Goal: Task Accomplishment & Management: Manage account settings

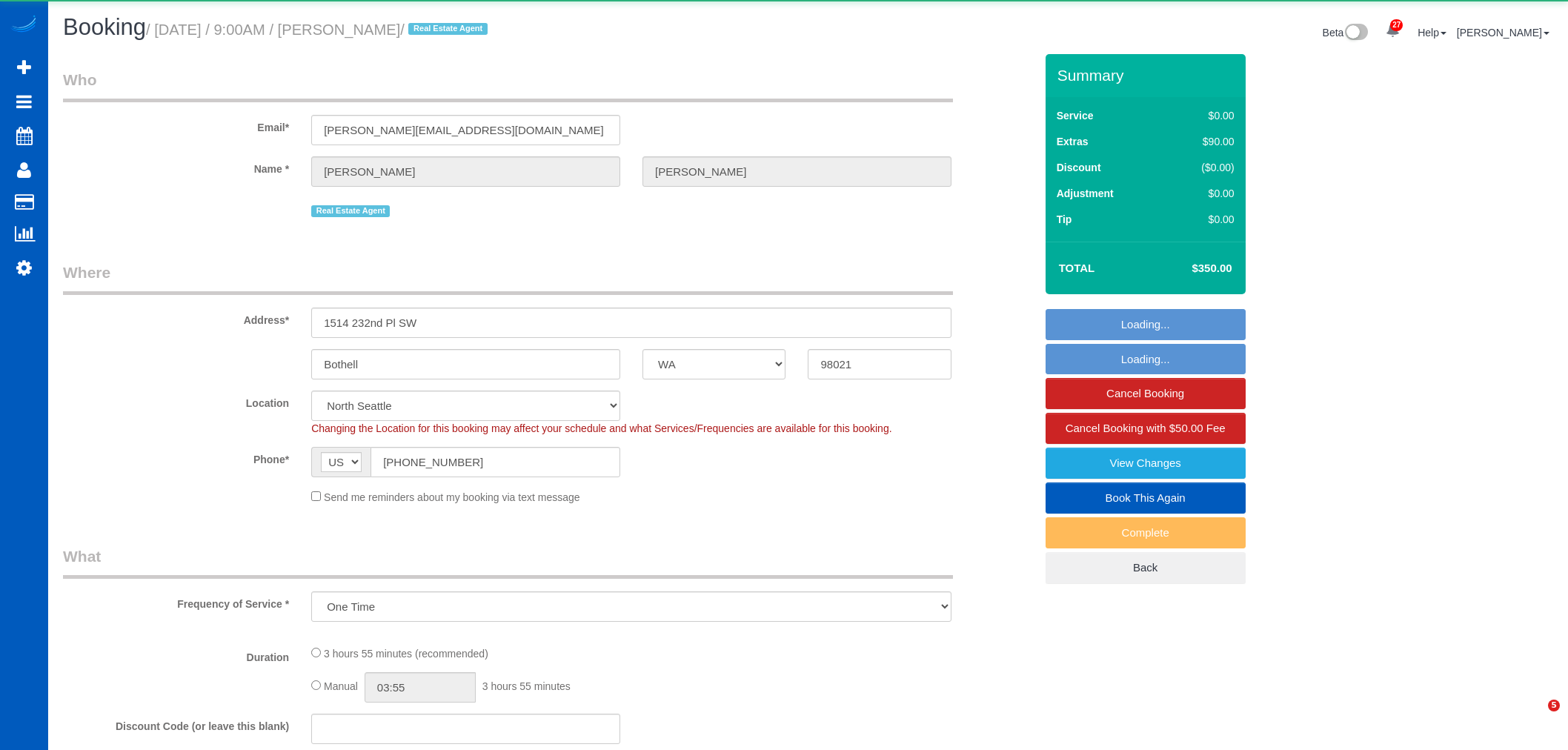
select select "WA"
select select "object:13632"
select select "199"
select select "2501"
select select "5"
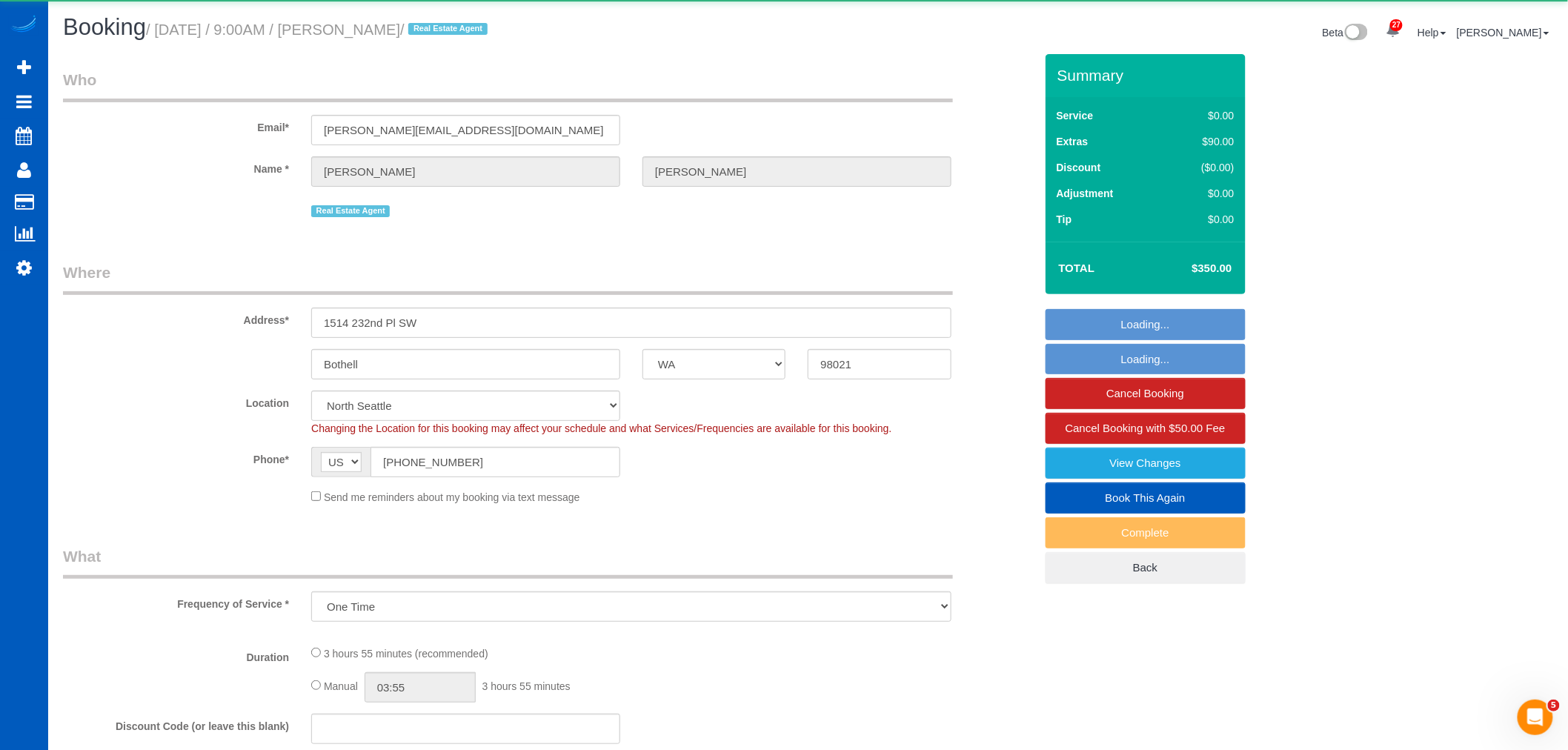
select select "3"
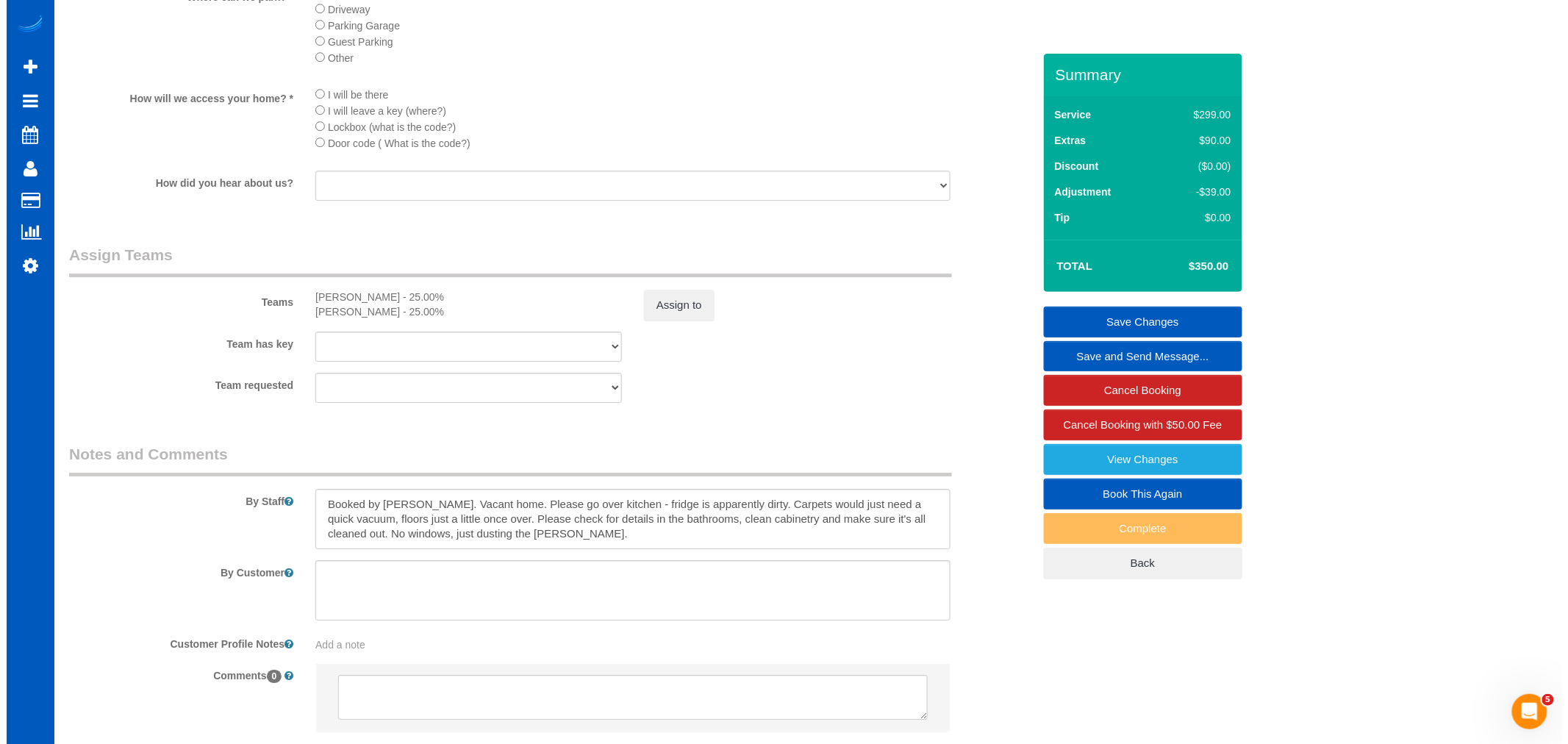
scroll to position [1796, 0]
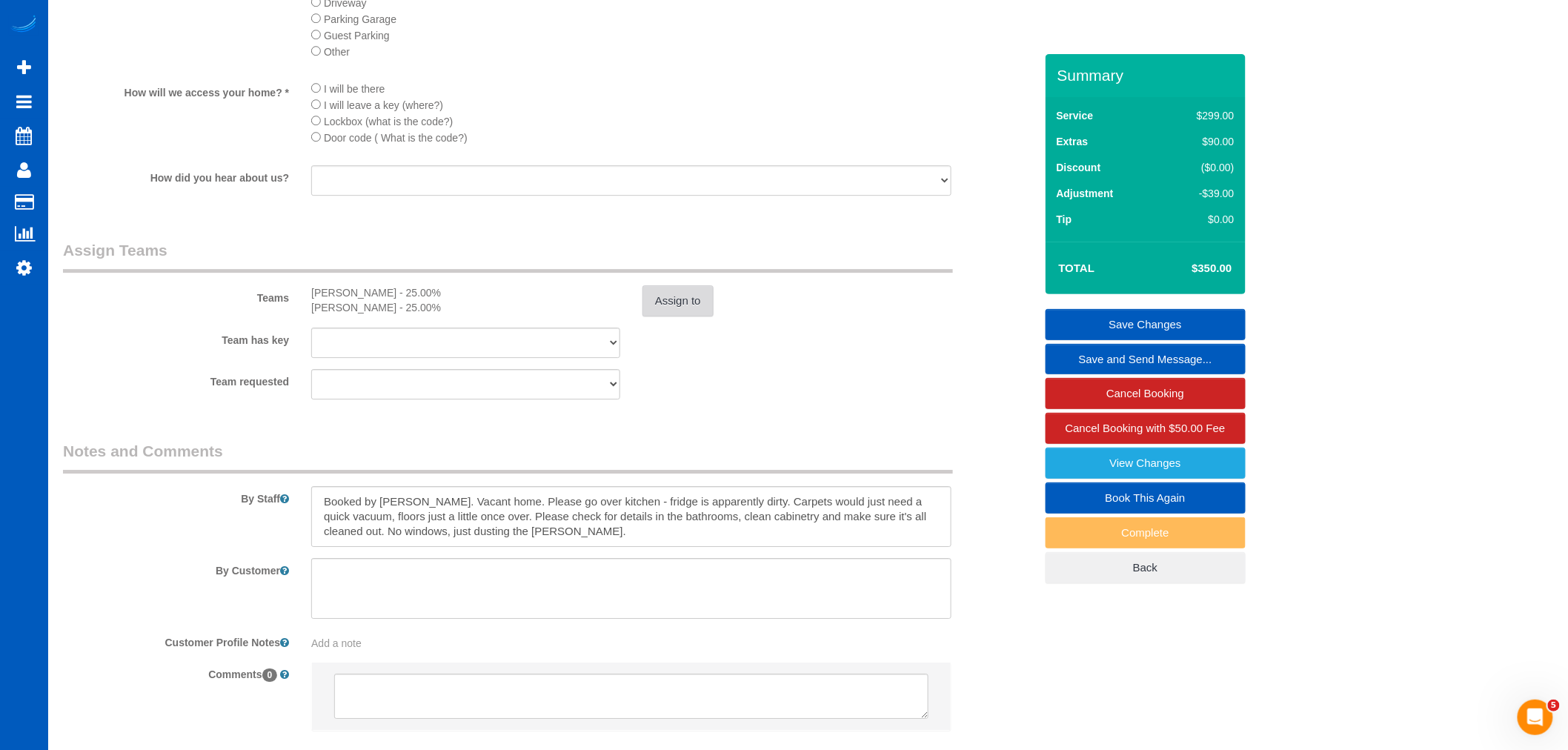
click at [675, 316] on button "Assign to" at bounding box center [678, 300] width 71 height 31
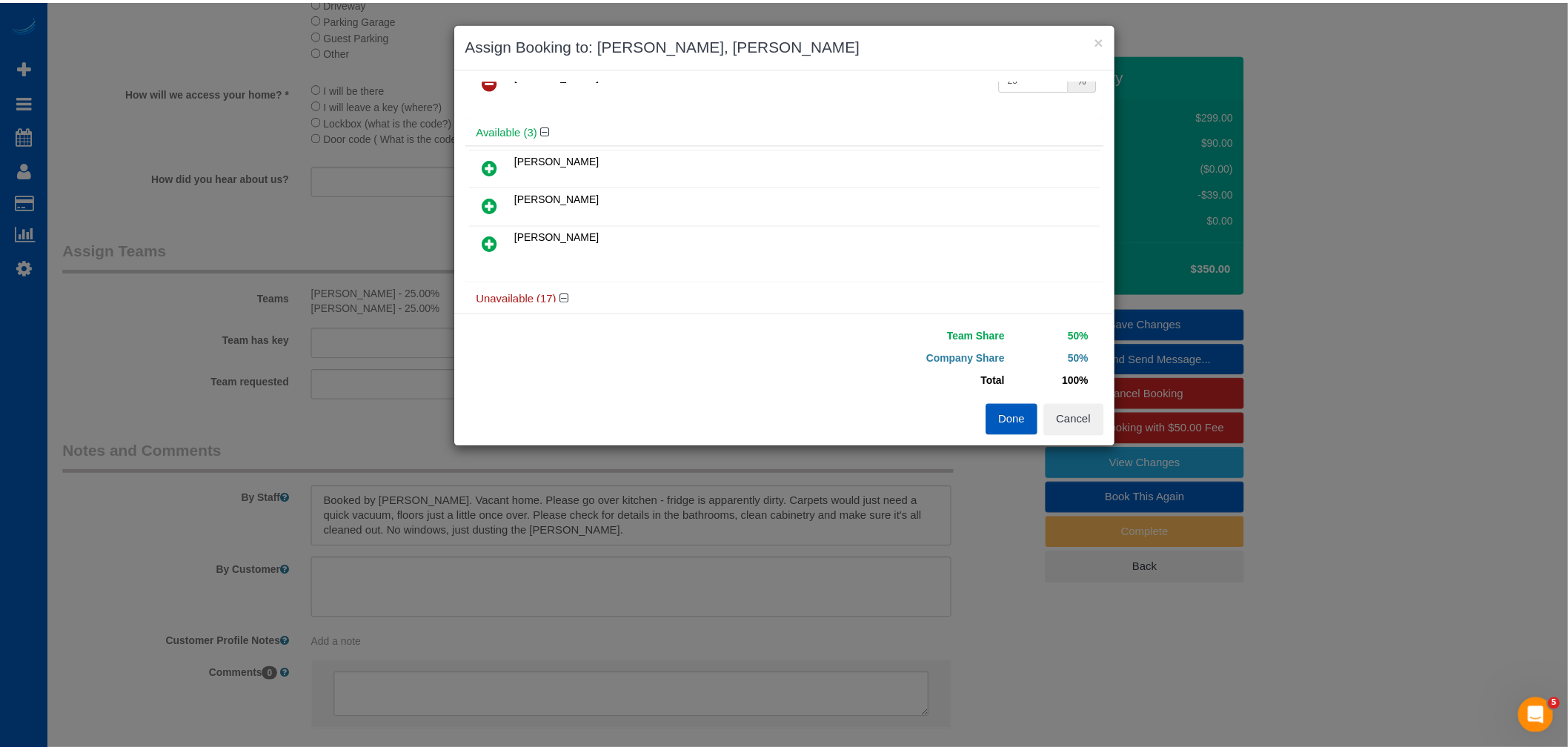
scroll to position [0, 0]
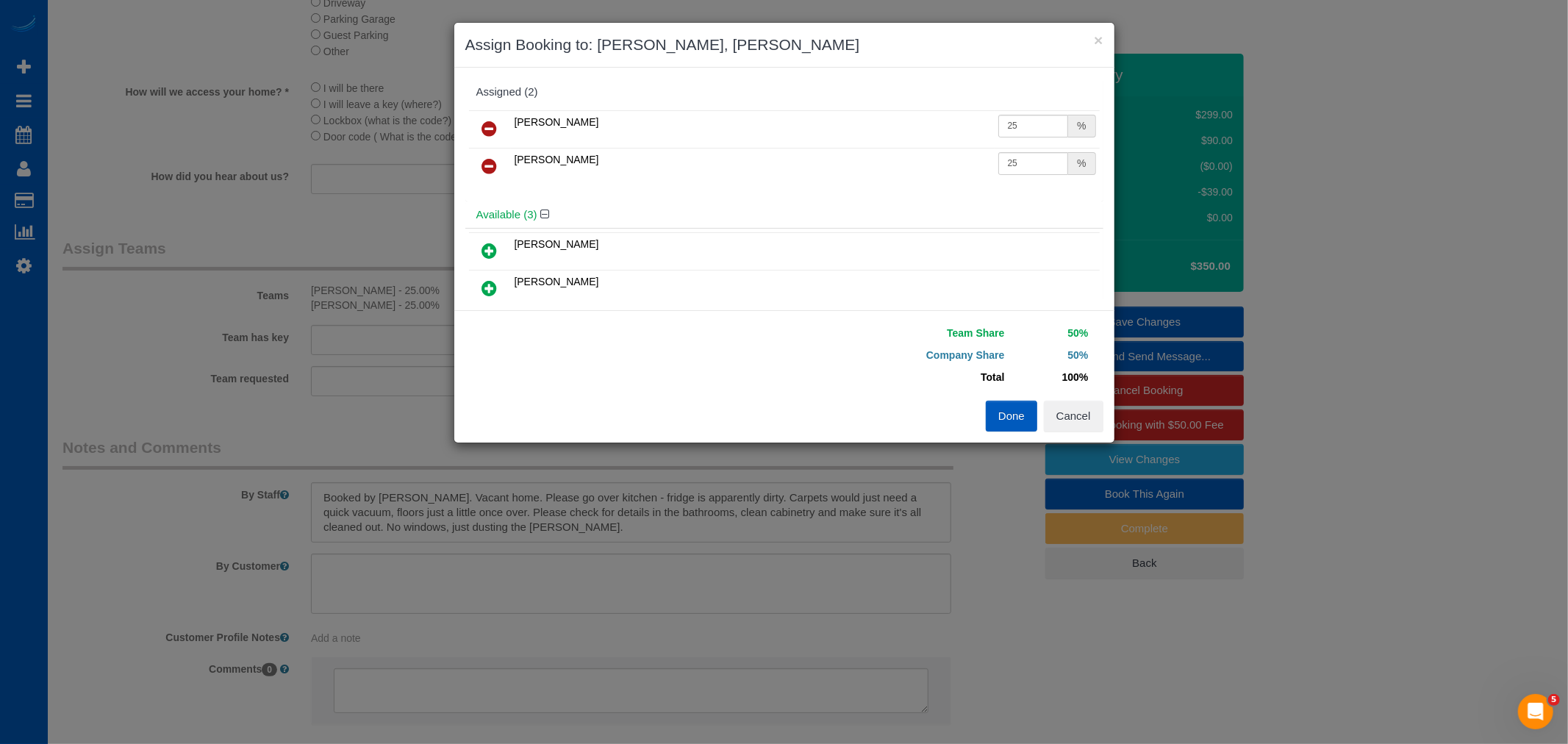
click at [488, 167] on icon at bounding box center [490, 166] width 15 height 18
click at [486, 140] on link at bounding box center [490, 129] width 34 height 29
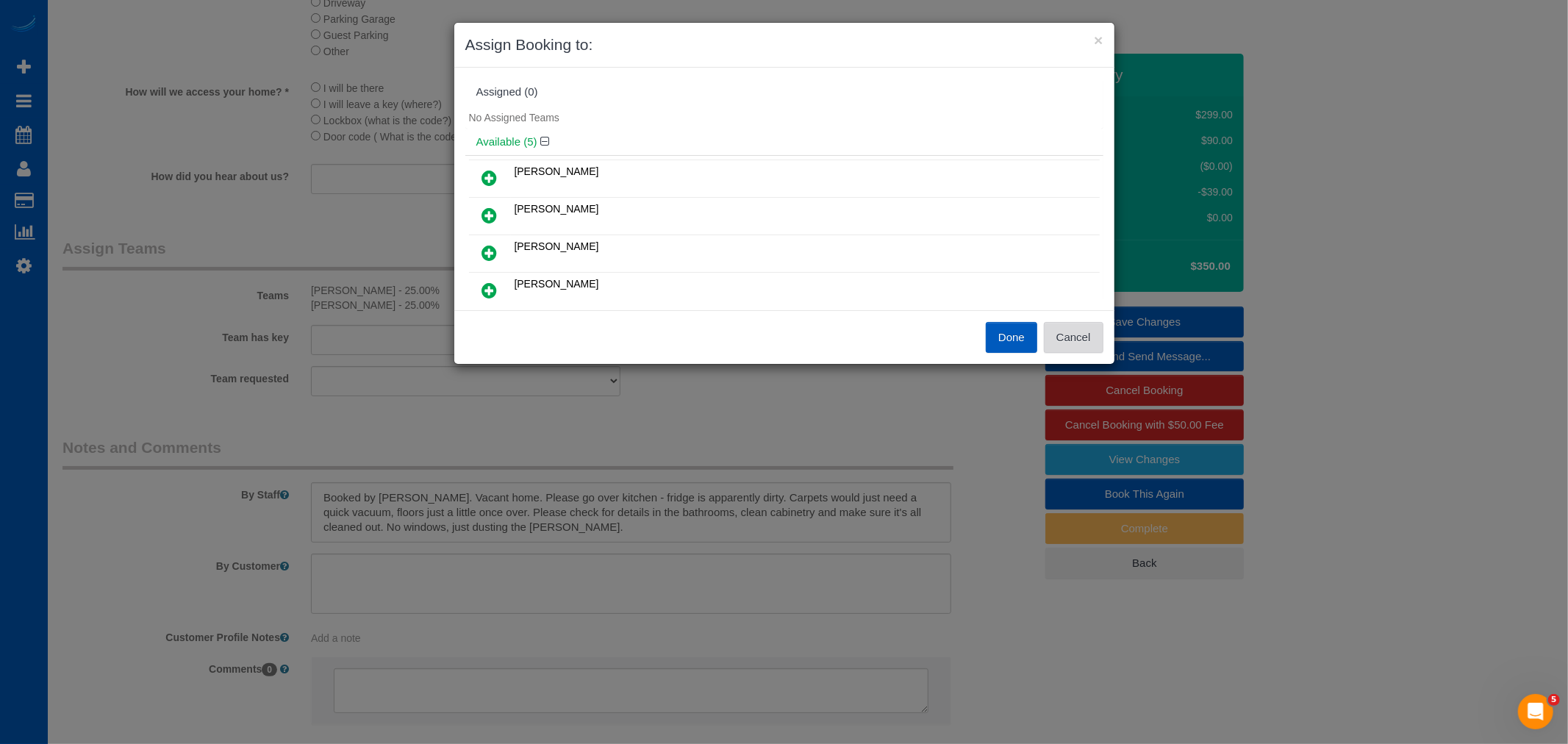
click at [1053, 341] on button "Cancel" at bounding box center [1073, 337] width 59 height 31
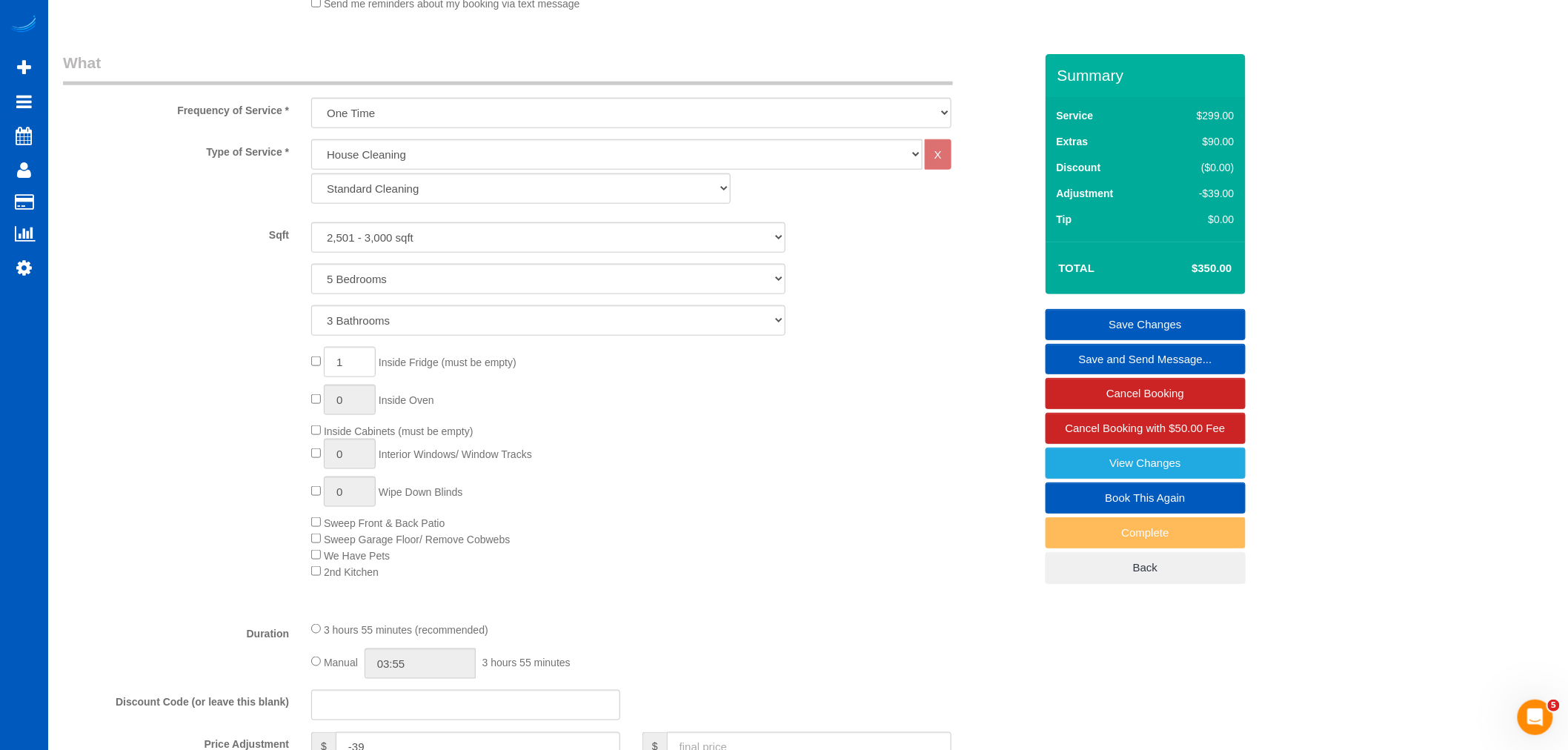
scroll to position [246, 0]
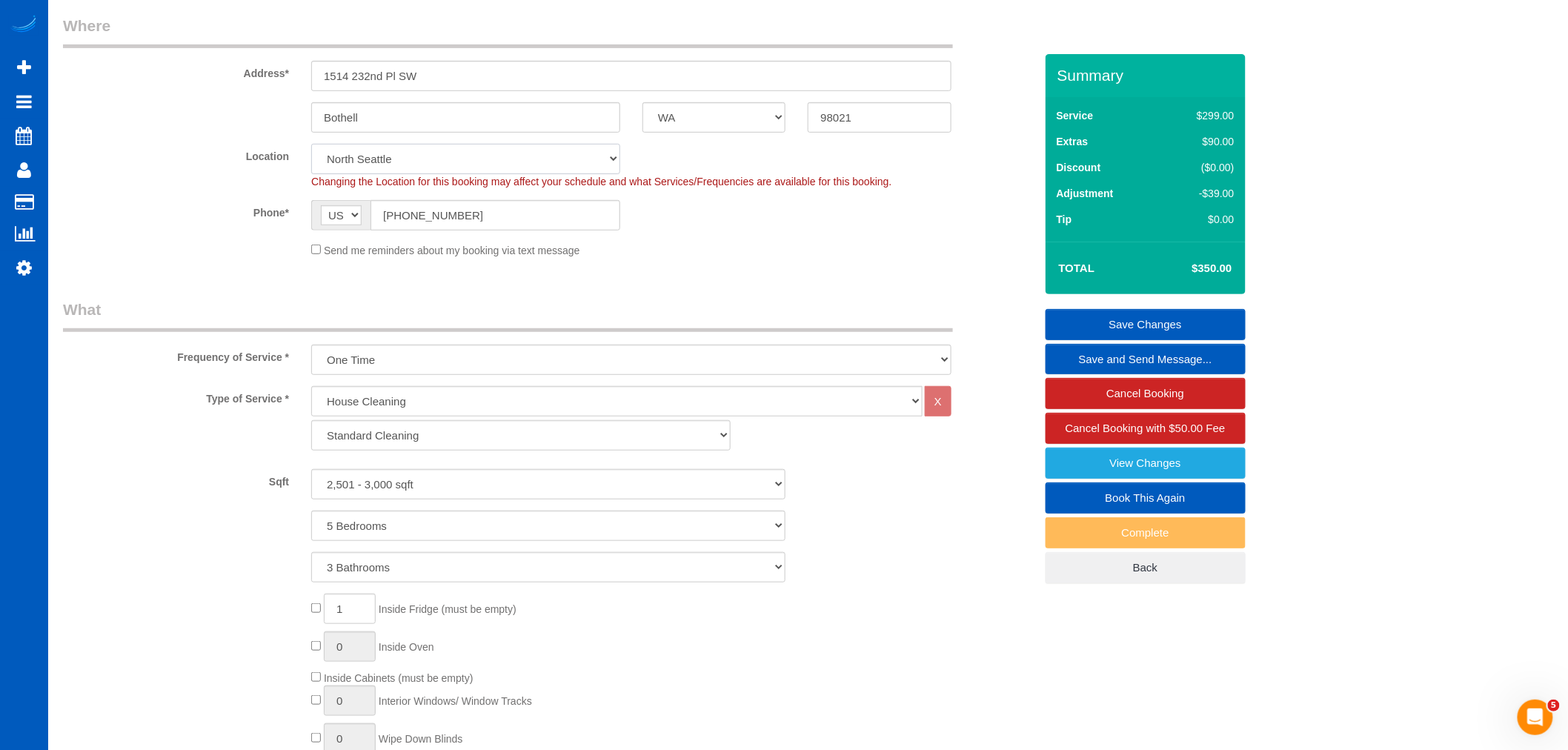
click at [384, 151] on select "North Seattle Atlanta GA Denver Everett Fort Worth TX Las Vegas Main Dallas Mai…" at bounding box center [466, 159] width 309 height 30
select select "7"
click at [311, 144] on select "North Seattle Atlanta GA Denver Everett Fort Worth TX Las Vegas Main Dallas Mai…" at bounding box center [466, 159] width 309 height 30
select select "object:14422"
select select "2501"
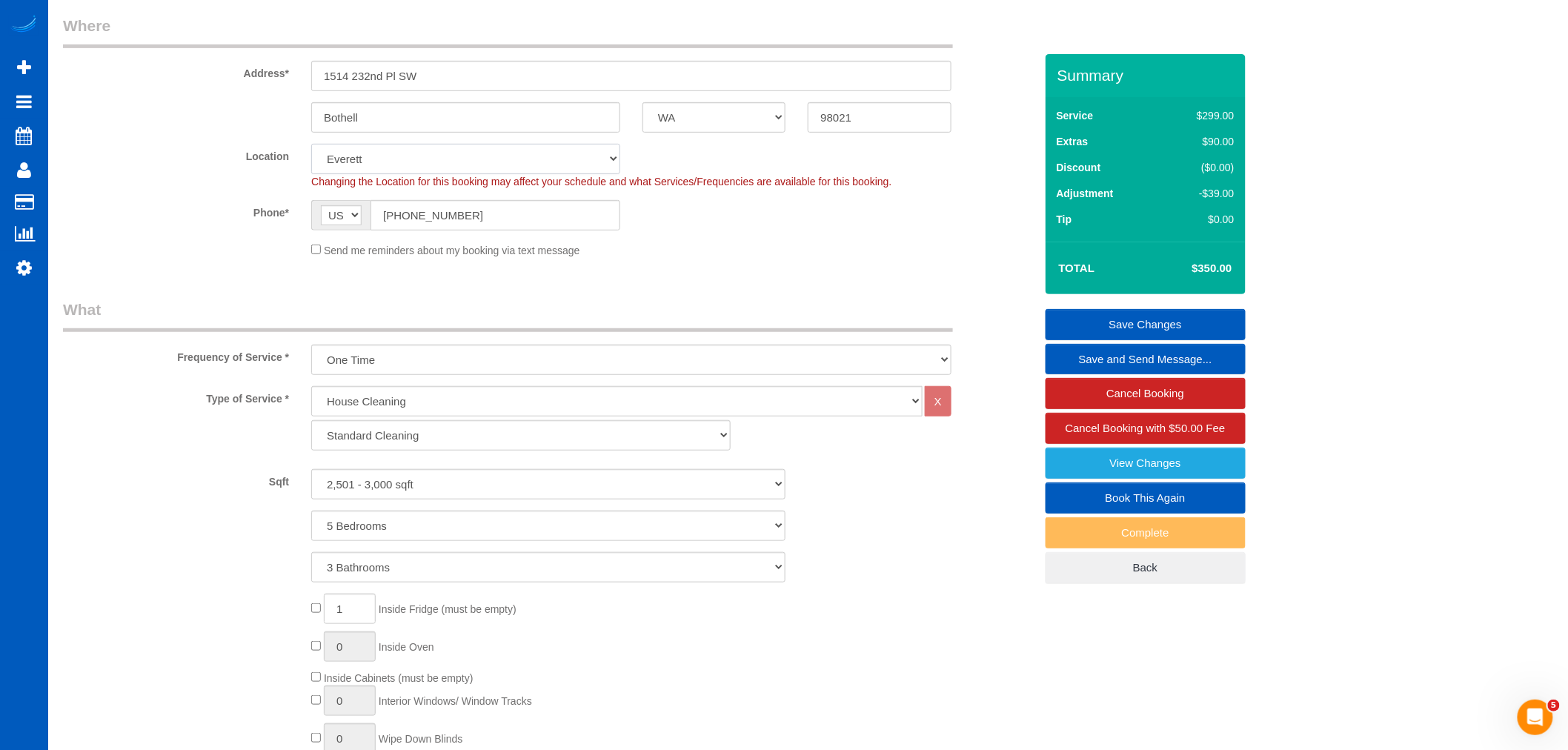
select select "5"
select select "3"
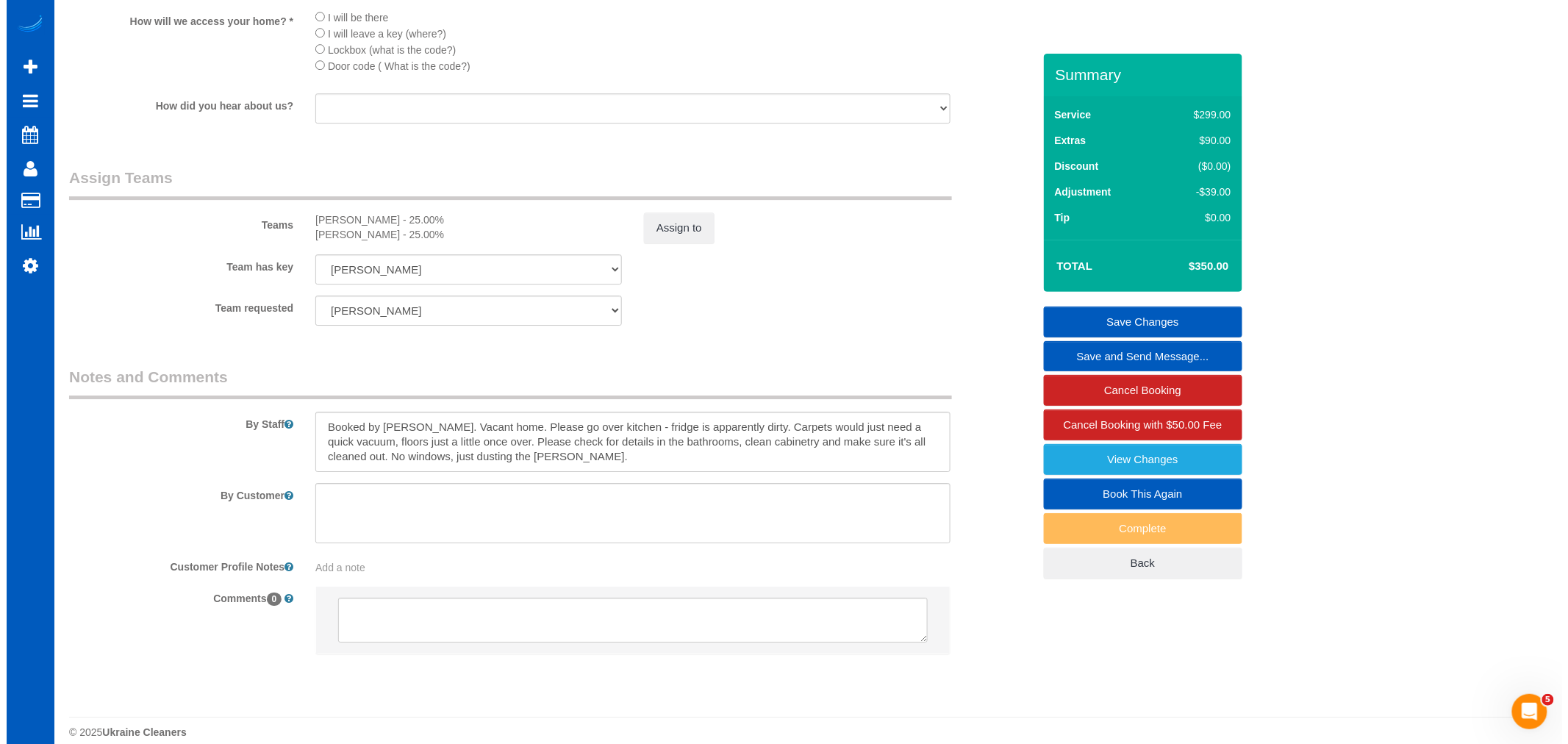
scroll to position [1905, 0]
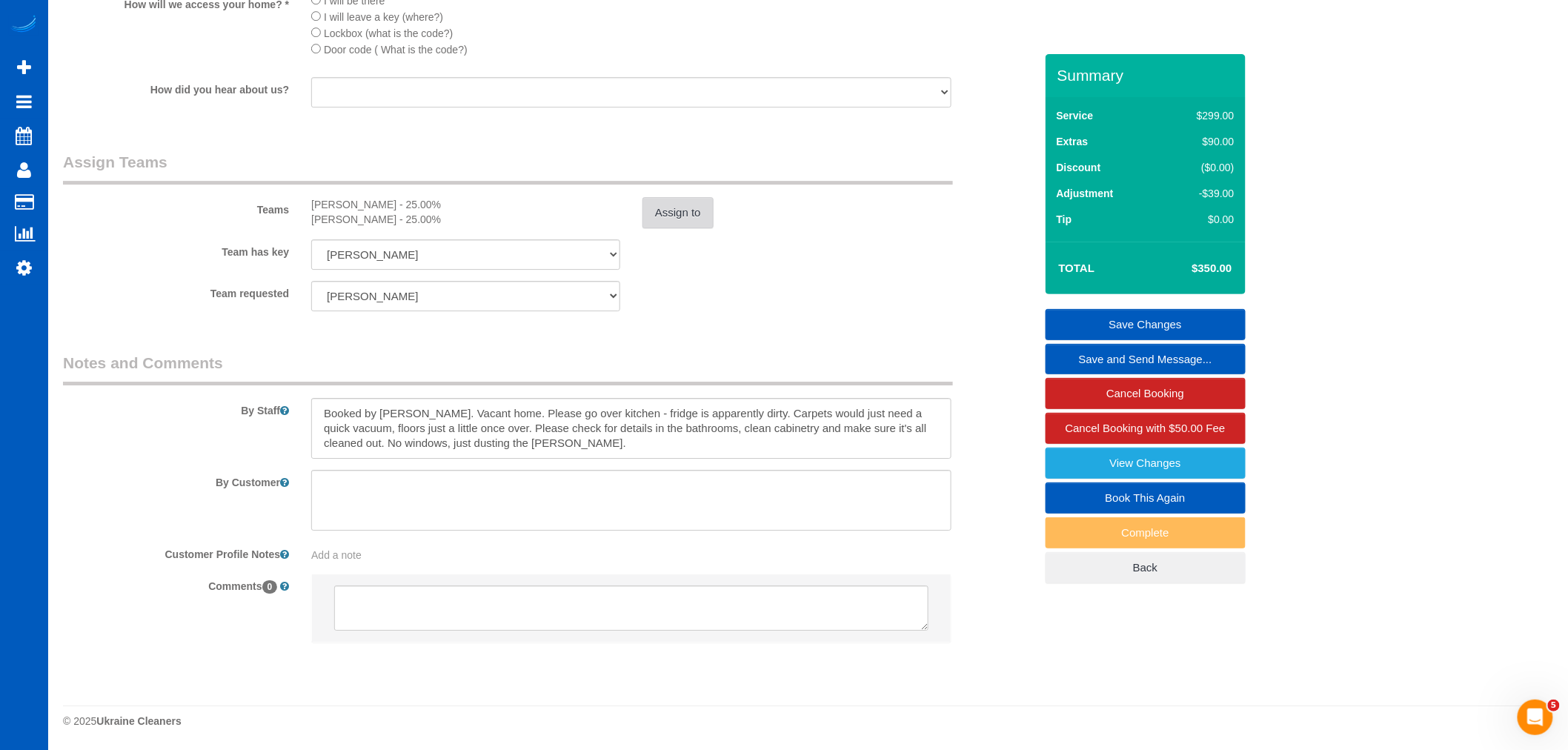
click at [660, 216] on button "Assign to" at bounding box center [678, 213] width 71 height 31
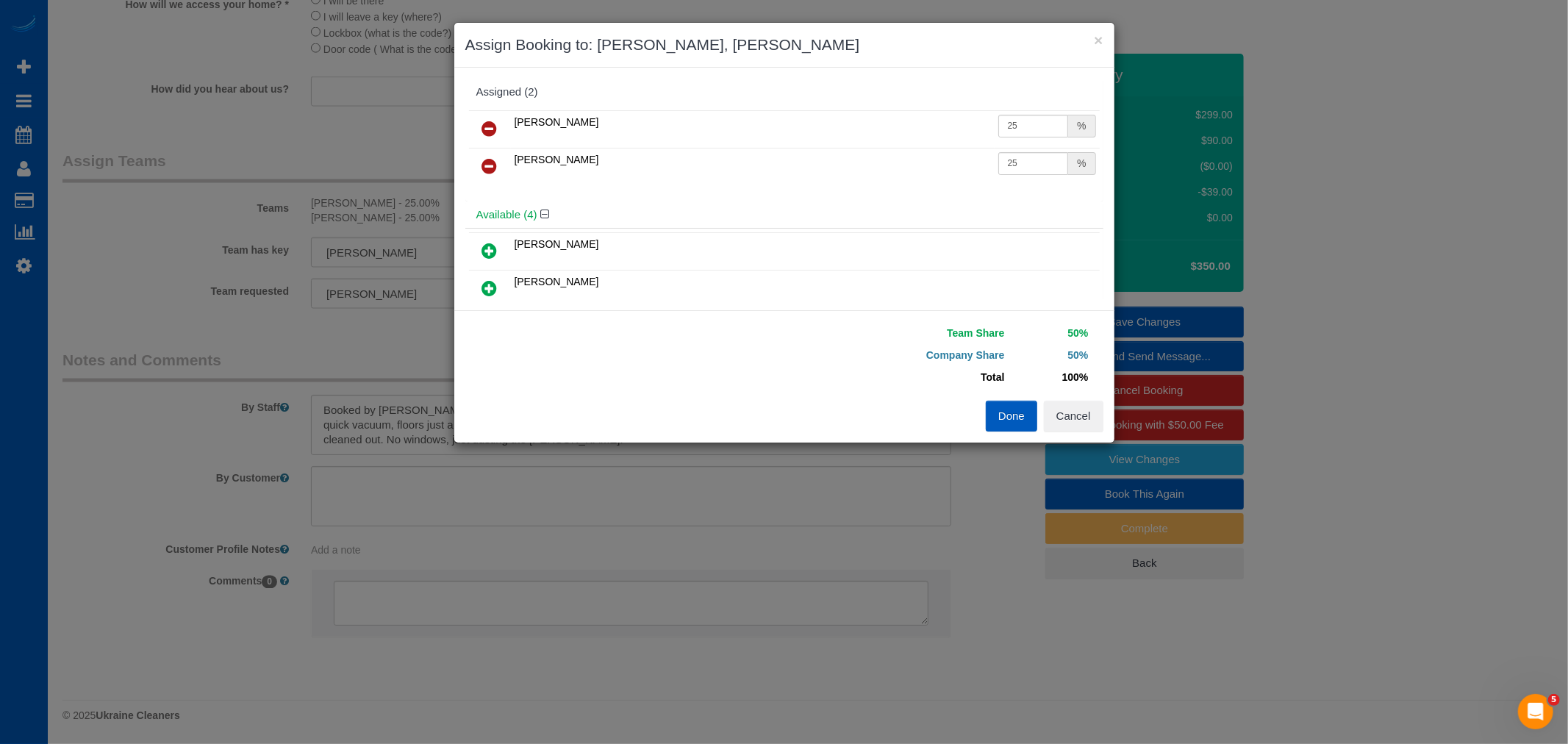
click at [463, 167] on div "Assigned (2) Kateryna Maherovska 25 % Mariia Maherovska 25 % Available (4)" at bounding box center [784, 189] width 661 height 243
click at [482, 132] on icon at bounding box center [490, 128] width 15 height 18
drag, startPoint x: 487, startPoint y: 162, endPoint x: 480, endPoint y: 126, distance: 36.7
click at [487, 158] on div "Mariia Maherovska 25 %" at bounding box center [784, 135] width 638 height 58
click at [480, 126] on link at bounding box center [490, 129] width 34 height 29
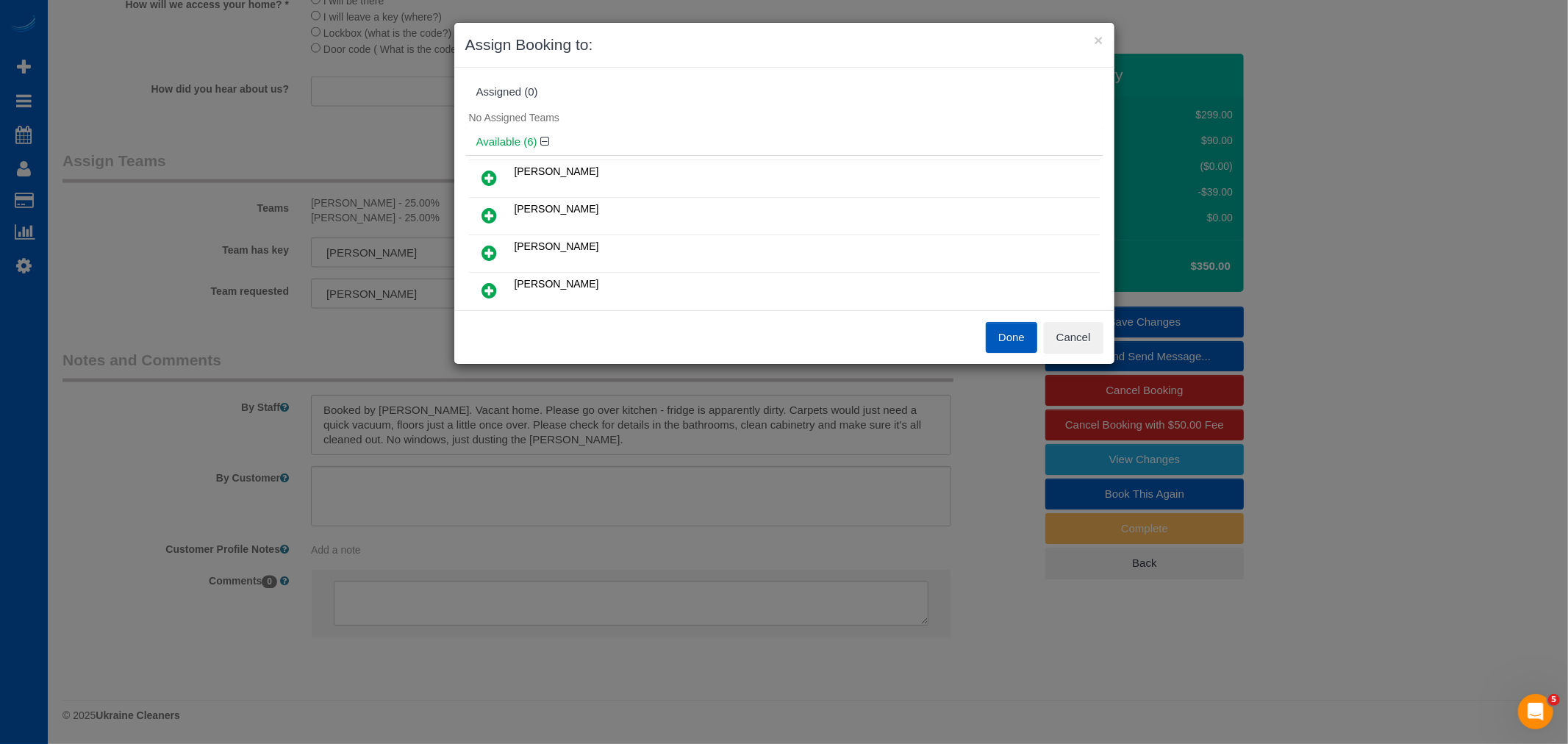
scroll to position [81, 0]
click at [501, 285] on link at bounding box center [490, 285] width 34 height 29
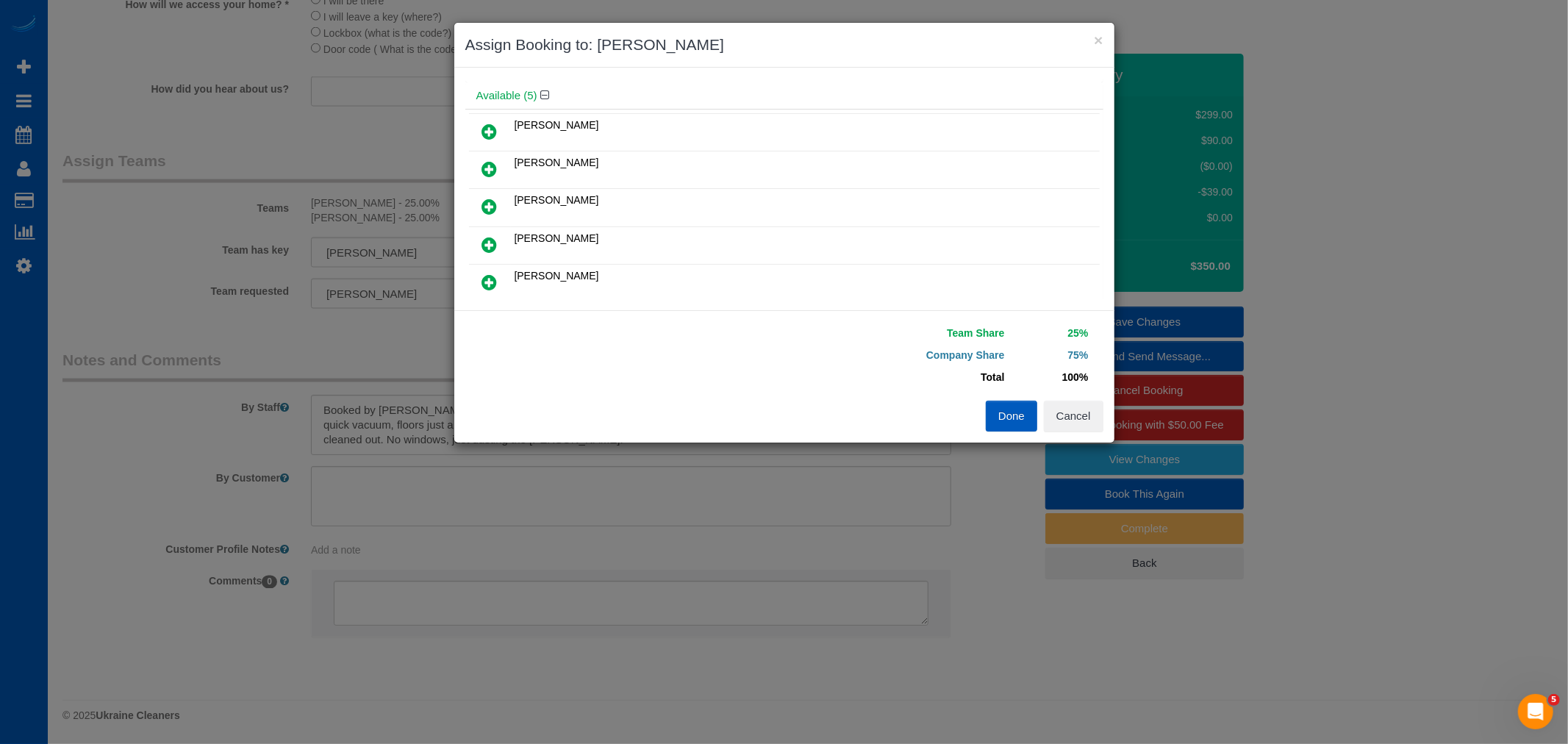
scroll to position [115, 0]
click at [494, 167] on icon at bounding box center [490, 172] width 15 height 18
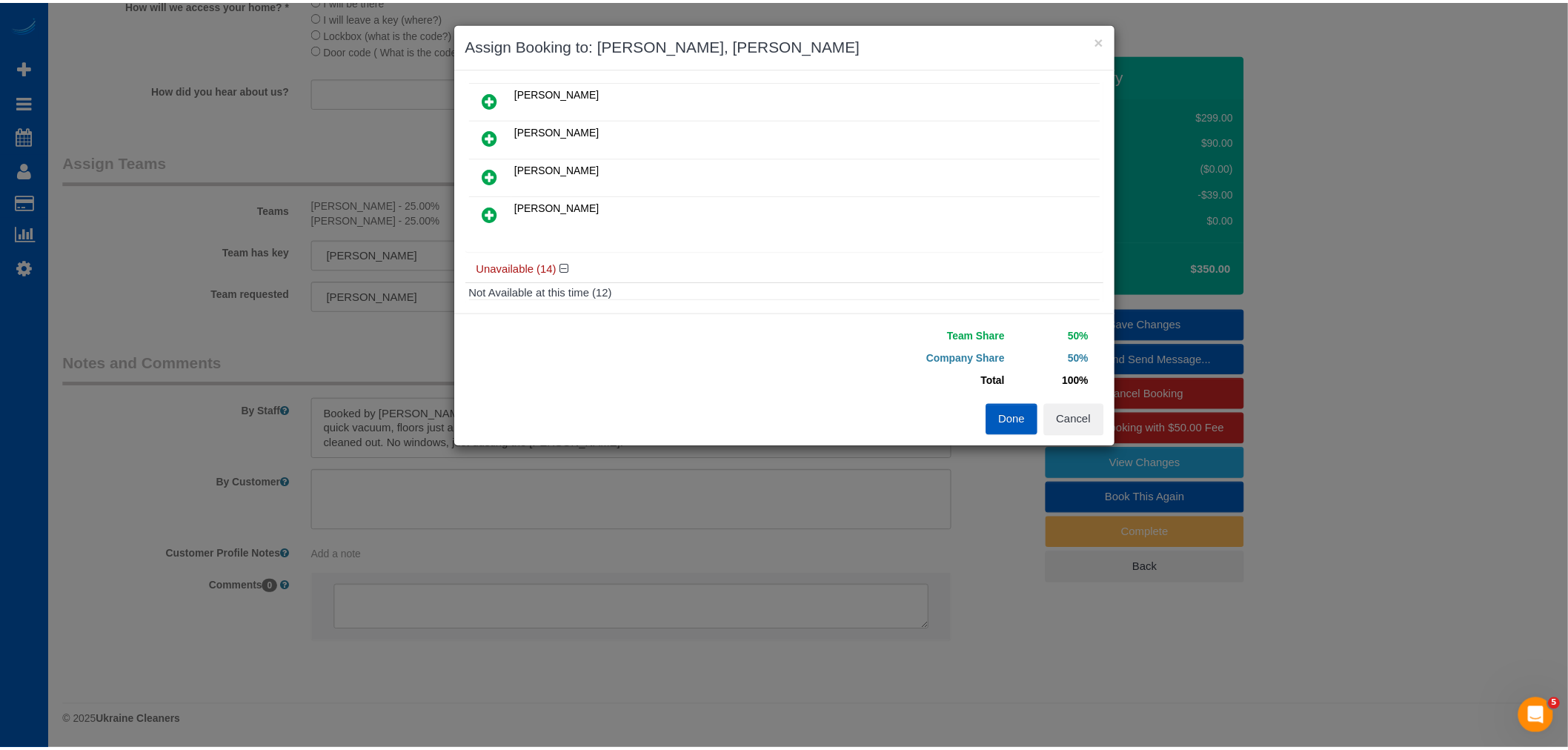
scroll to position [0, 0]
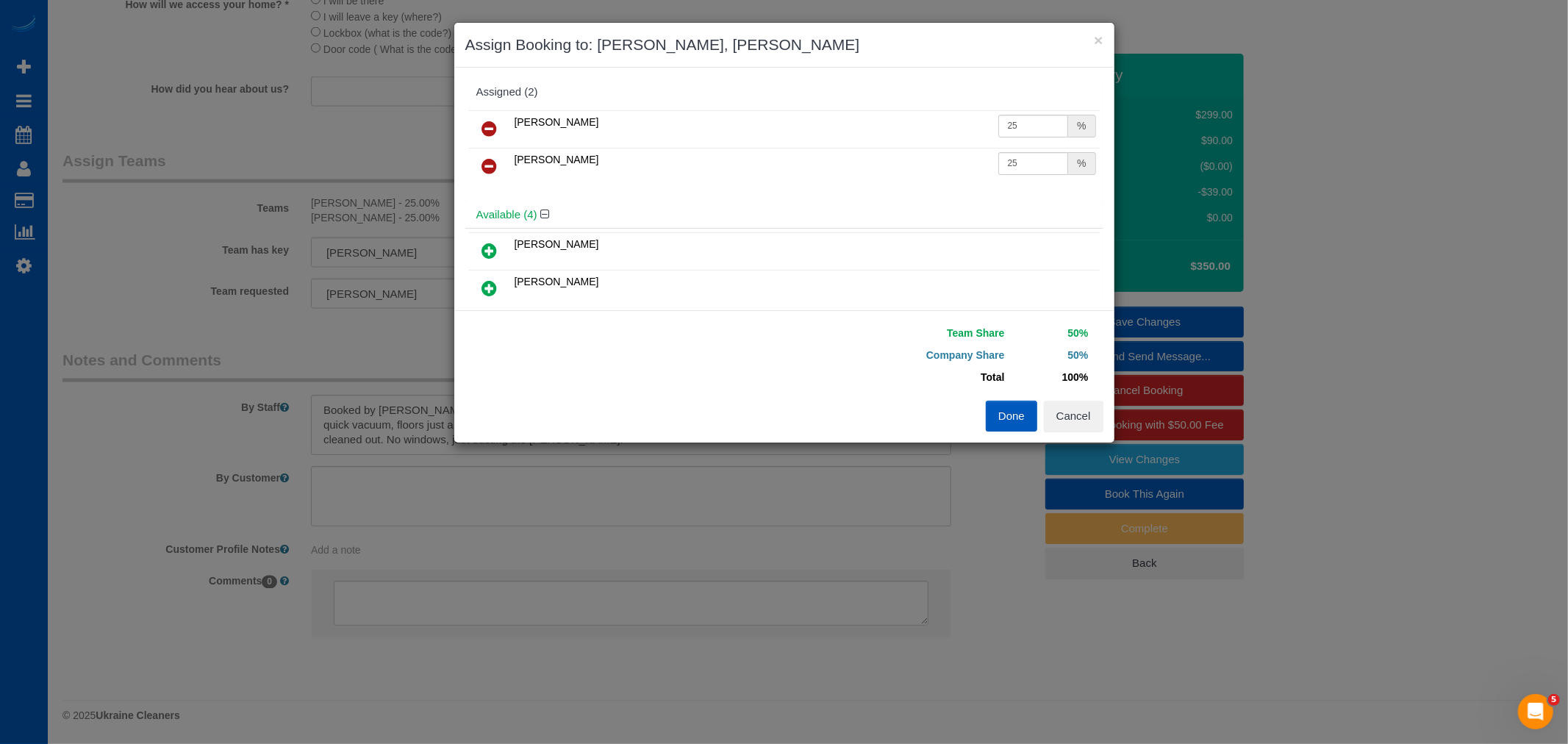
click at [995, 410] on button "Done" at bounding box center [1011, 416] width 51 height 31
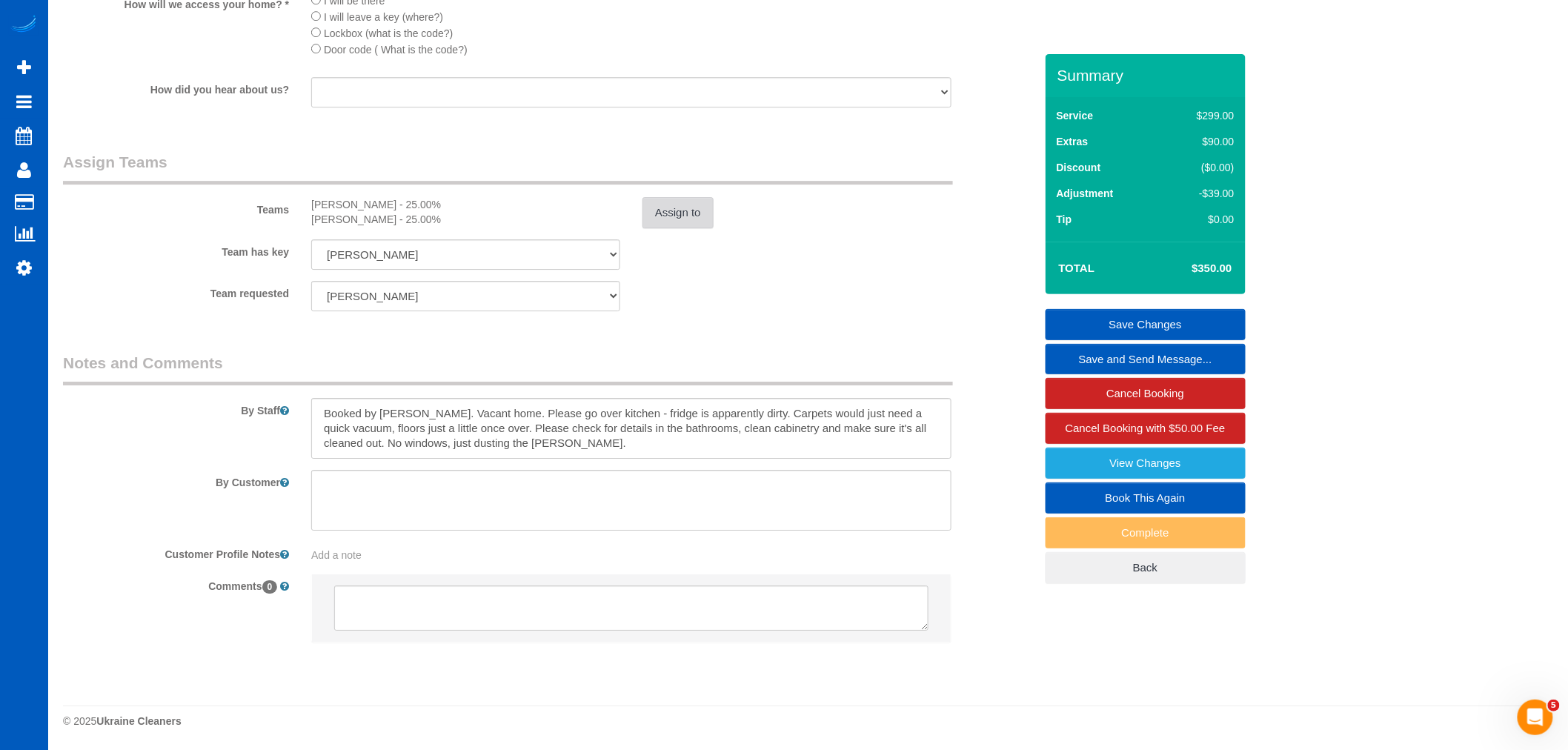
click at [704, 218] on button "Assign to" at bounding box center [678, 213] width 71 height 31
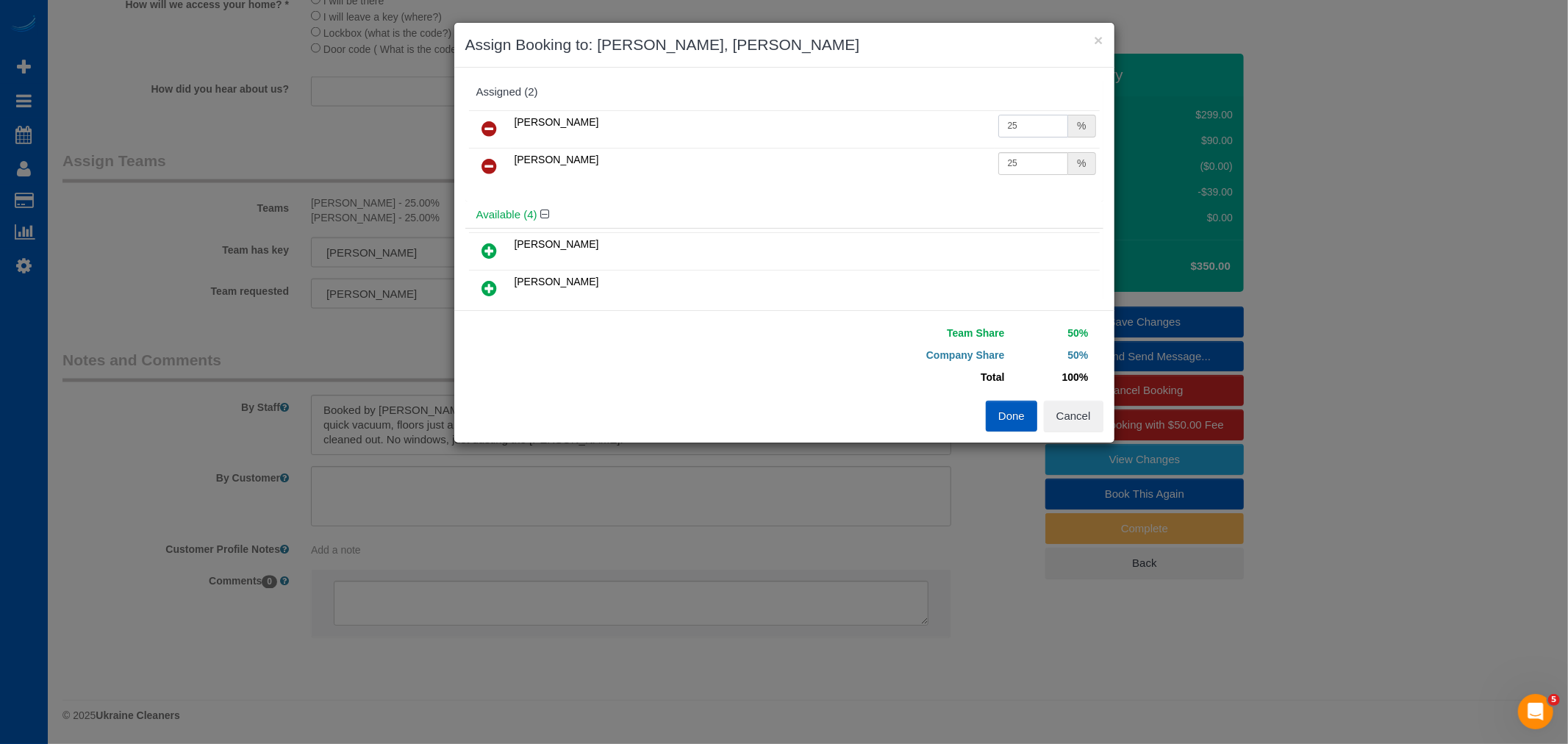
drag, startPoint x: 1002, startPoint y: 123, endPoint x: 1096, endPoint y: 134, distance: 94.6
click at [1096, 134] on div "Assigned (2) Nataliia Dmytruk 25 % Vita Kryshtof 25 % Available (4)" at bounding box center [784, 188] width 638 height 220
type input "27"
drag, startPoint x: 1004, startPoint y: 160, endPoint x: 1072, endPoint y: 196, distance: 76.9
click at [1072, 192] on div "Nataliia Dmytruk 27 % Vita Kryshtof 25 %" at bounding box center [784, 153] width 638 height 95
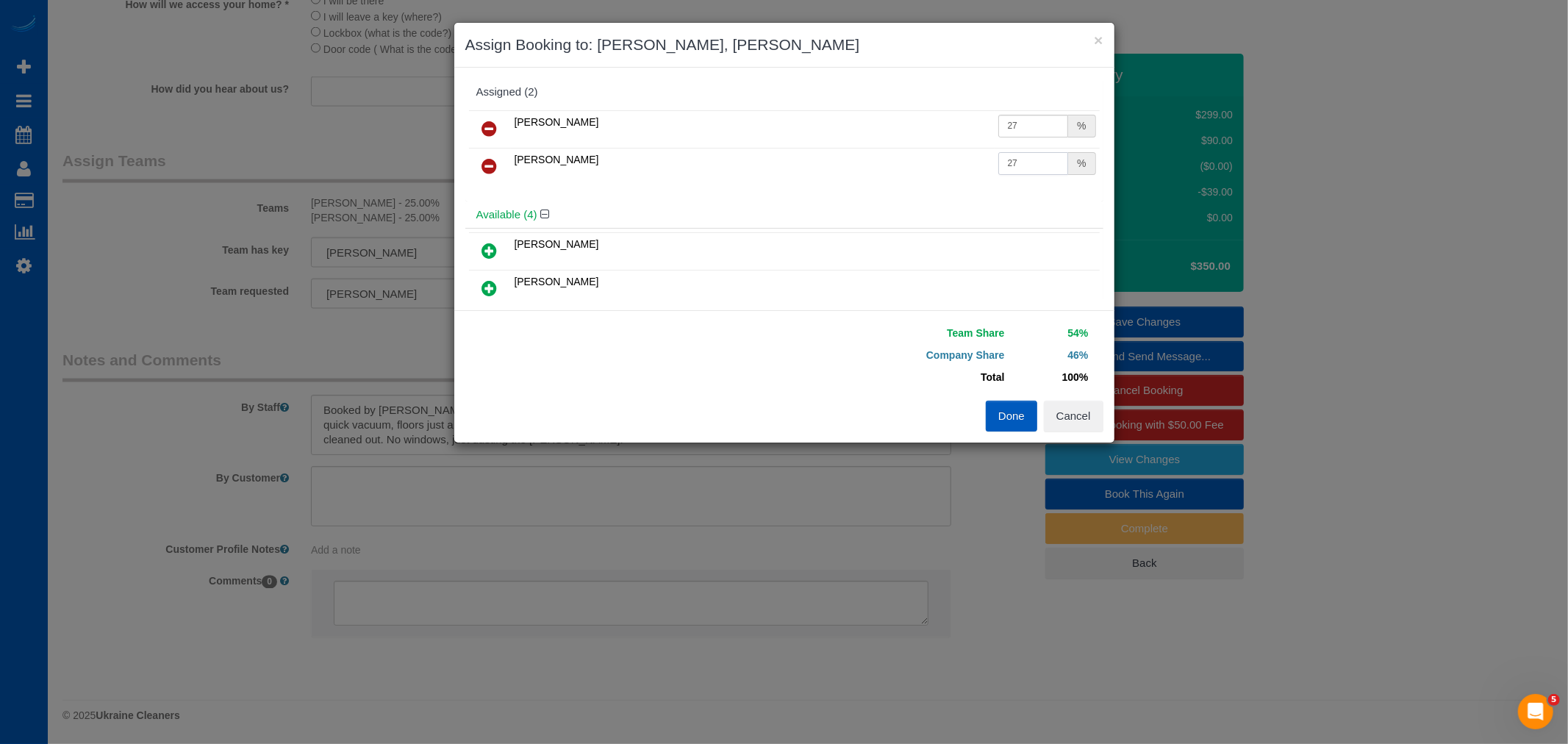
type input "27"
click at [1003, 408] on button "Done" at bounding box center [1011, 416] width 51 height 31
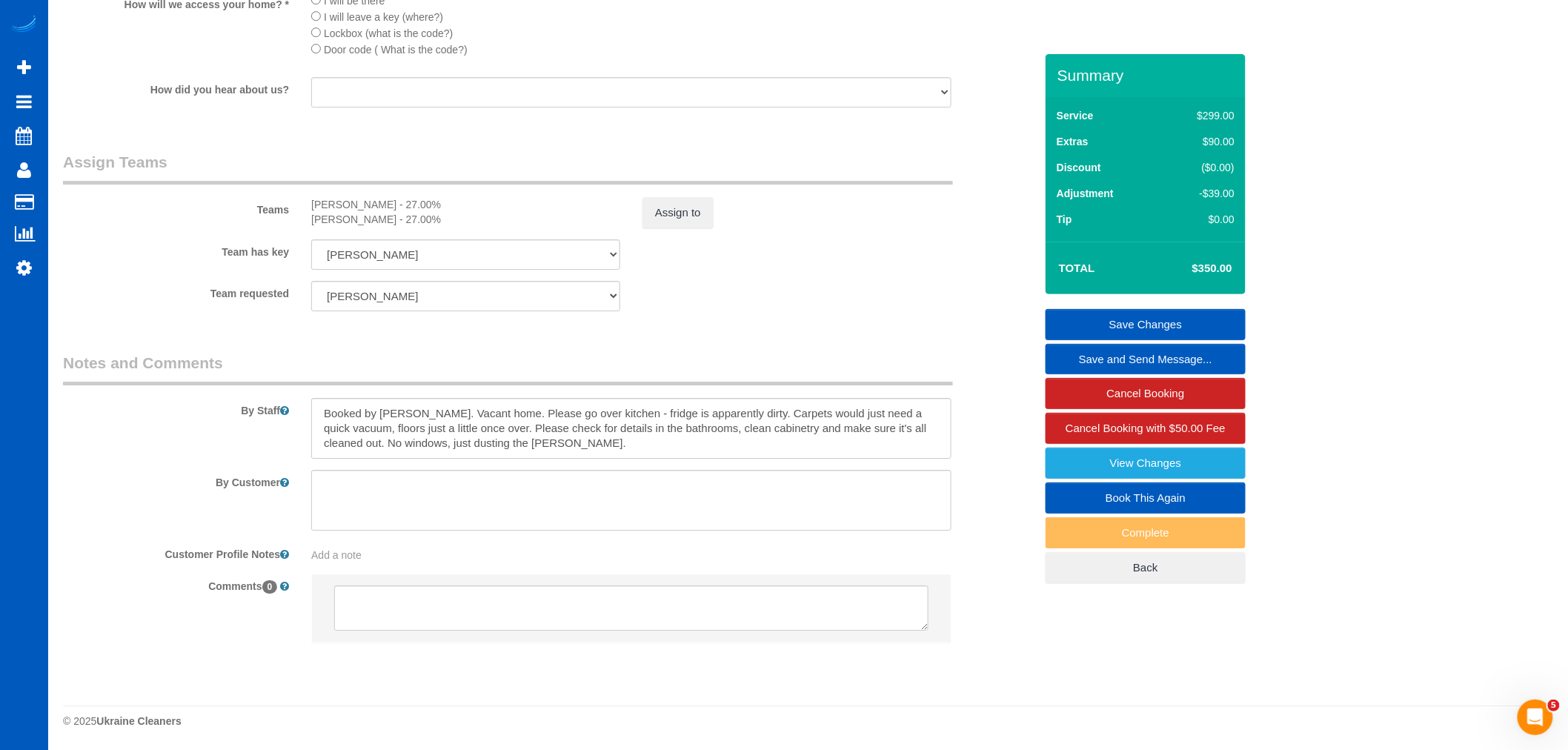
click at [1192, 317] on link "Save Changes" at bounding box center [1145, 324] width 200 height 31
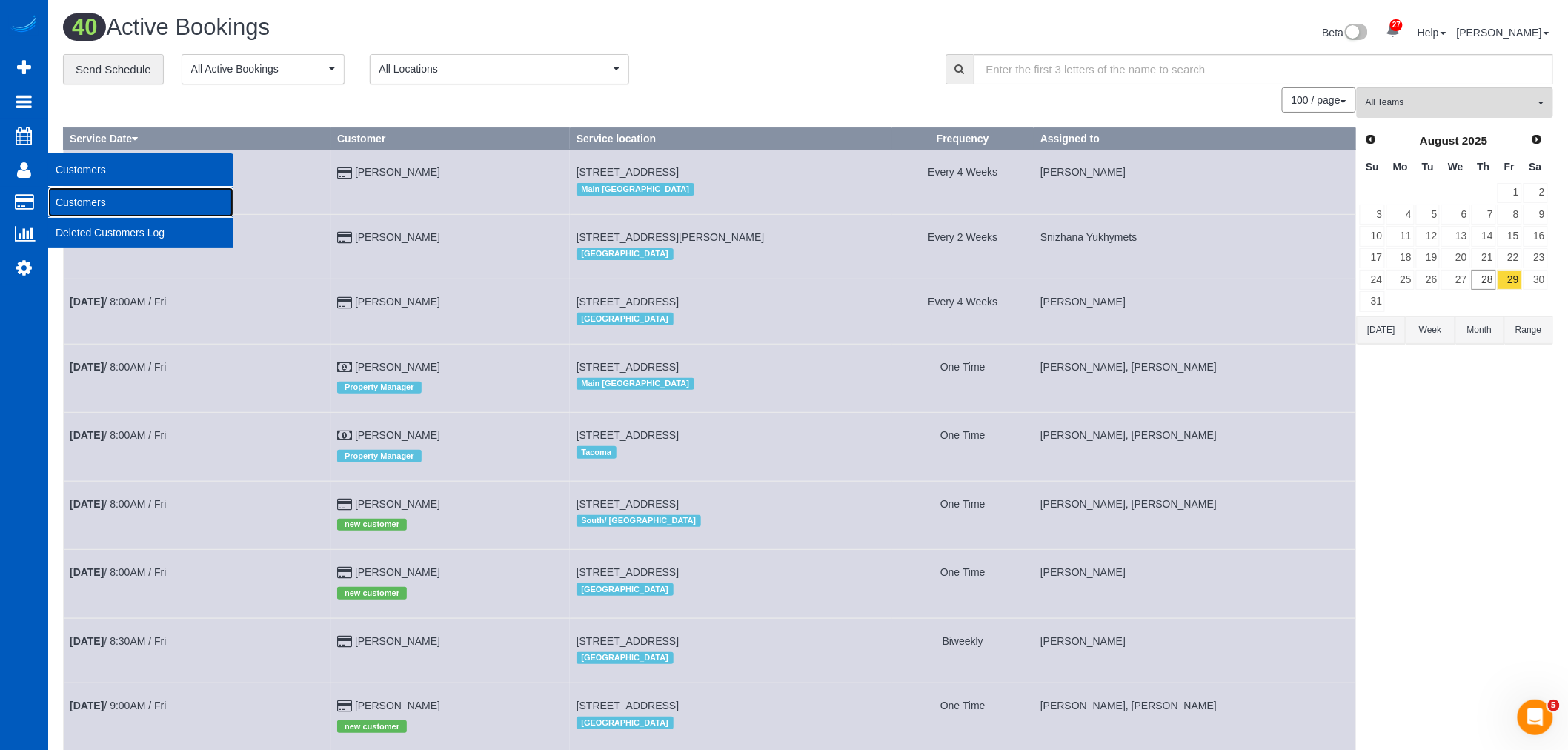
click at [83, 202] on link "Customers" at bounding box center [141, 202] width 186 height 30
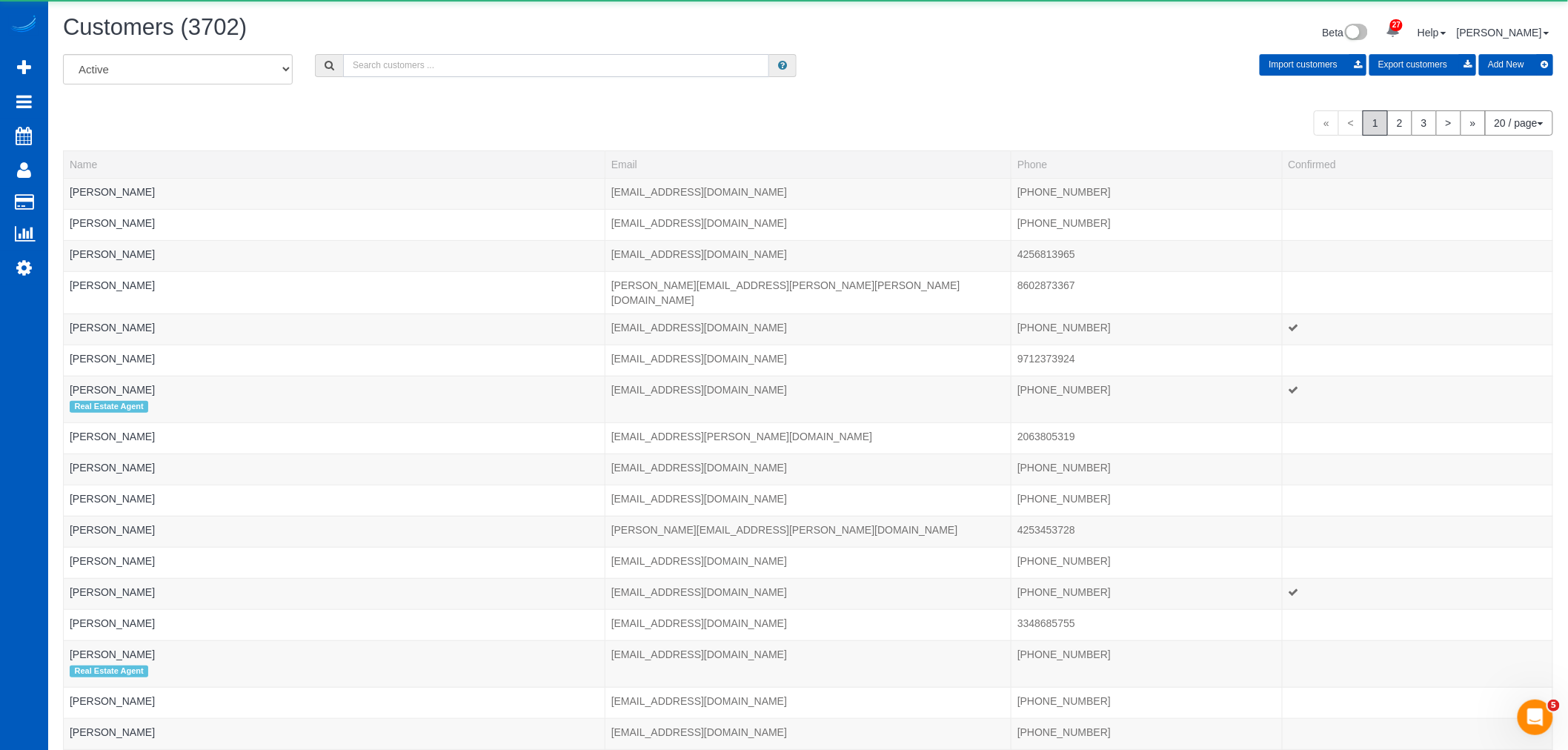
click at [454, 64] on input "text" at bounding box center [556, 65] width 426 height 23
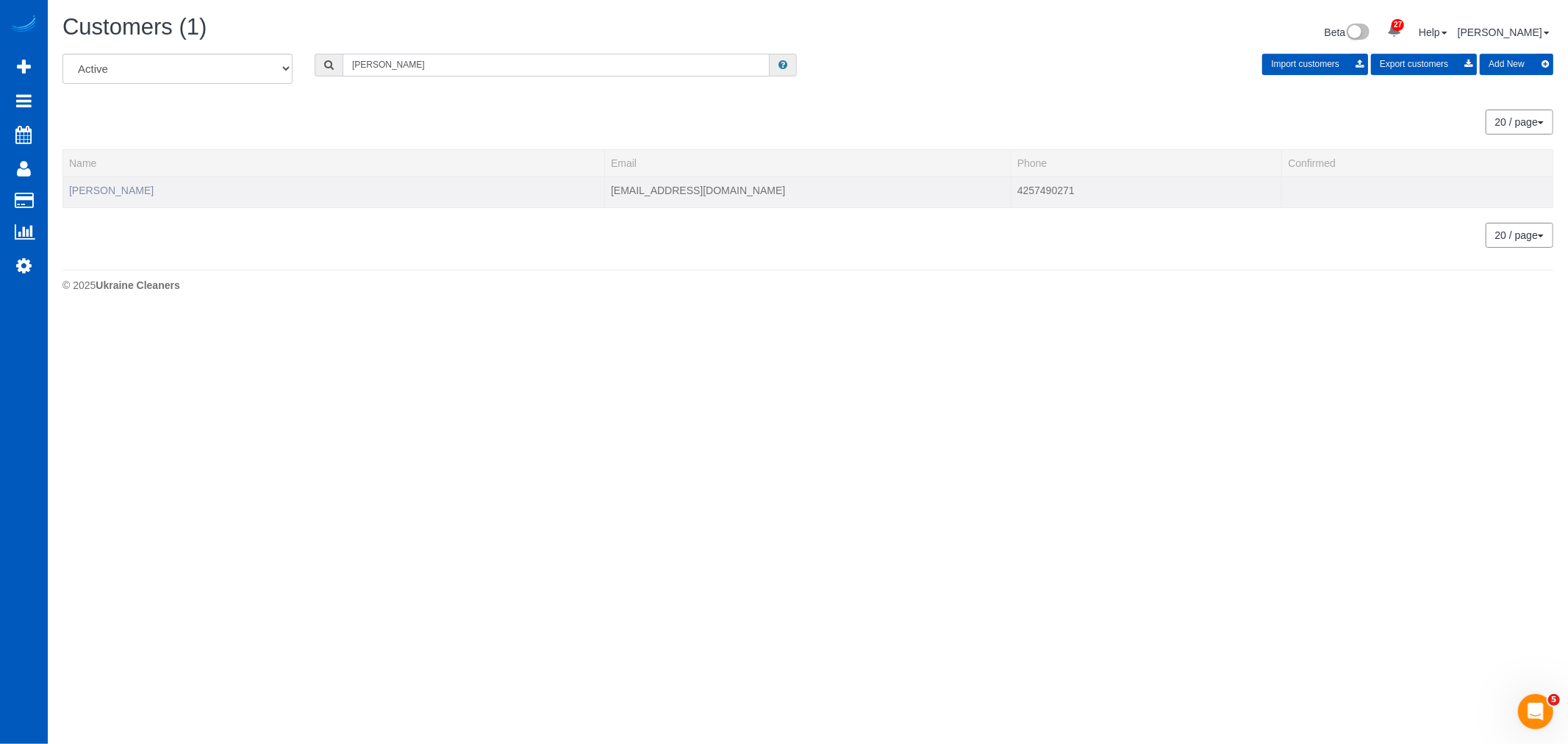
type input "joana"
click at [107, 191] on link "[PERSON_NAME]" at bounding box center [111, 190] width 85 height 12
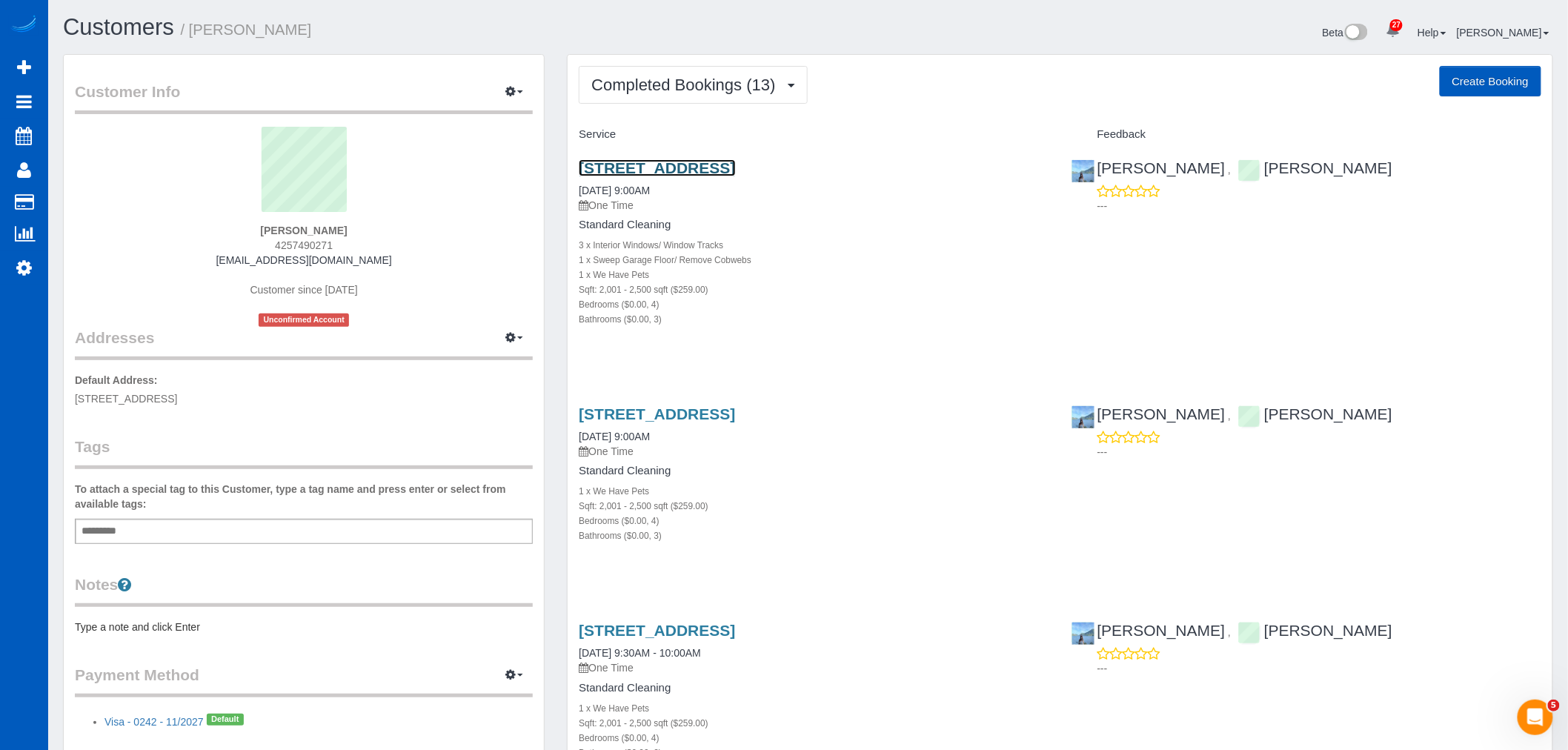
click at [700, 167] on link "[STREET_ADDRESS]" at bounding box center [657, 168] width 156 height 17
click at [654, 168] on link "[STREET_ADDRESS]" at bounding box center [657, 168] width 156 height 17
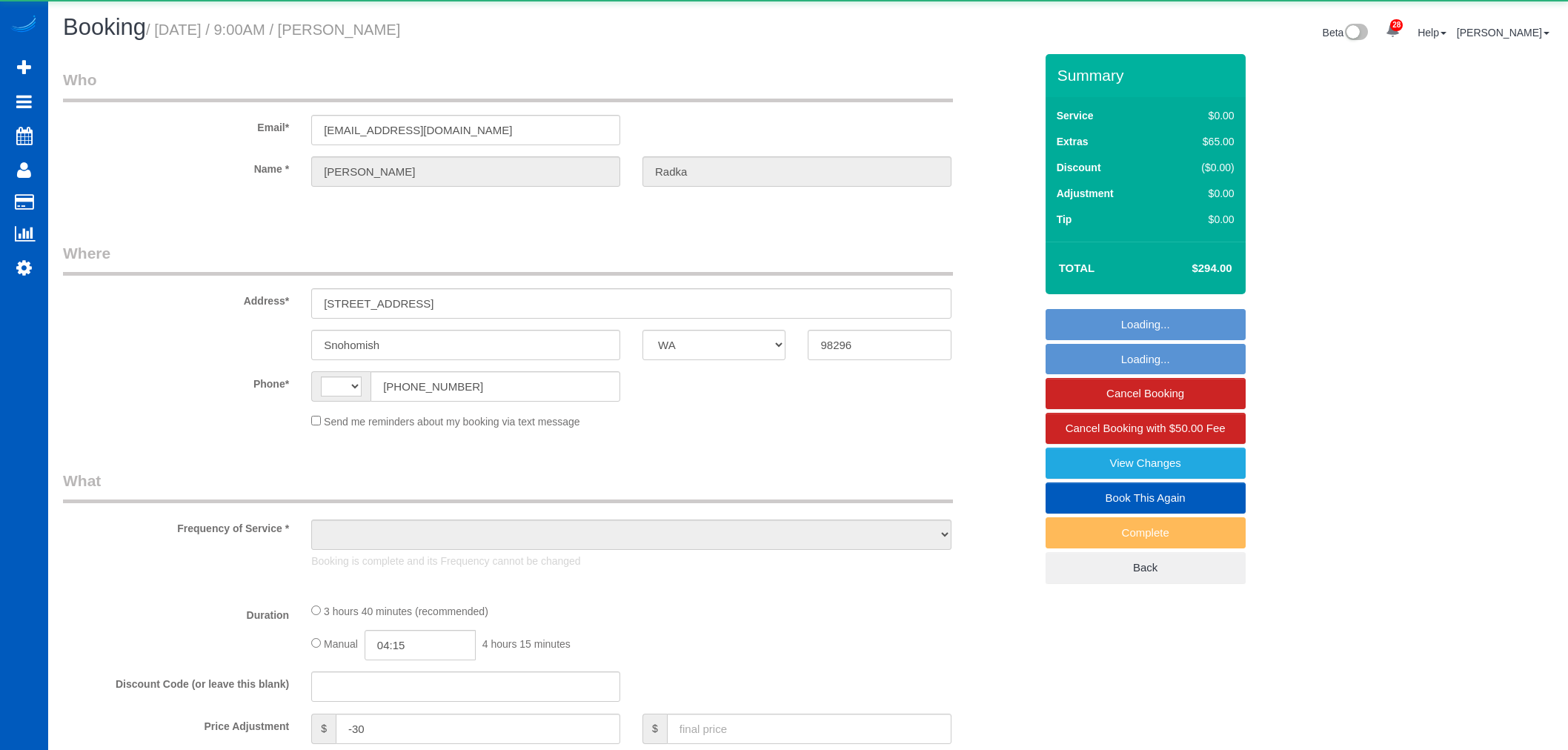
select select "WA"
select select "string:[GEOGRAPHIC_DATA]"
select select "object:1068"
select select "199"
select select "2001"
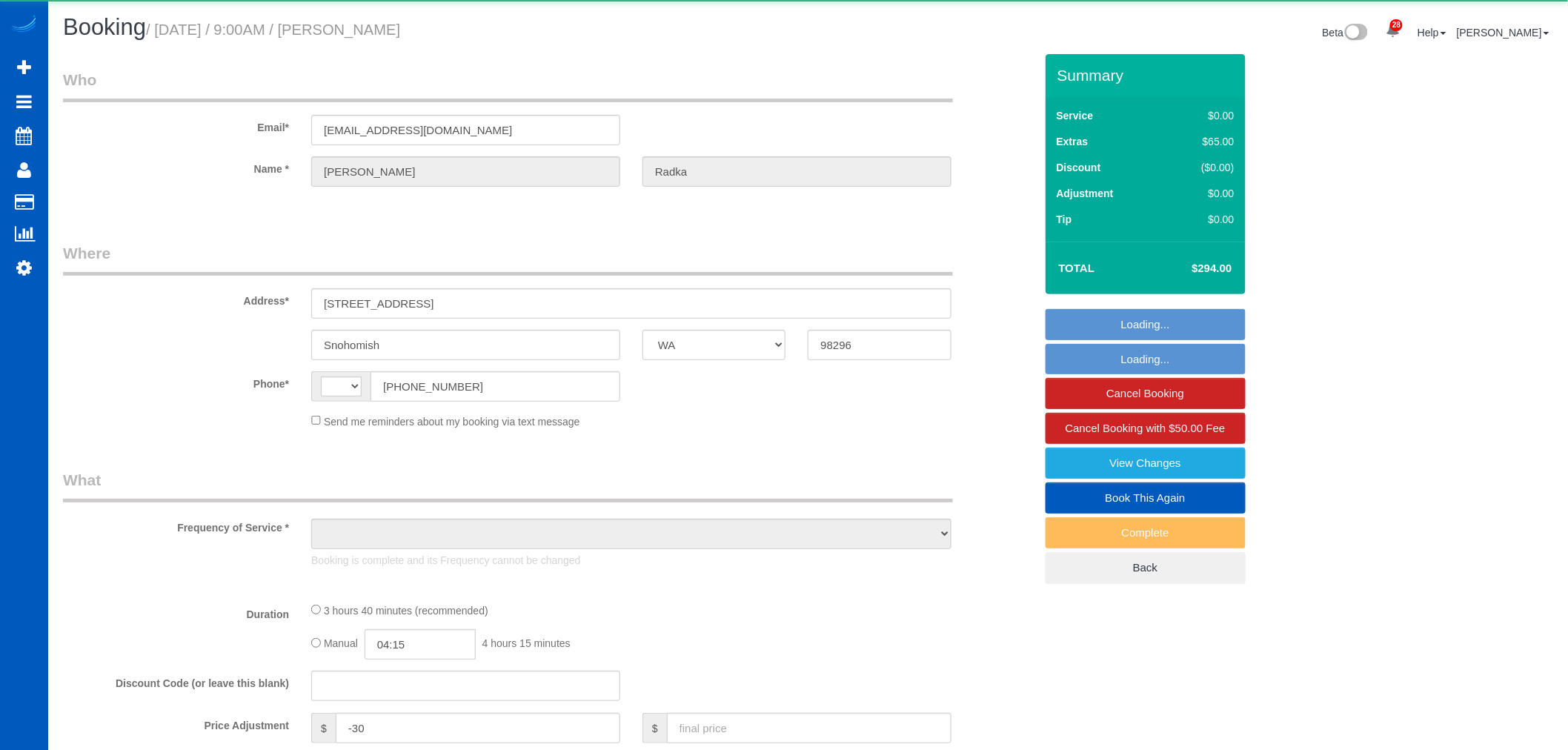
select select "4"
select select "3"
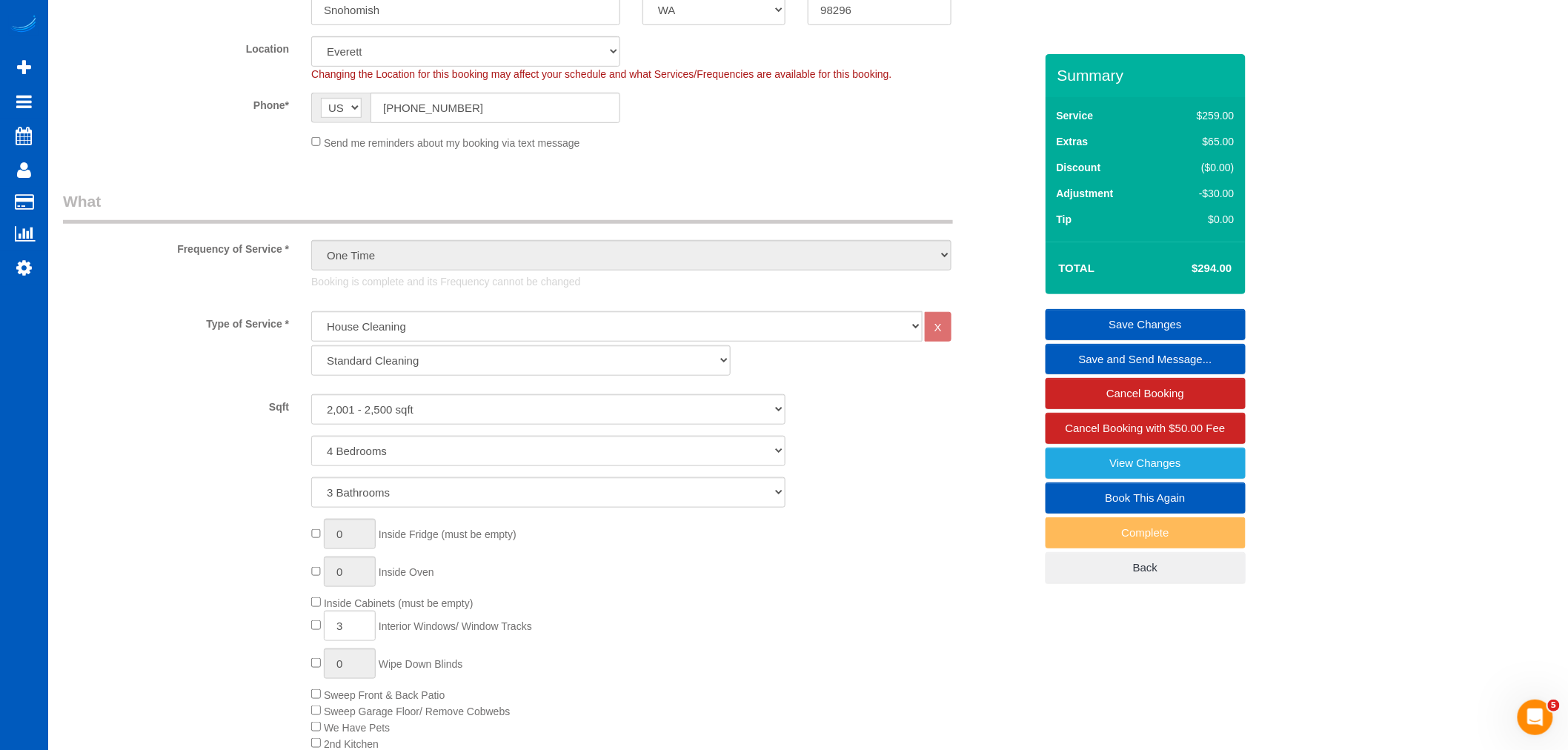
scroll to position [575, 0]
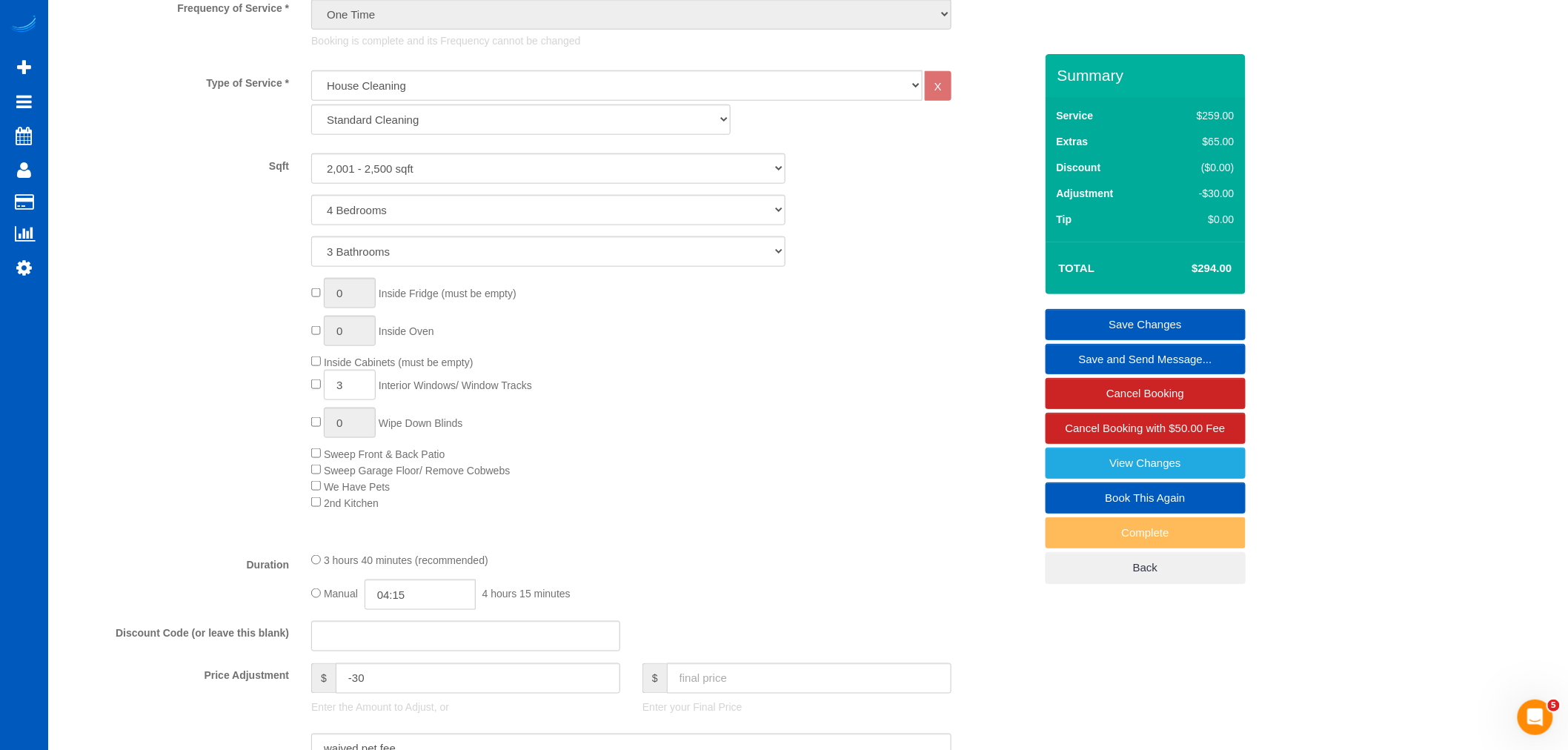
click at [1153, 508] on link "Book This Again" at bounding box center [1145, 498] width 200 height 31
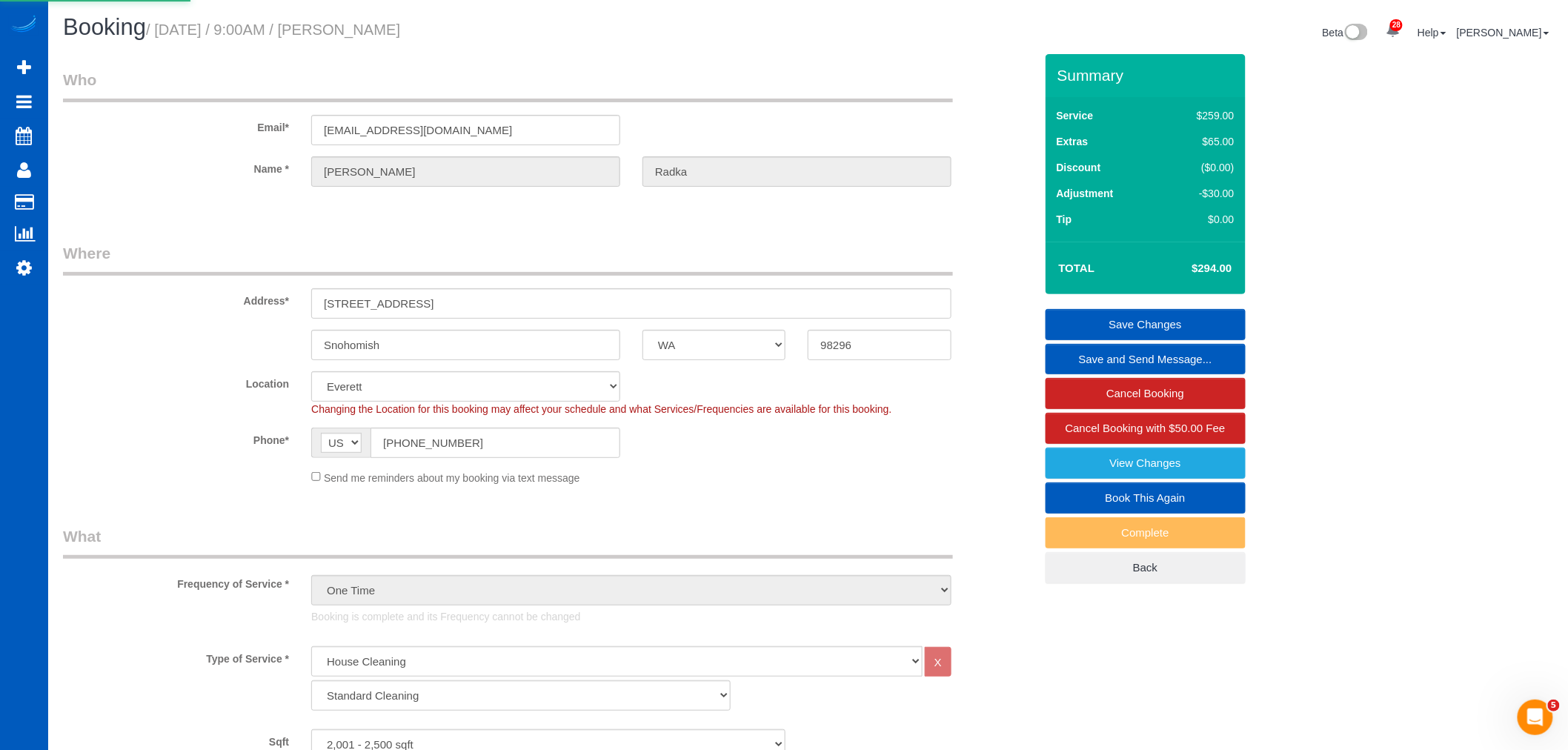
select select "WA"
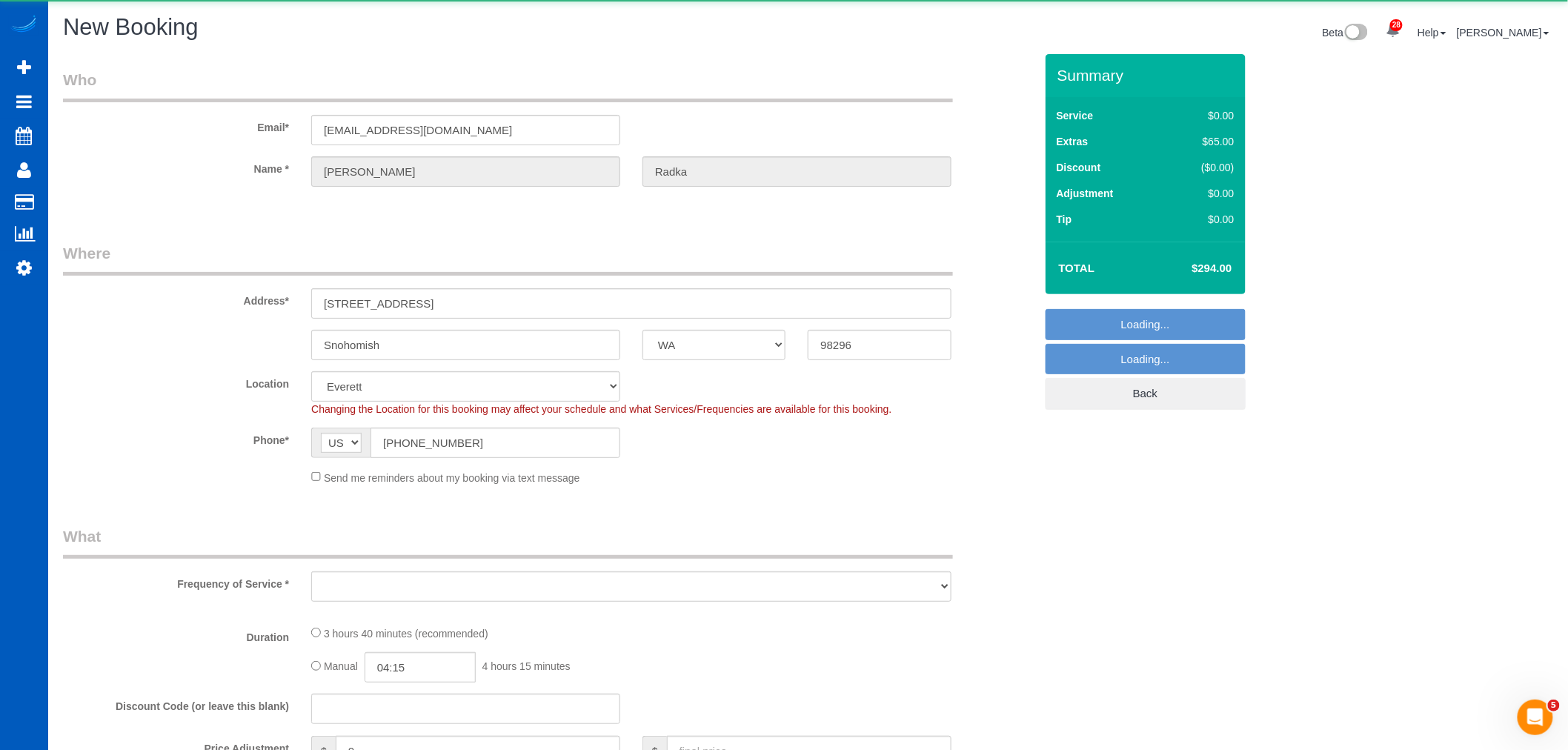
select select "object:2002"
select select "199"
select select "2001"
select select "4"
select select "3"
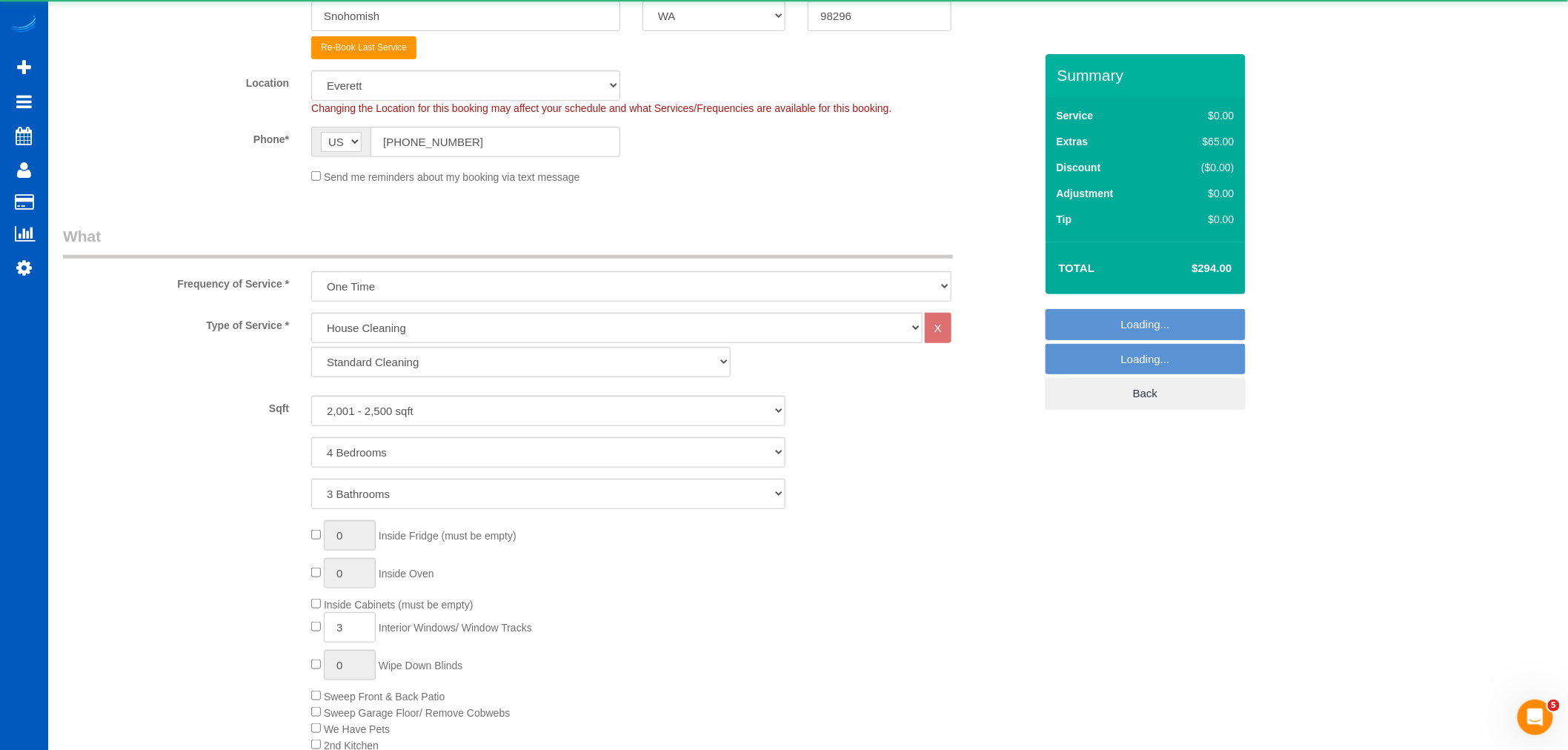
scroll to position [463, 0]
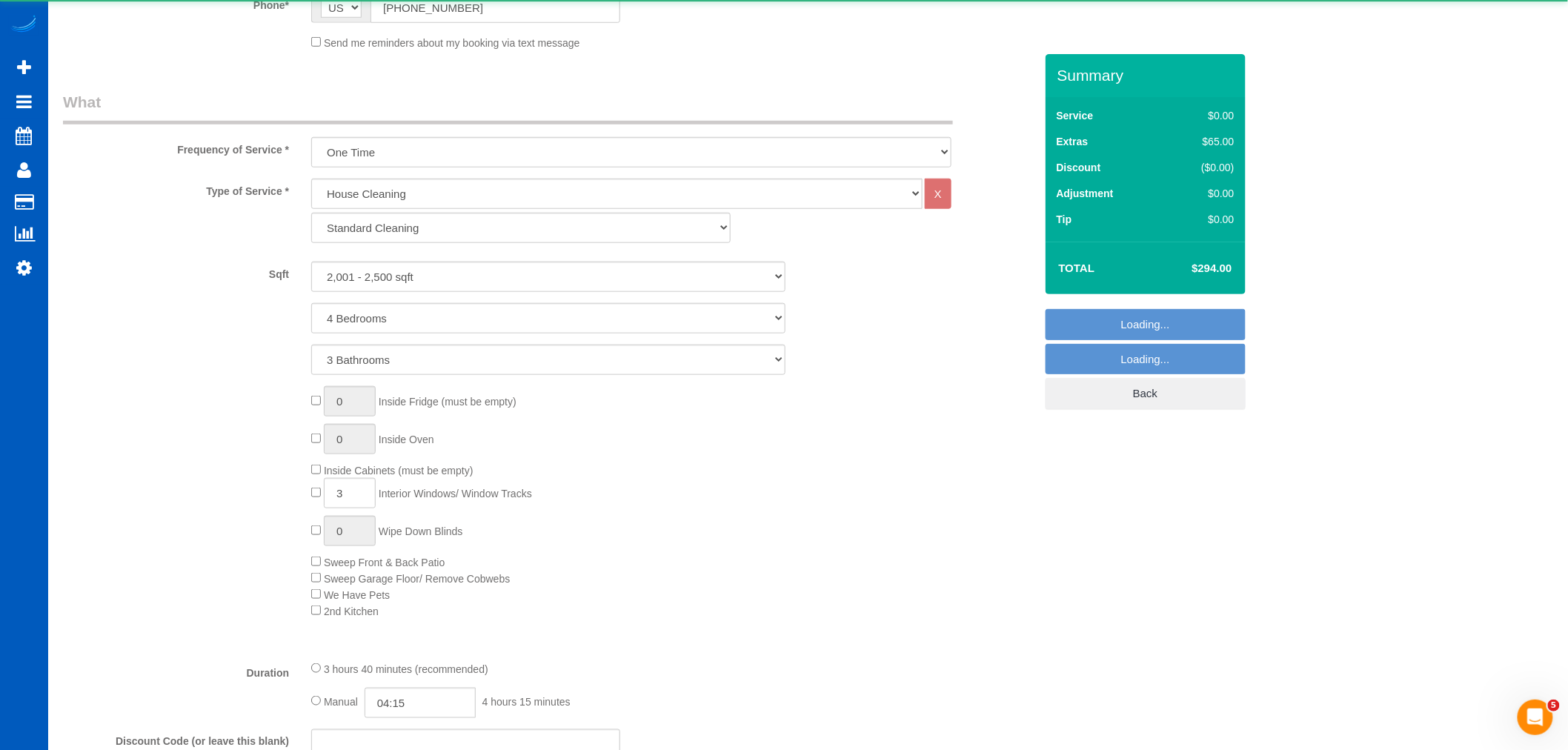
select select "object:2096"
select select "2001"
select select "4"
select select "3"
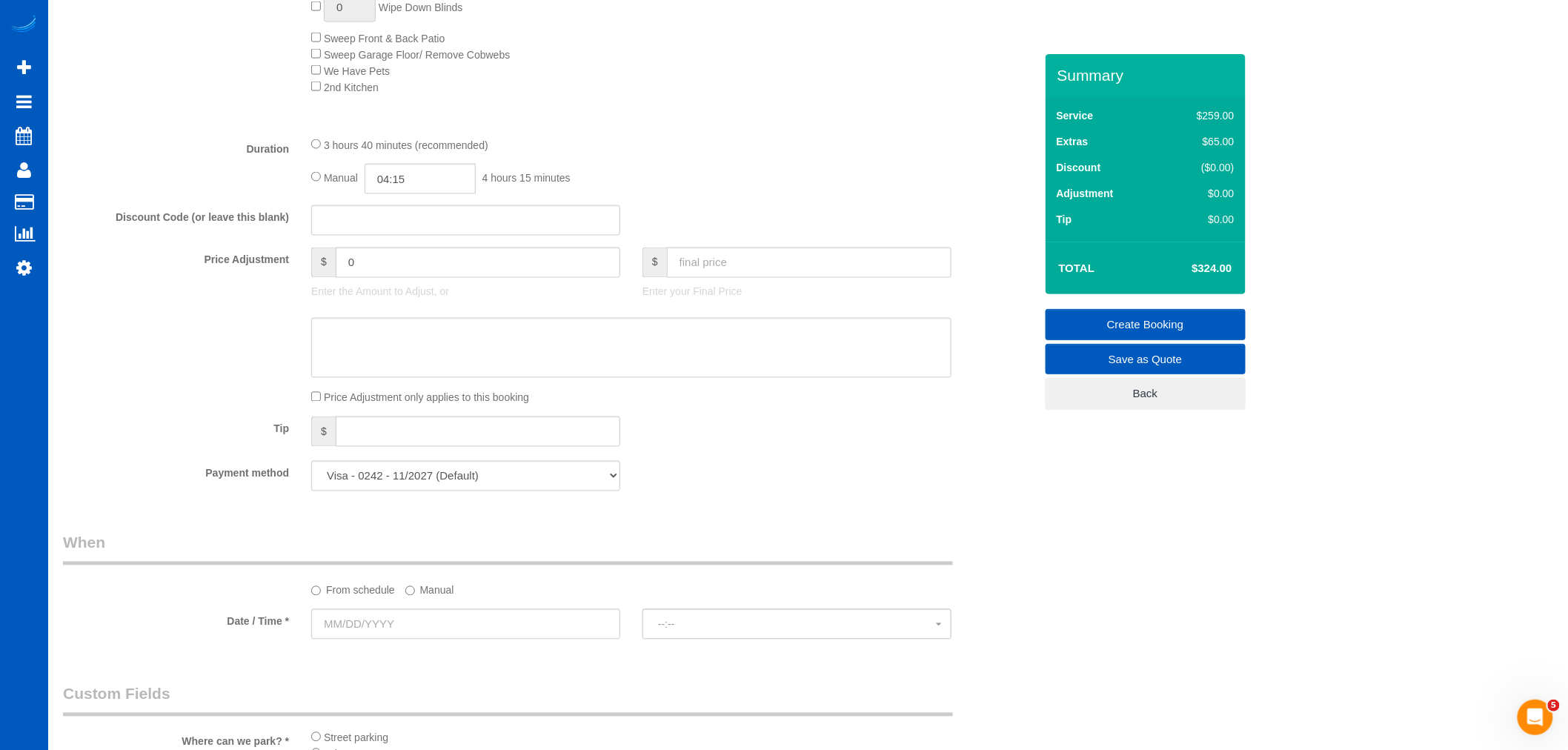
scroll to position [988, 0]
click at [749, 271] on input "text" at bounding box center [808, 262] width 284 height 30
type input "294"
type input "-30"
click at [826, 449] on div "Tip $" at bounding box center [549, 433] width 994 height 34
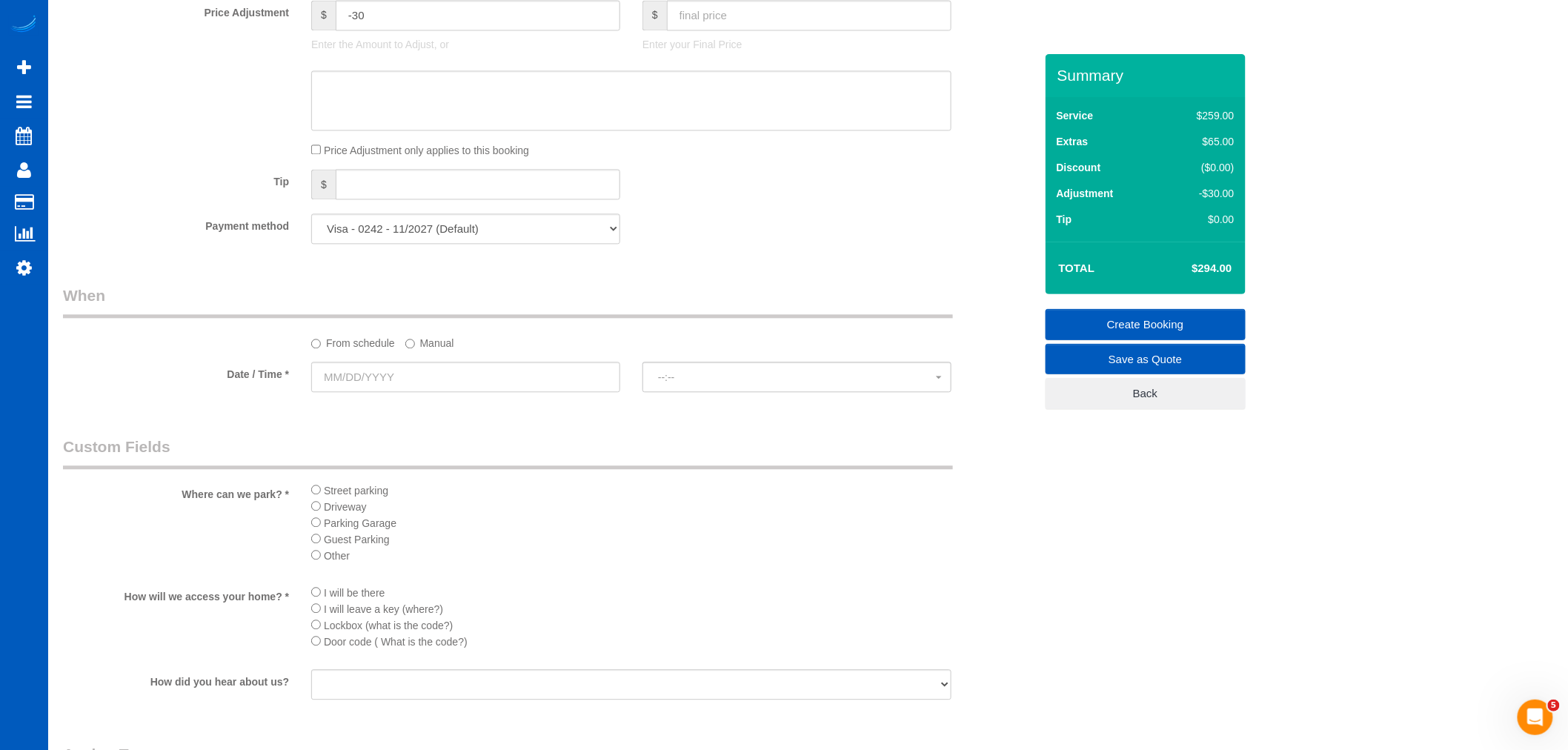
scroll to position [1317, 0]
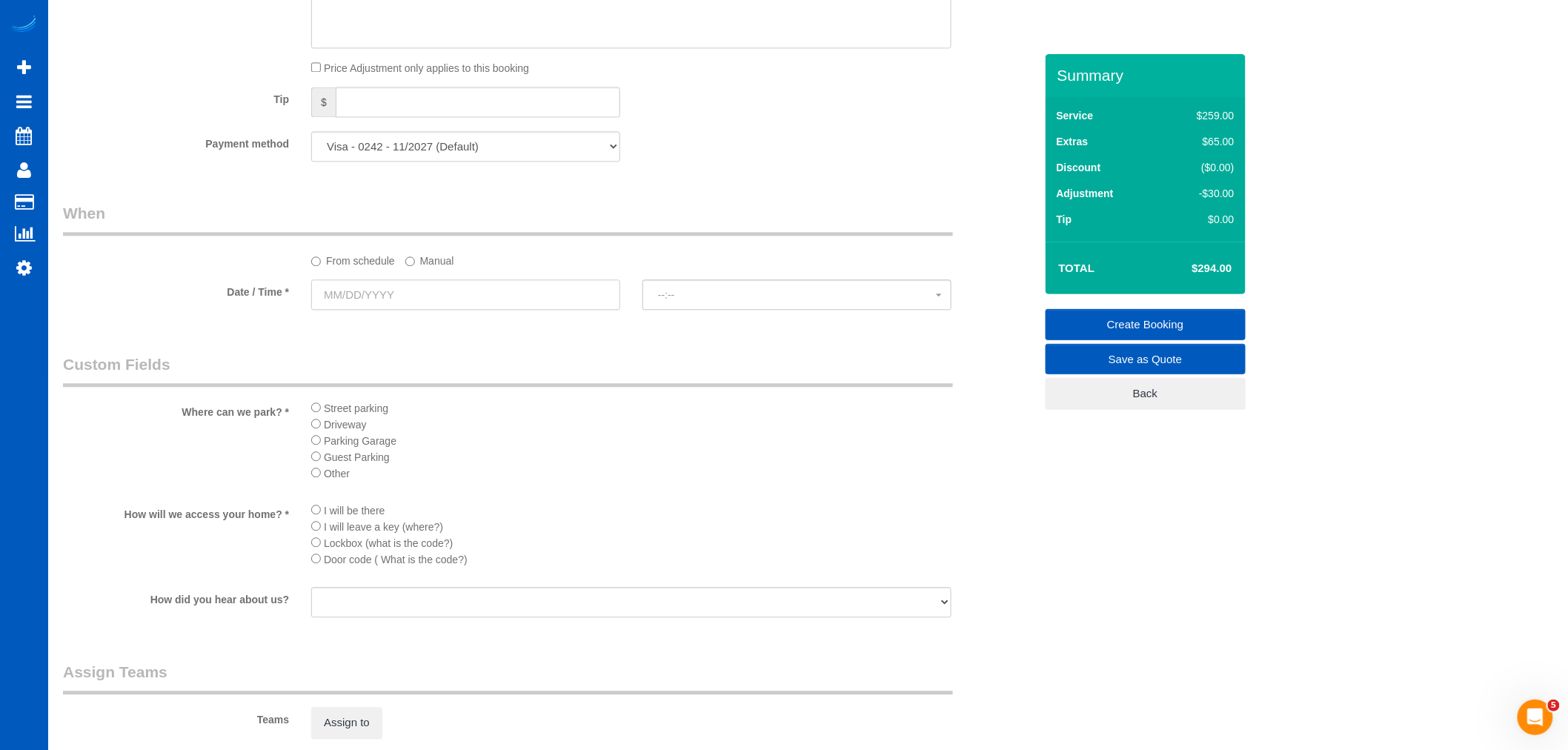
click at [402, 295] on input "text" at bounding box center [466, 294] width 309 height 30
click at [423, 268] on label "Manual" at bounding box center [430, 258] width 49 height 20
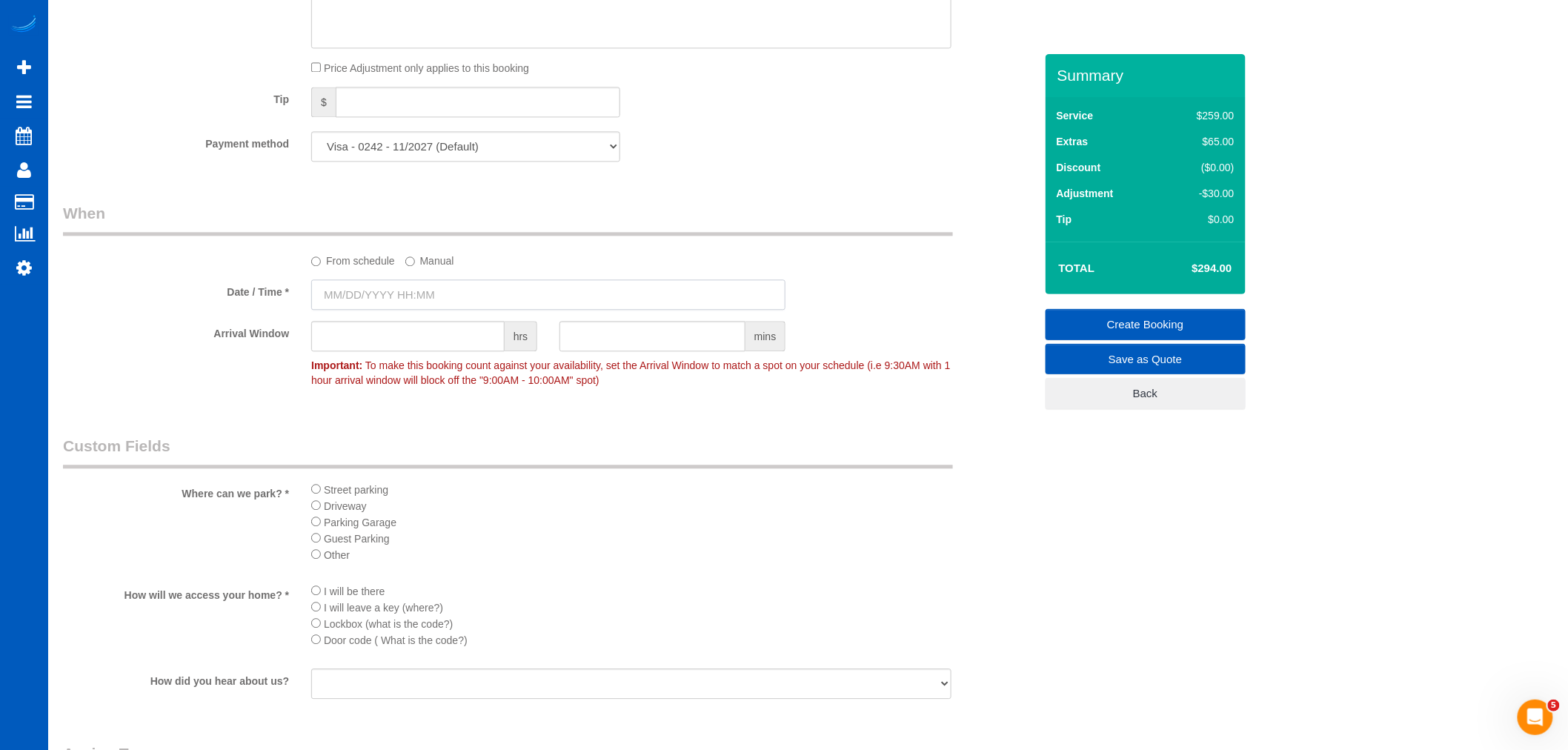
click at [411, 306] on input "text" at bounding box center [549, 294] width 474 height 30
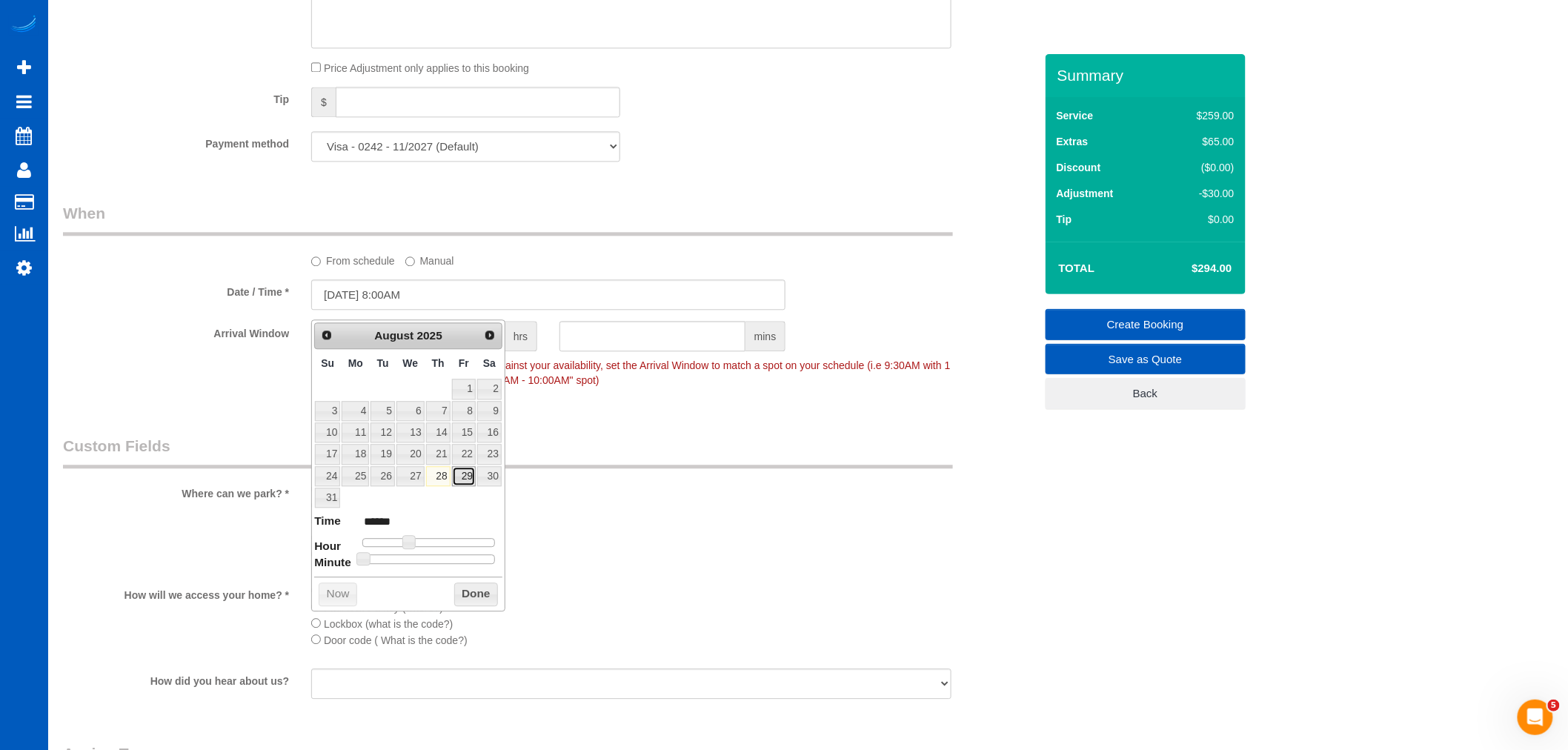
click at [466, 476] on link "29" at bounding box center [464, 476] width 24 height 20
type input "[DATE] 9:00AM"
type input "******"
type input "[DATE] 10:00AM"
type input "*******"
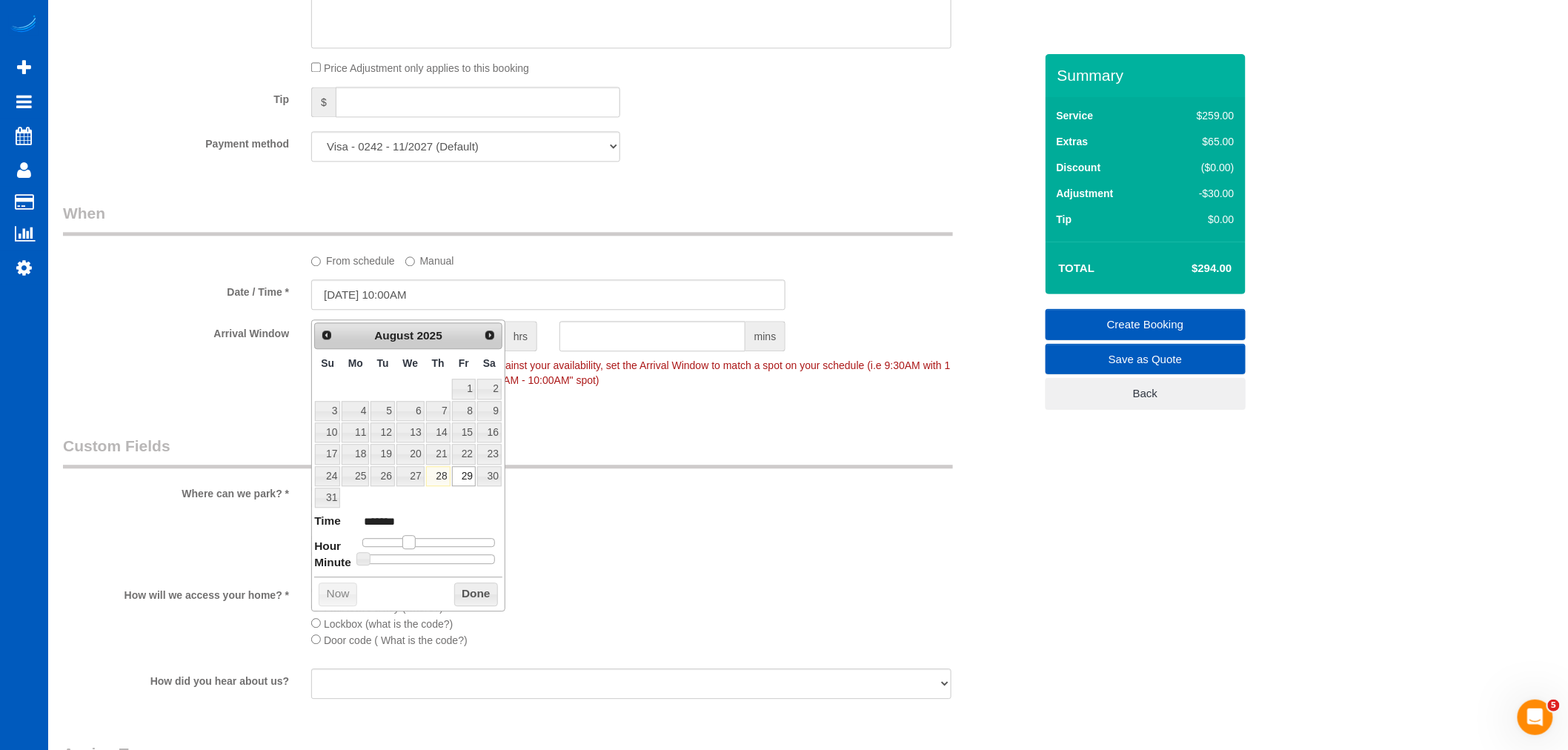
type input "[DATE] 11:00AM"
type input "*******"
type input "[DATE] 12:00PM"
type input "*******"
type input "[DATE] 11:00AM"
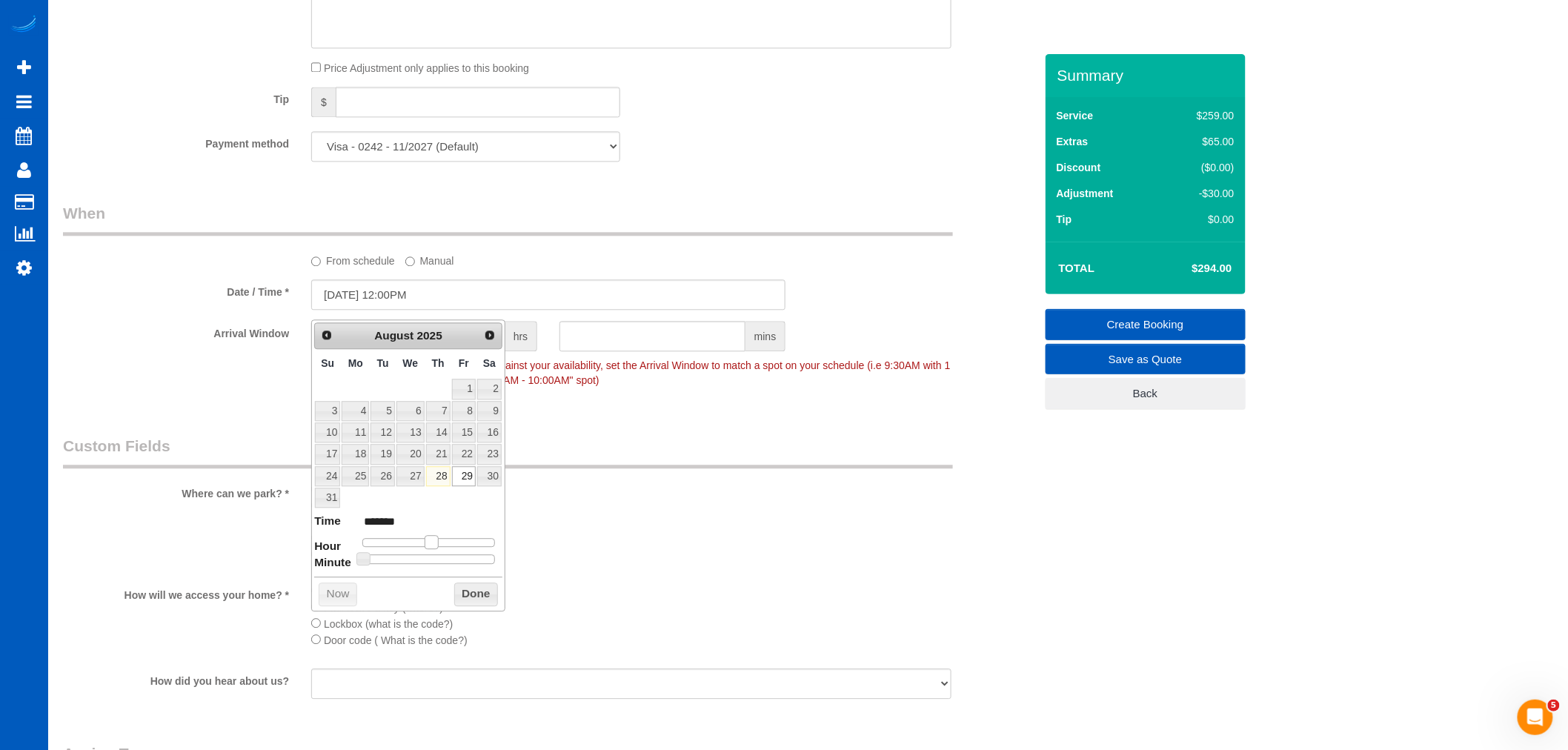
type input "*******"
type input "[DATE] 10:00AM"
type input "*******"
type input "[DATE] 9:00AM"
type input "******"
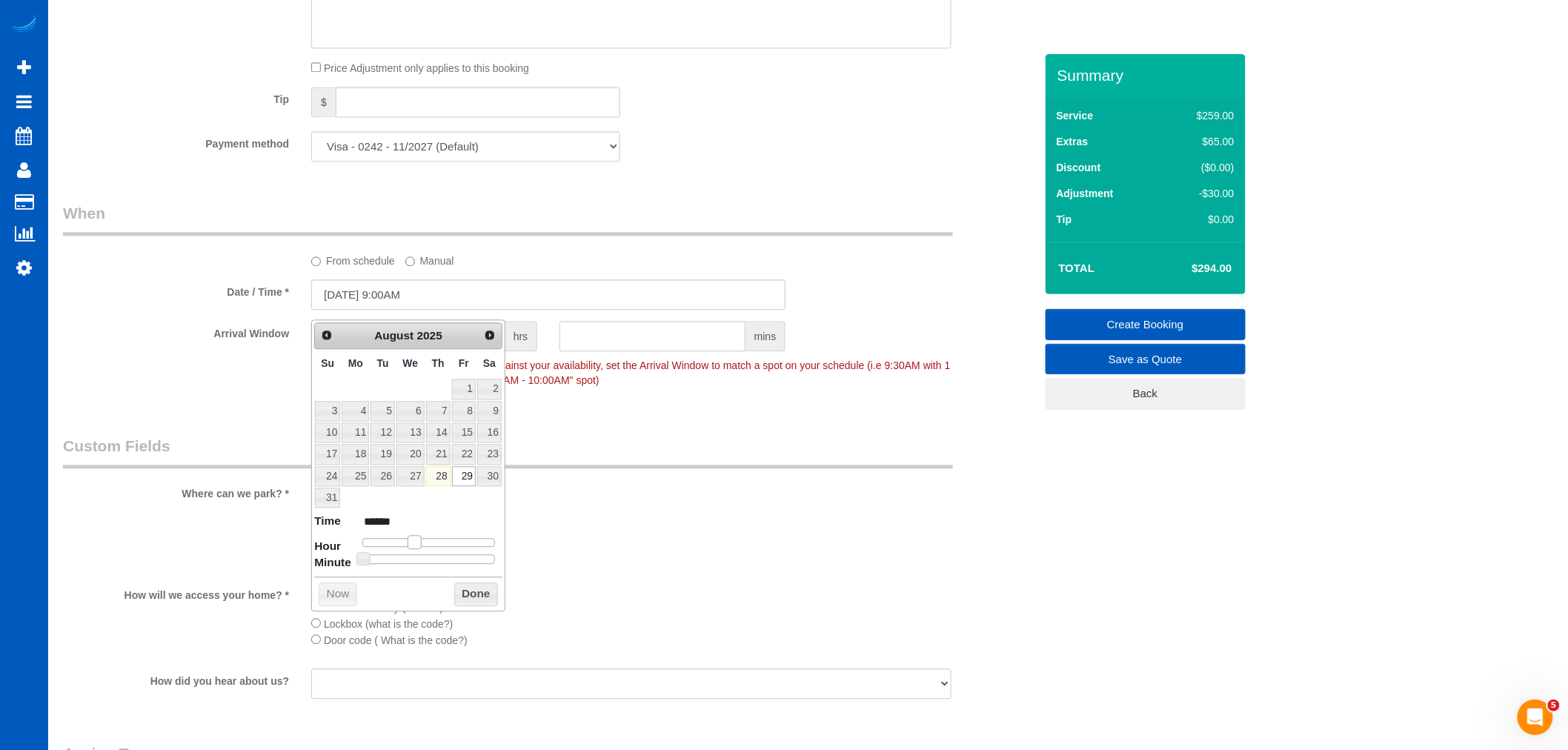
drag, startPoint x: 408, startPoint y: 546, endPoint x: 416, endPoint y: 543, distance: 8.5
click at [416, 543] on span at bounding box center [414, 542] width 14 height 13
click at [489, 597] on button "Done" at bounding box center [476, 594] width 44 height 24
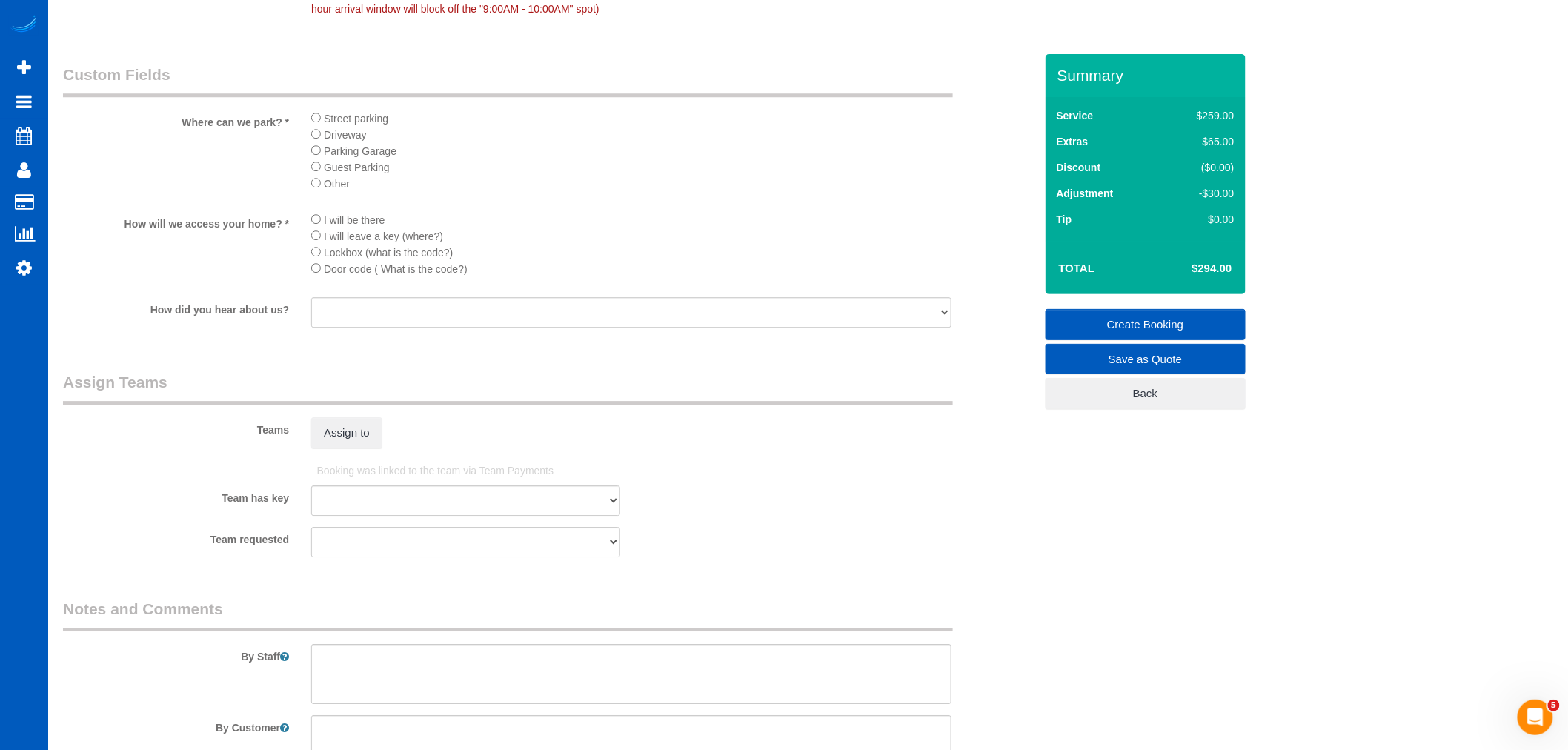
scroll to position [1729, 0]
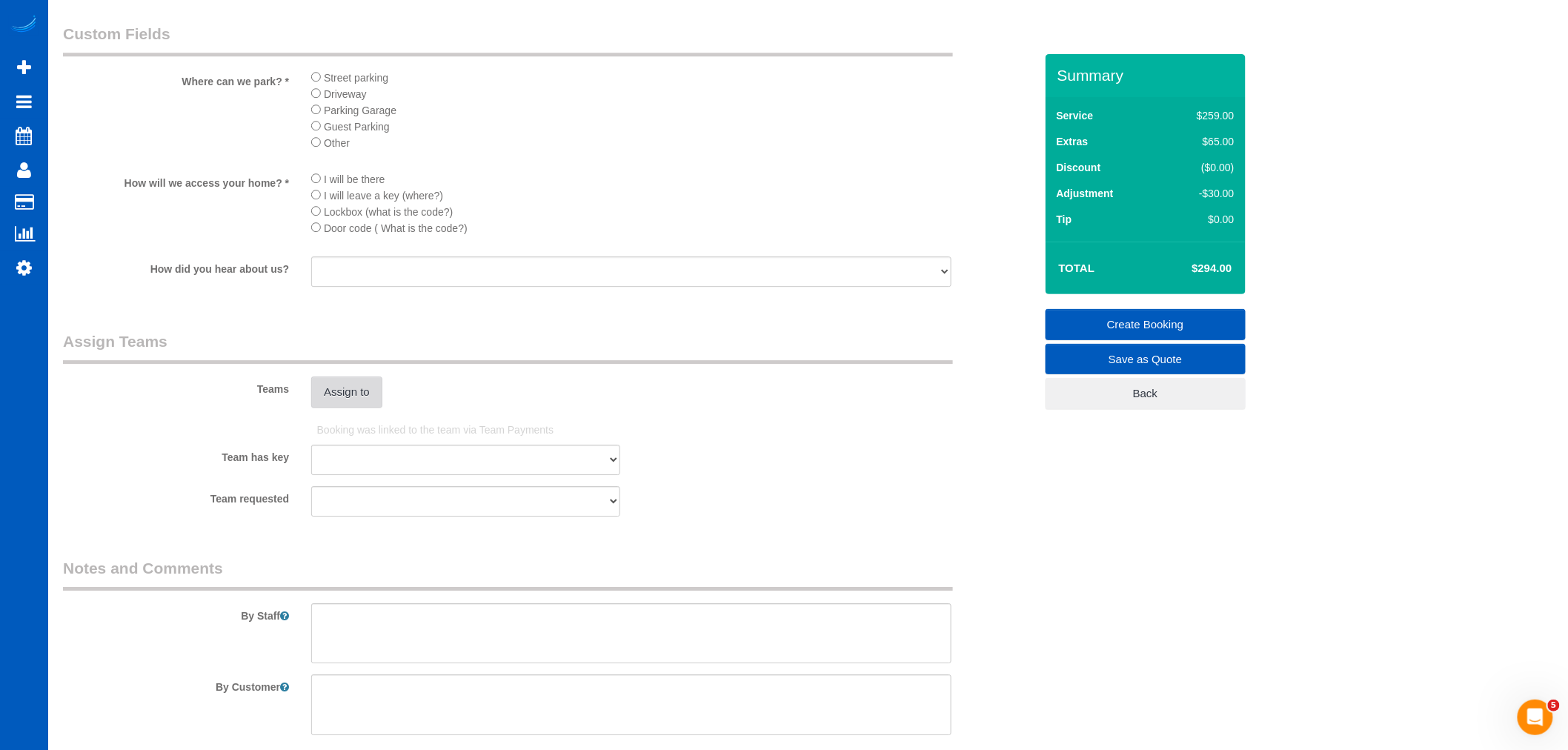
click at [378, 407] on button "Assign to" at bounding box center [347, 391] width 71 height 31
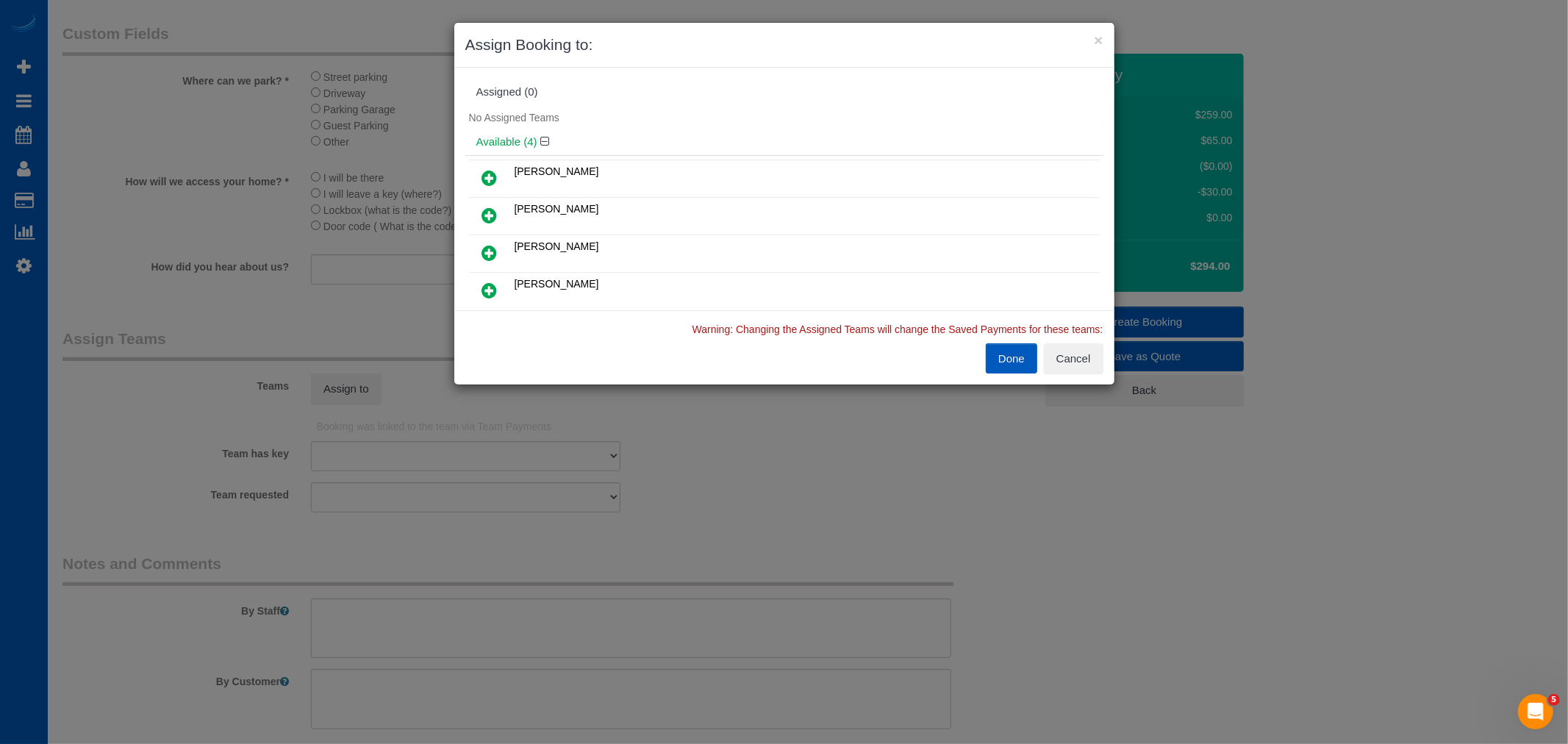
click at [492, 167] on link at bounding box center [490, 178] width 34 height 29
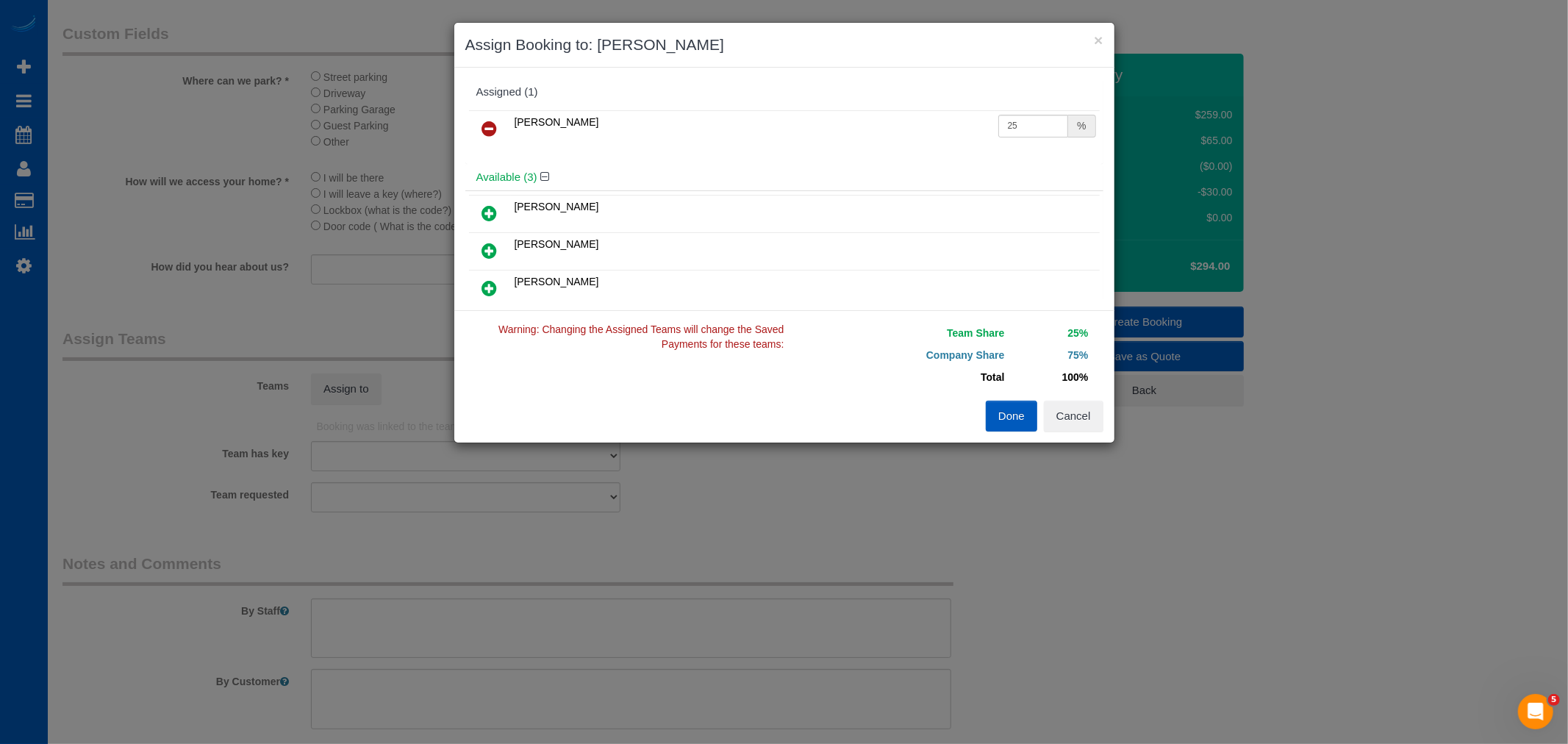
click at [466, 210] on div "[PERSON_NAME] [PERSON_NAME] [PERSON_NAME]" at bounding box center [784, 258] width 638 height 136
click at [482, 217] on icon at bounding box center [490, 213] width 15 height 18
click at [1007, 129] on input "25" at bounding box center [1034, 126] width 70 height 23
drag, startPoint x: 1001, startPoint y: 128, endPoint x: 1055, endPoint y: 141, distance: 55.5
click at [1055, 141] on td "25 %" at bounding box center [1047, 129] width 105 height 38
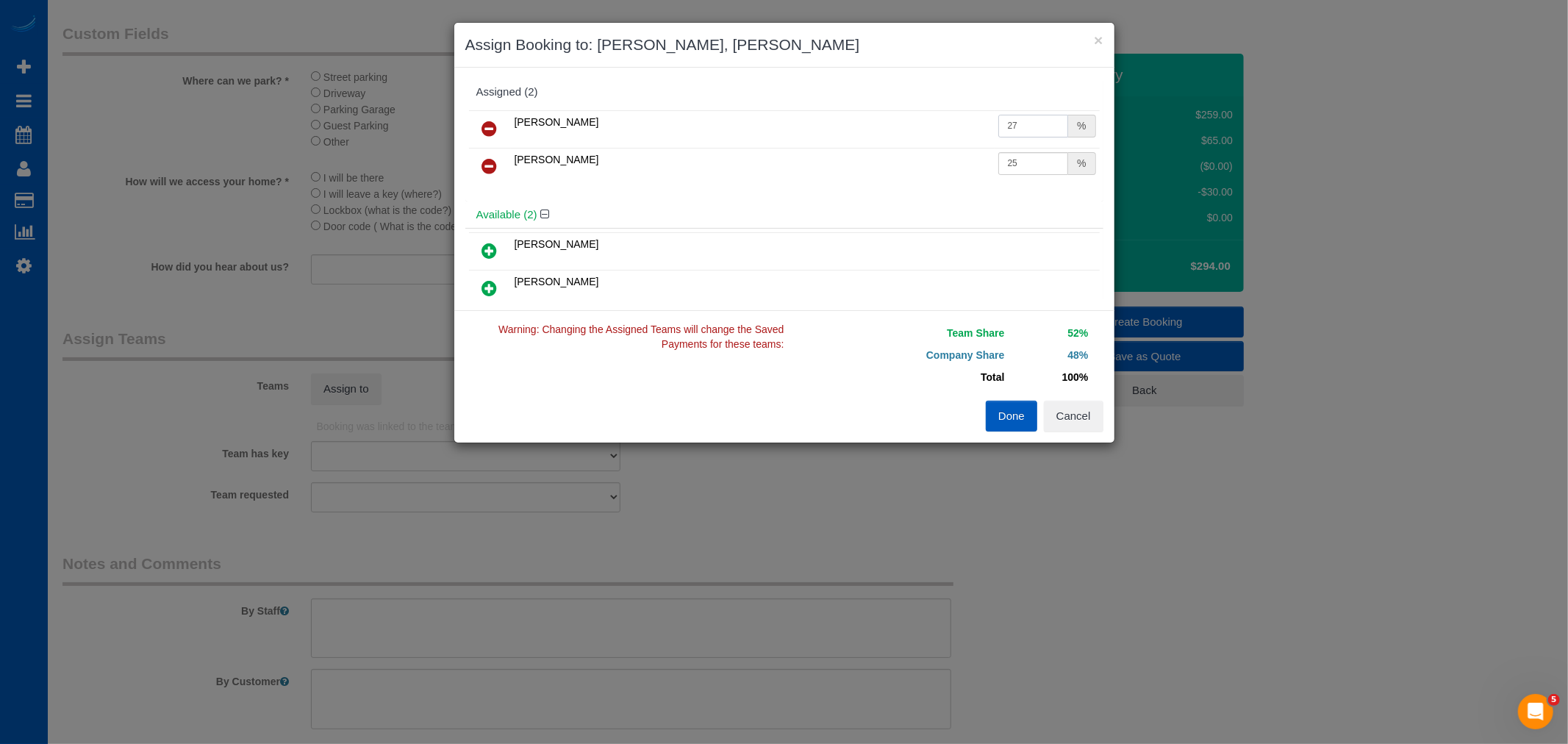
type input "27"
drag, startPoint x: 1005, startPoint y: 164, endPoint x: 1022, endPoint y: 170, distance: 18.0
click at [1022, 170] on input "25" at bounding box center [1034, 163] width 70 height 23
drag, startPoint x: 1024, startPoint y: 172, endPoint x: 1041, endPoint y: 186, distance: 22.0
click at [1041, 177] on td "25 %" at bounding box center [1047, 167] width 105 height 38
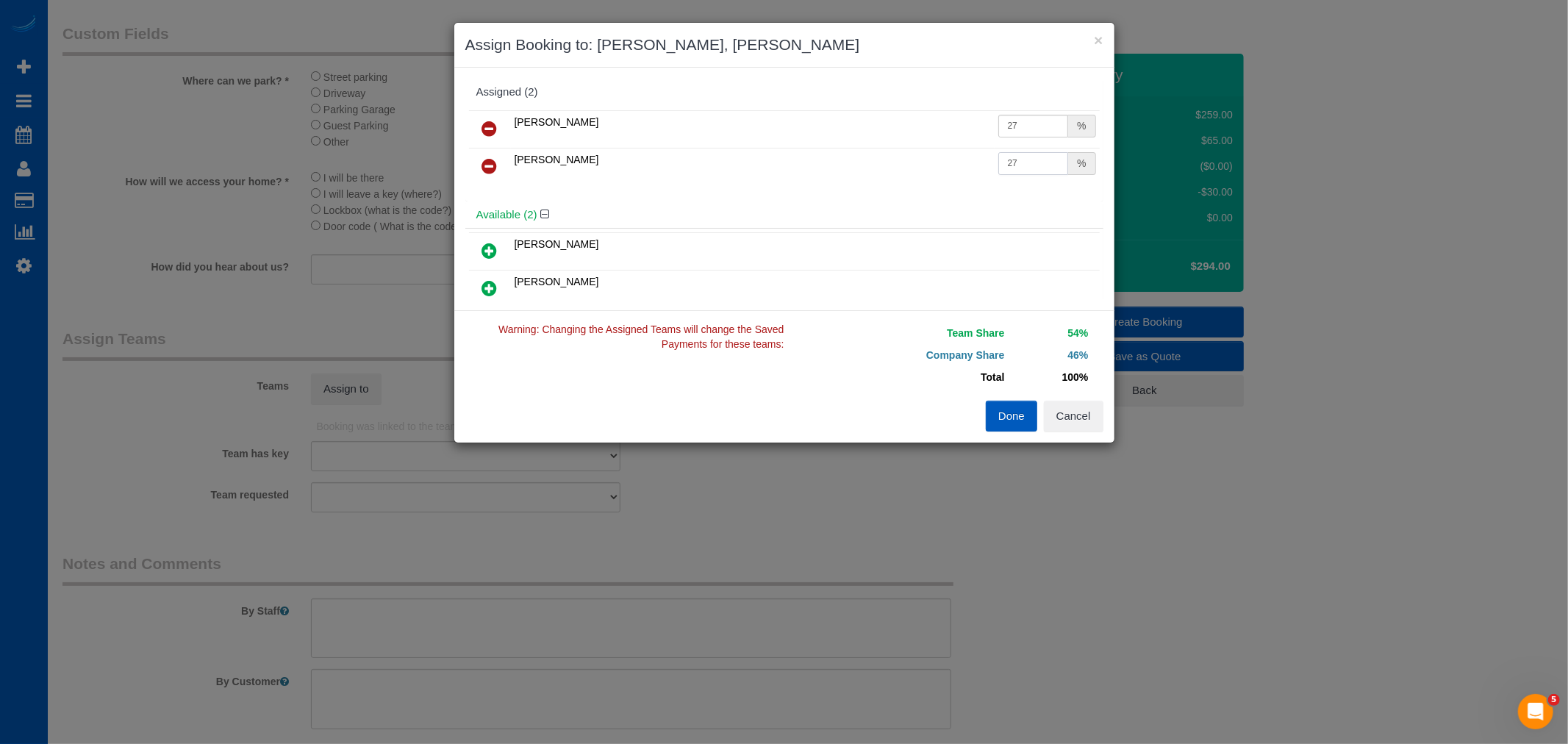
type input "27"
click at [1020, 432] on div "Team Share 54% Company Share 46% Total 100% Warning: The Company share is 0%. I…" at bounding box center [784, 377] width 661 height 132
click at [1012, 416] on button "Done" at bounding box center [1011, 416] width 51 height 31
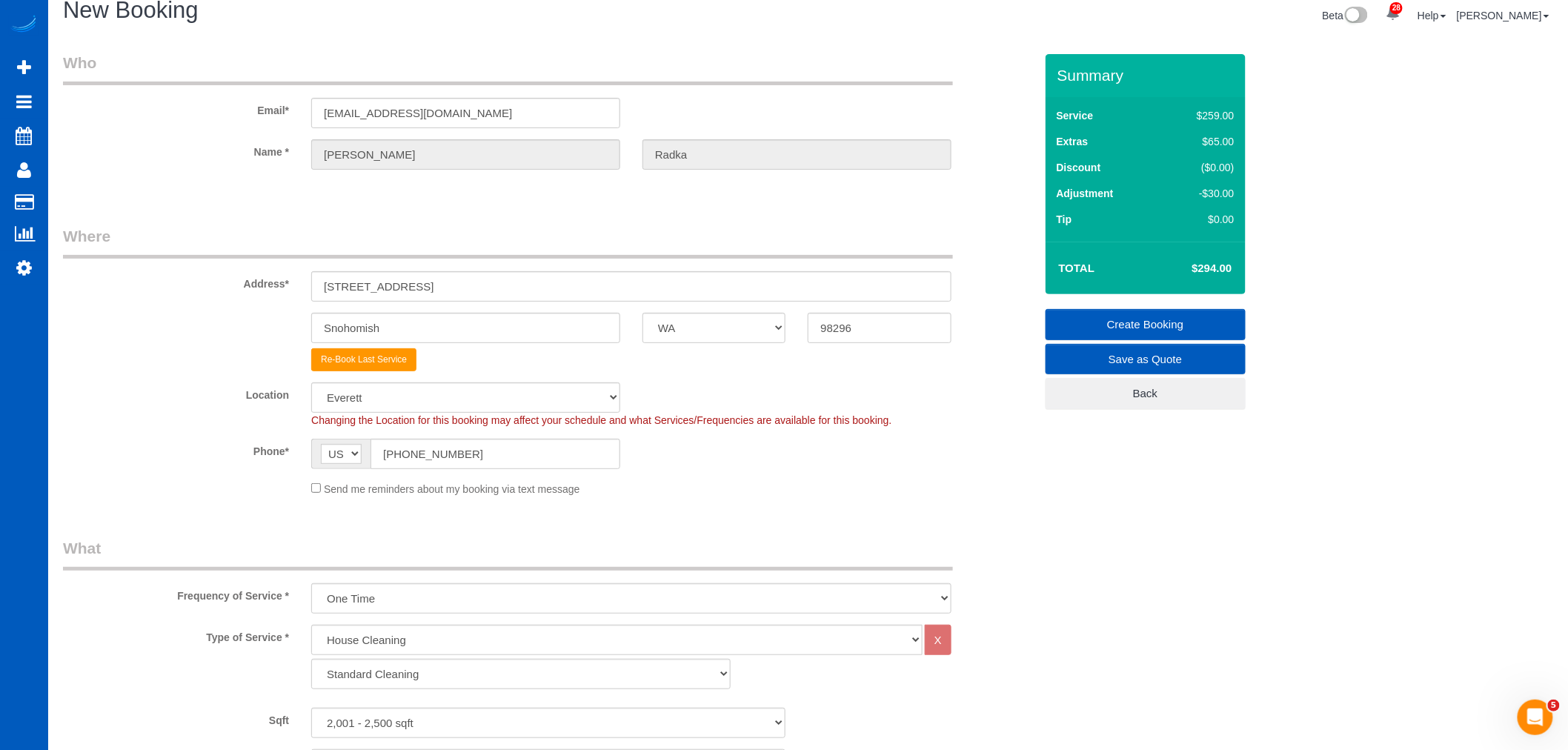
scroll to position [0, 0]
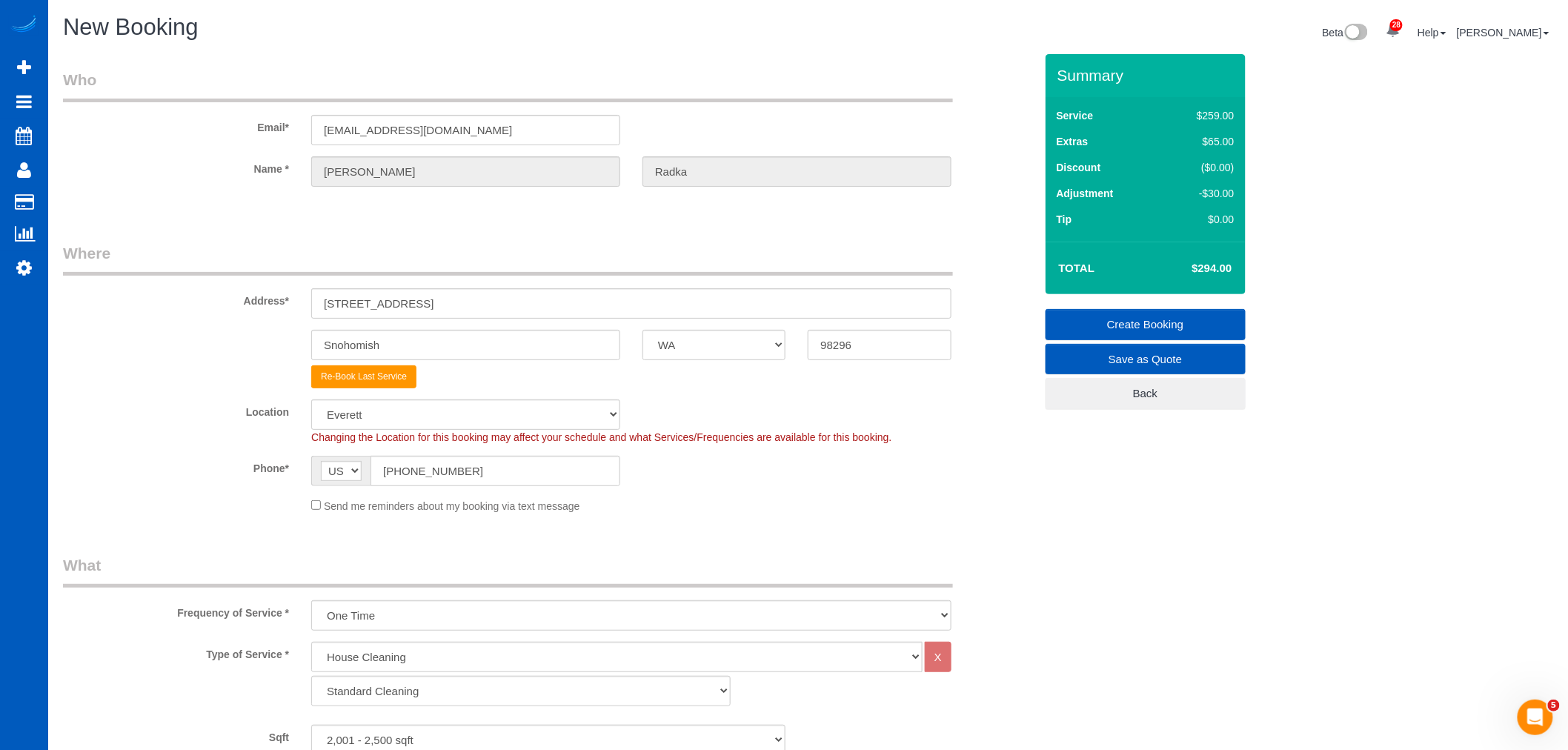
click at [1152, 326] on link "Create Booking" at bounding box center [1145, 324] width 200 height 31
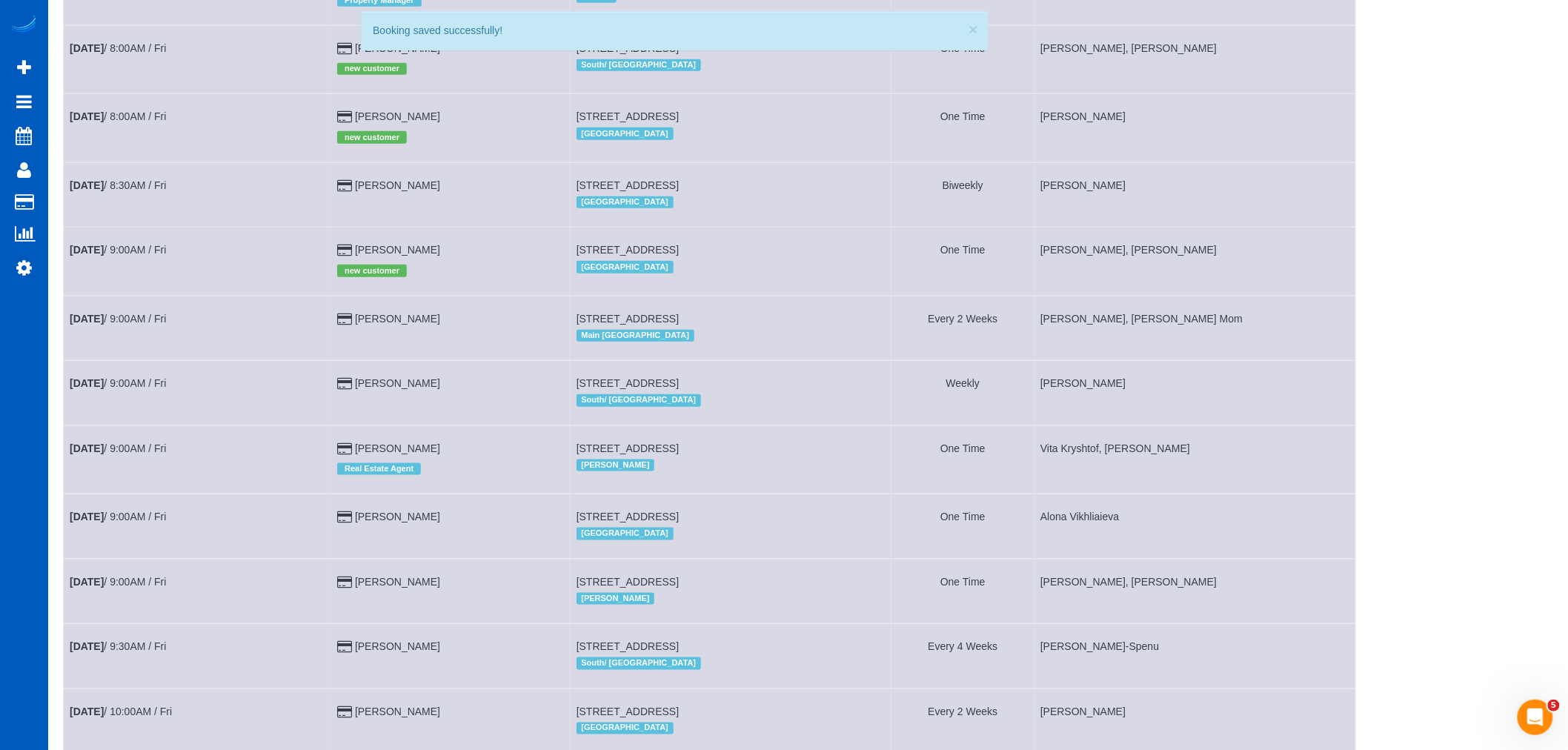
scroll to position [658, 0]
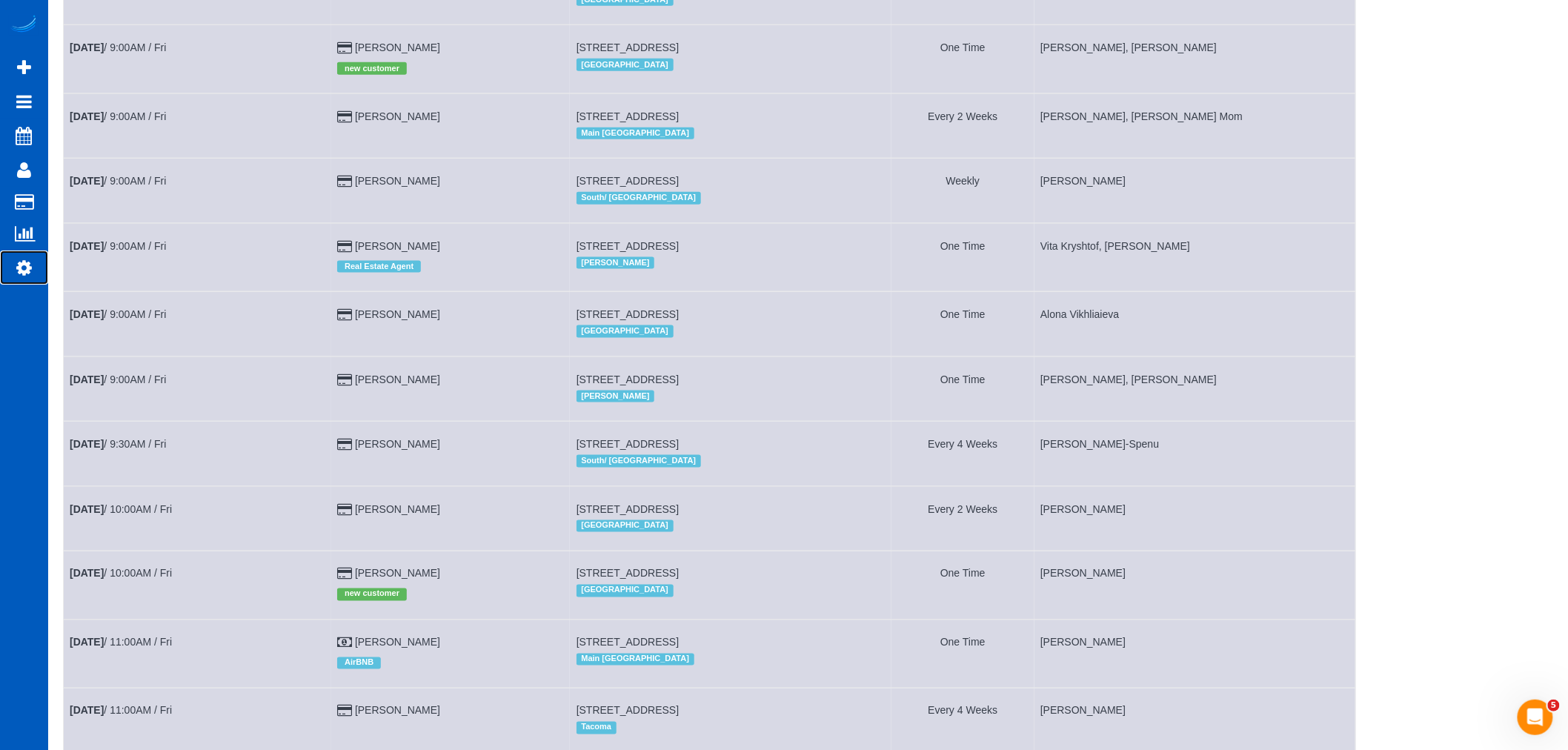
click at [30, 267] on icon at bounding box center [24, 267] width 15 height 18
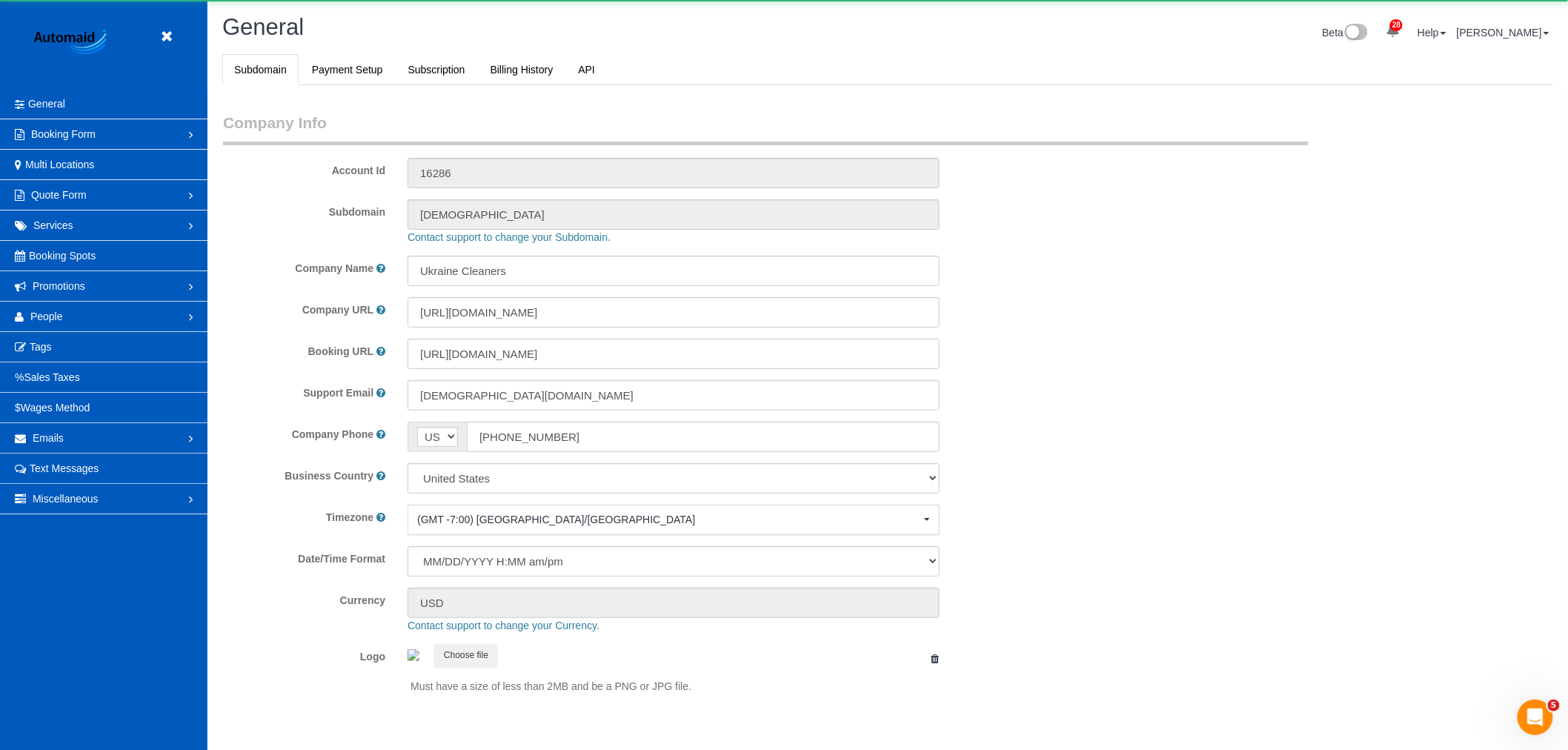
select select "1"
click at [62, 320] on span "People" at bounding box center [46, 316] width 33 height 12
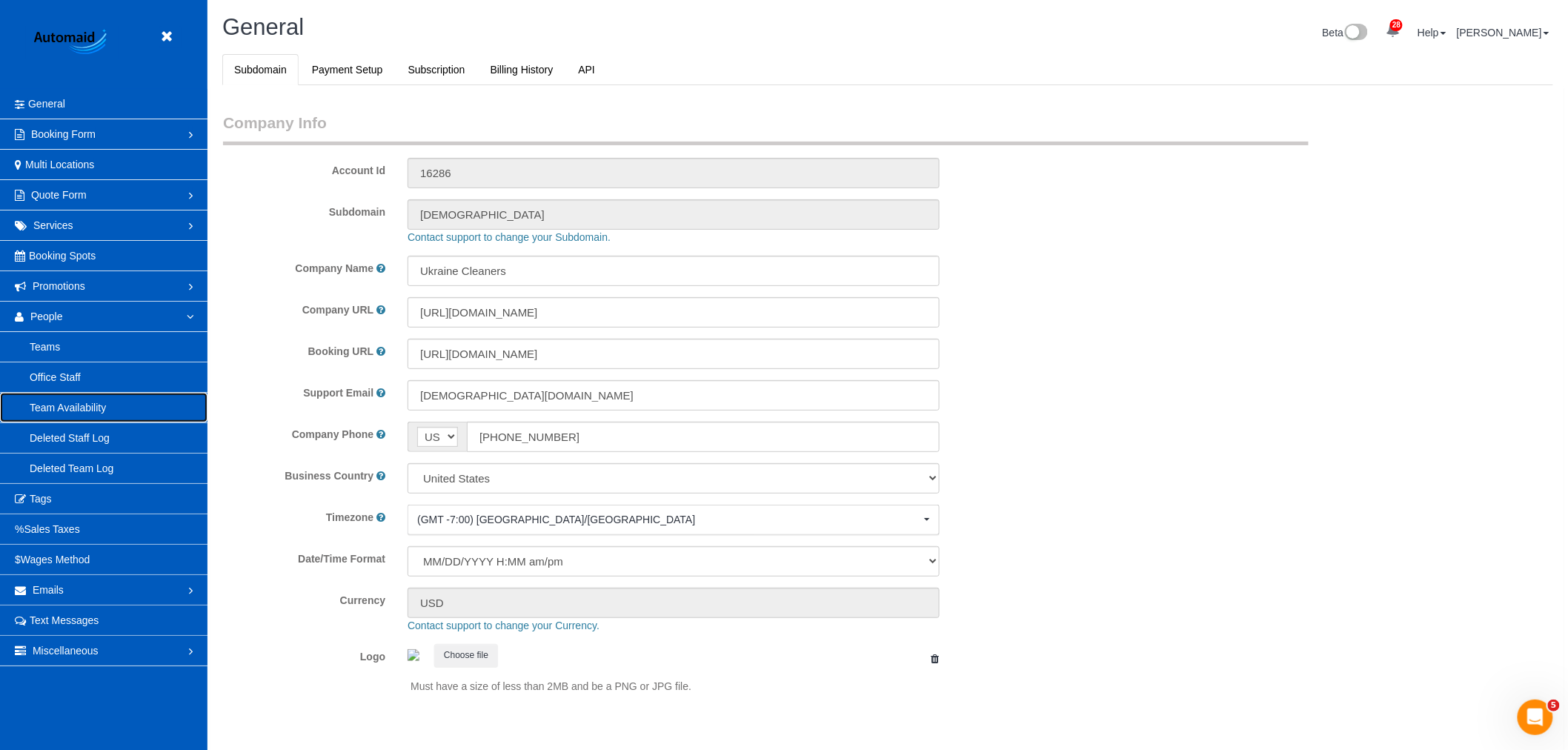
click at [90, 402] on link "Team Availability" at bounding box center [104, 407] width 208 height 30
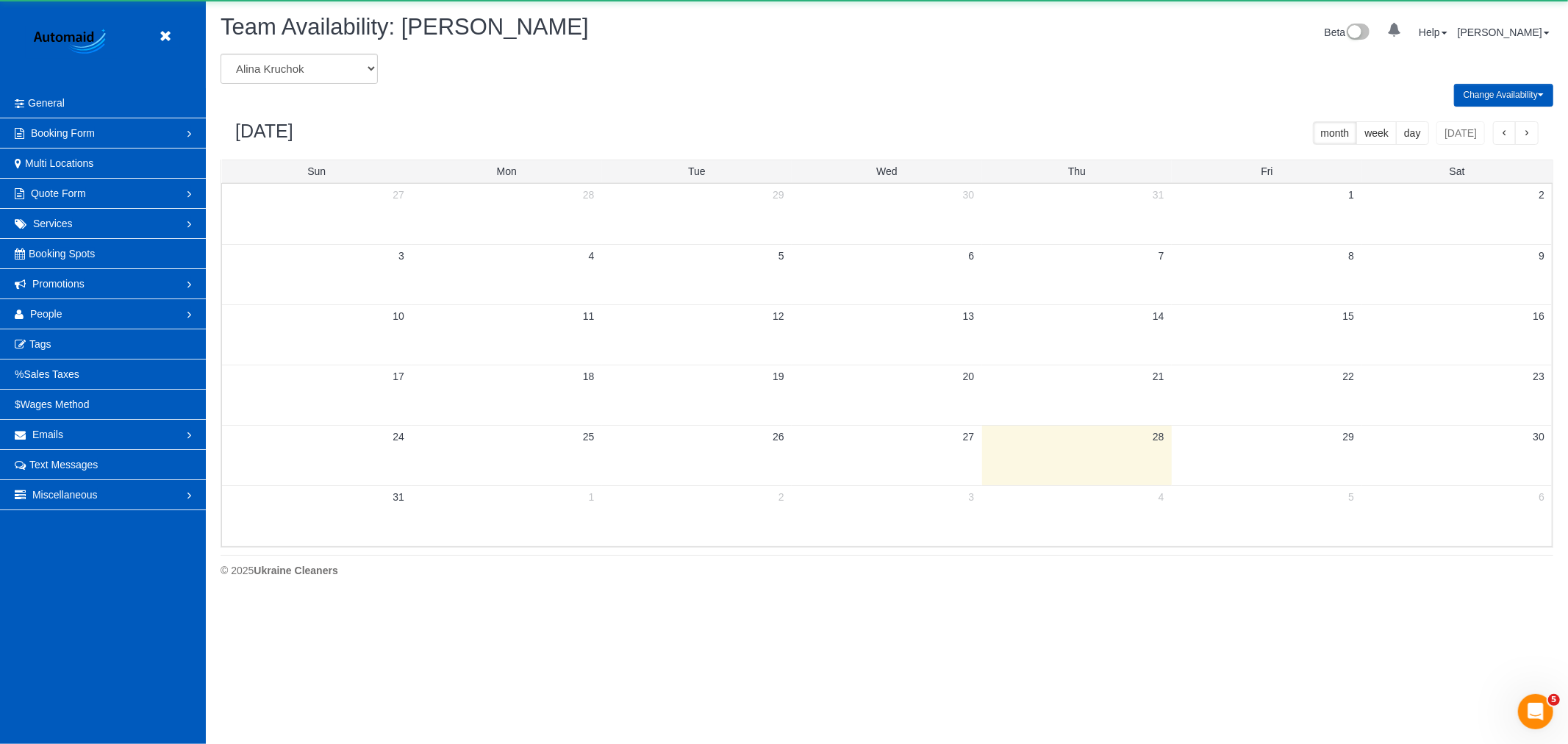
scroll to position [600, 1568]
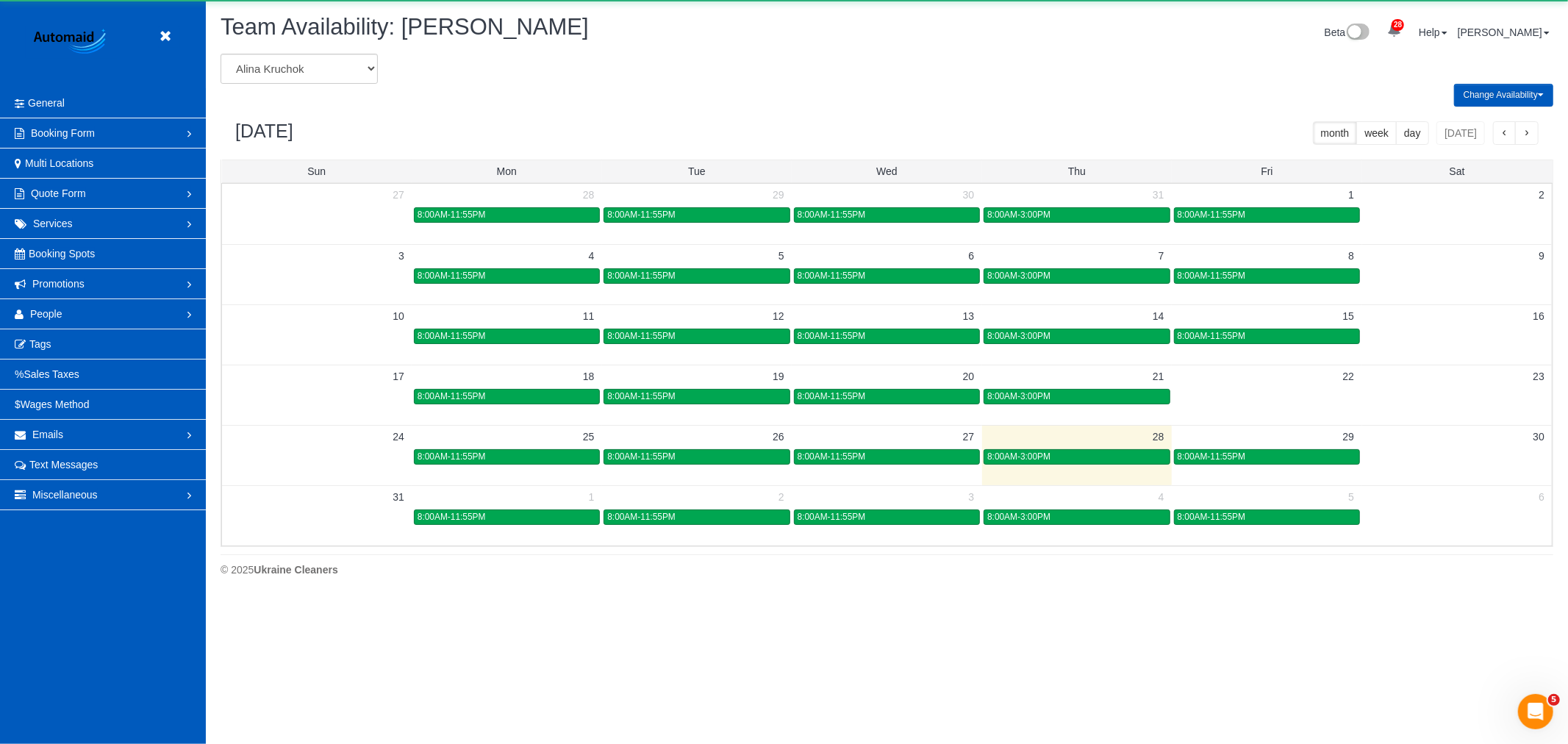
click at [347, 40] on div "Team Availability: [PERSON_NAME]" at bounding box center [548, 31] width 678 height 32
click at [334, 58] on select "[PERSON_NAME] [PERSON_NAME] [PERSON_NAME] [PERSON_NAME] [PERSON_NAME] [PERSON_N…" at bounding box center [299, 69] width 157 height 30
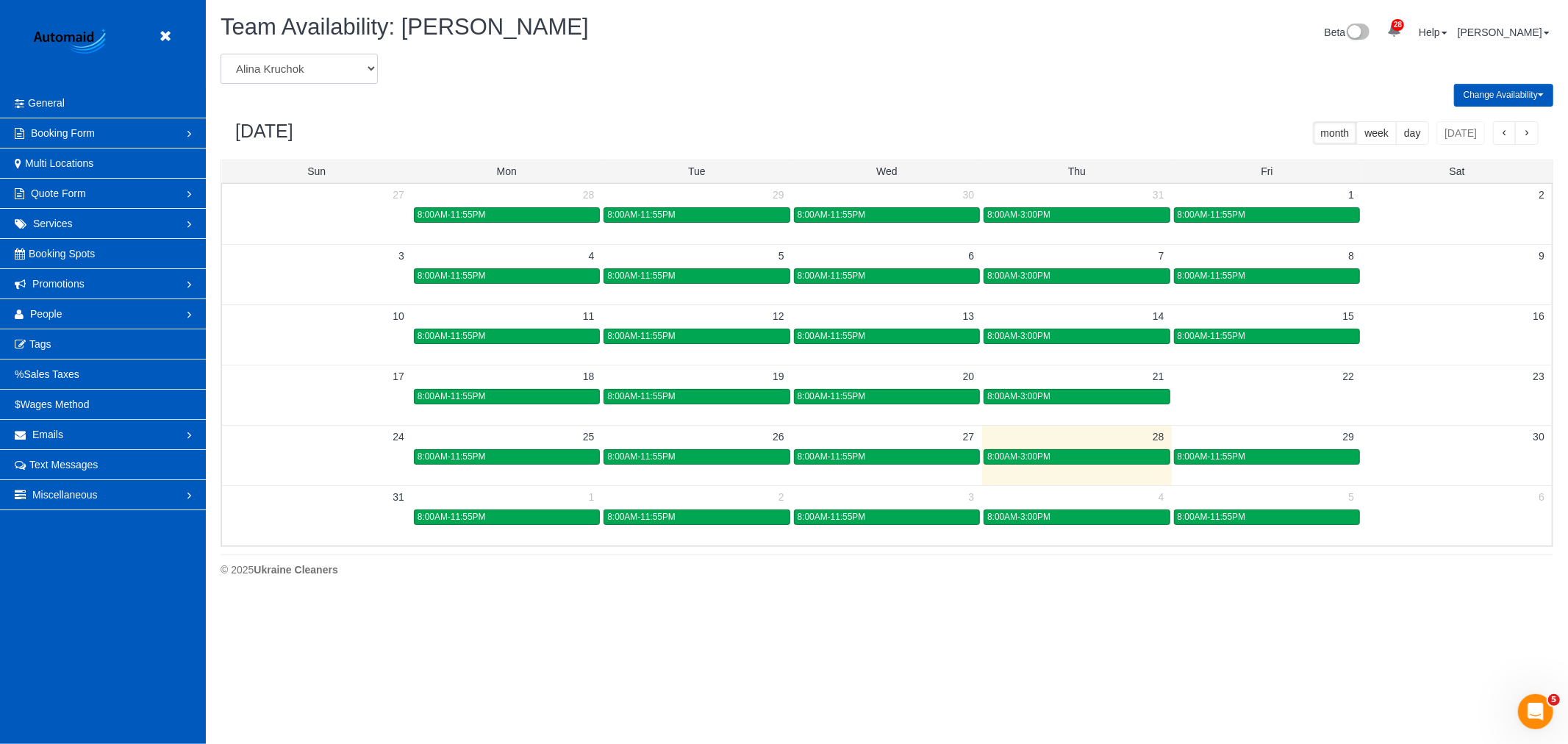
select select "number:28843"
click at [220, 54] on select "[PERSON_NAME] [PERSON_NAME] [PERSON_NAME] [PERSON_NAME] [PERSON_NAME] [PERSON_N…" at bounding box center [299, 69] width 157 height 30
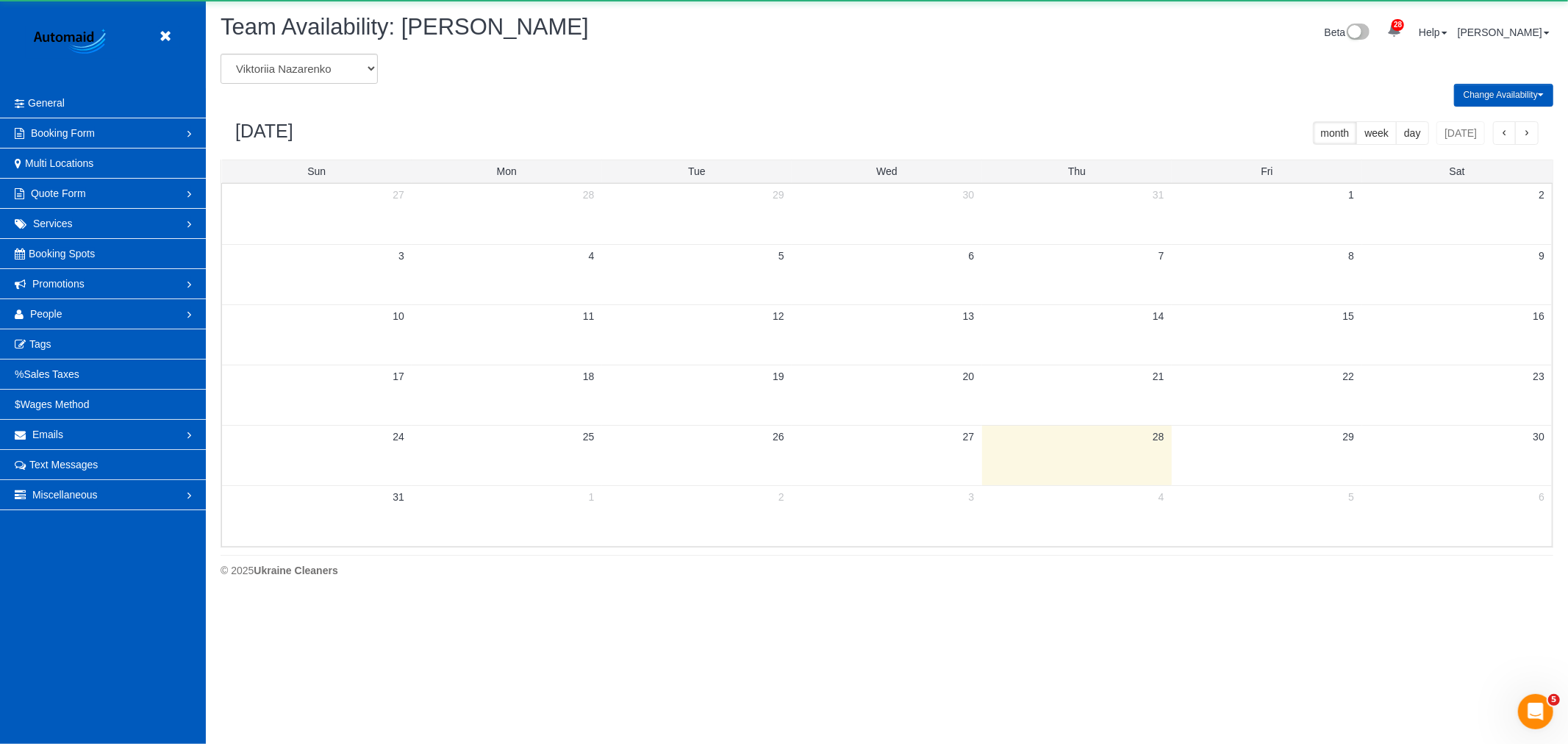
scroll to position [600, 1568]
click at [1524, 138] on span "button" at bounding box center [1527, 134] width 8 height 10
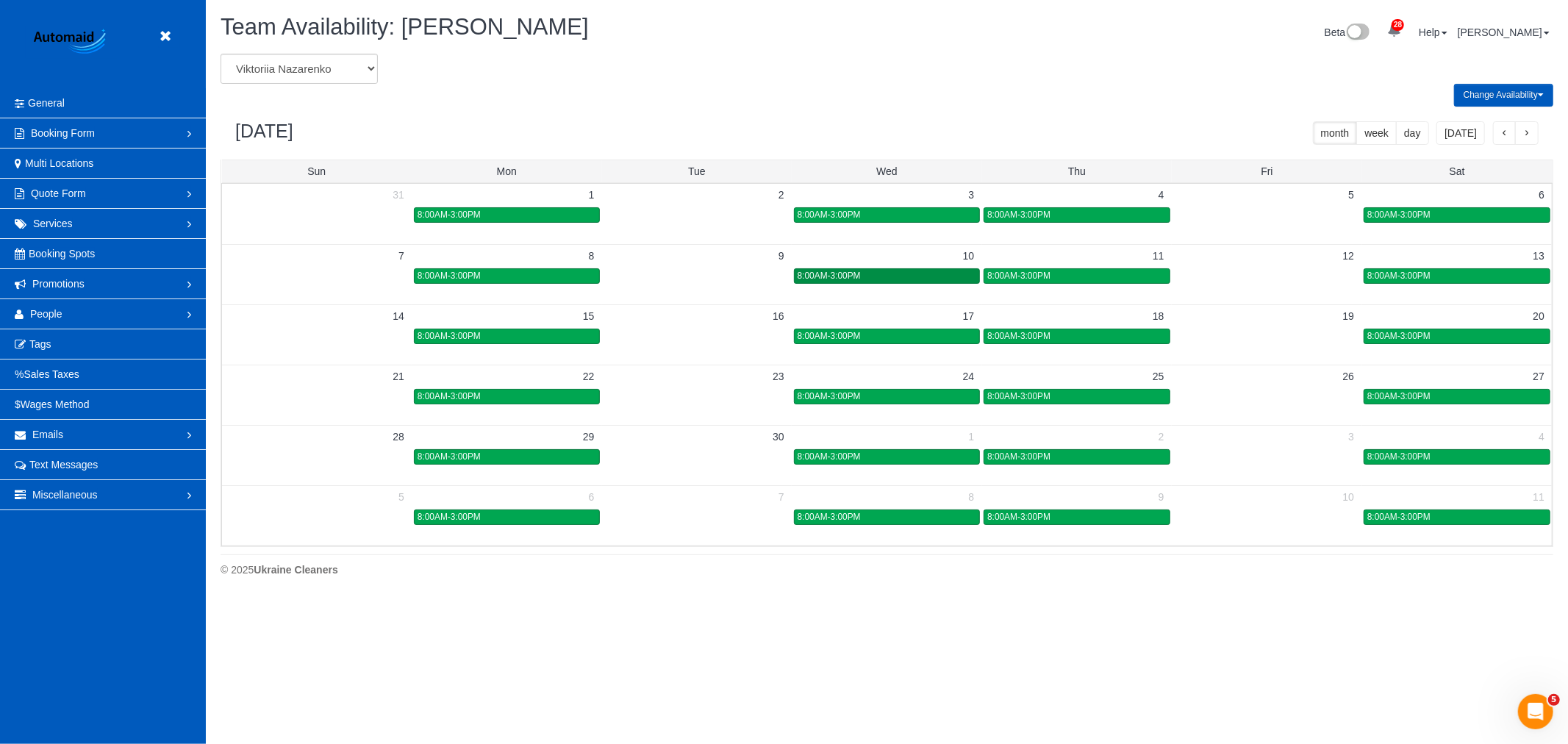
click at [892, 283] on link "8:00AM-3:00PM" at bounding box center [887, 276] width 186 height 15
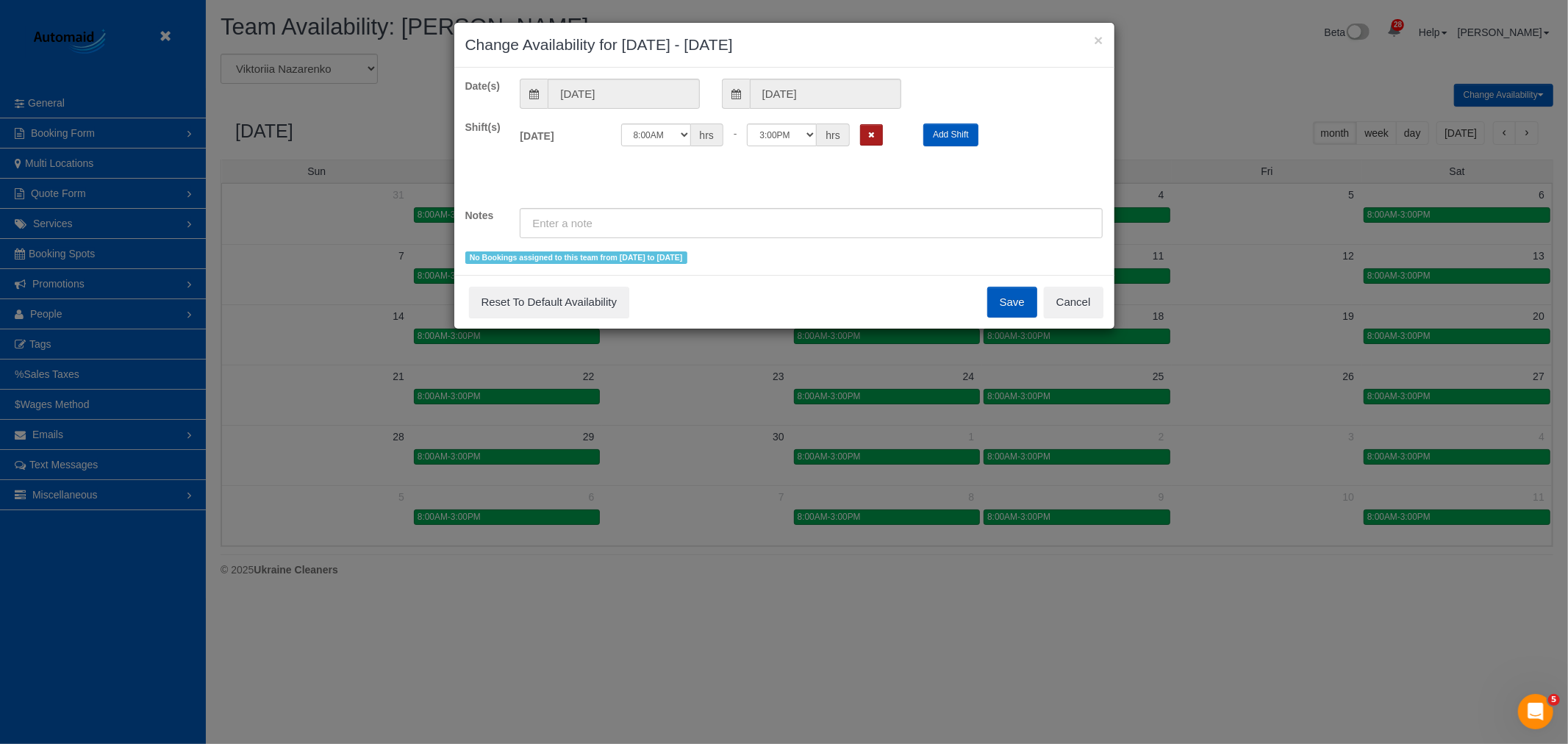
click at [878, 141] on button "Remove Shift" at bounding box center [871, 134] width 23 height 21
click at [994, 299] on button "Save" at bounding box center [1012, 302] width 50 height 31
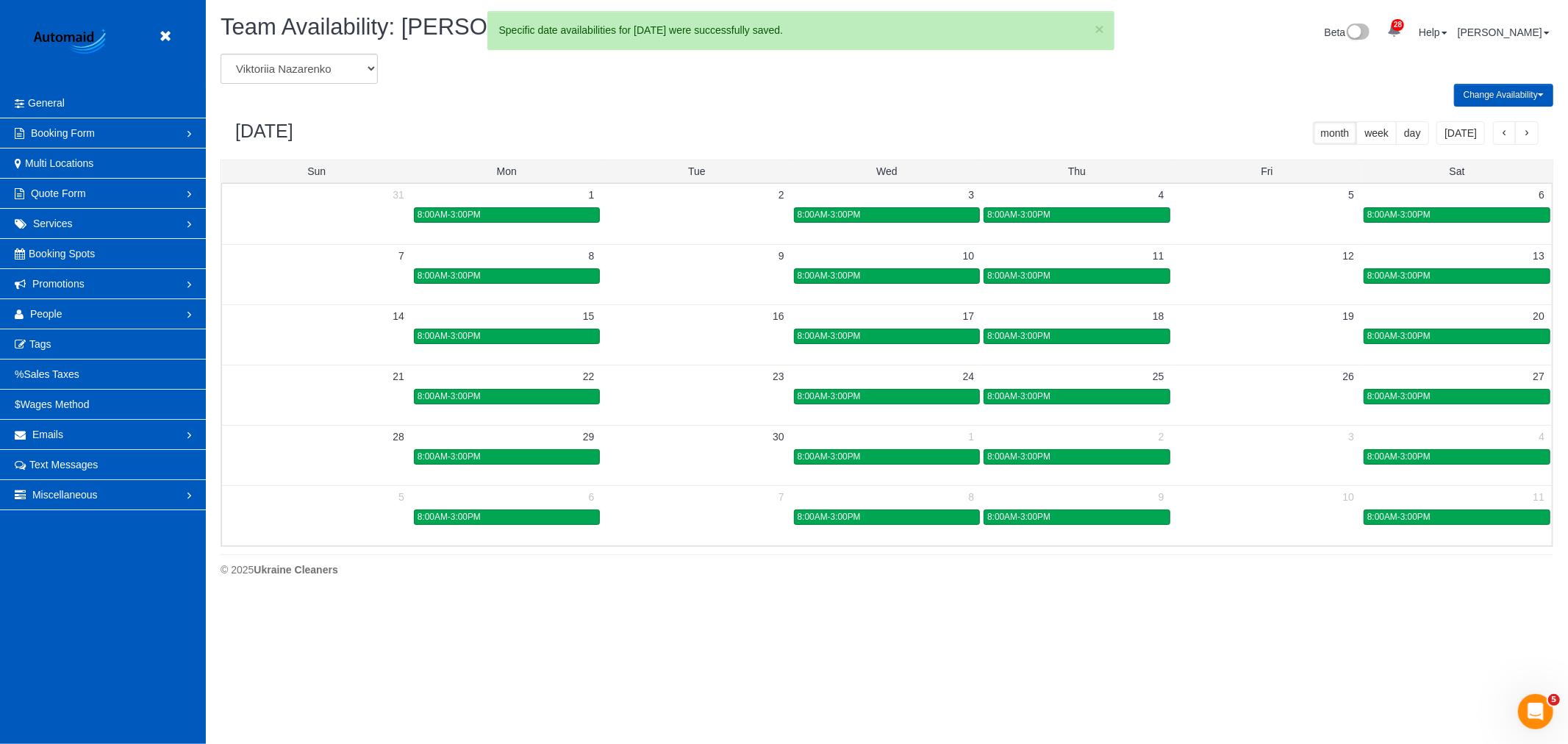
click at [1083, 280] on div "8:00AM-3:00PM" at bounding box center [1076, 275] width 178 height 11
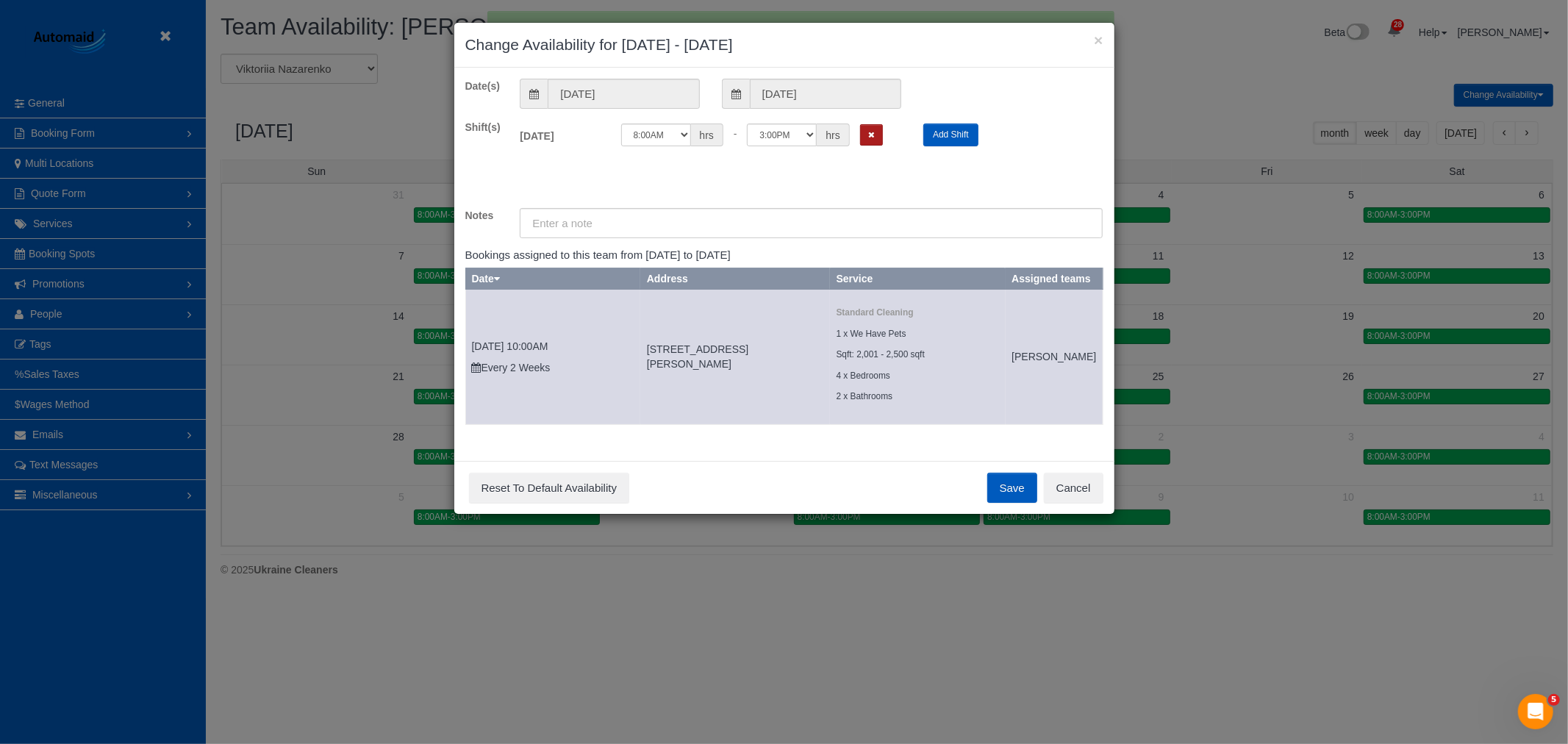
click at [869, 141] on button "Remove Shift" at bounding box center [871, 134] width 23 height 21
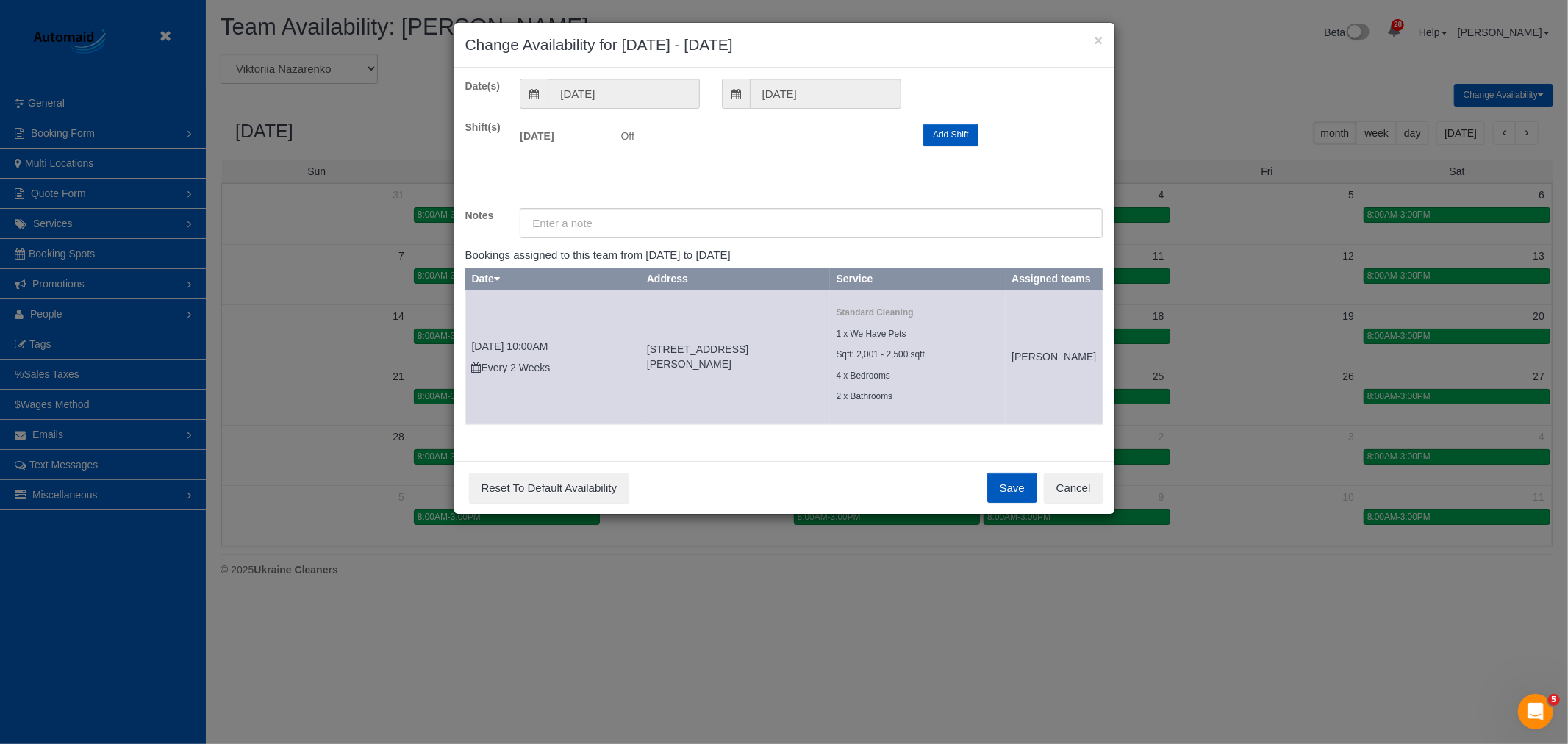
click at [1019, 515] on div "Save Reset To Default Availability Cancel" at bounding box center [784, 488] width 661 height 54
click at [1013, 490] on button "Save" at bounding box center [1012, 488] width 50 height 31
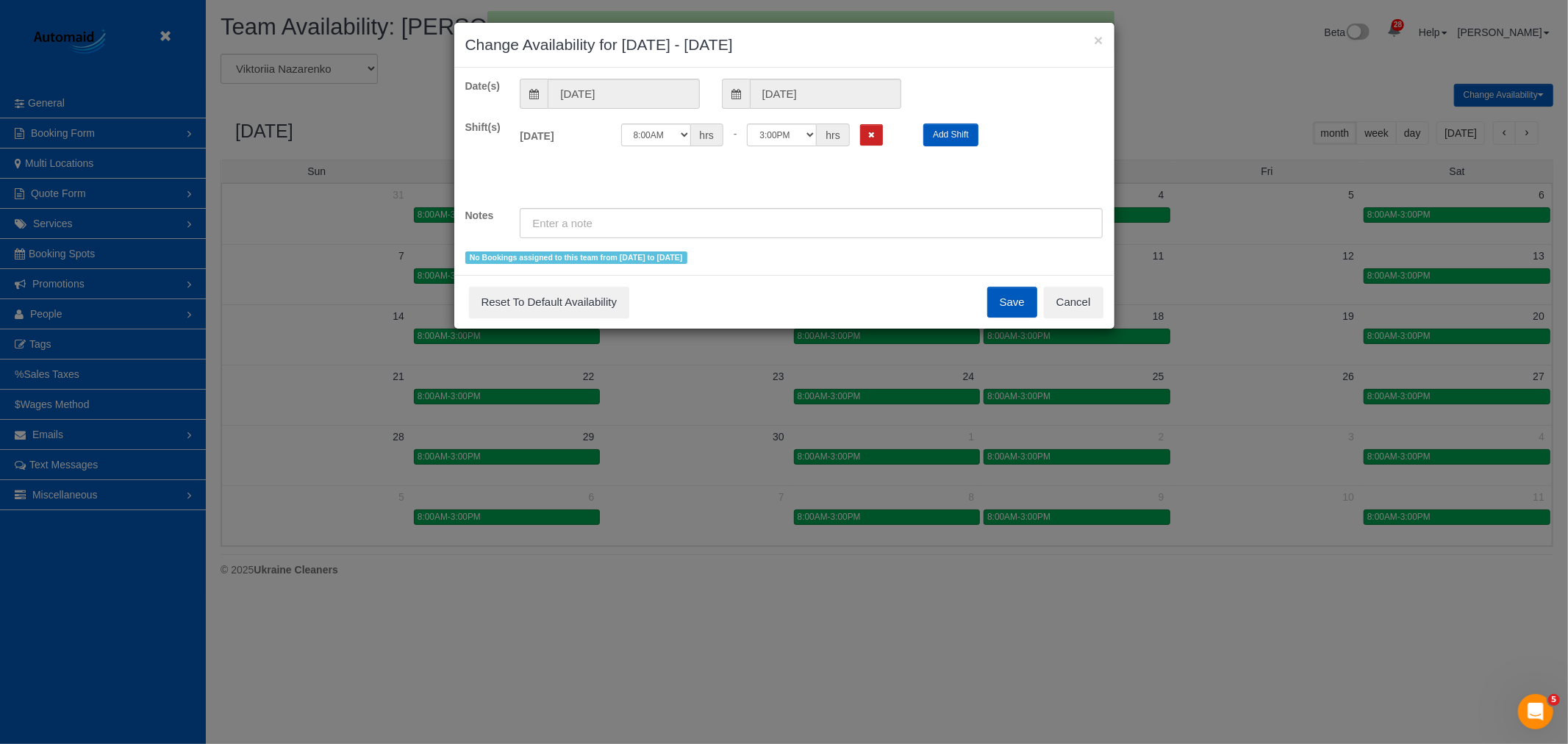
click at [854, 134] on div "12:00AM 12:05AM 12:10AM 12:15AM 12:20AM 12:25AM 12:30AM 12:35AM 12:40AM 12:45AM…" at bounding box center [761, 135] width 280 height 23
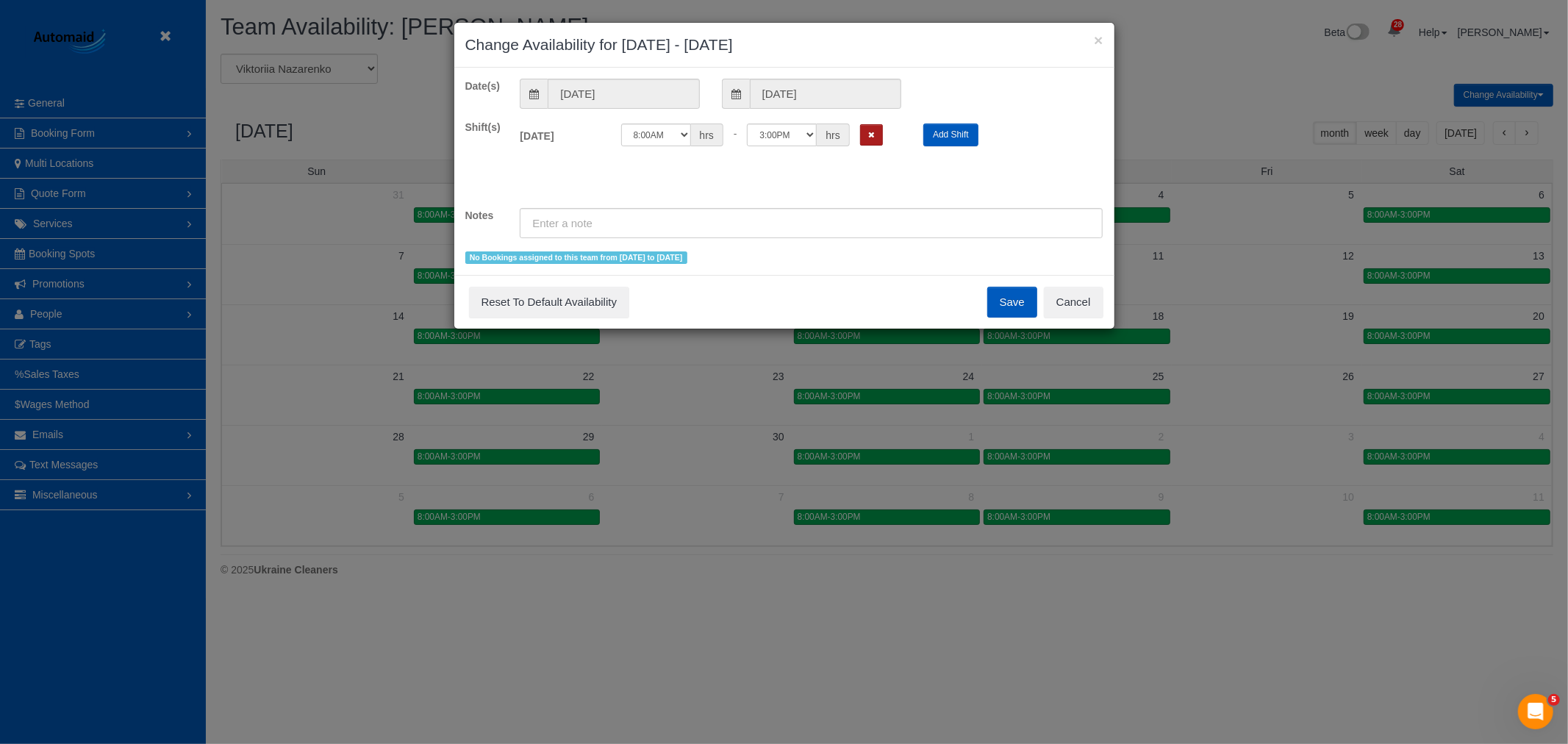
click at [864, 131] on button "Remove Shift" at bounding box center [871, 134] width 23 height 21
click at [990, 303] on button "Save" at bounding box center [1012, 302] width 50 height 31
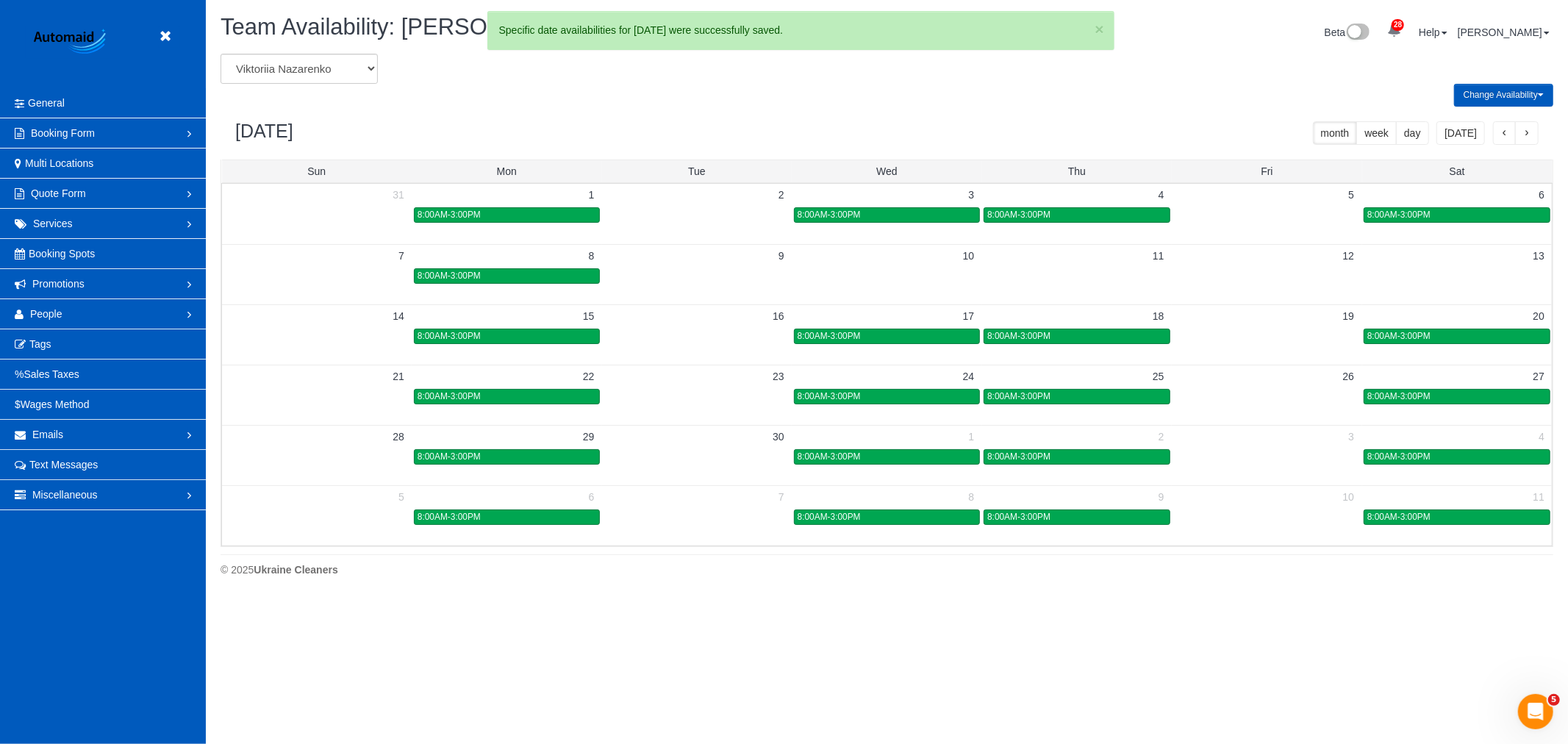
drag, startPoint x: 936, startPoint y: 336, endPoint x: 710, endPoint y: 326, distance: 226.2
click at [544, 335] on div "8:00AM-3:00PM" at bounding box center [506, 336] width 178 height 11
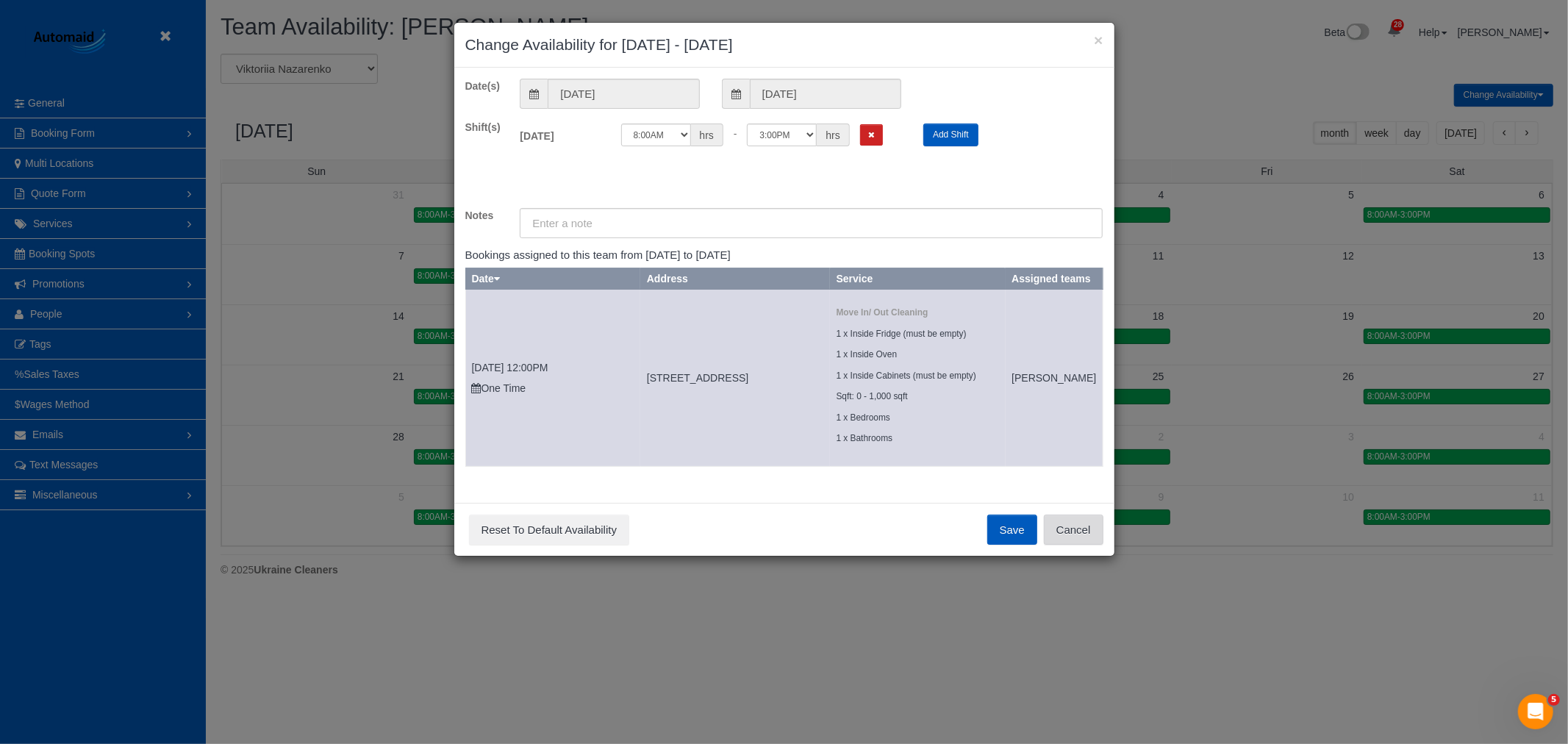
click at [1076, 546] on button "Cancel" at bounding box center [1073, 530] width 59 height 31
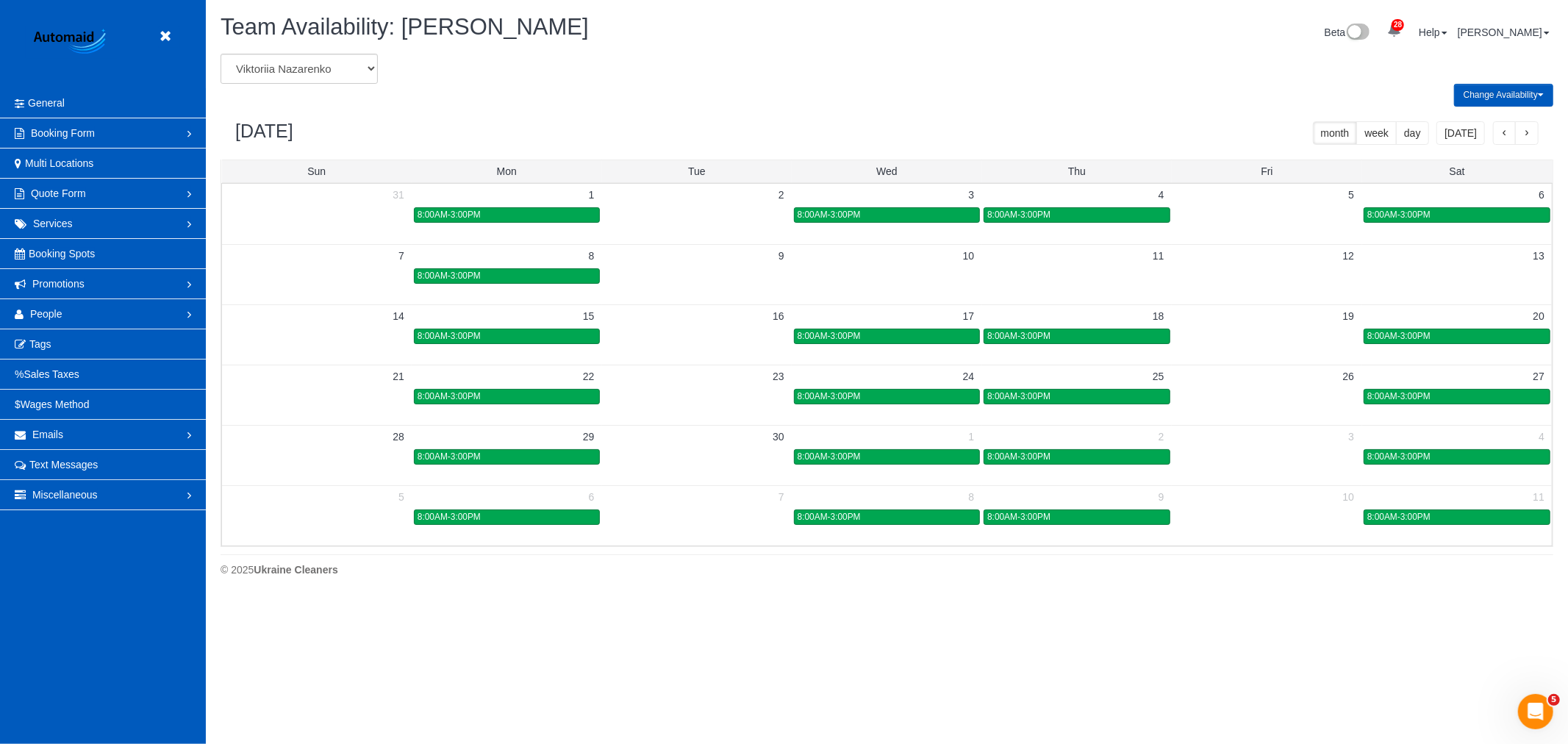
click at [183, 38] on header "Beta" at bounding box center [103, 44] width 206 height 88
click at [178, 38] on link at bounding box center [169, 37] width 22 height 22
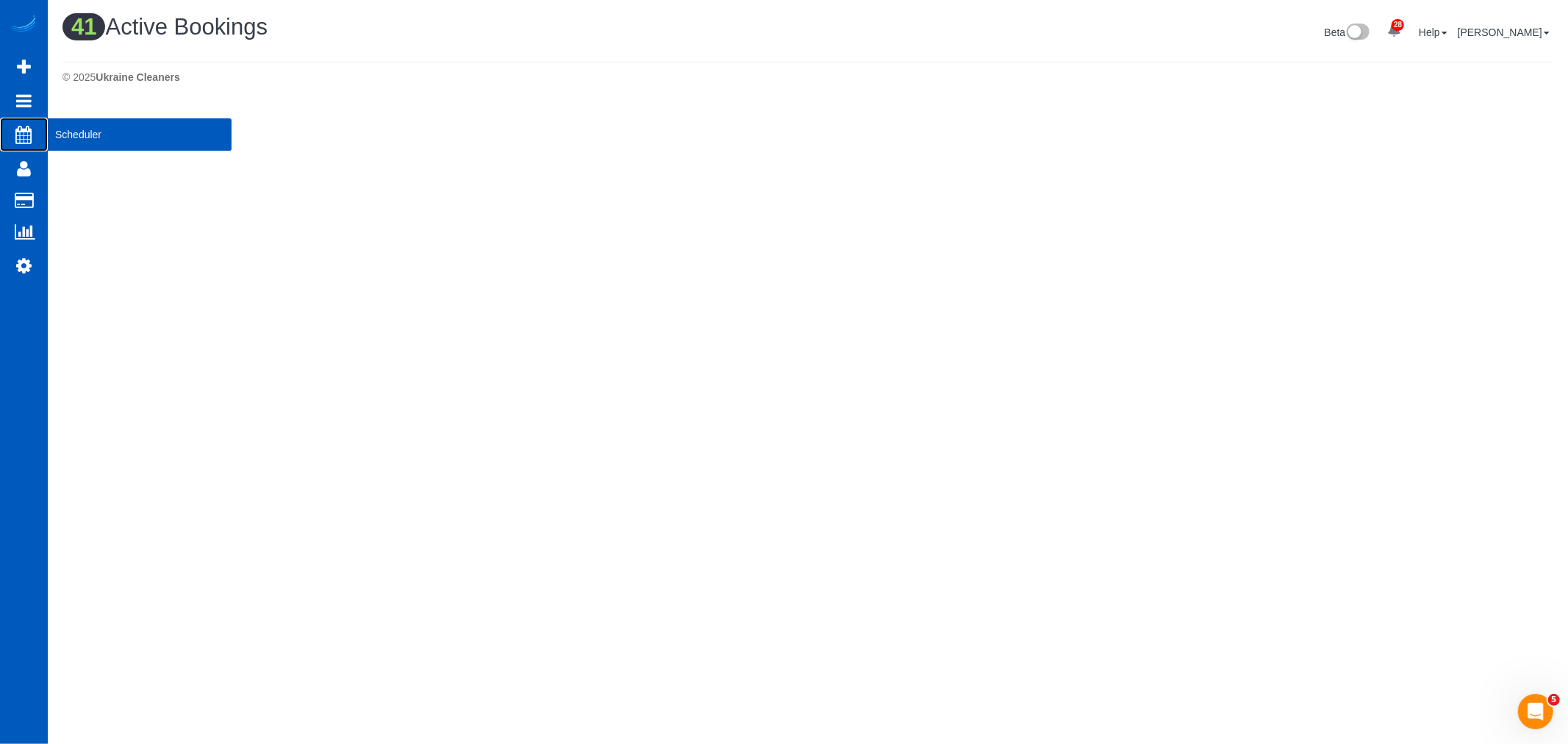
click at [94, 137] on span "Scheduler" at bounding box center [140, 135] width 184 height 33
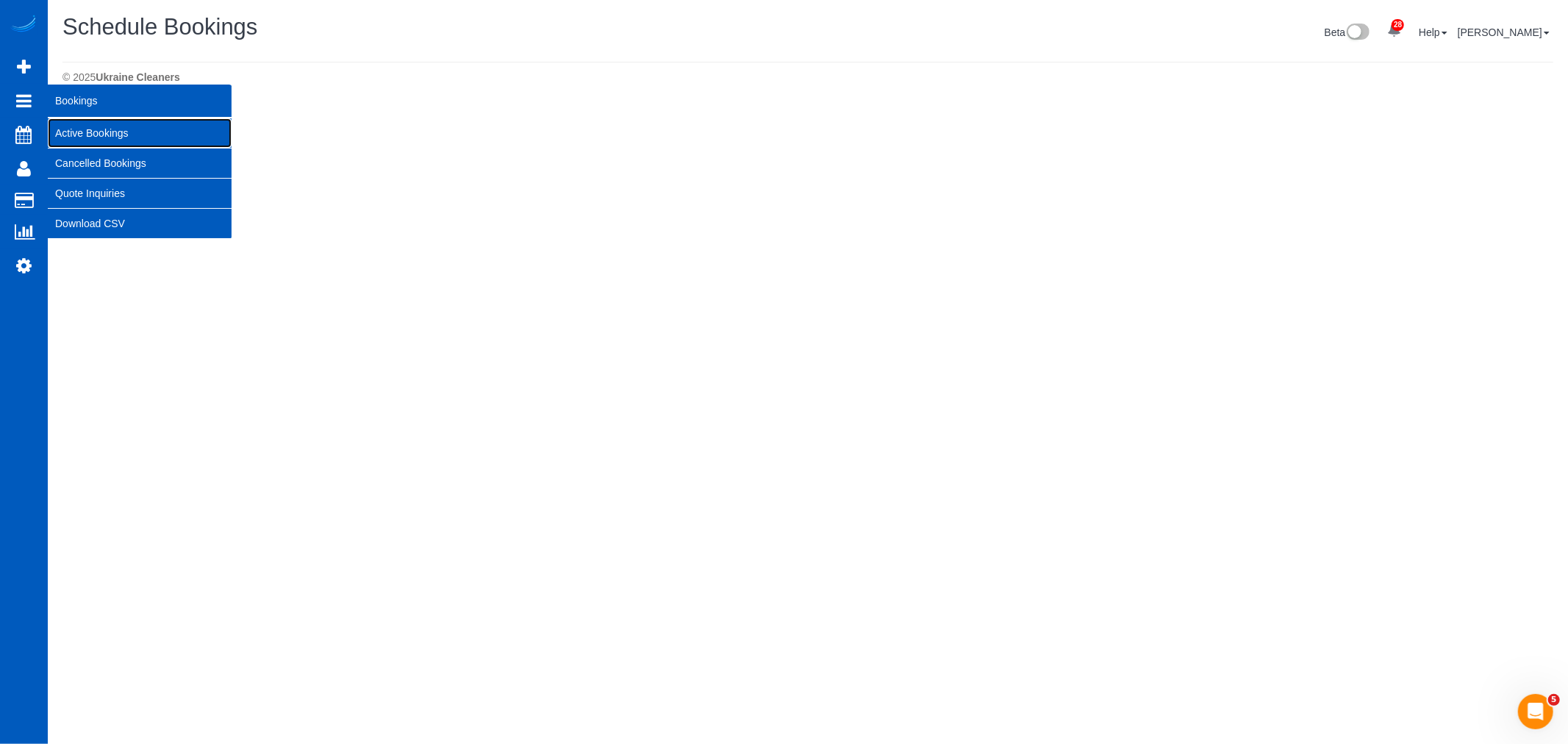
click at [149, 138] on link "Active Bookings" at bounding box center [140, 132] width 184 height 29
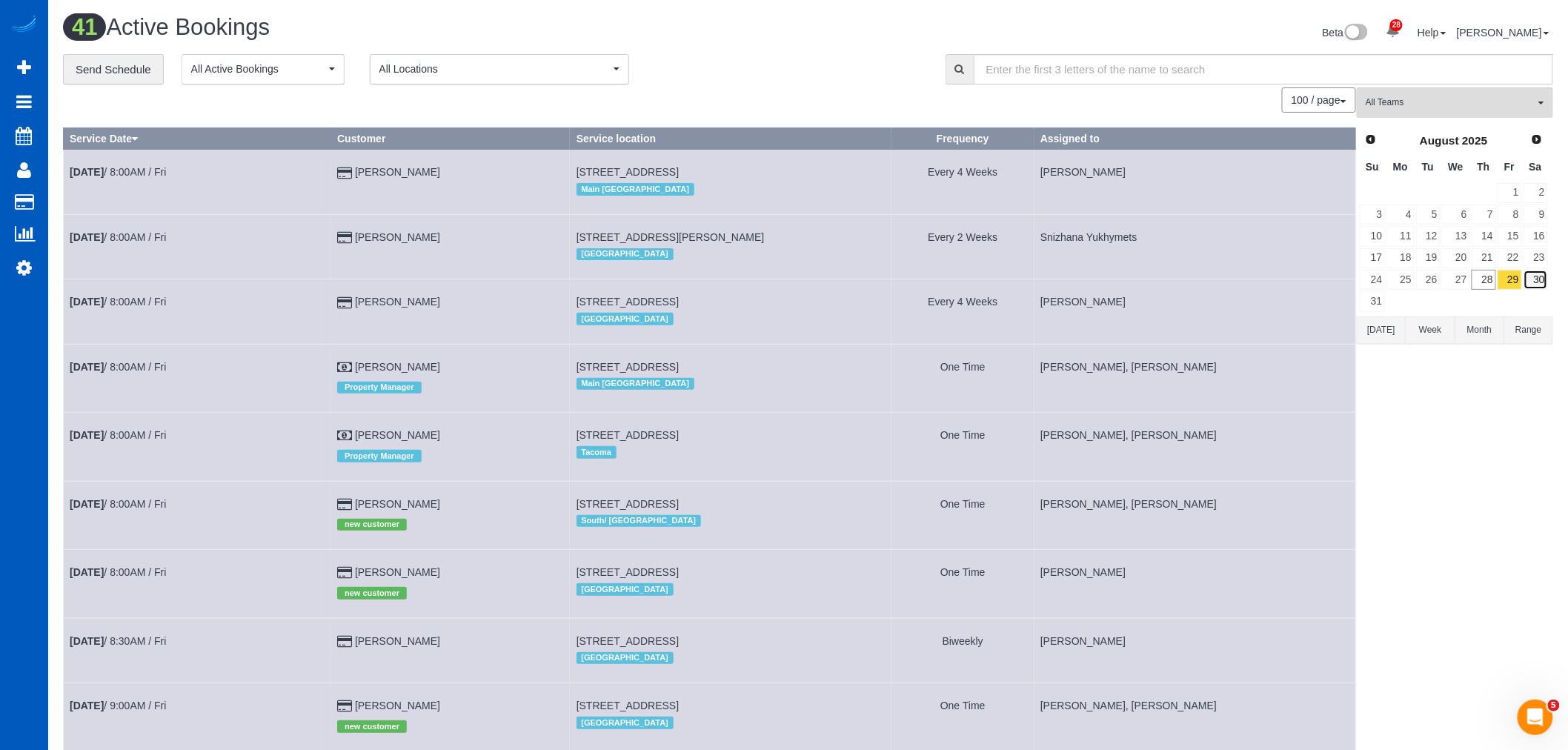
click at [1527, 283] on link "30" at bounding box center [1536, 280] width 24 height 20
click at [1441, 114] on button "All Teams" at bounding box center [1455, 103] width 197 height 30
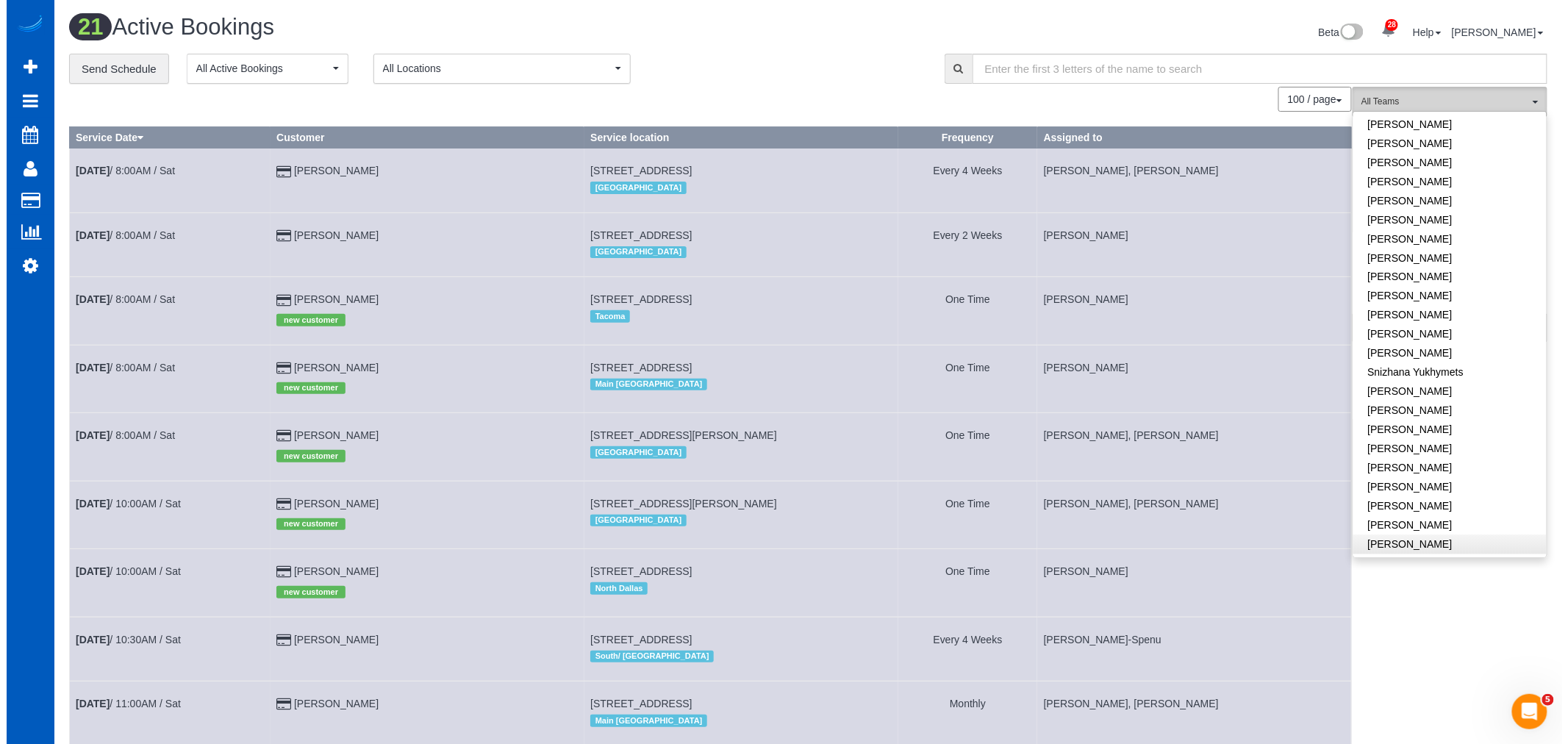
scroll to position [1007, 0]
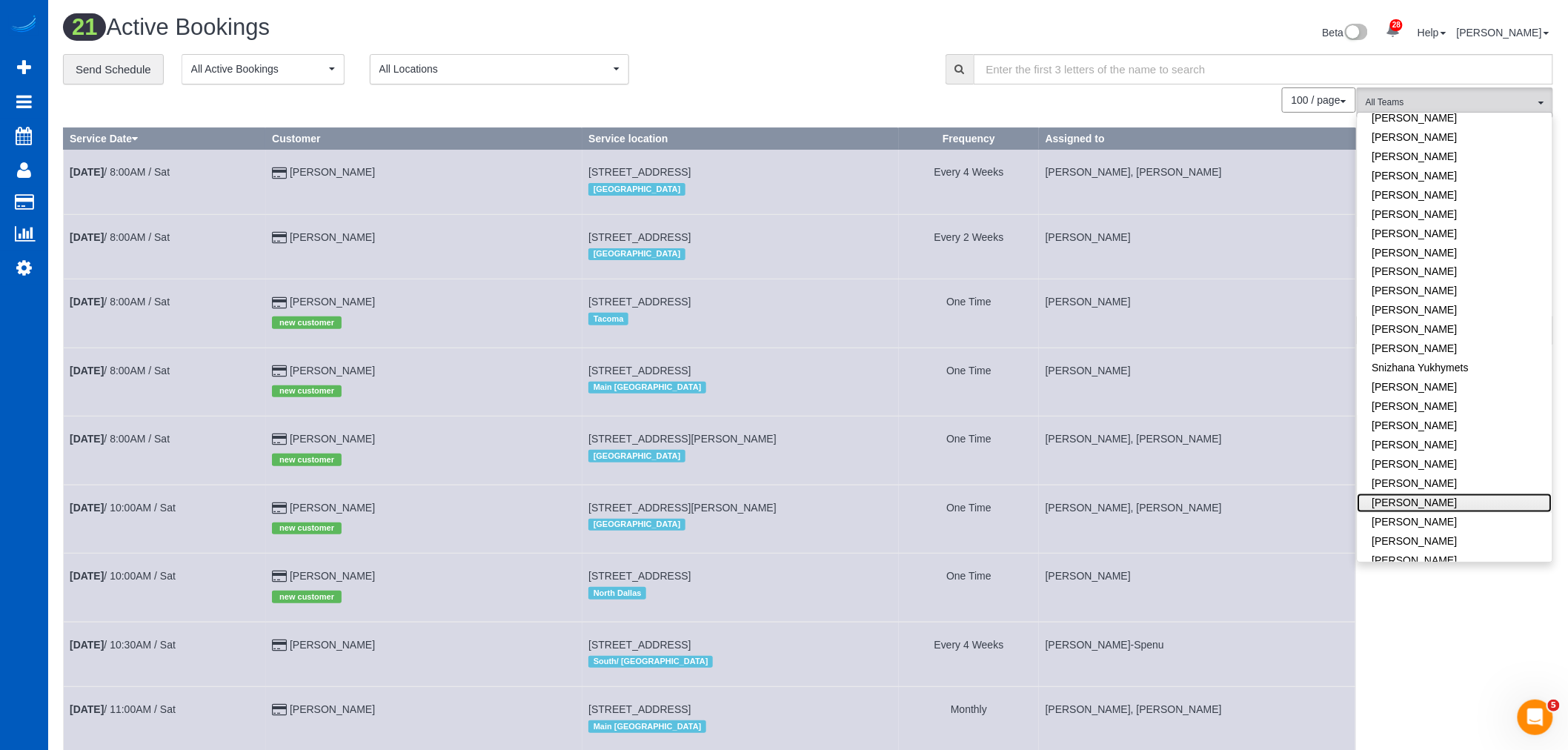
click at [1457, 494] on link "[PERSON_NAME]" at bounding box center [1455, 503] width 195 height 19
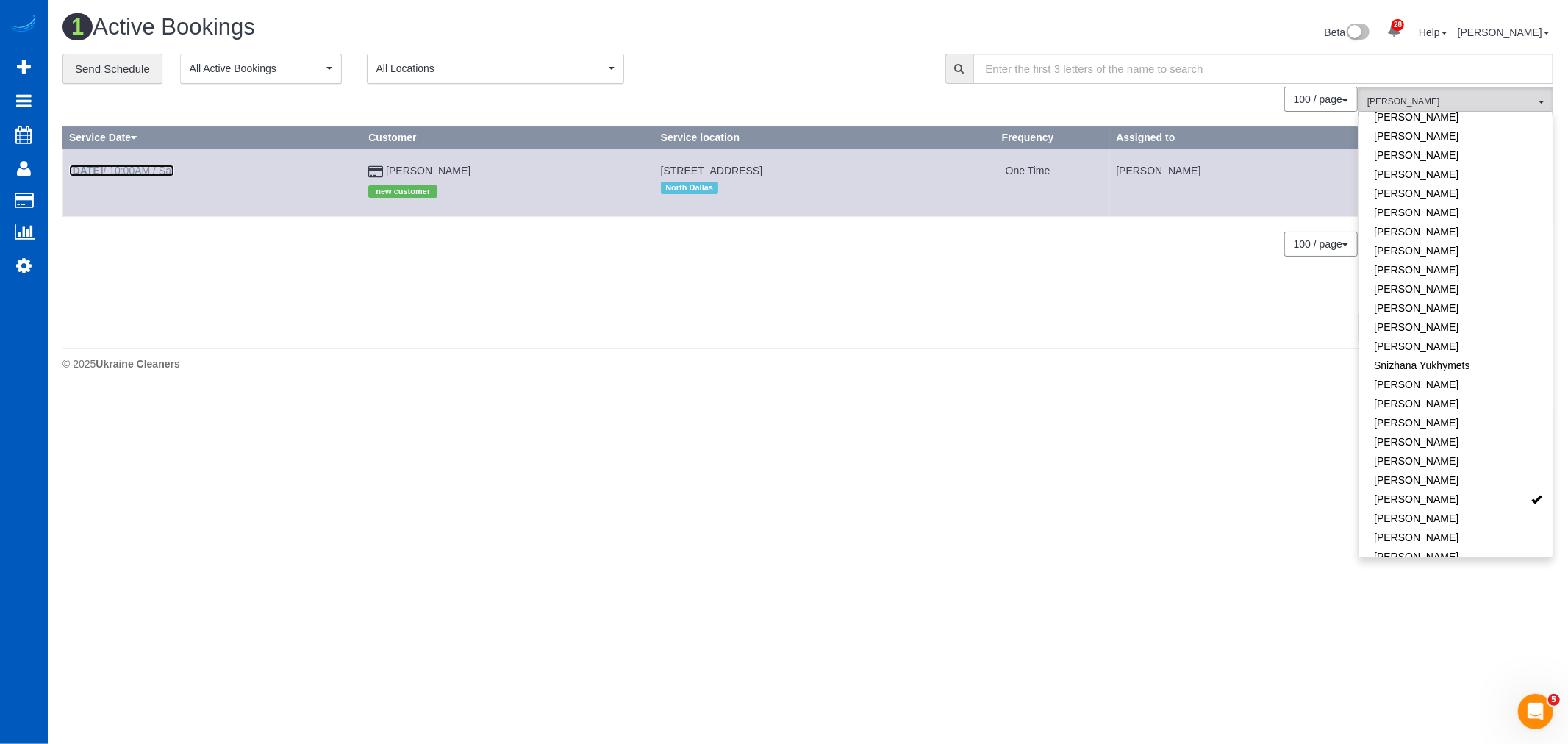
click at [148, 177] on link "[DATE] 10:00AM / Sat" at bounding box center [122, 171] width 105 height 12
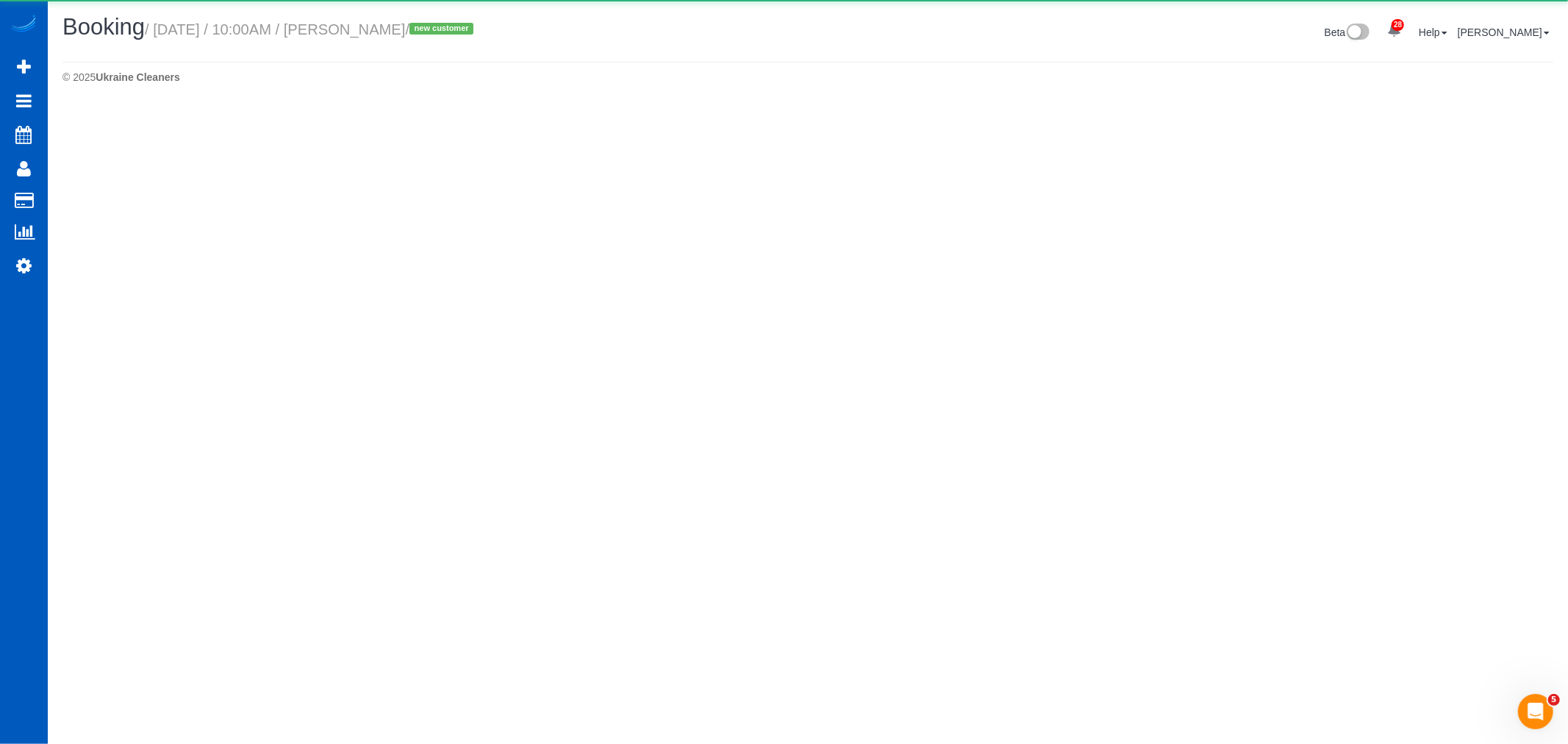
select select "[GEOGRAPHIC_DATA]"
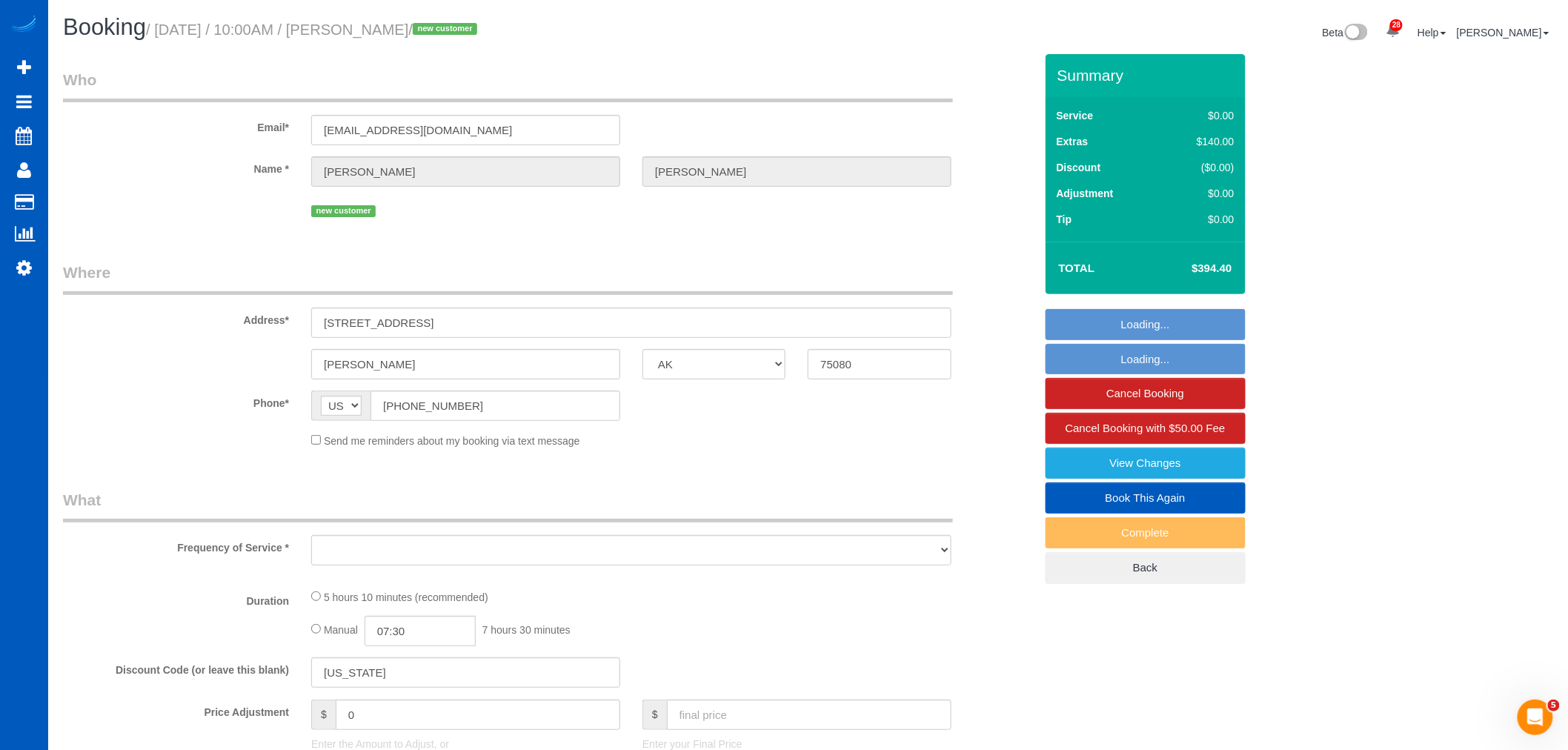
select select "object:7871"
select select "string:fspay-3a43fc15-2661-4537-b995-e336f3e4797d"
select select "199"
select select "1501"
select select "3"
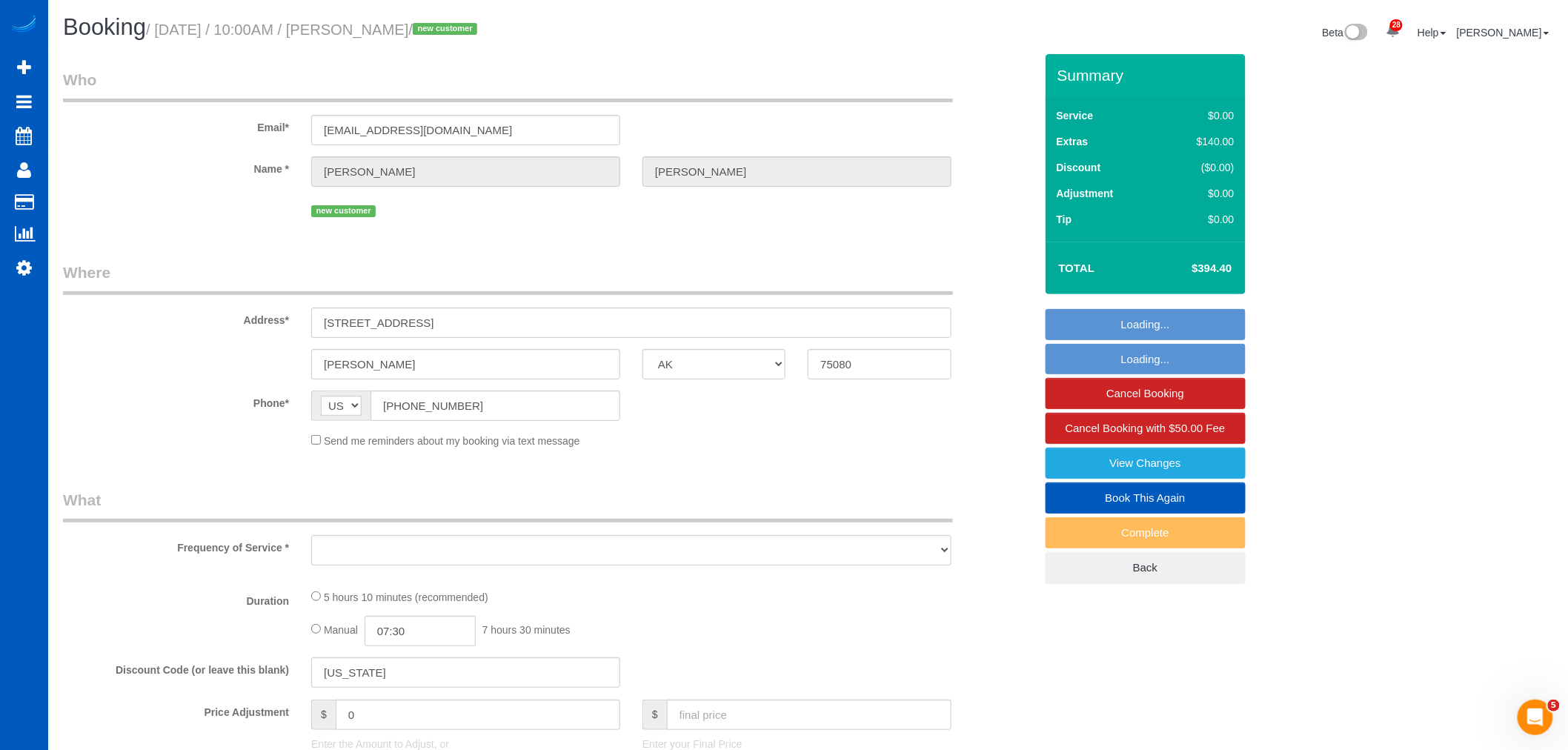
select select "3"
select select "spot6"
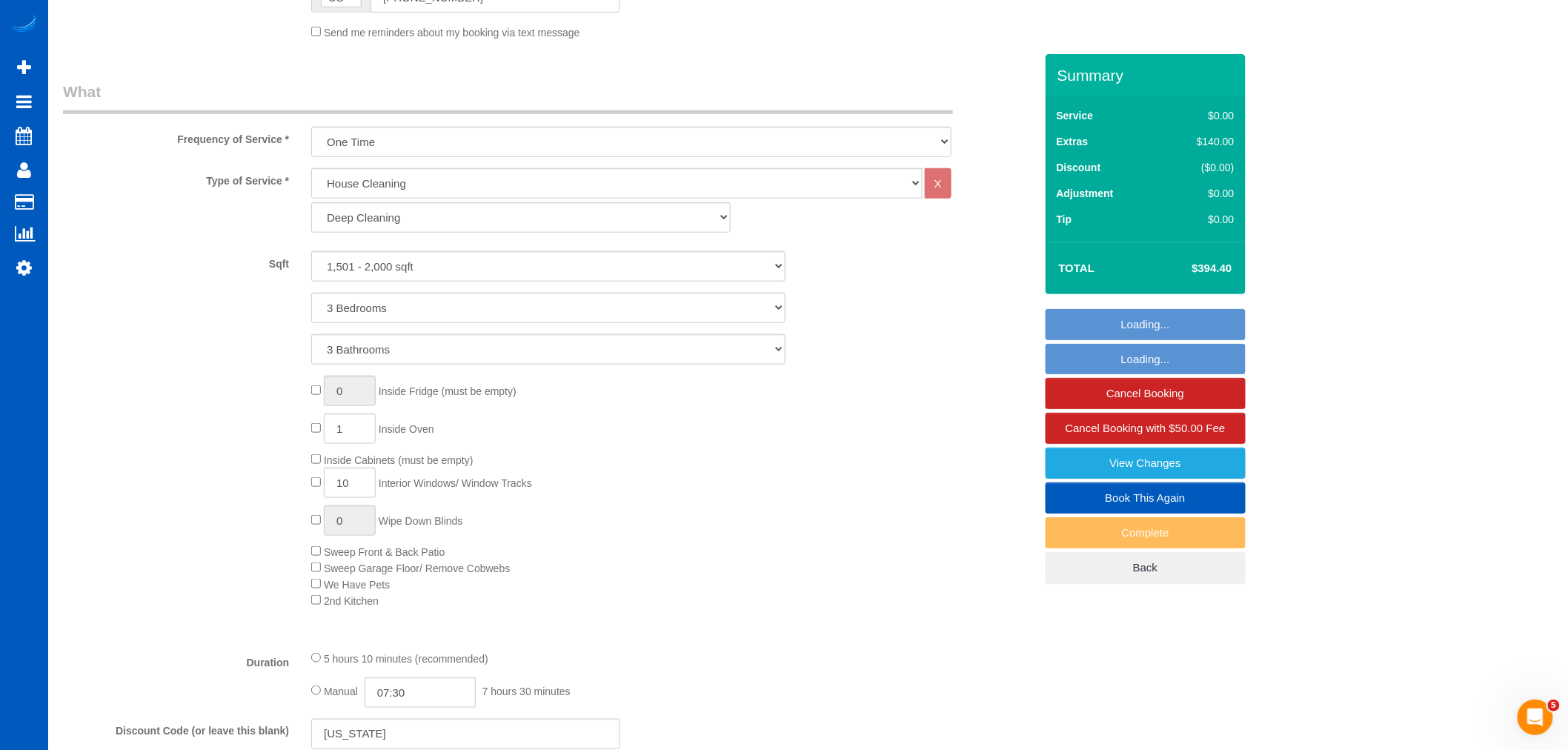
select select "1501"
select select "3"
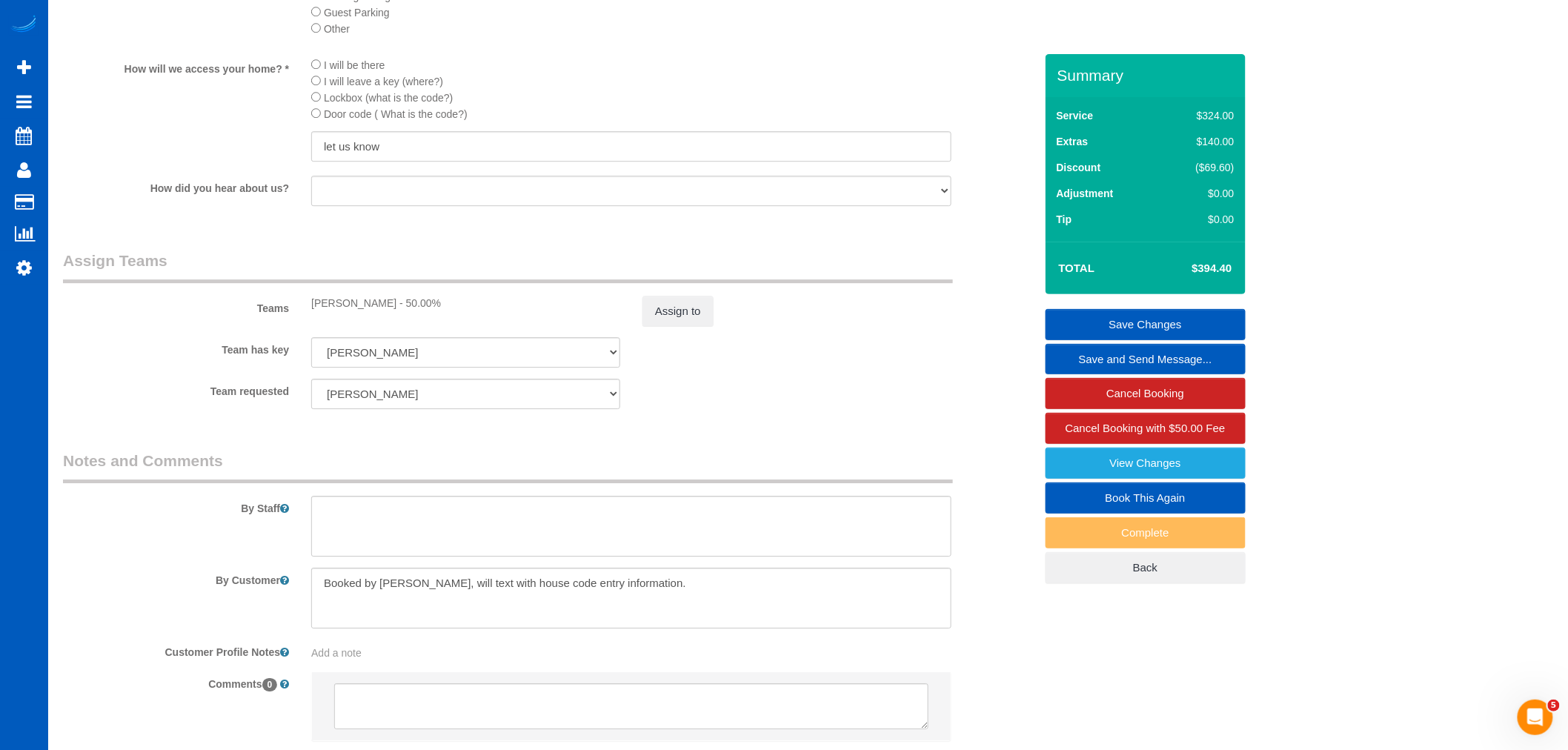
scroll to position [1872, 0]
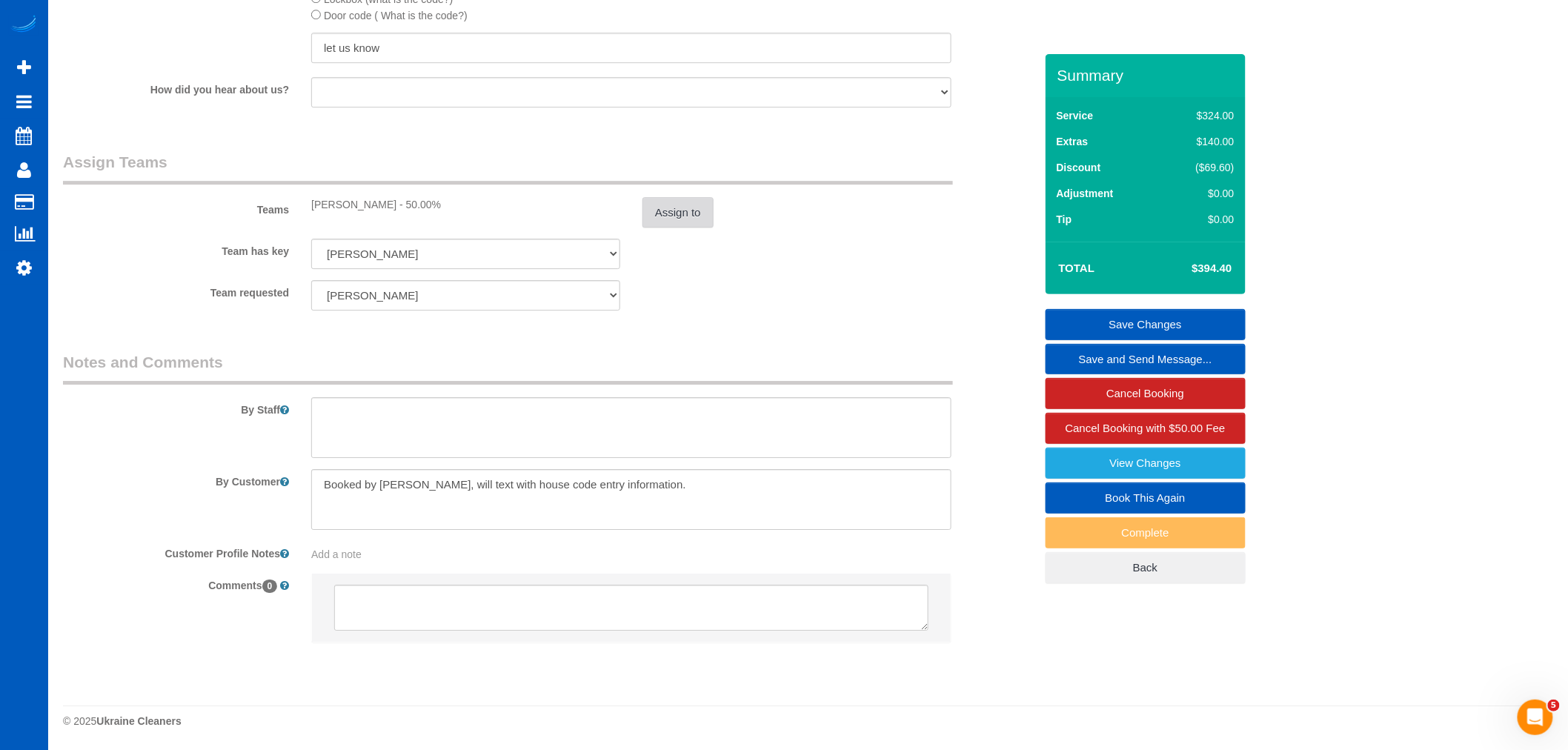
click at [699, 218] on button "Assign to" at bounding box center [678, 213] width 71 height 31
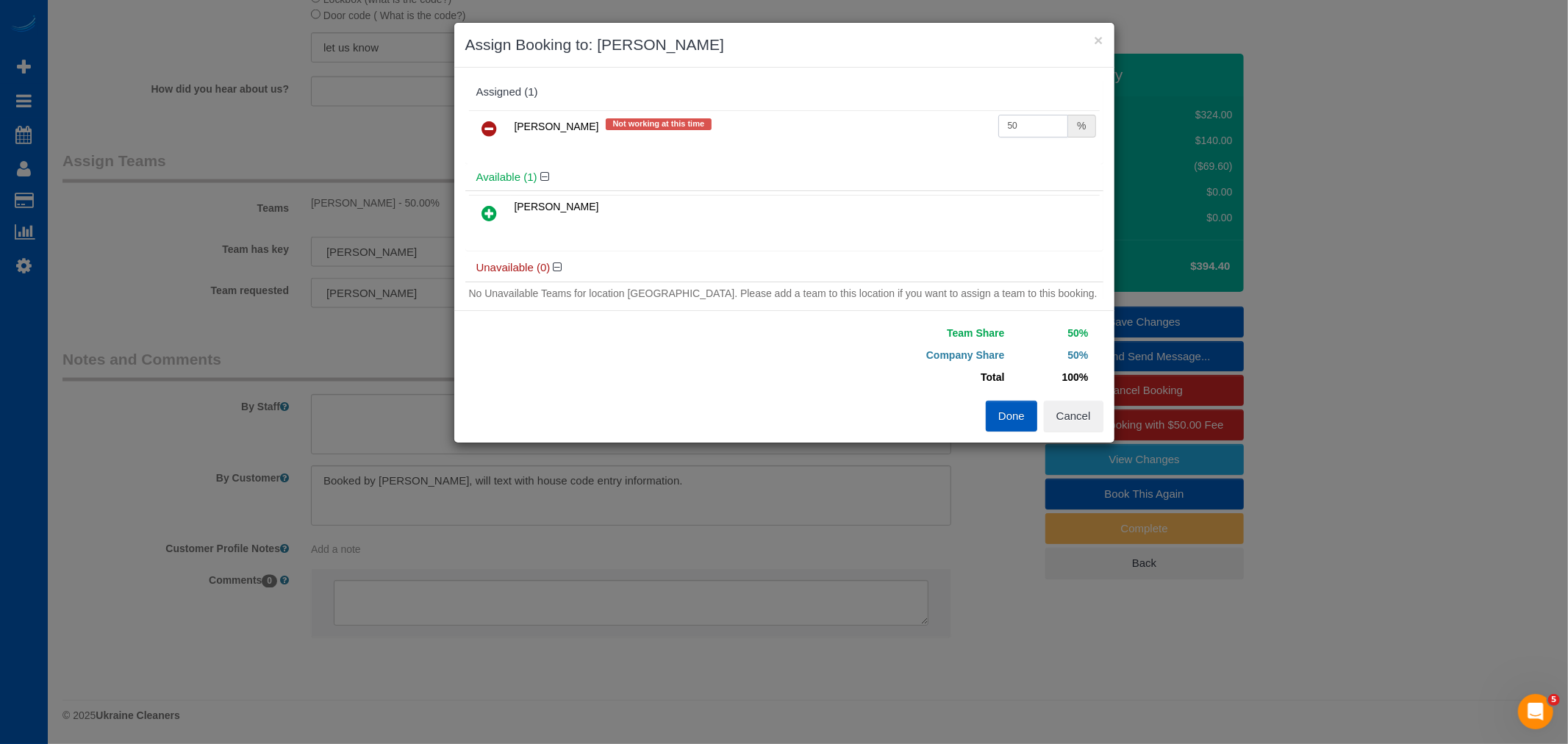
drag, startPoint x: 1010, startPoint y: 129, endPoint x: 946, endPoint y: 147, distance: 66.5
click at [922, 123] on tr "[PERSON_NAME] Not working at this time 50 %" at bounding box center [784, 129] width 631 height 38
type input "55"
click at [1018, 419] on button "Done" at bounding box center [1011, 416] width 51 height 31
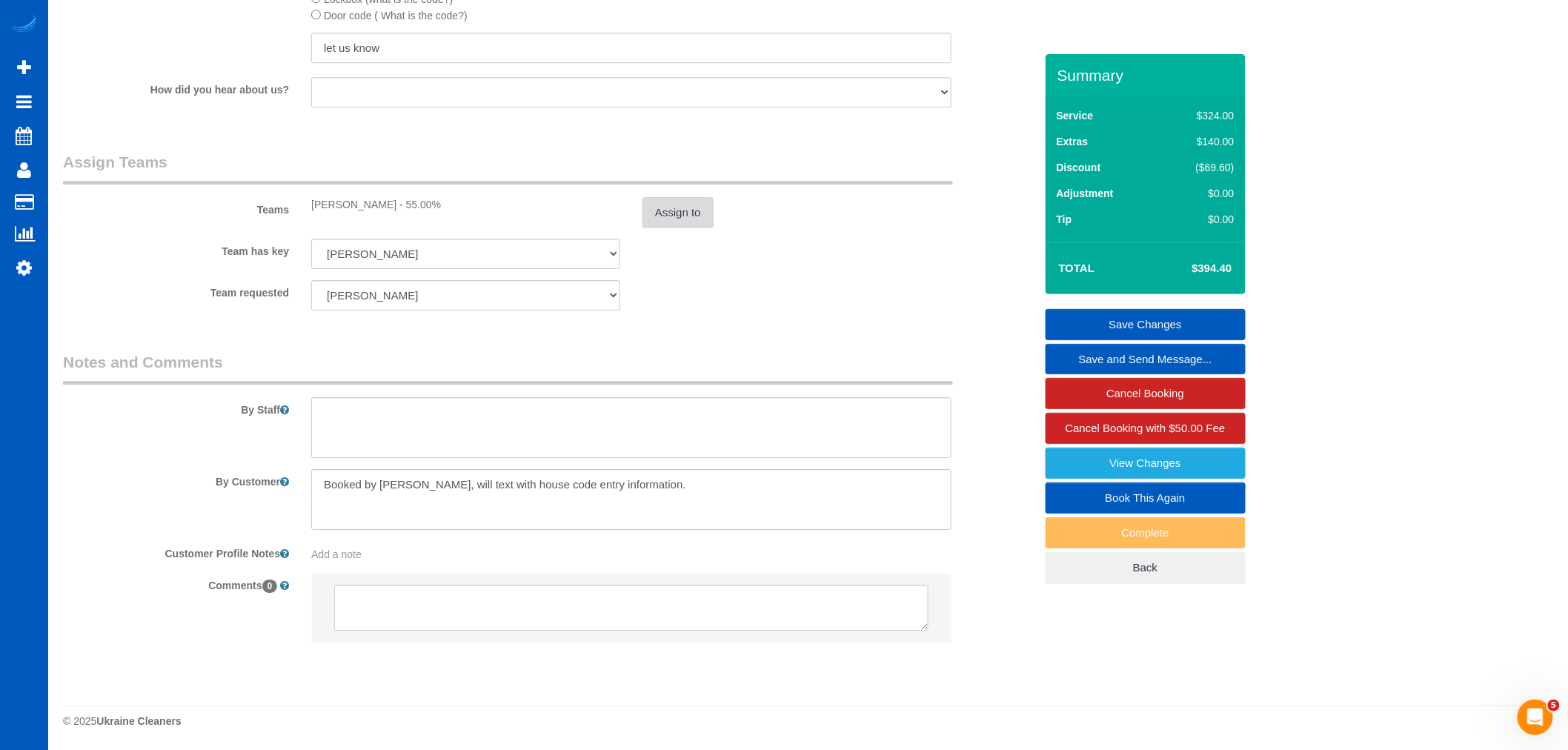
click at [662, 204] on button "Assign to" at bounding box center [678, 213] width 71 height 31
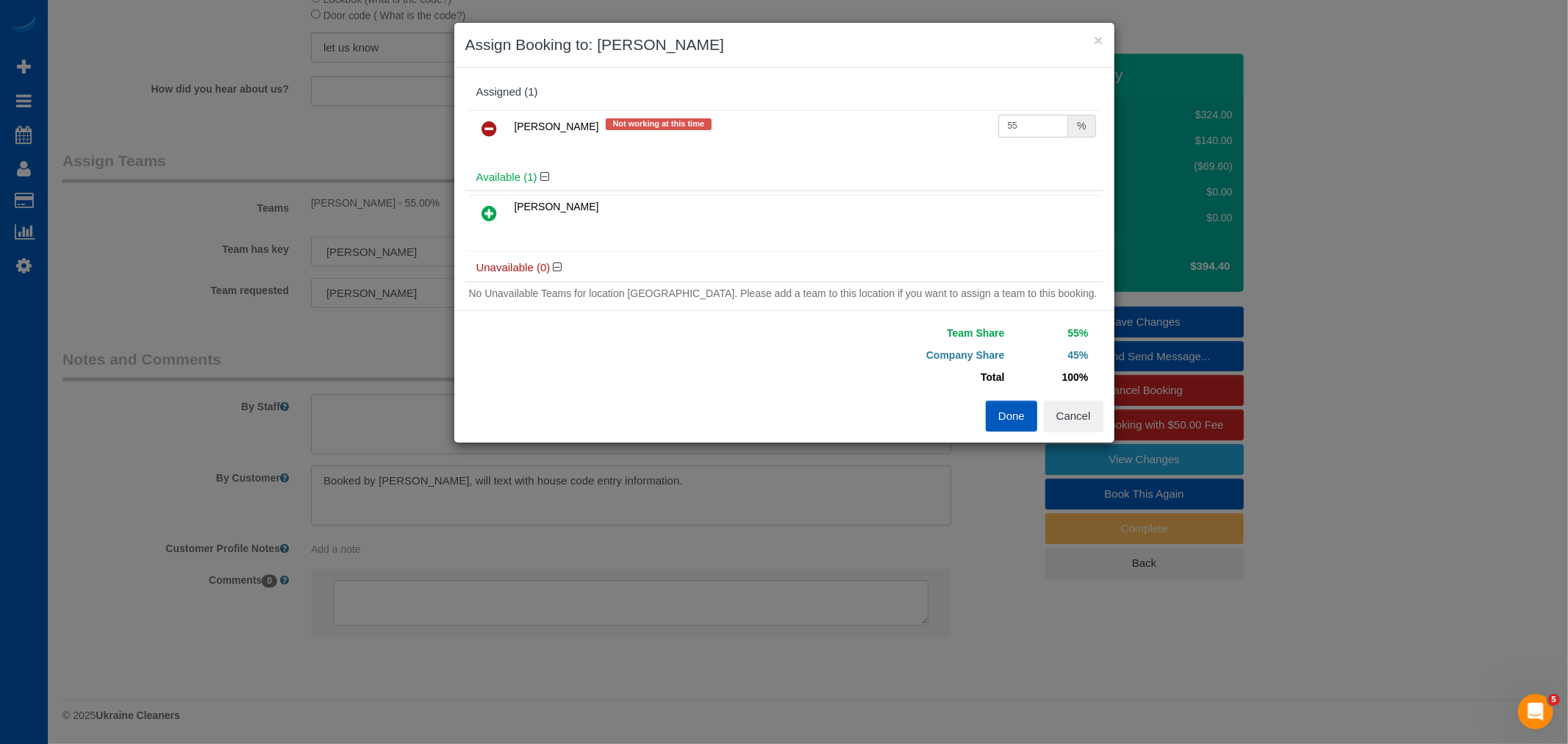
drag, startPoint x: 1010, startPoint y: 125, endPoint x: 928, endPoint y: 129, distance: 82.1
click at [928, 129] on tr "[PERSON_NAME] Not working at this time 55 %" at bounding box center [784, 129] width 631 height 38
click at [987, 282] on div "No Unavailable Teams for location [GEOGRAPHIC_DATA]. Please add a team to this …" at bounding box center [784, 292] width 638 height 23
click at [1003, 426] on button "Done" at bounding box center [1011, 416] width 51 height 31
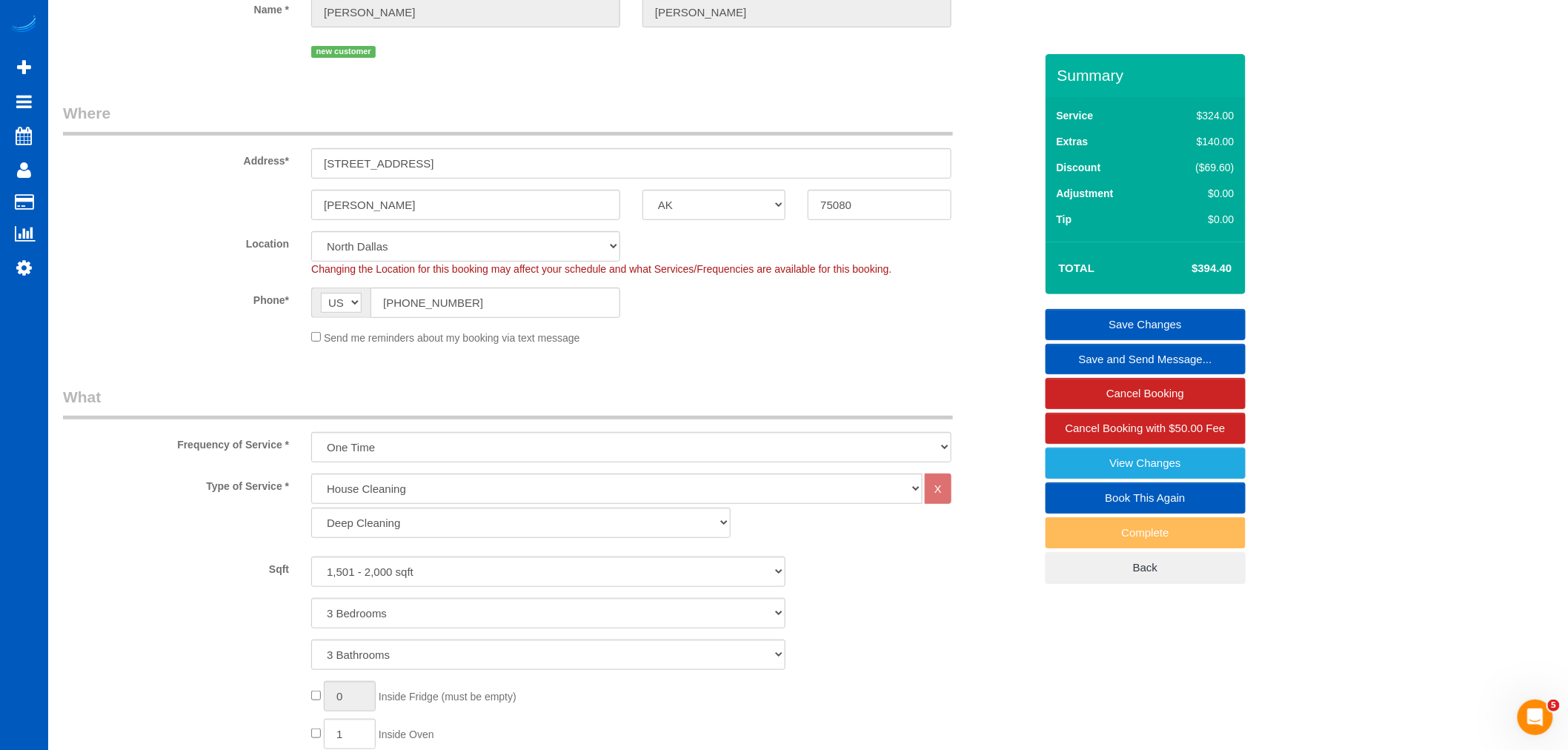
scroll to position [143, 0]
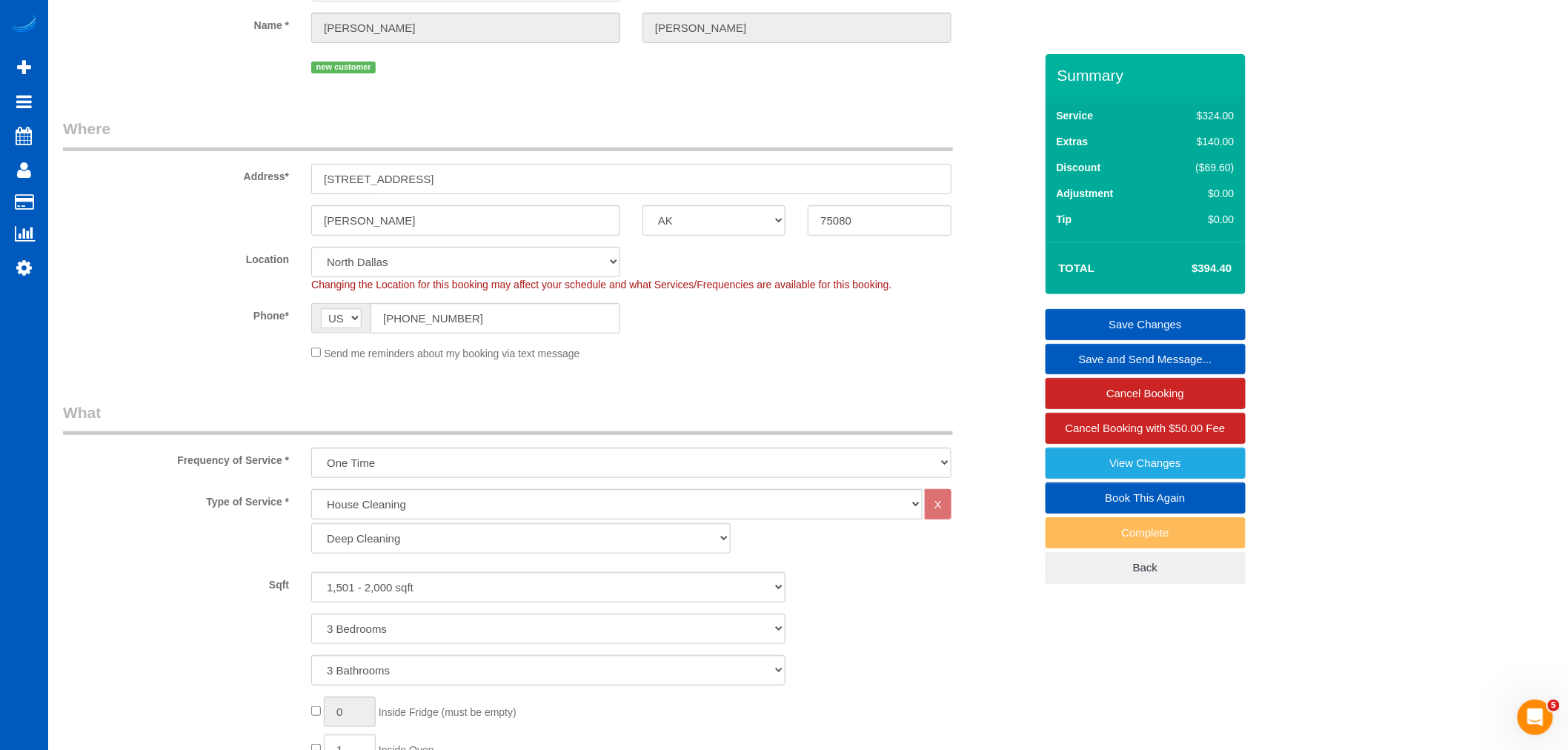
drag, startPoint x: 446, startPoint y: 165, endPoint x: 328, endPoint y: 161, distance: 118.1
click at [311, 159] on div "Address* [STREET_ADDRESS]" at bounding box center [549, 156] width 994 height 76
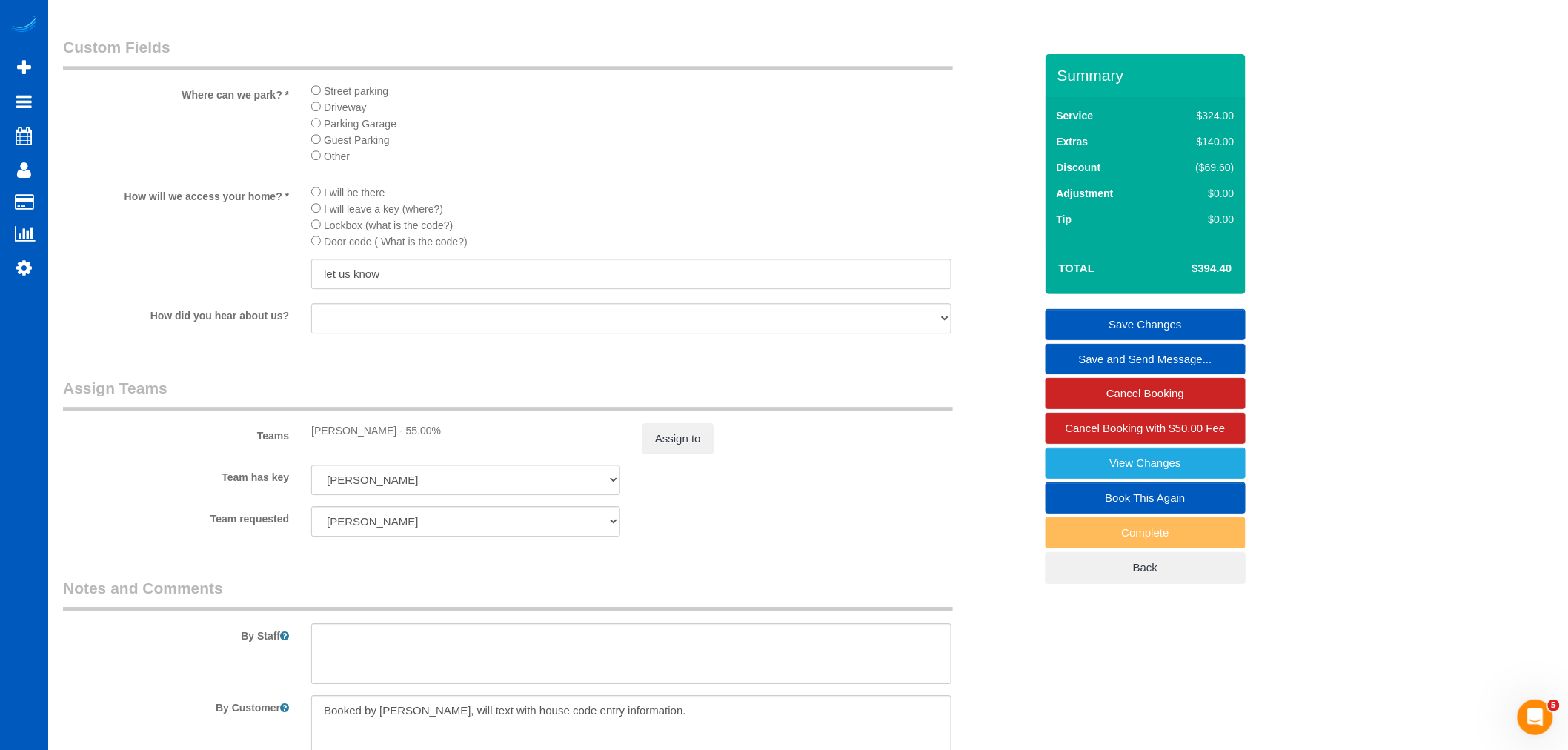
scroll to position [1872, 0]
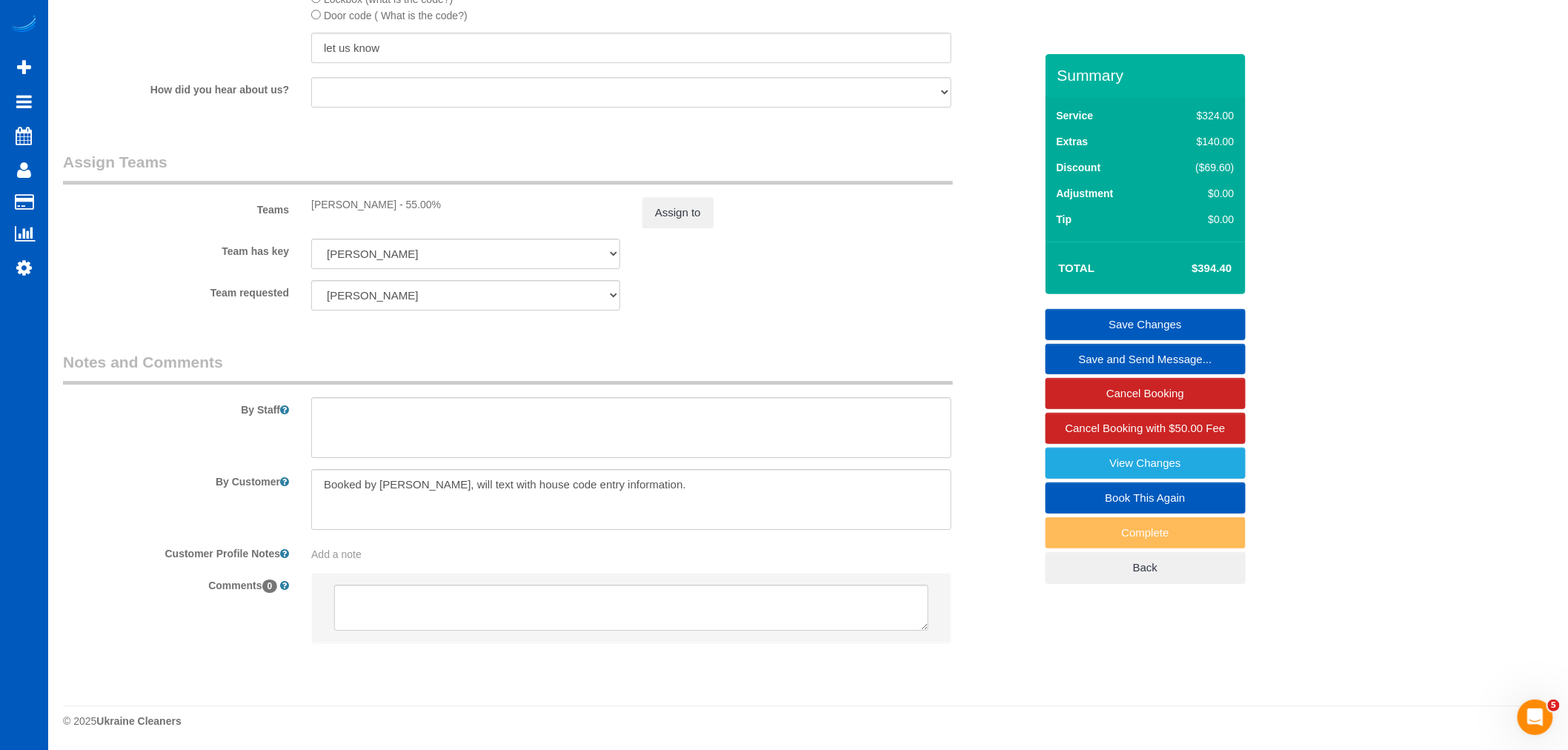
click at [1106, 315] on link "Save Changes" at bounding box center [1145, 324] width 200 height 31
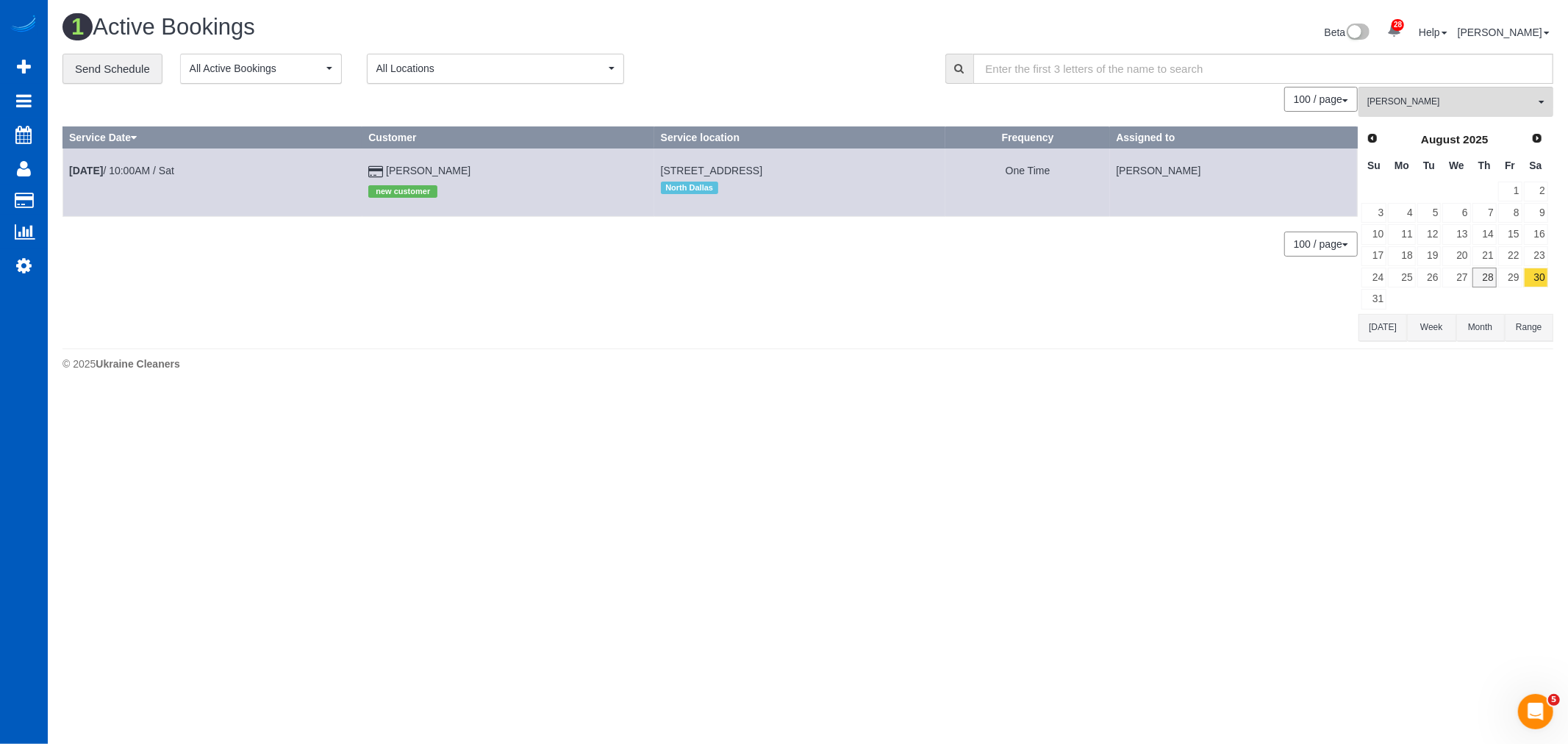
click at [1498, 287] on td "29" at bounding box center [1510, 277] width 26 height 21
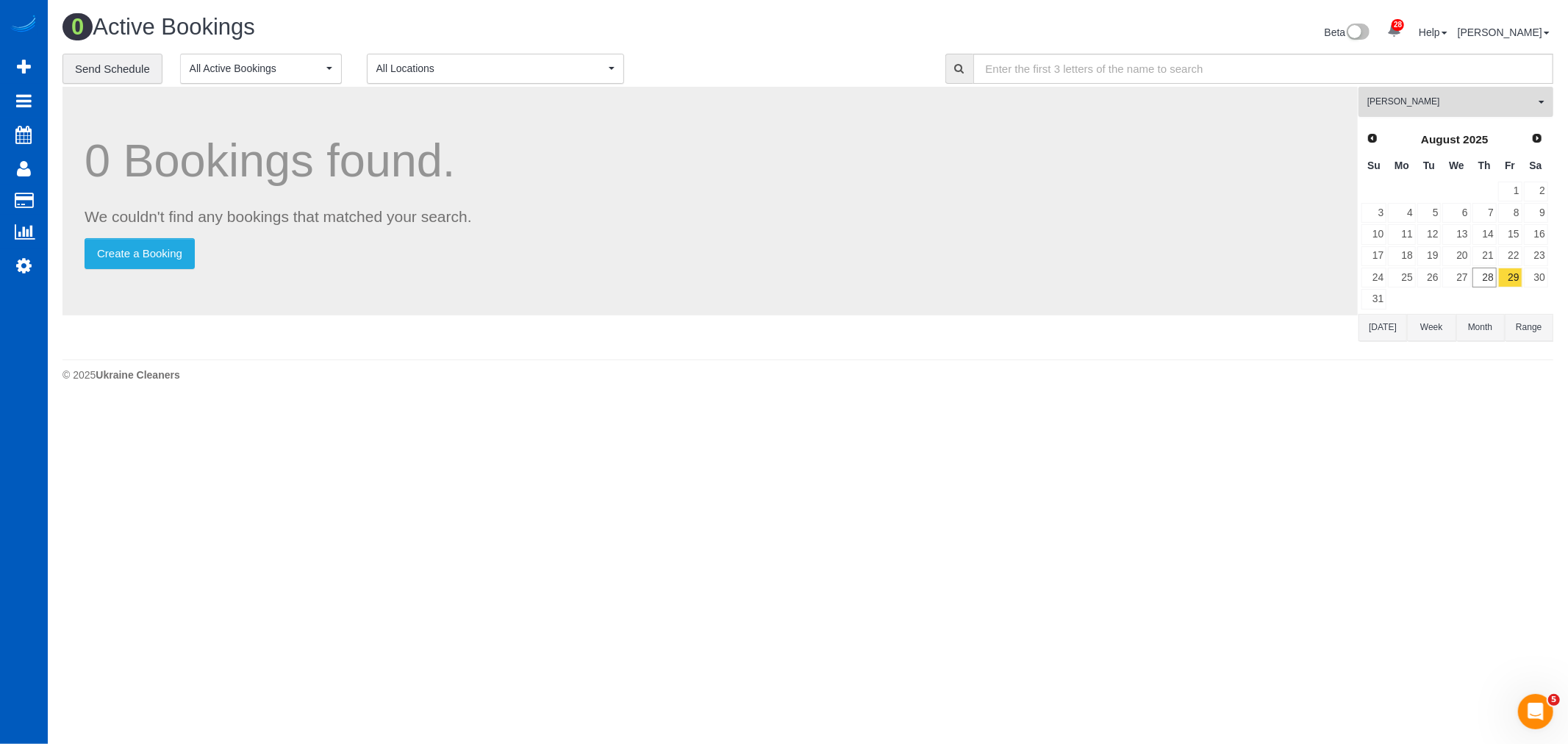
click at [1424, 111] on button "[PERSON_NAME] All Teams" at bounding box center [1456, 102] width 195 height 30
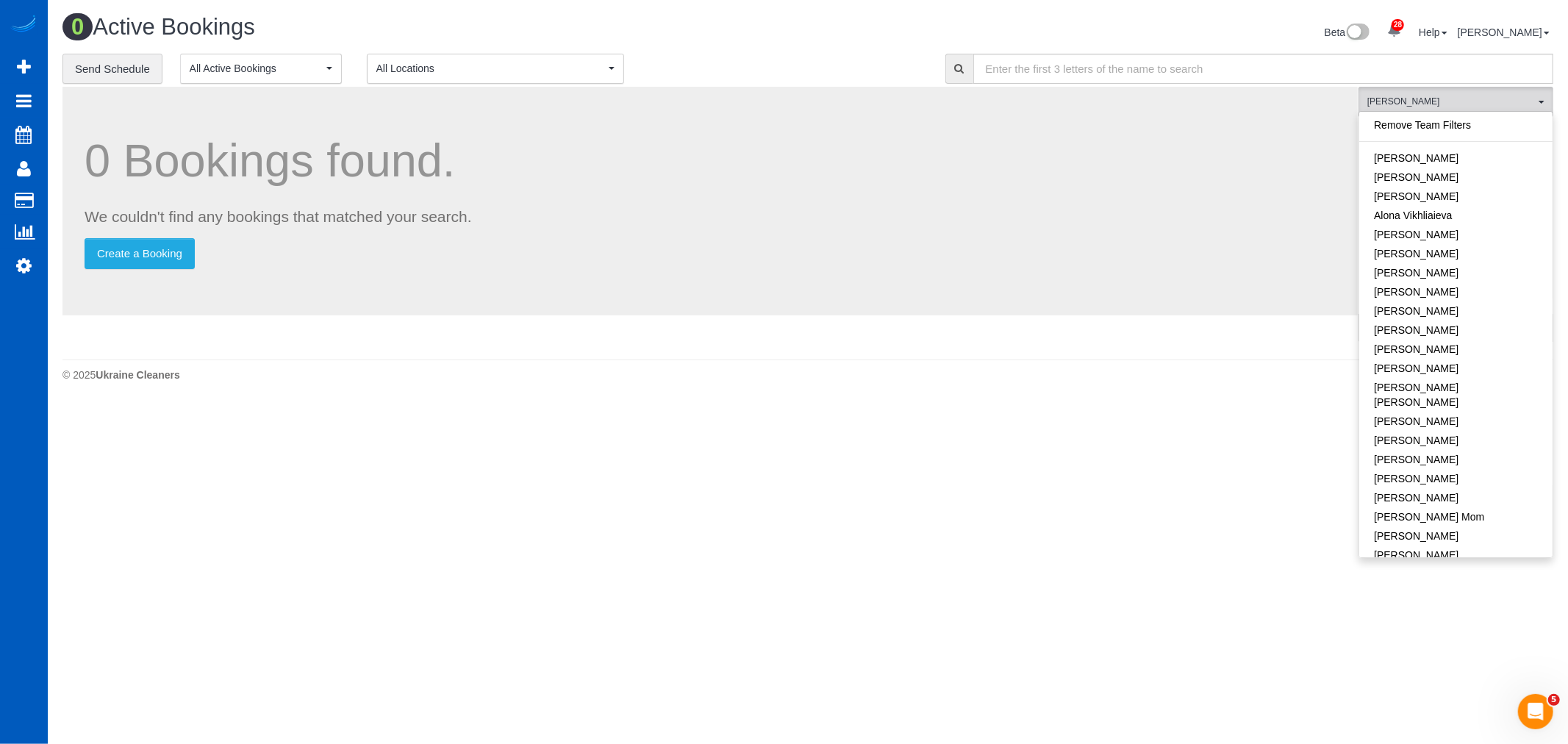
click at [1428, 129] on link "Remove Team Filters" at bounding box center [1456, 125] width 193 height 19
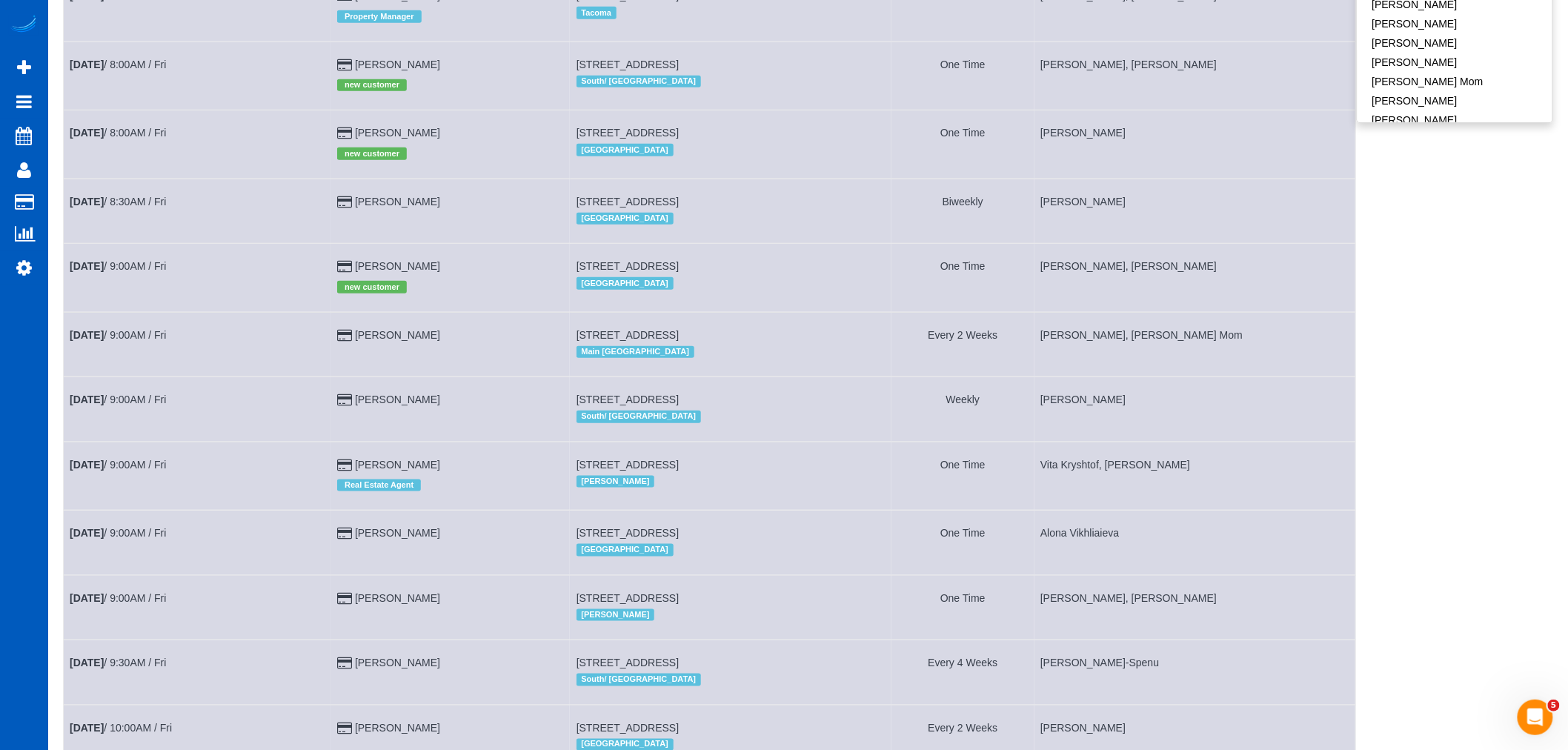
scroll to position [658, 0]
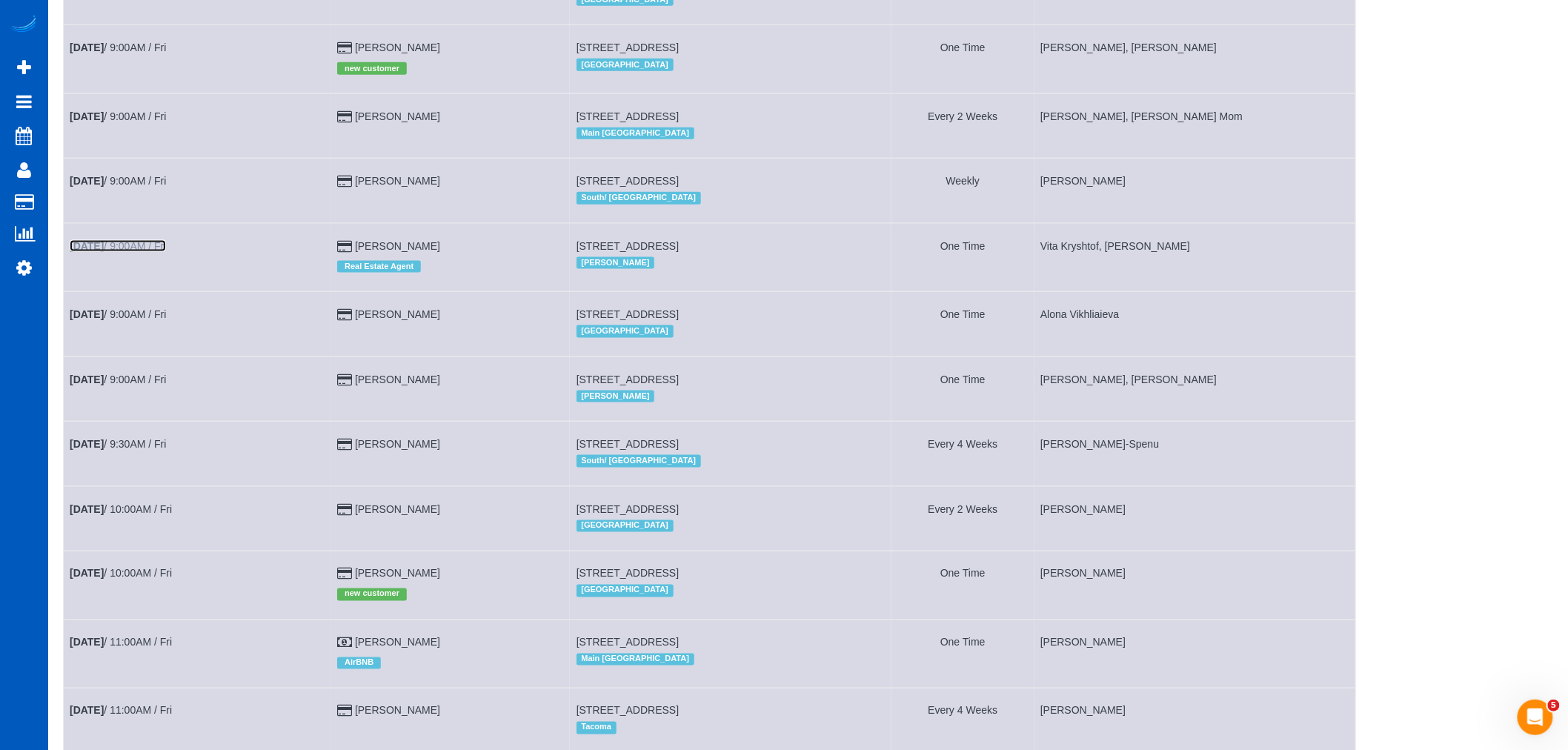
click at [166, 252] on link "[DATE] 9:00AM / Fri" at bounding box center [118, 246] width 96 height 12
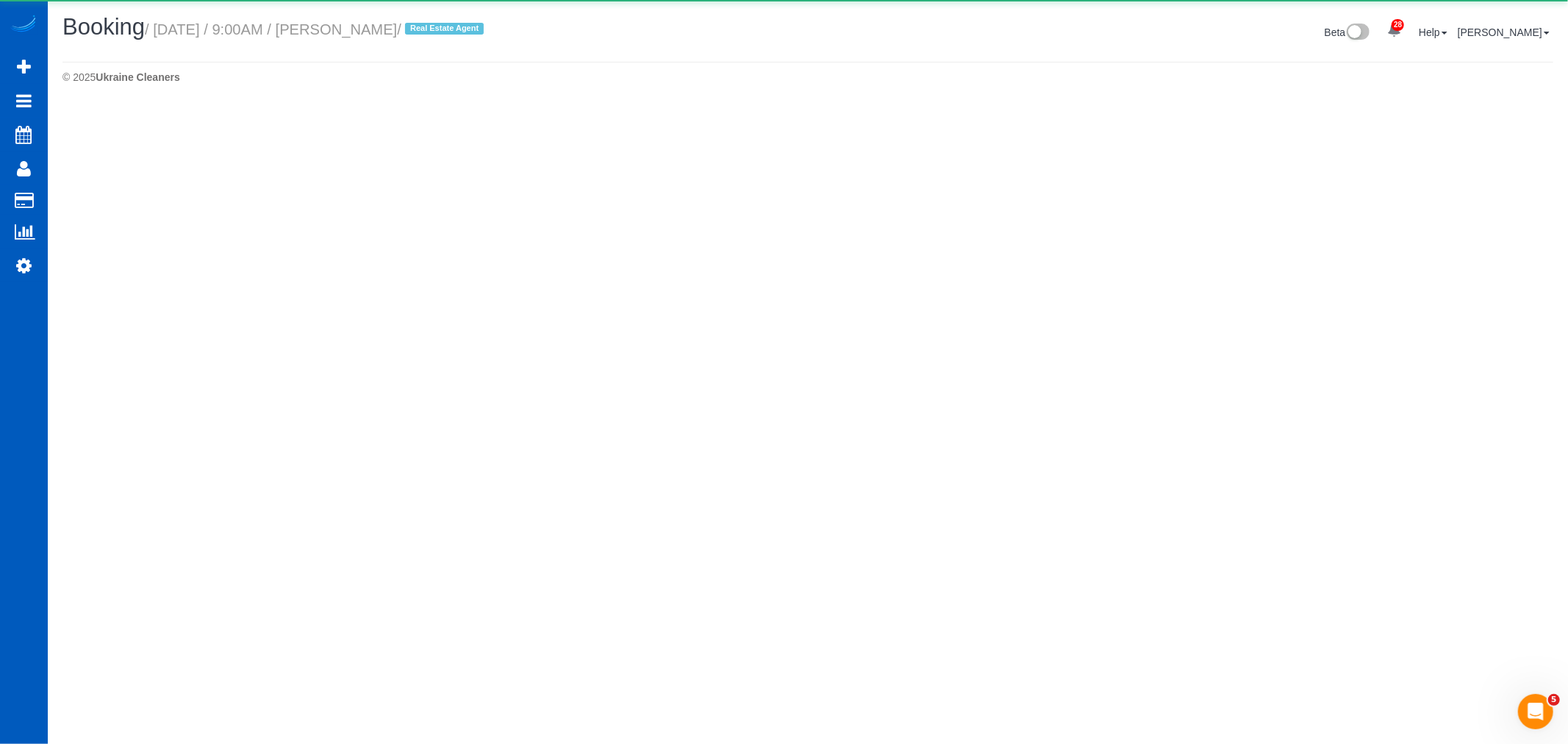
select select "WA"
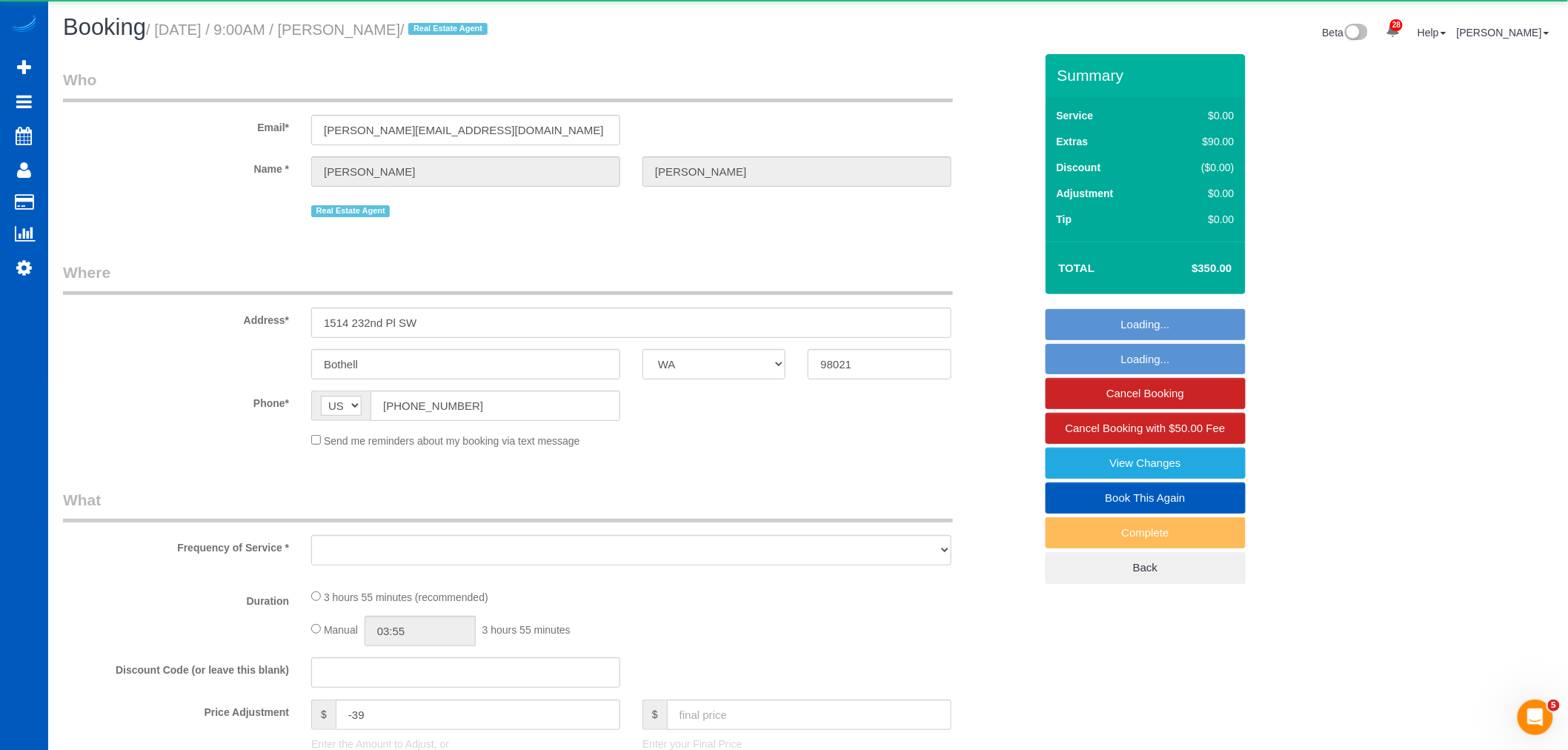
select select "object:9716"
select select "string:fspay-7be27db6-0316-47dc-b680-4aa7eac61885"
select select "199"
select select "2501"
select select "5"
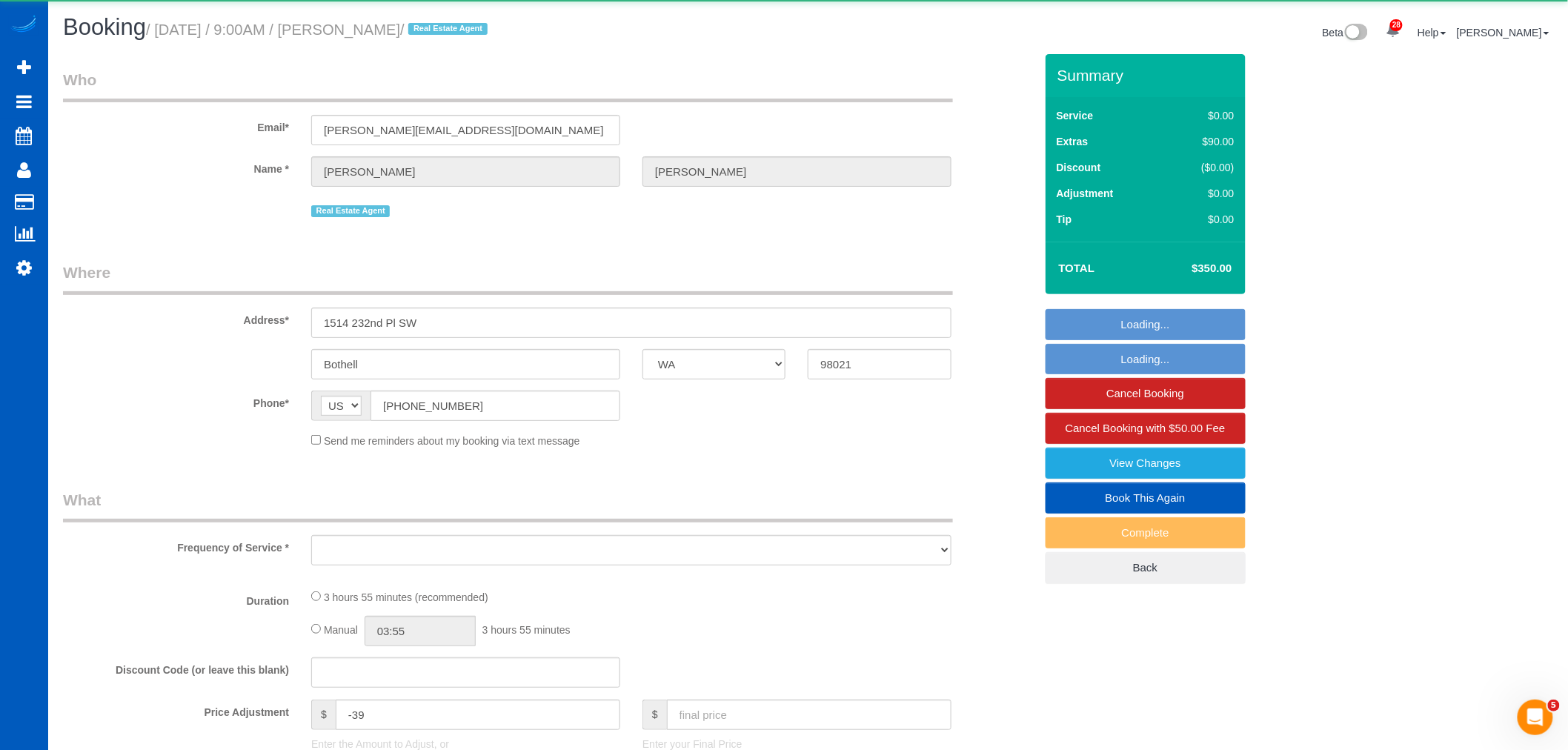
select select "3"
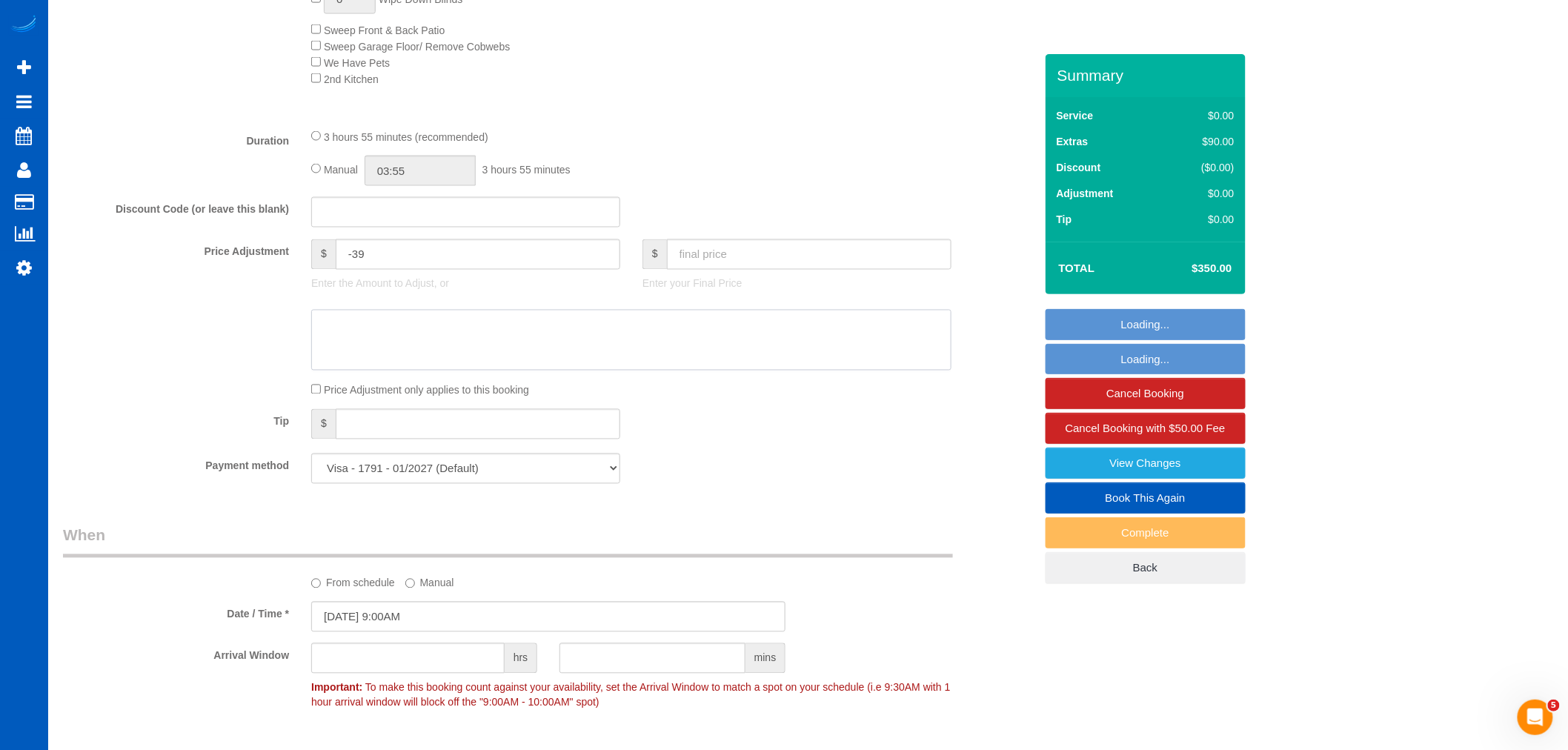
scroll to position [988, 0]
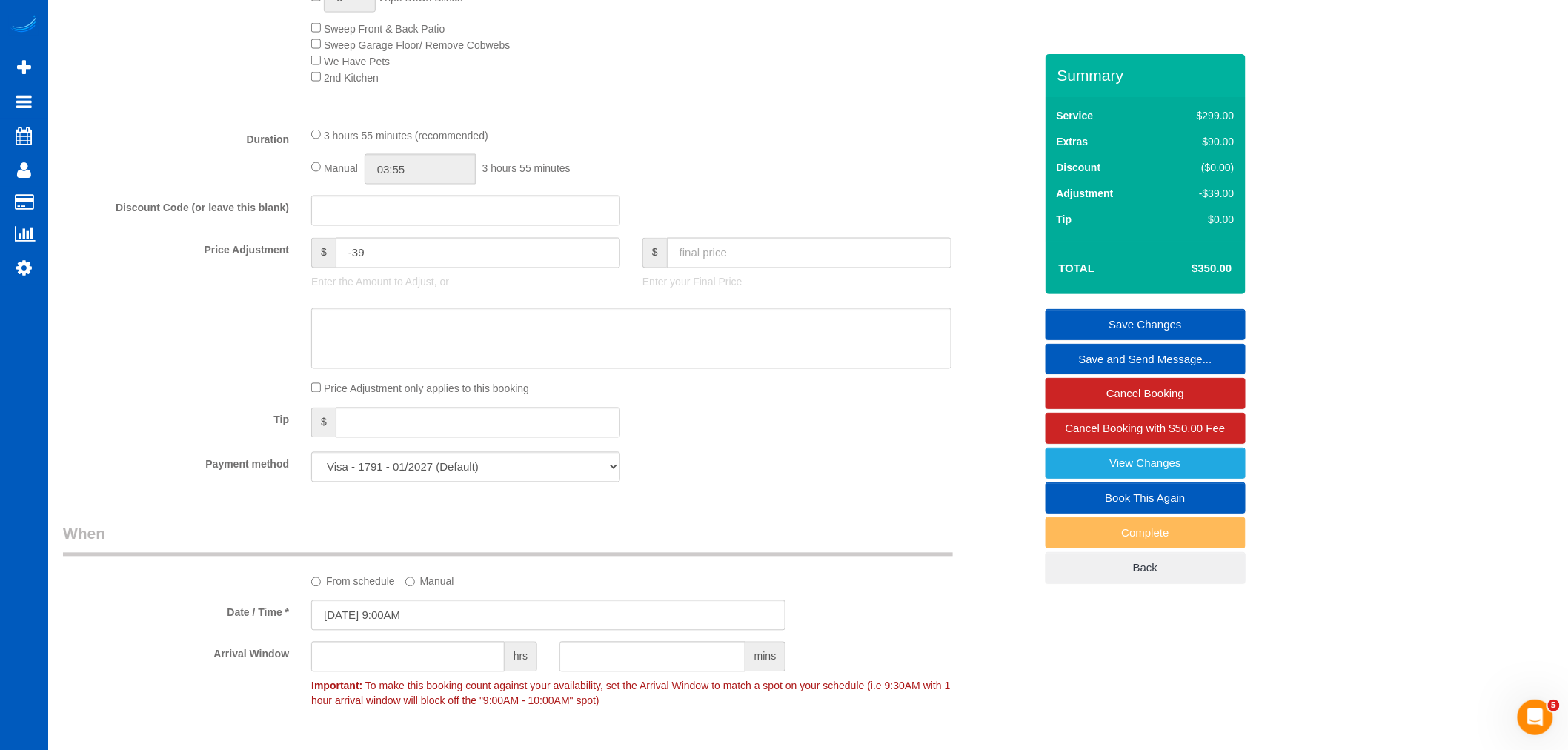
drag, startPoint x: 516, startPoint y: 538, endPoint x: 414, endPoint y: 544, distance: 102.2
click at [414, 544] on legend "When" at bounding box center [508, 540] width 890 height 34
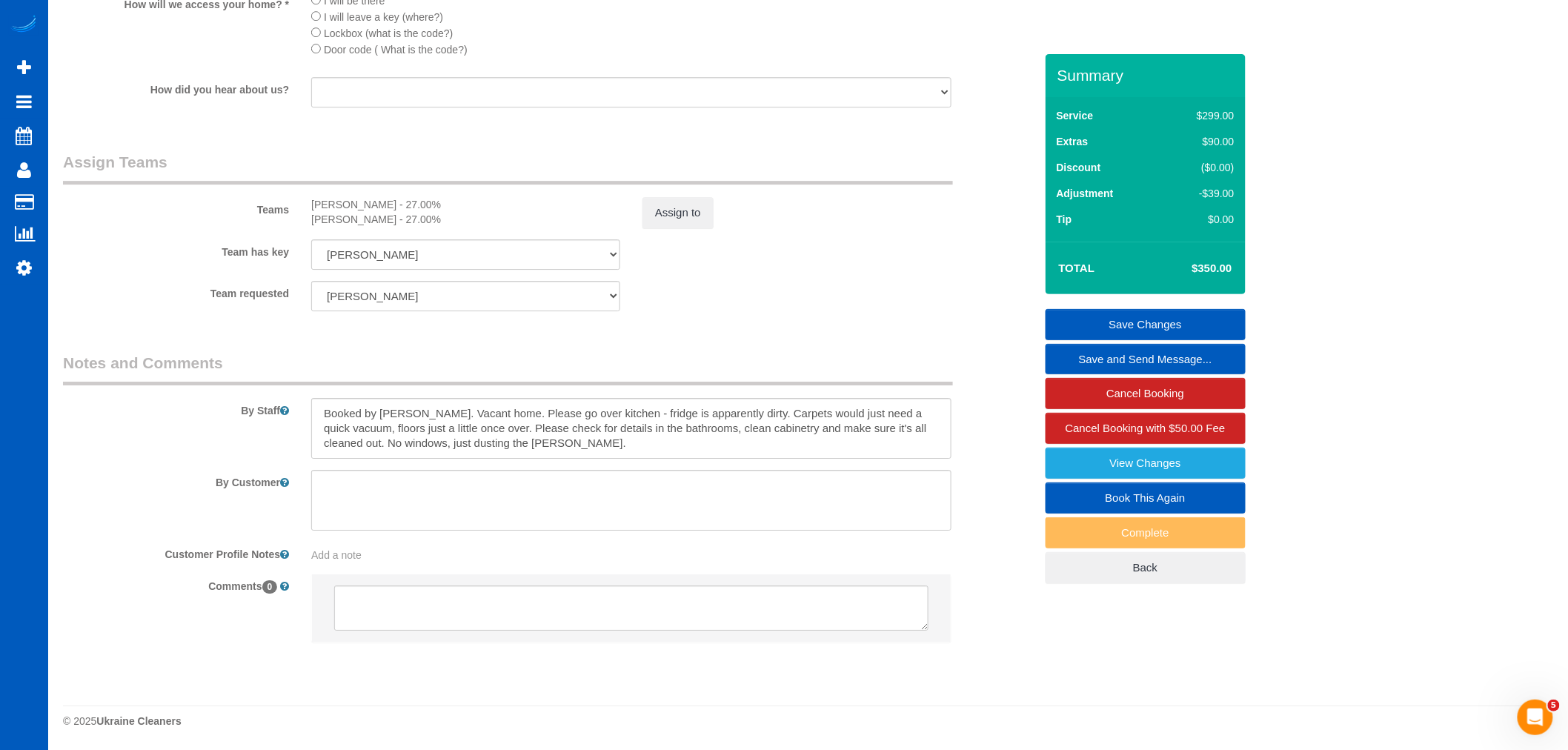
scroll to position [1920, 0]
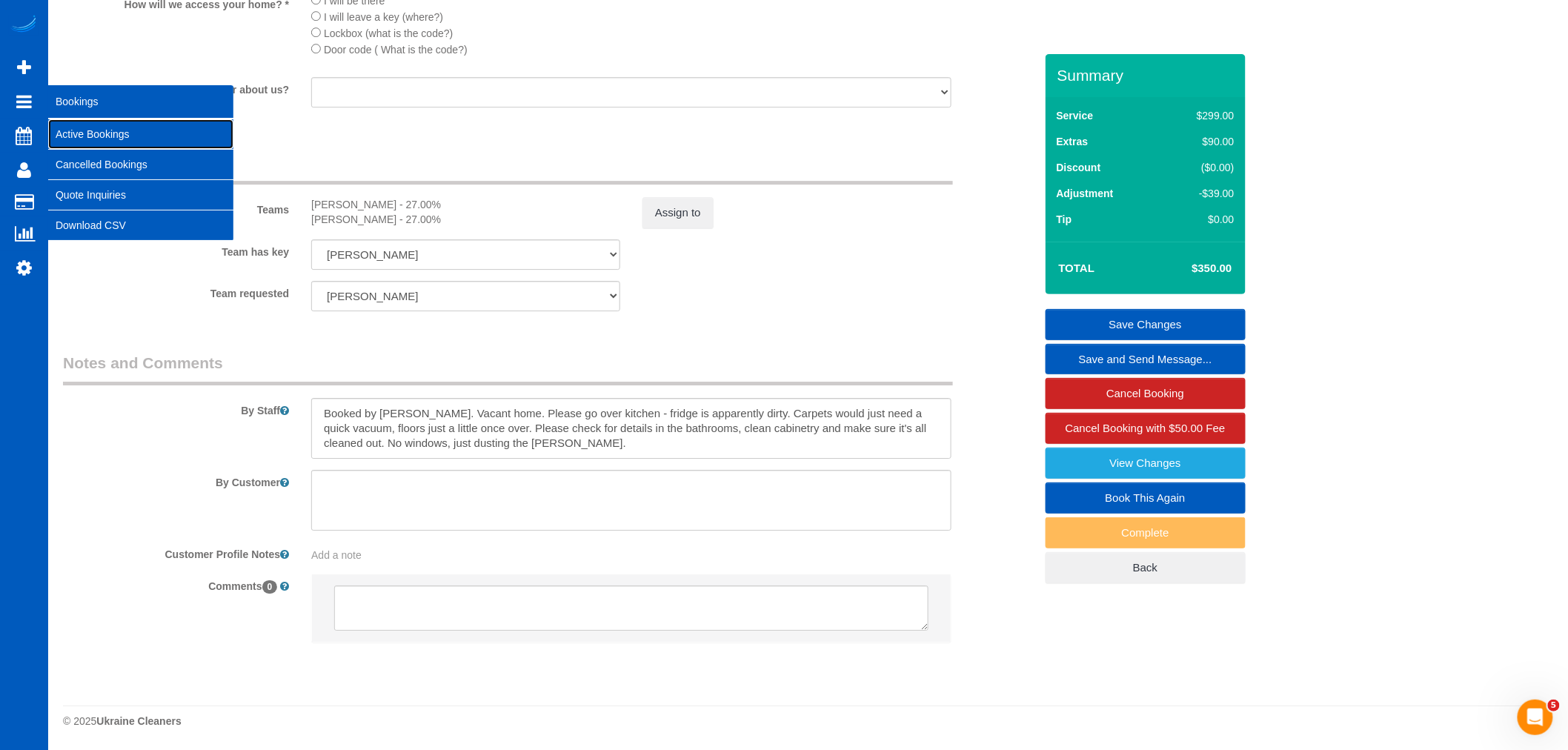
click at [95, 136] on link "Active Bookings" at bounding box center [141, 133] width 186 height 30
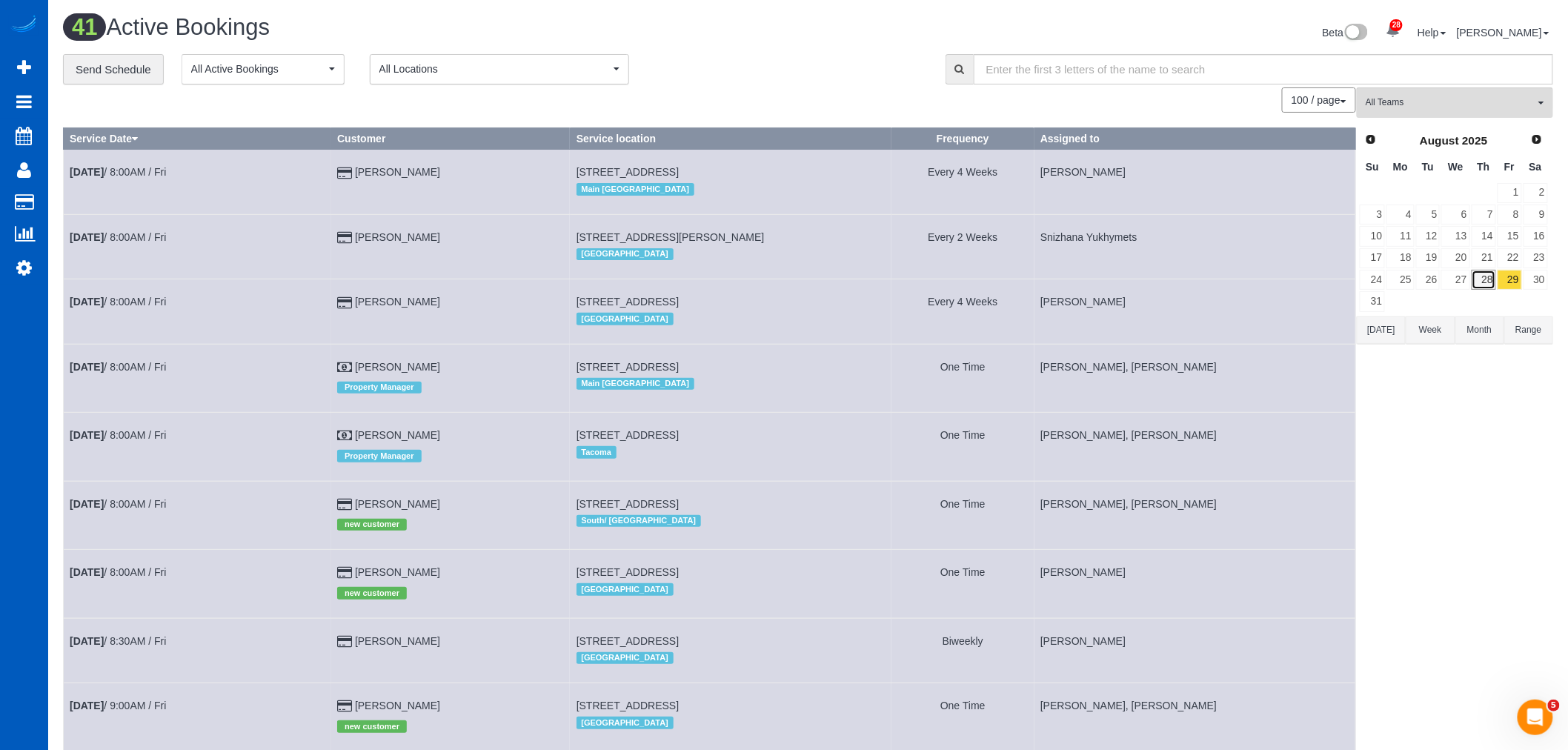
click at [1488, 283] on link "28" at bounding box center [1484, 280] width 24 height 20
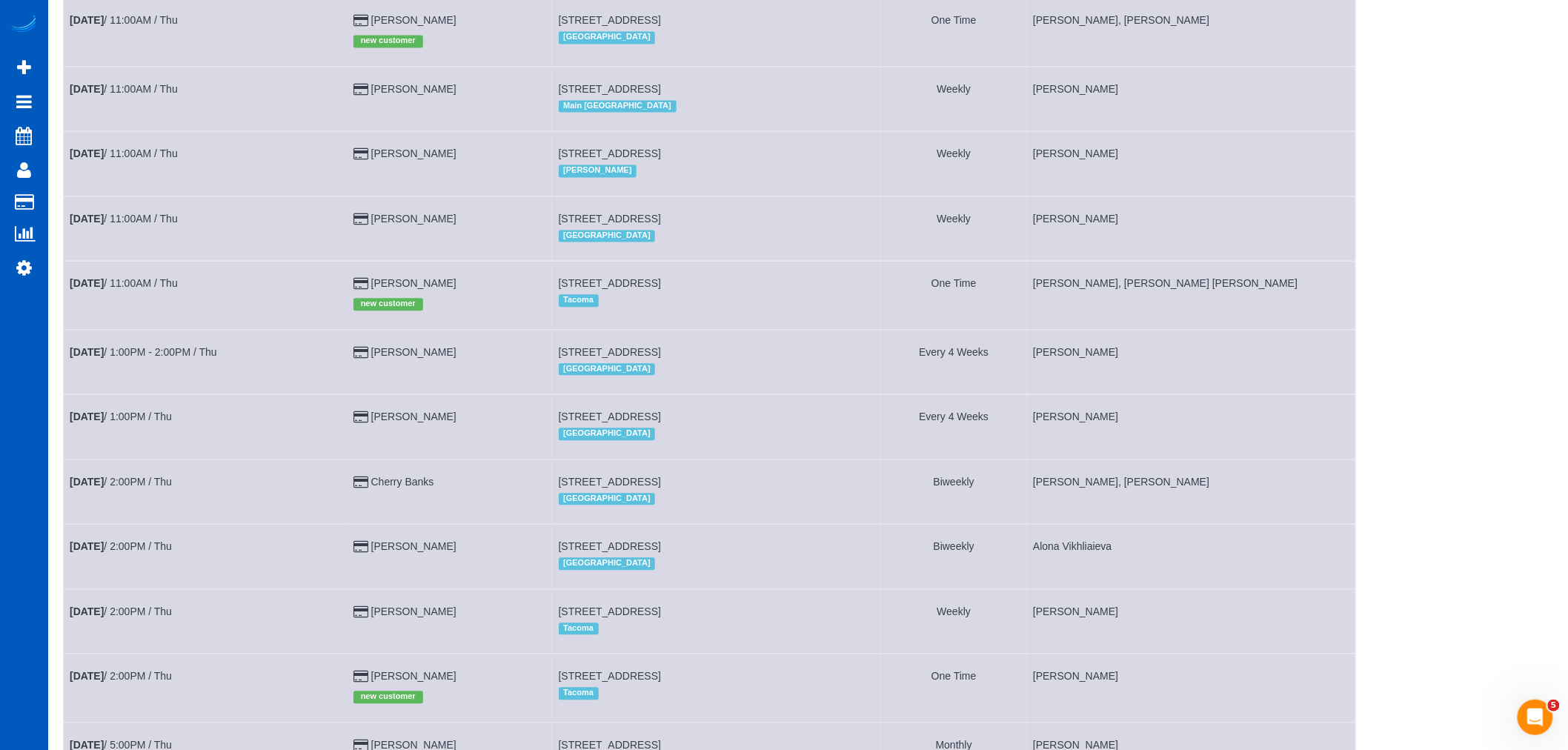
scroll to position [1458, 0]
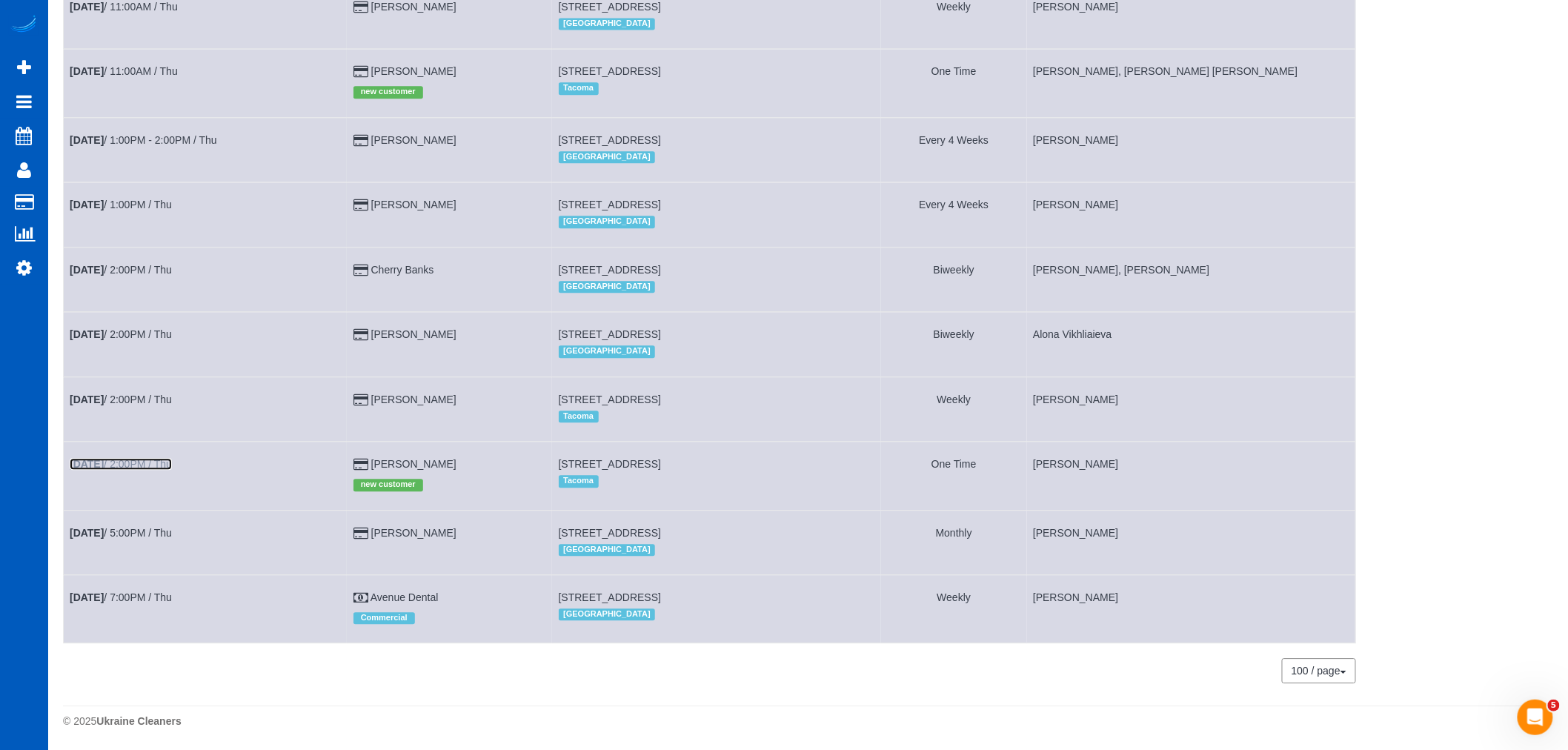
click at [145, 458] on link "[DATE] 2:00PM / Thu" at bounding box center [121, 464] width 102 height 12
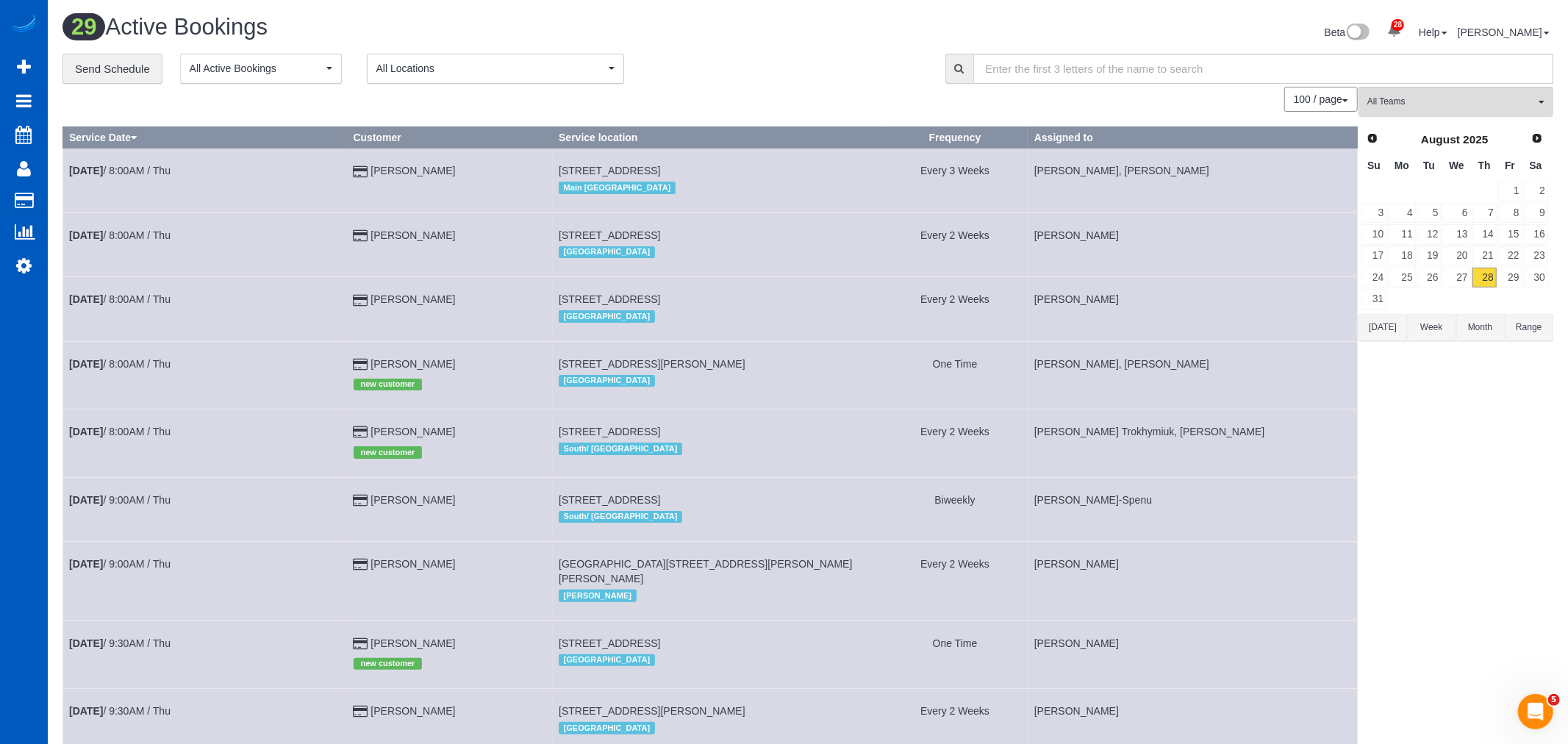
select select "WA"
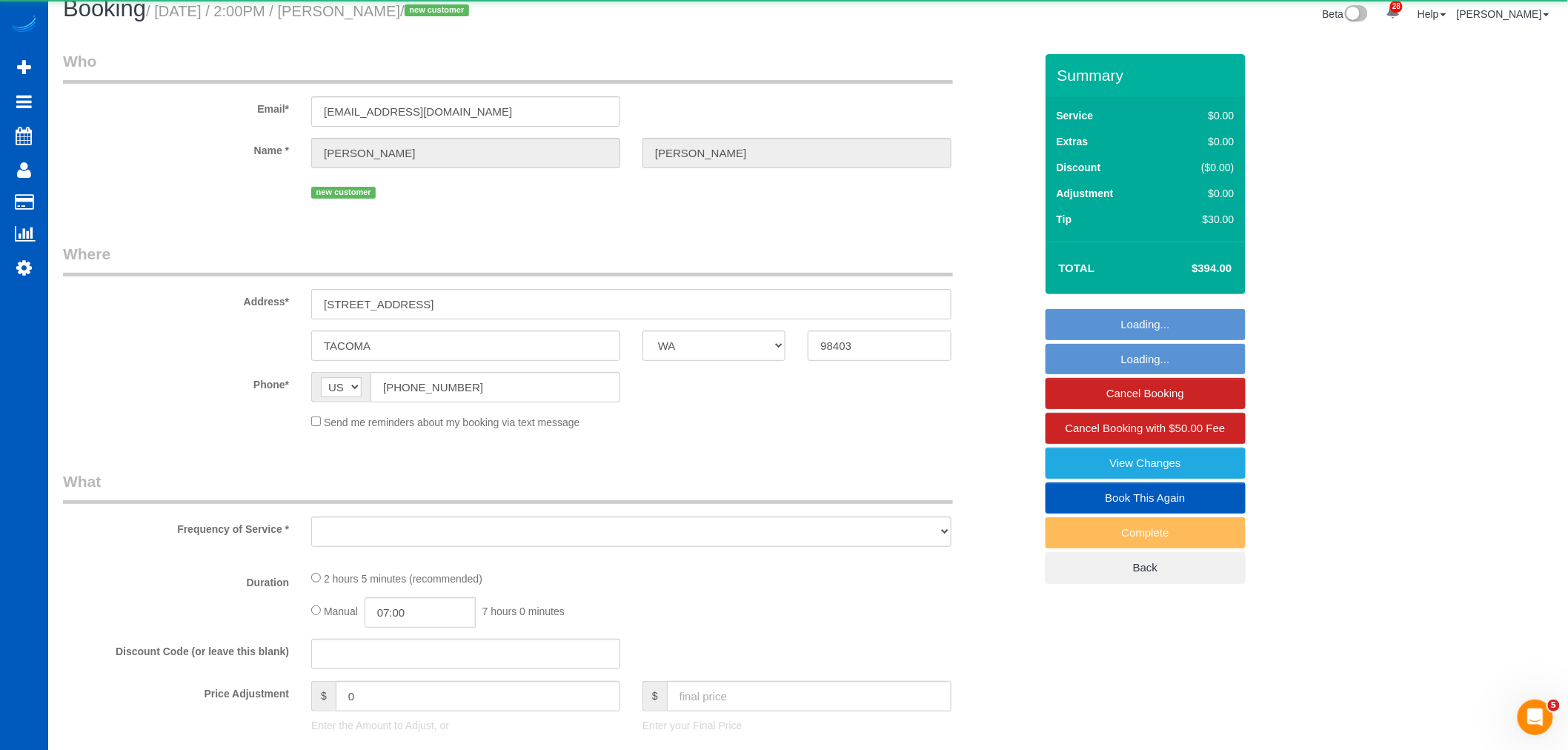
select select "object:11537"
select select "string:fspay-09eb14dd-7df4-49c5-8ae7-dce2f372aadb"
select select "199"
select select "2"
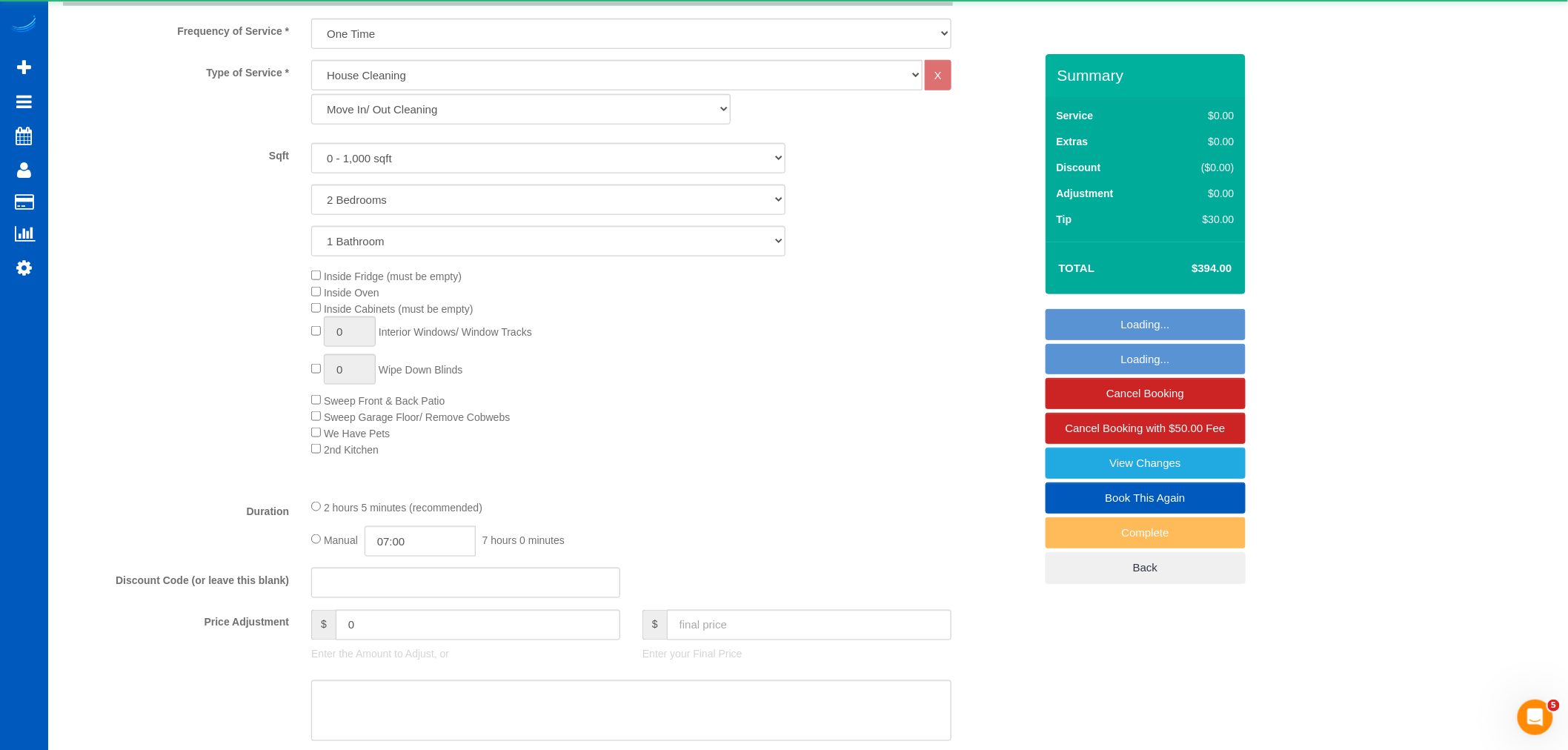
select select "object:11850"
select select "spot20"
select select "2"
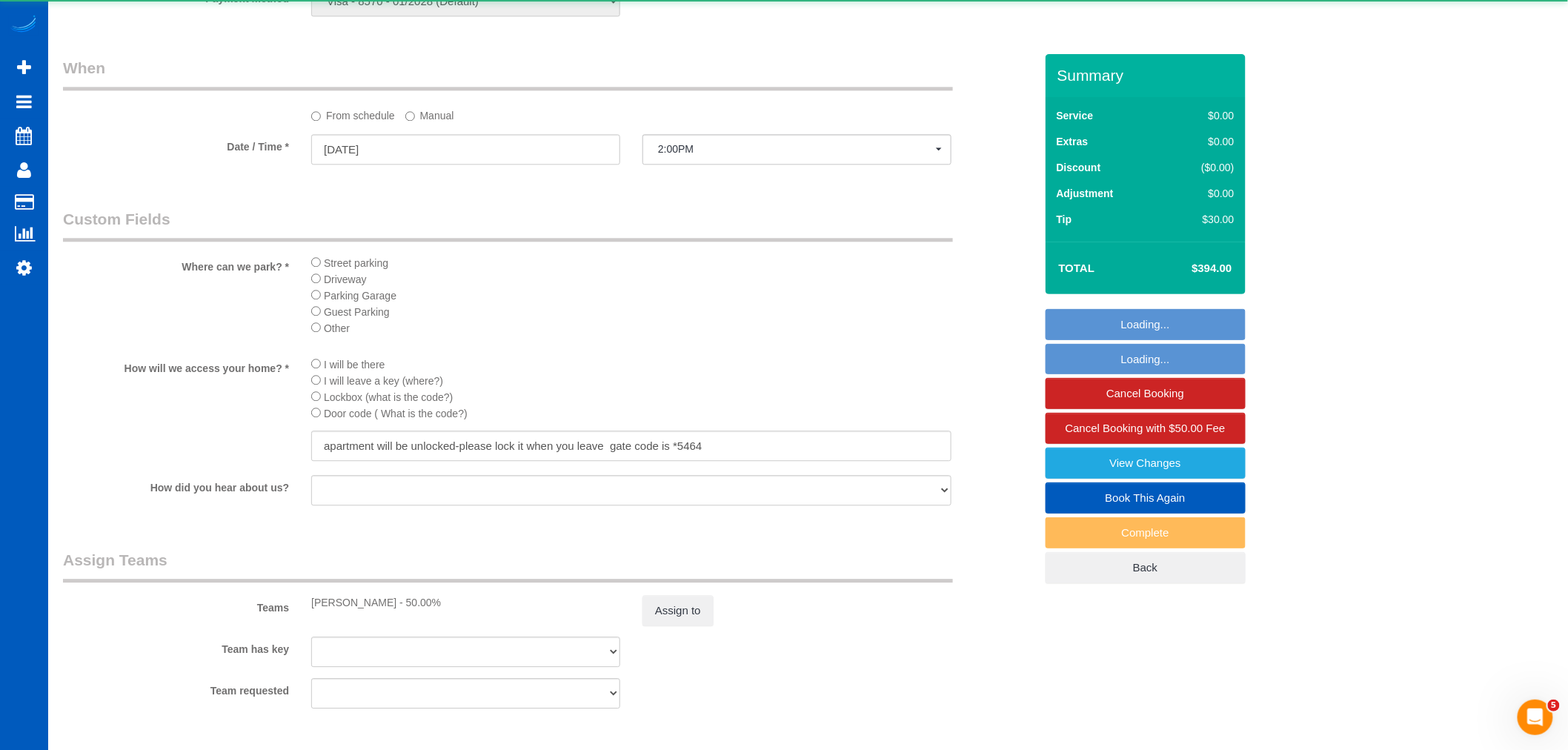
scroll to position [1646, 0]
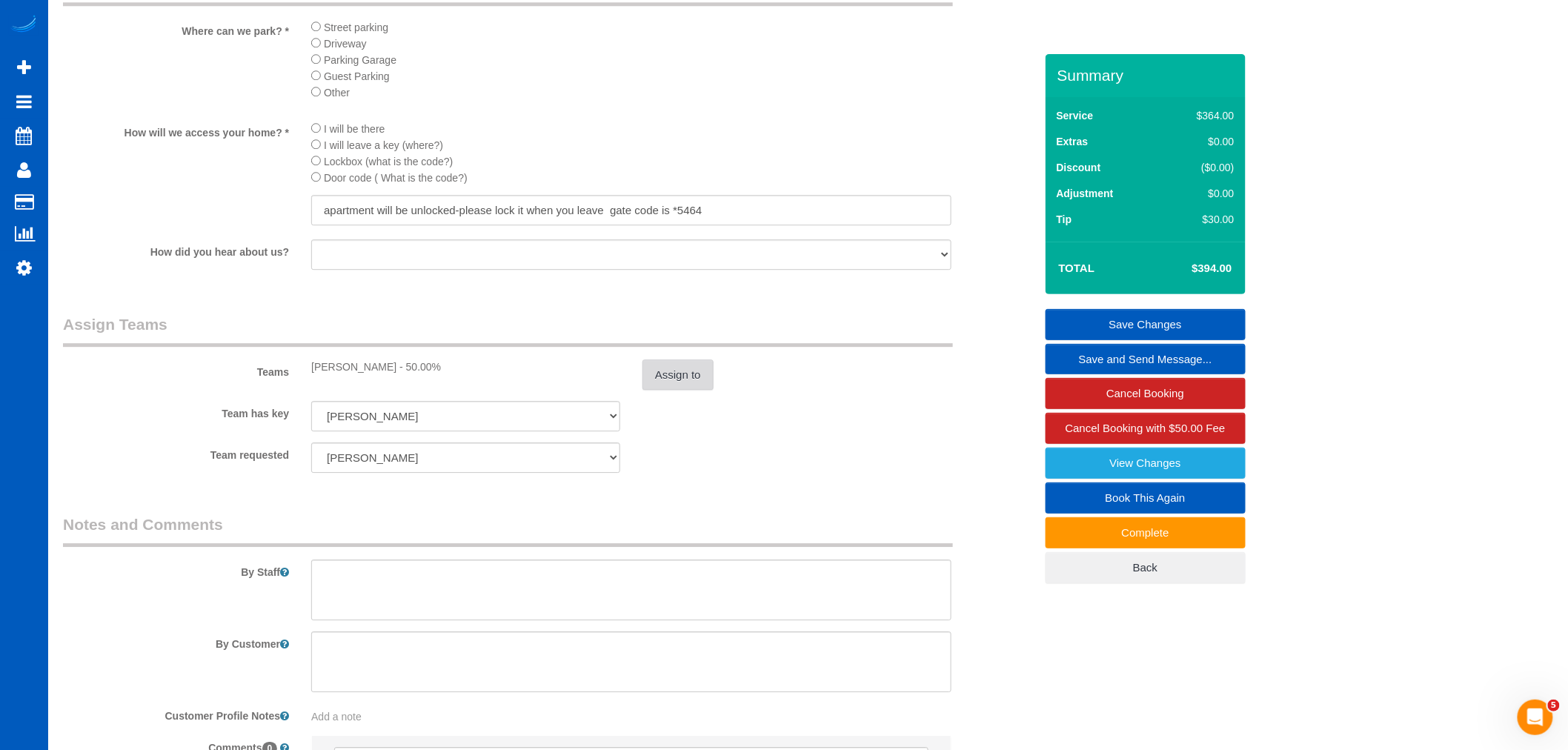
click at [701, 390] on div "Assign to" at bounding box center [797, 375] width 332 height 31
click at [677, 390] on button "Assign to" at bounding box center [678, 375] width 71 height 31
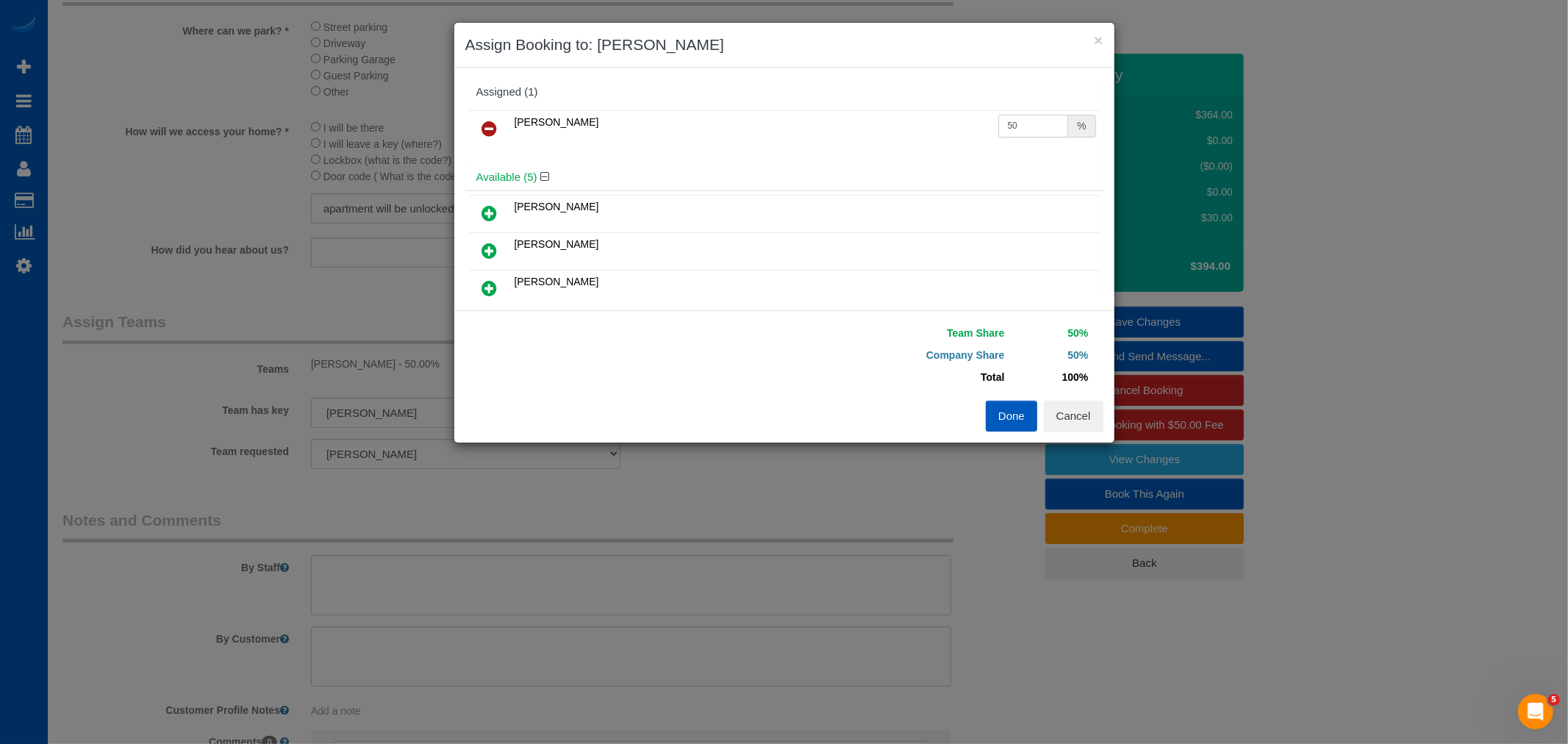
drag, startPoint x: 1007, startPoint y: 126, endPoint x: 945, endPoint y: 126, distance: 62.0
click at [945, 126] on tr "[PERSON_NAME] 50 %" at bounding box center [784, 129] width 631 height 38
type input "55"
click at [1009, 424] on button "Done" at bounding box center [1011, 416] width 51 height 31
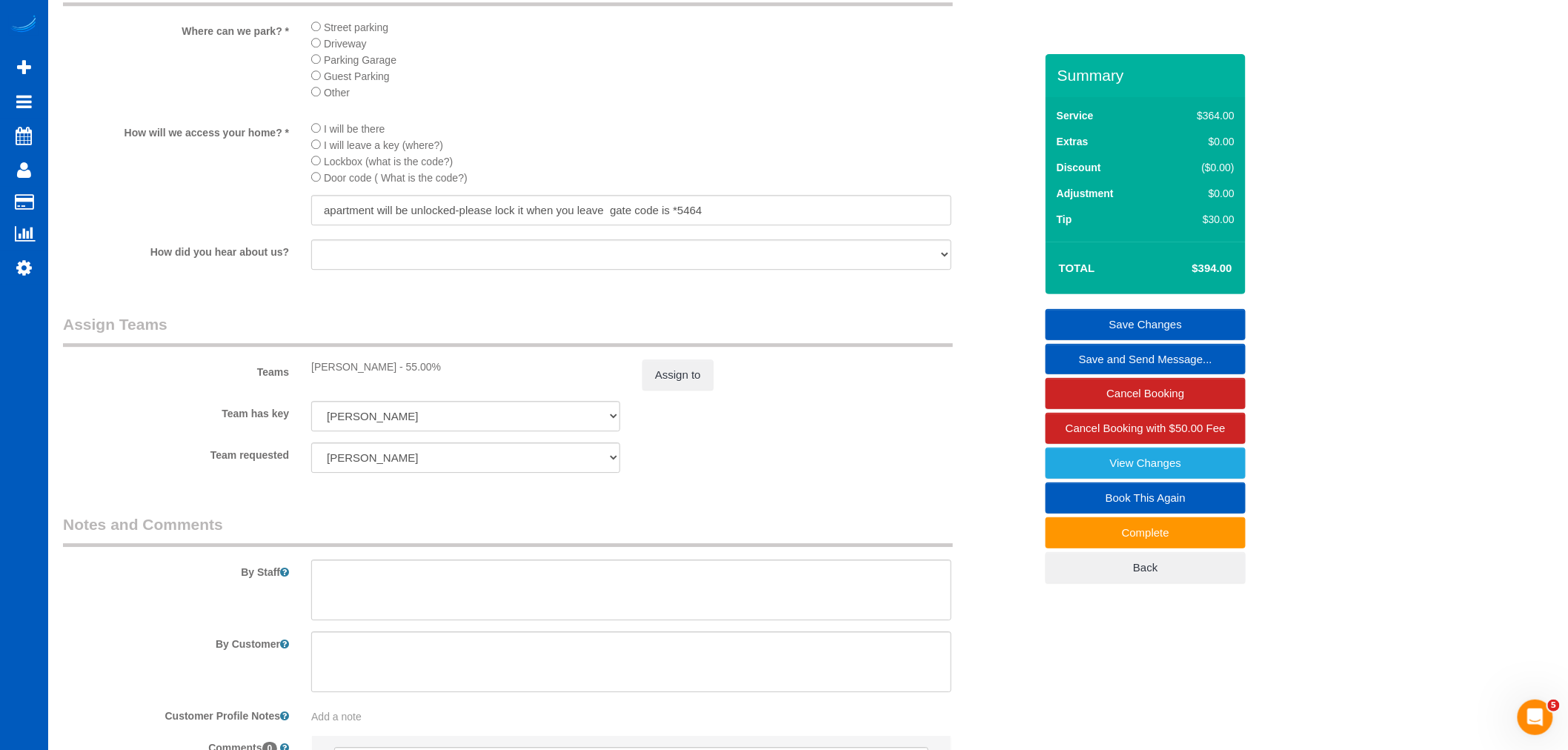
click at [1180, 316] on link "Save Changes" at bounding box center [1145, 324] width 200 height 31
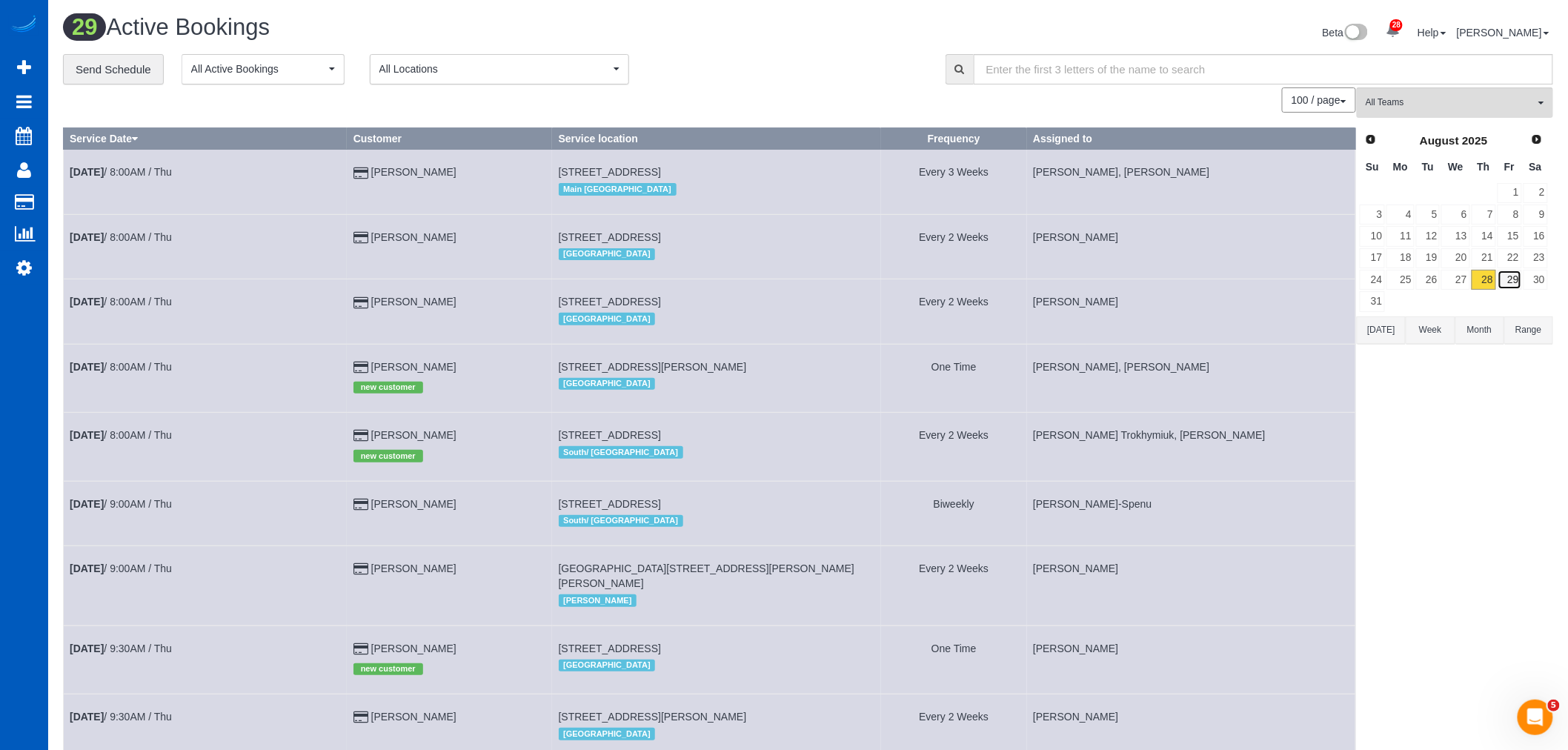
click at [1517, 288] on link "29" at bounding box center [1510, 280] width 24 height 20
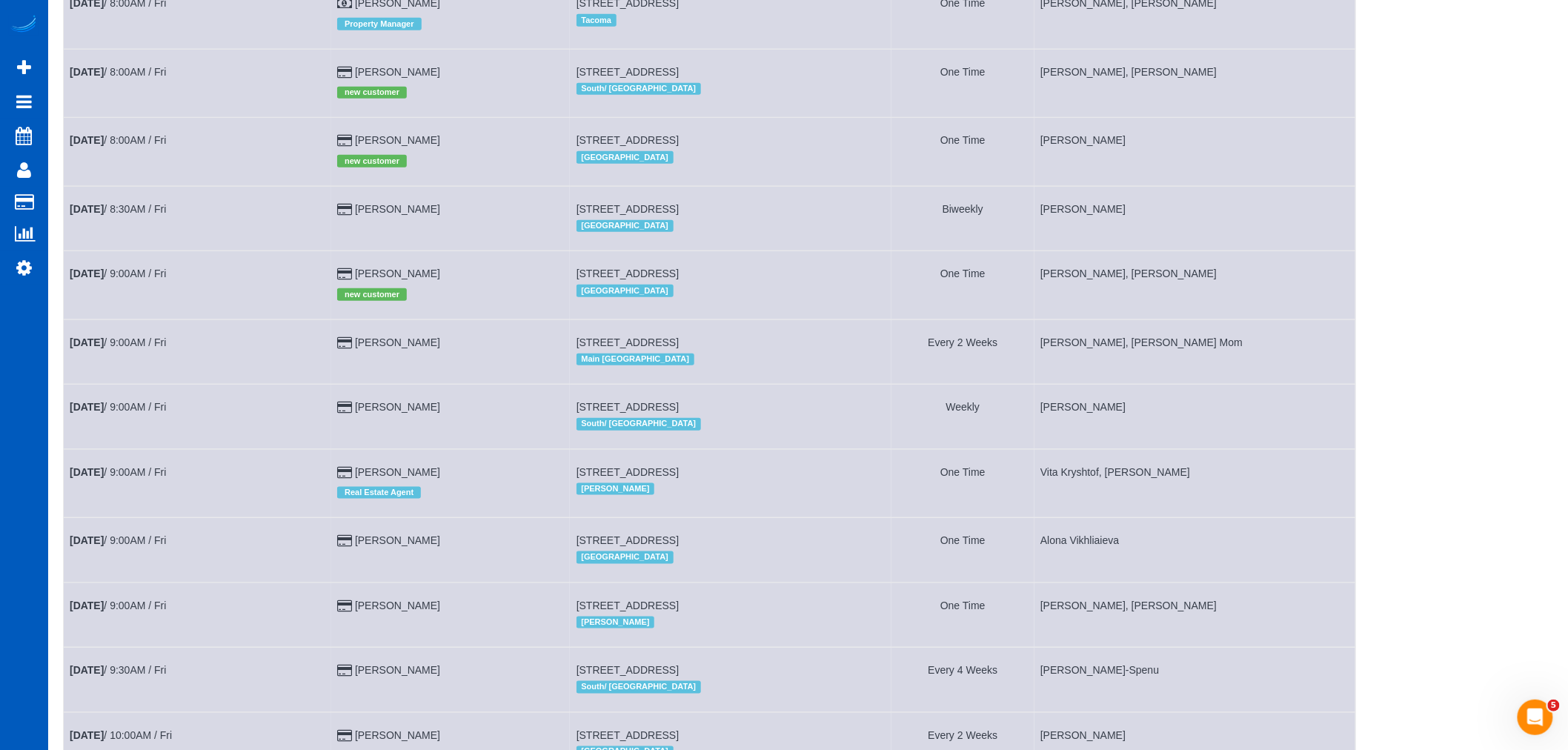
scroll to position [658, 0]
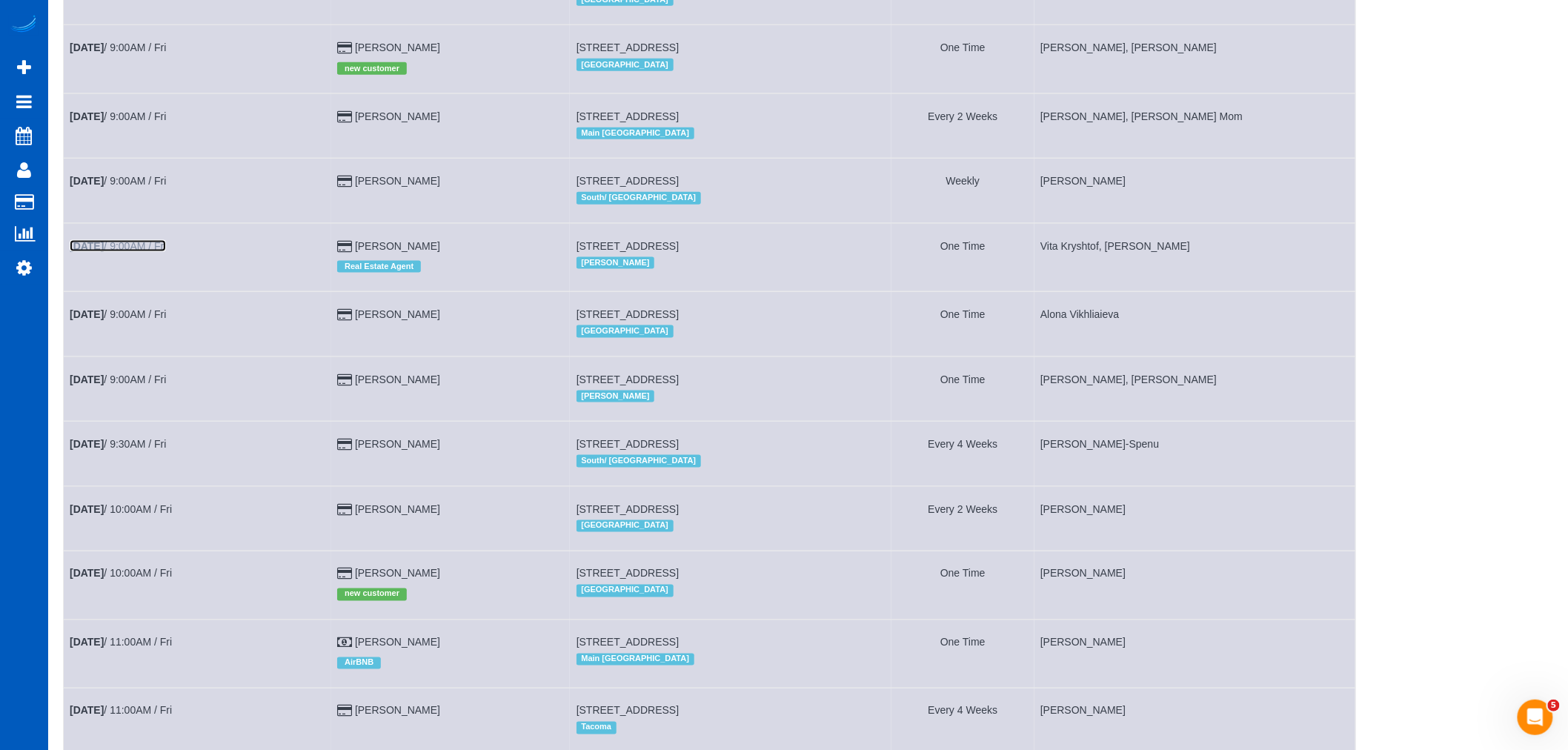
click at [131, 252] on link "[DATE] 9:00AM / Fri" at bounding box center [118, 246] width 96 height 12
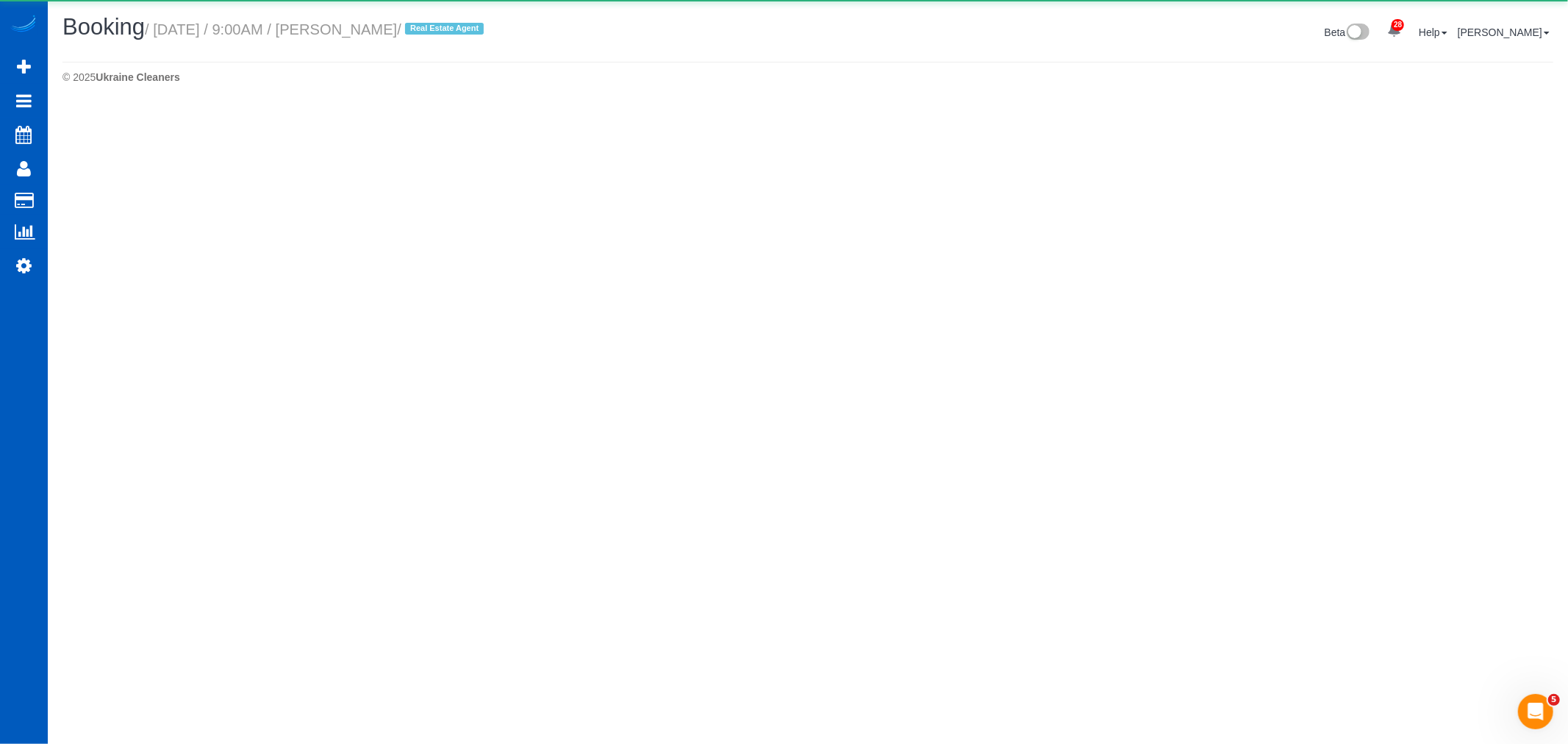
select select "WA"
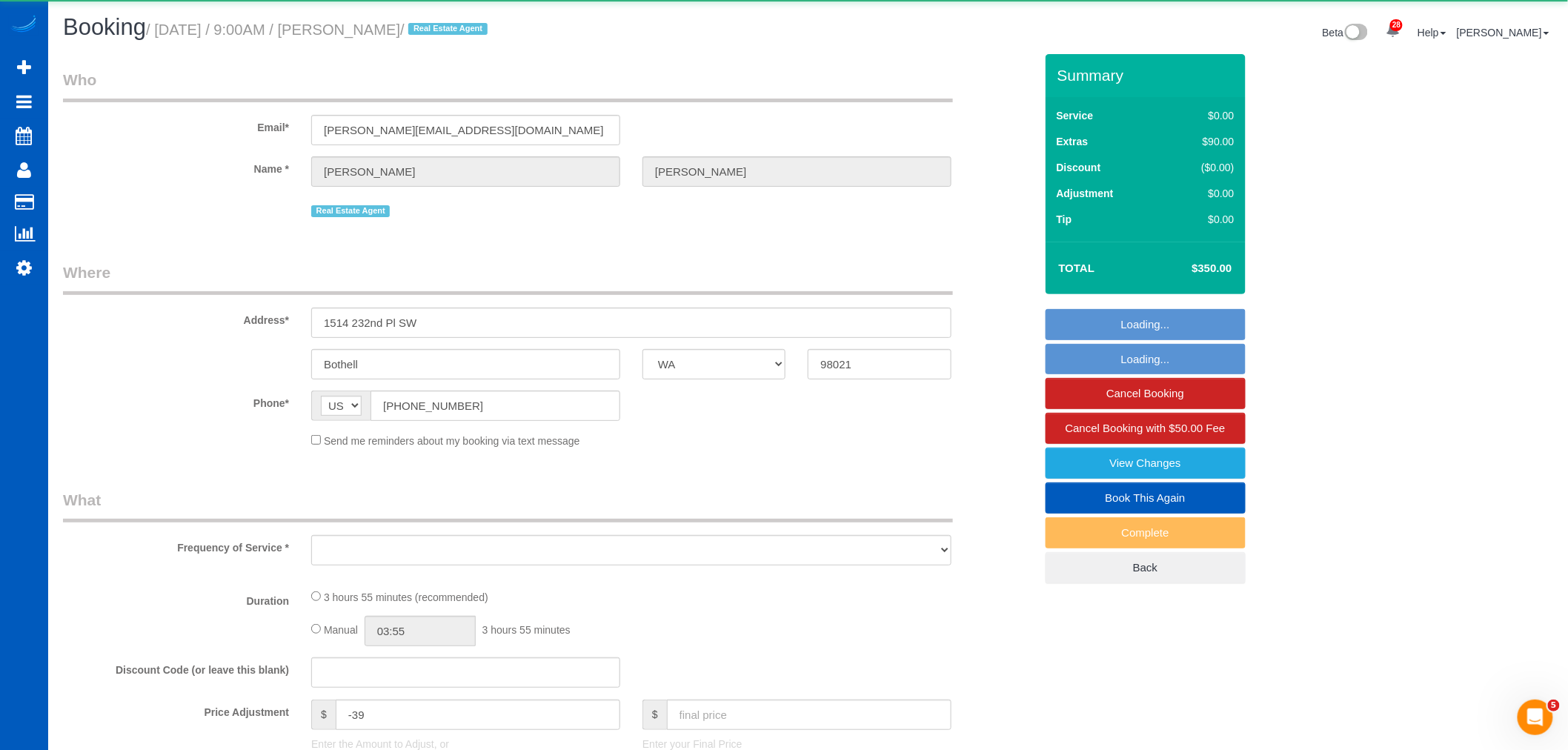
select select "object:14148"
select select "string:fspay-7be27db6-0316-47dc-b680-4aa7eac61885"
select select "199"
select select "2501"
select select "5"
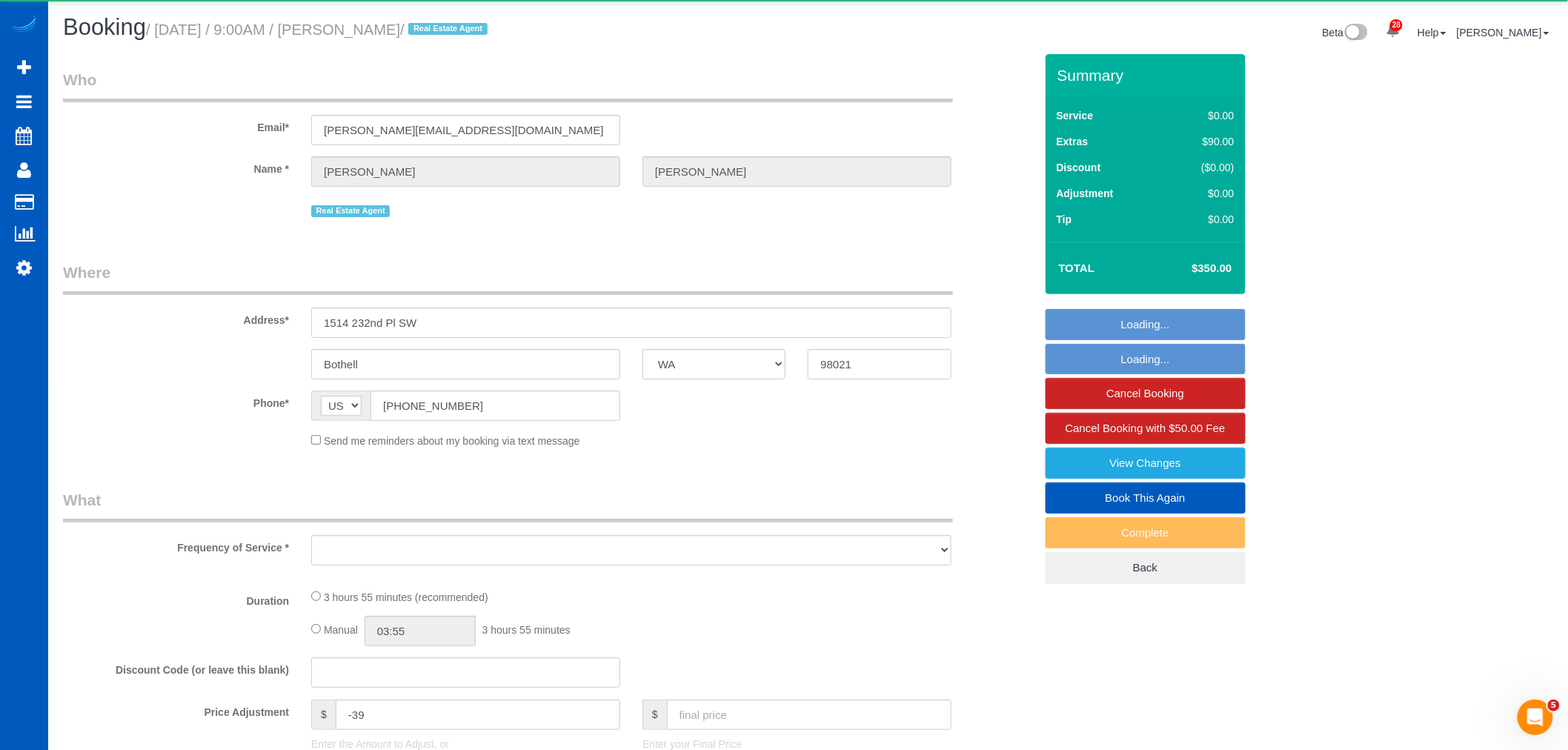
select select "3"
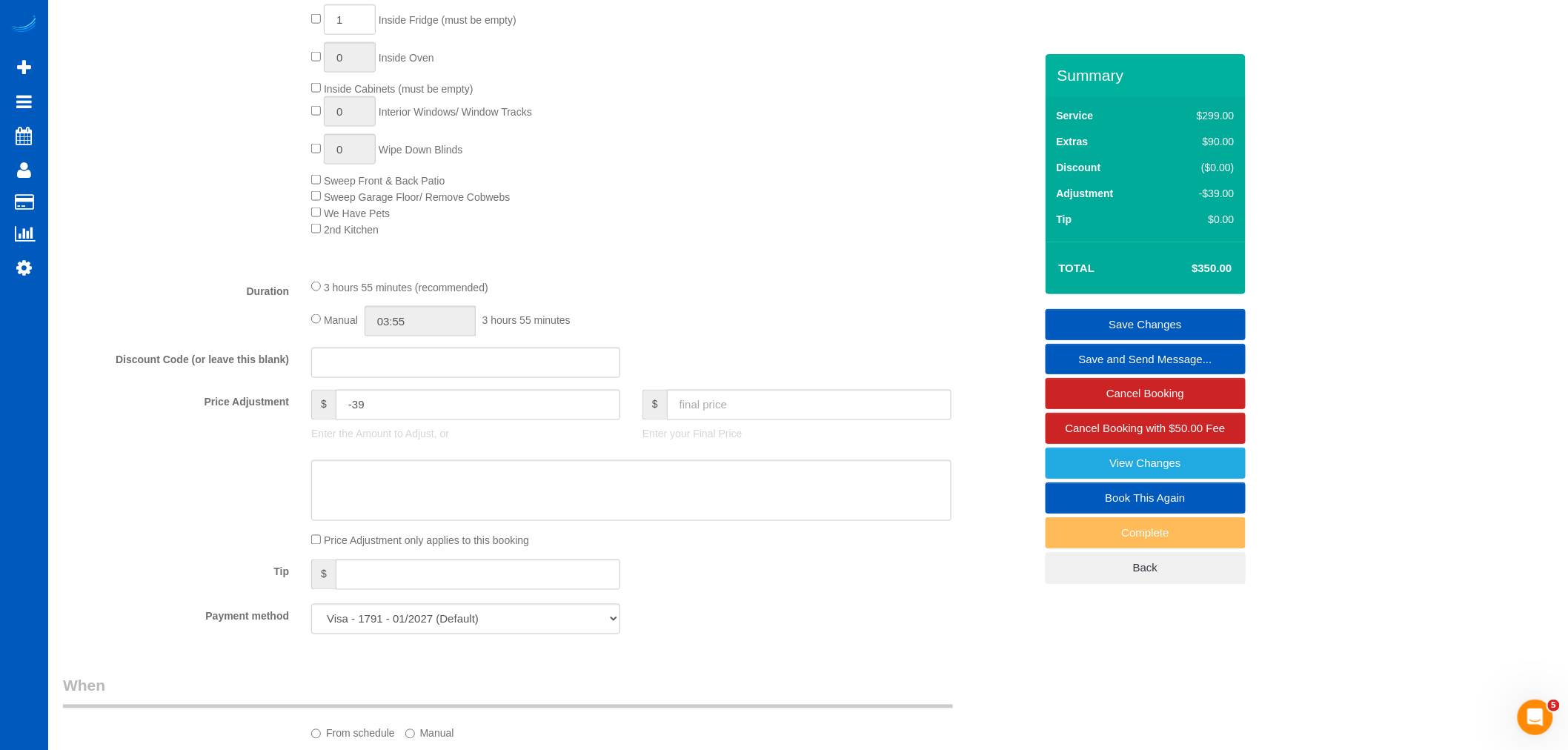
scroll to position [603, 0]
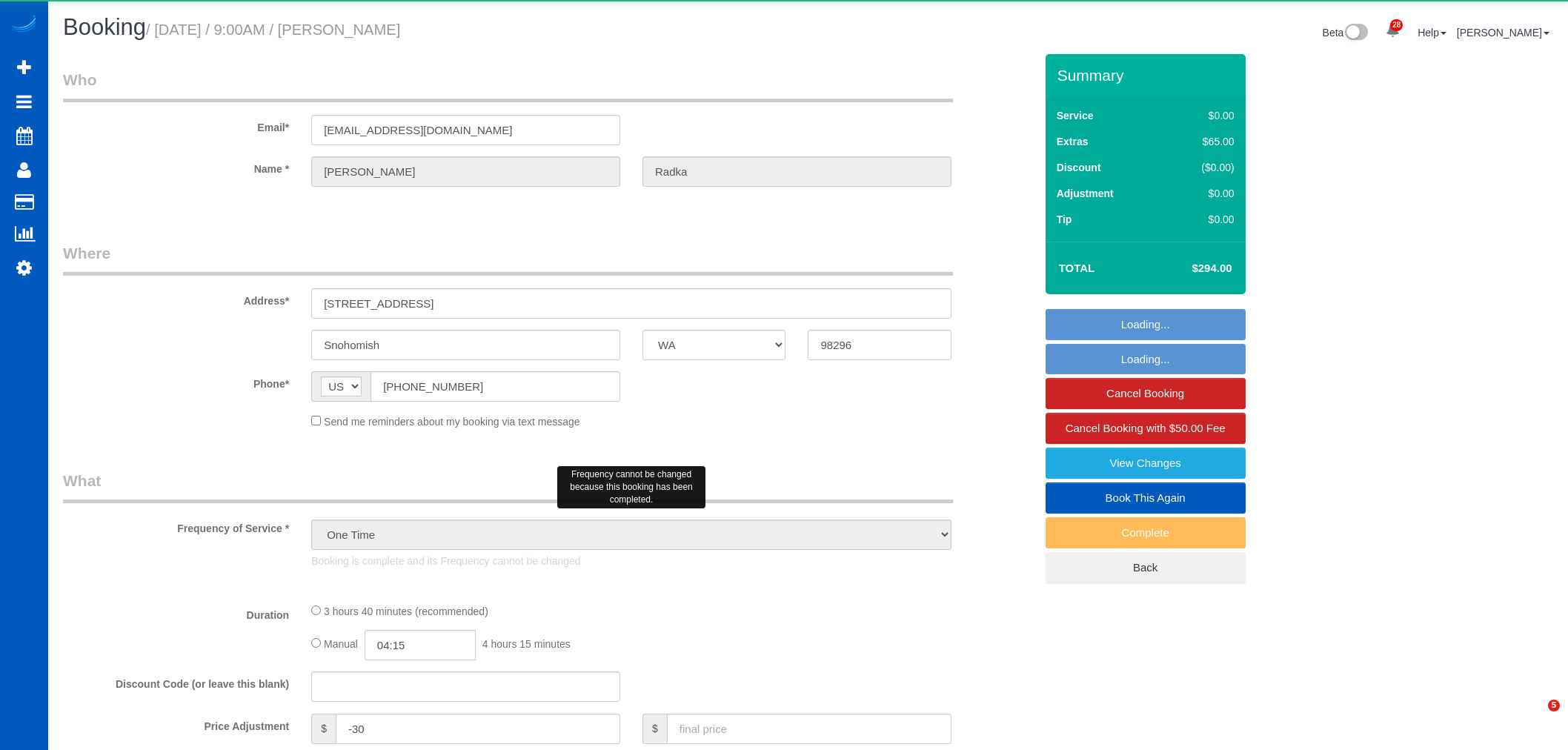
select select "WA"
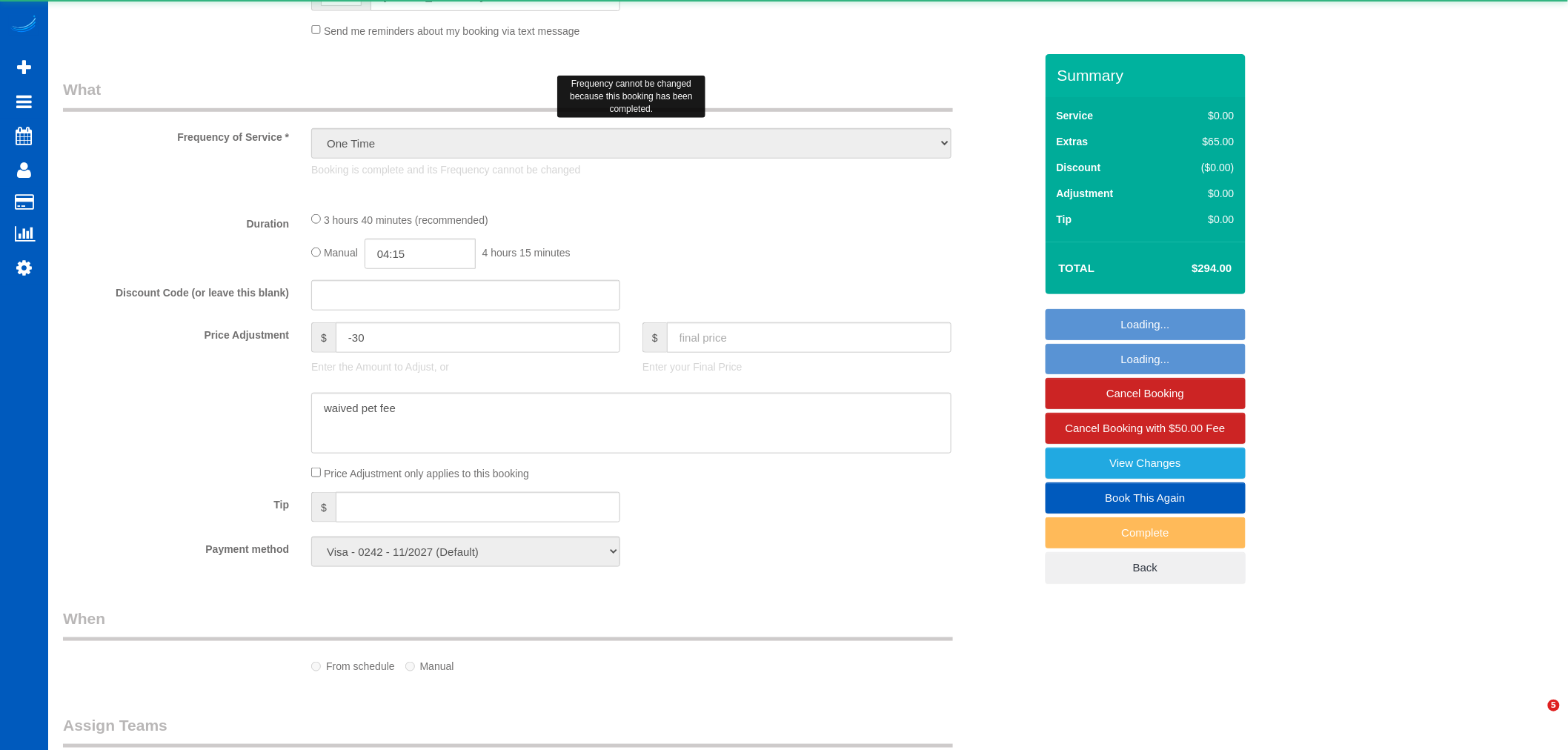
select select "object:1193"
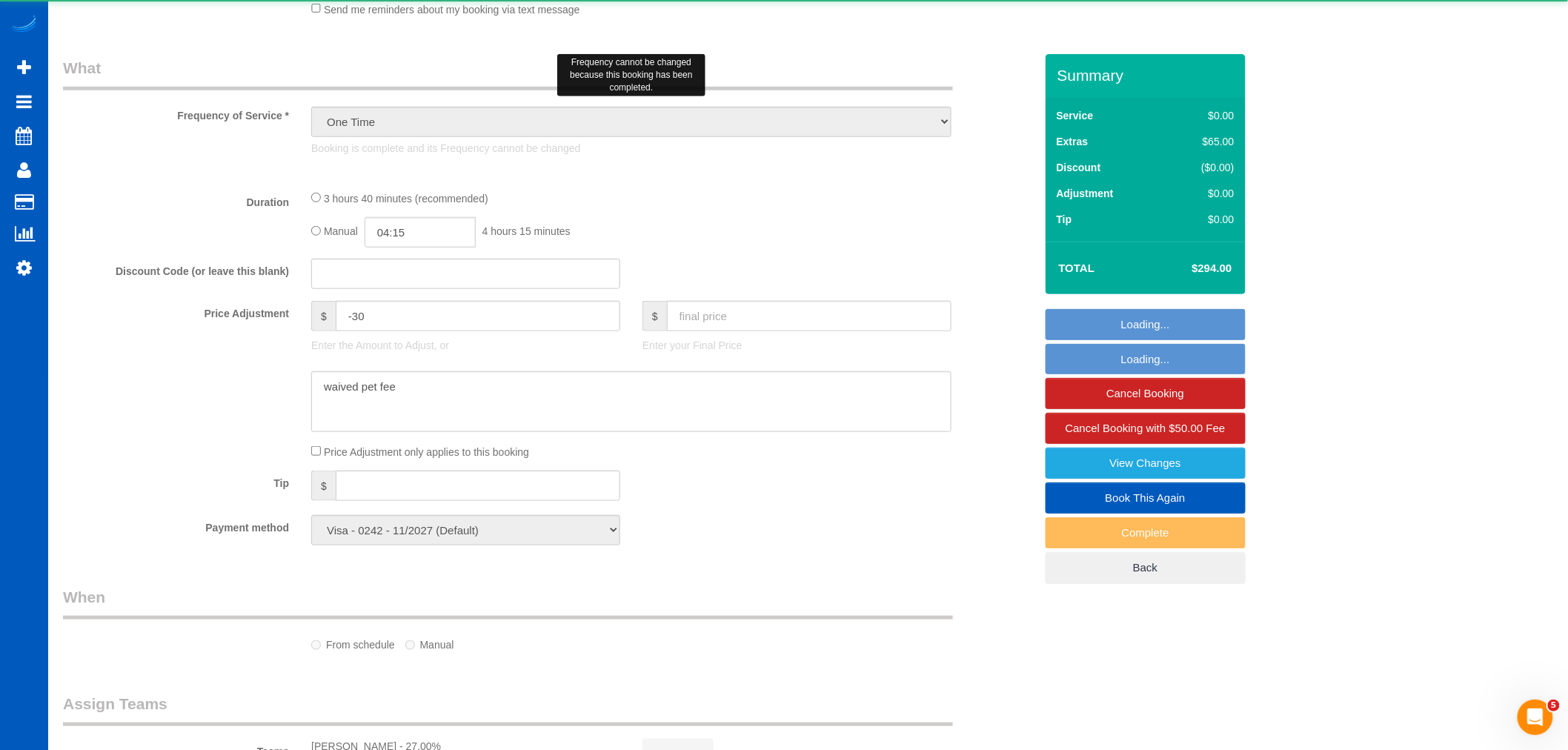
select select "199"
select select "2001"
select select "4"
select select "3"
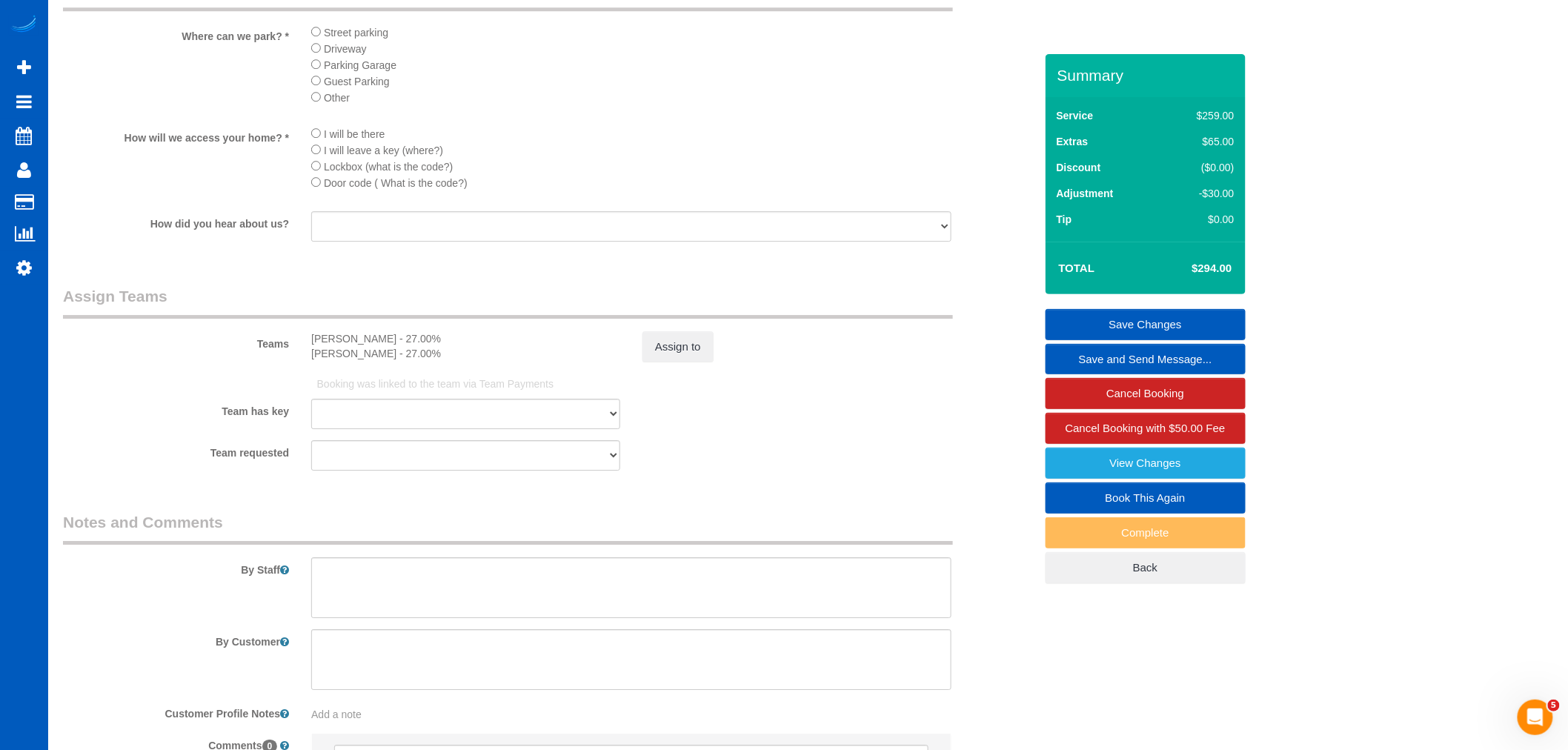
scroll to position [1810, 0]
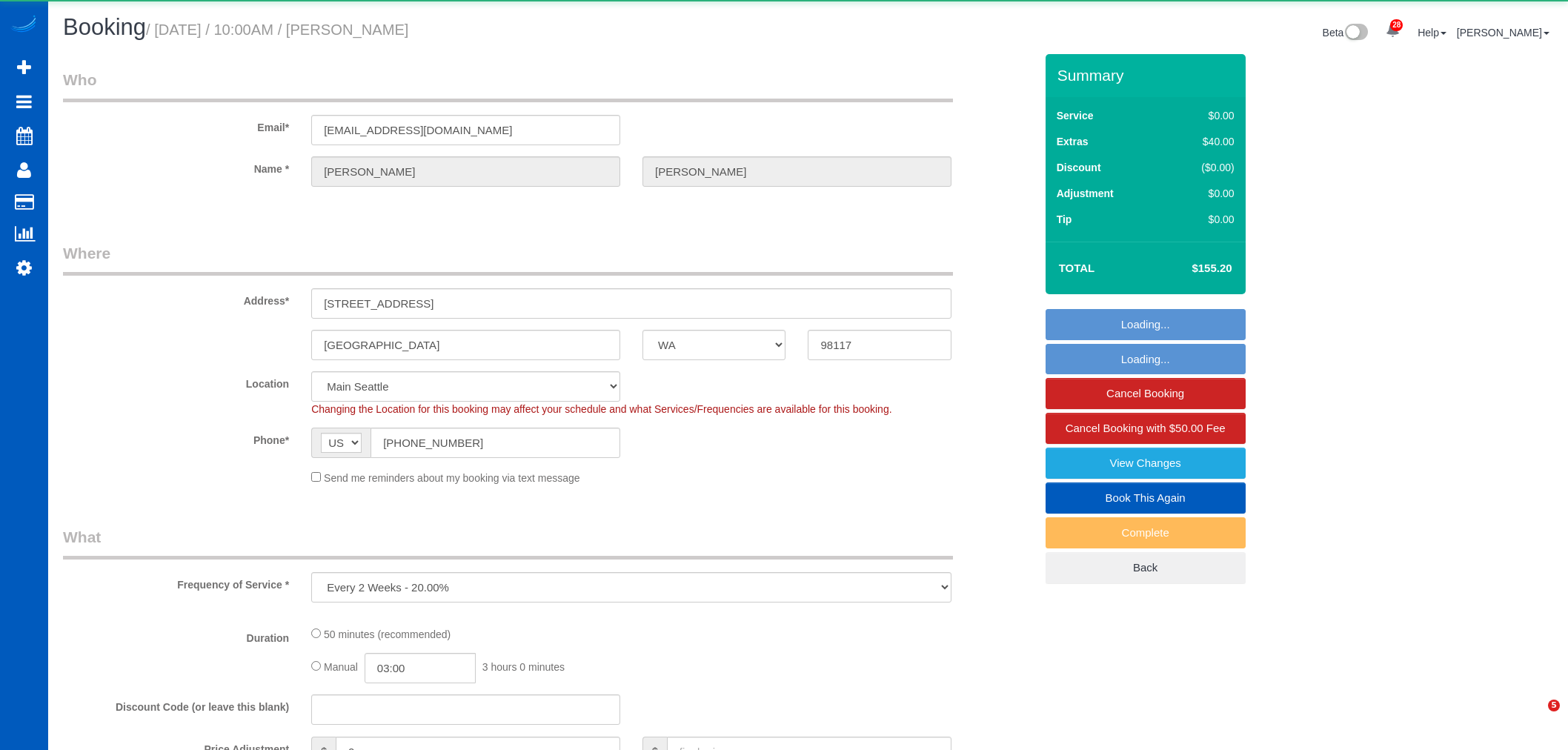
select select "WA"
select select "object:3787"
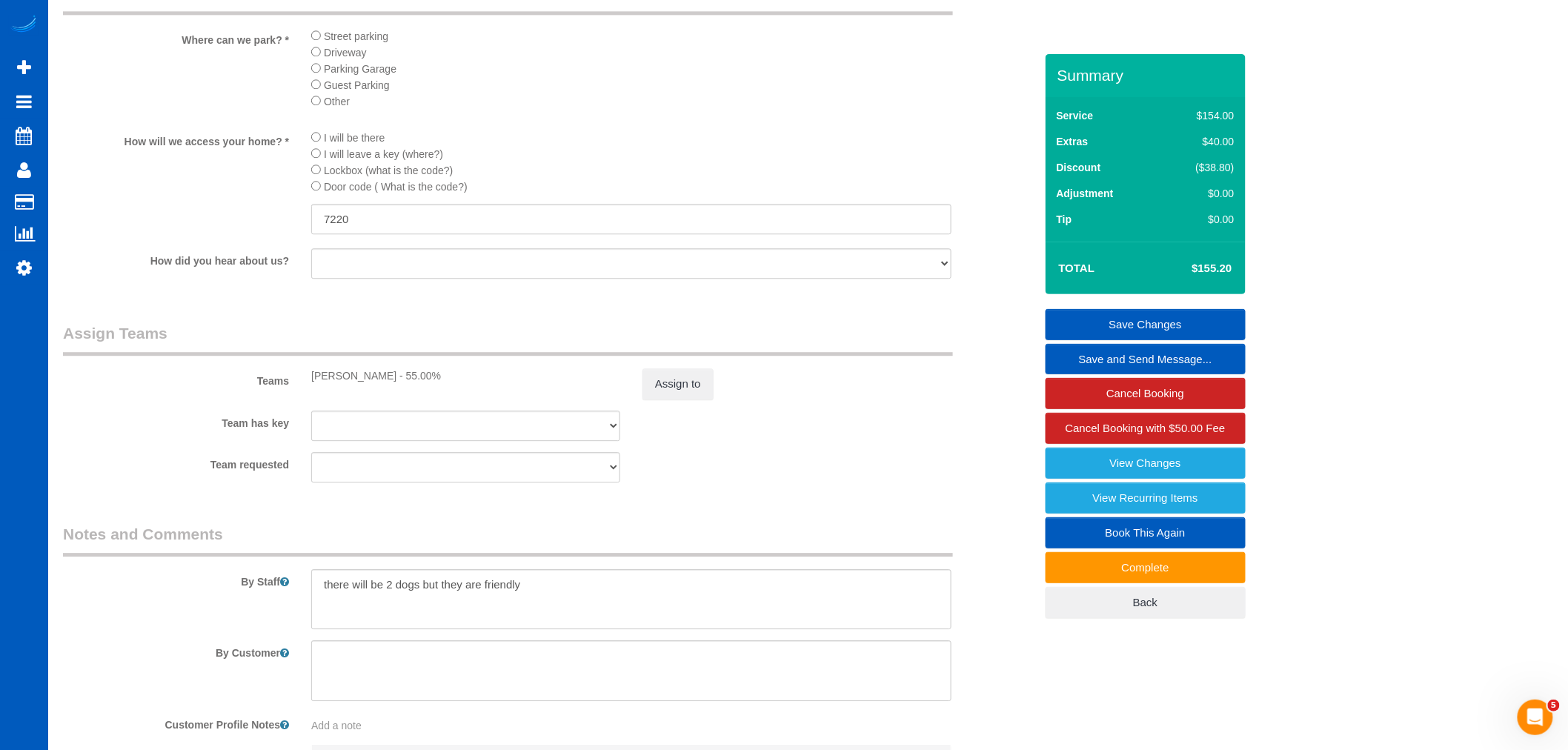
scroll to position [1366, 0]
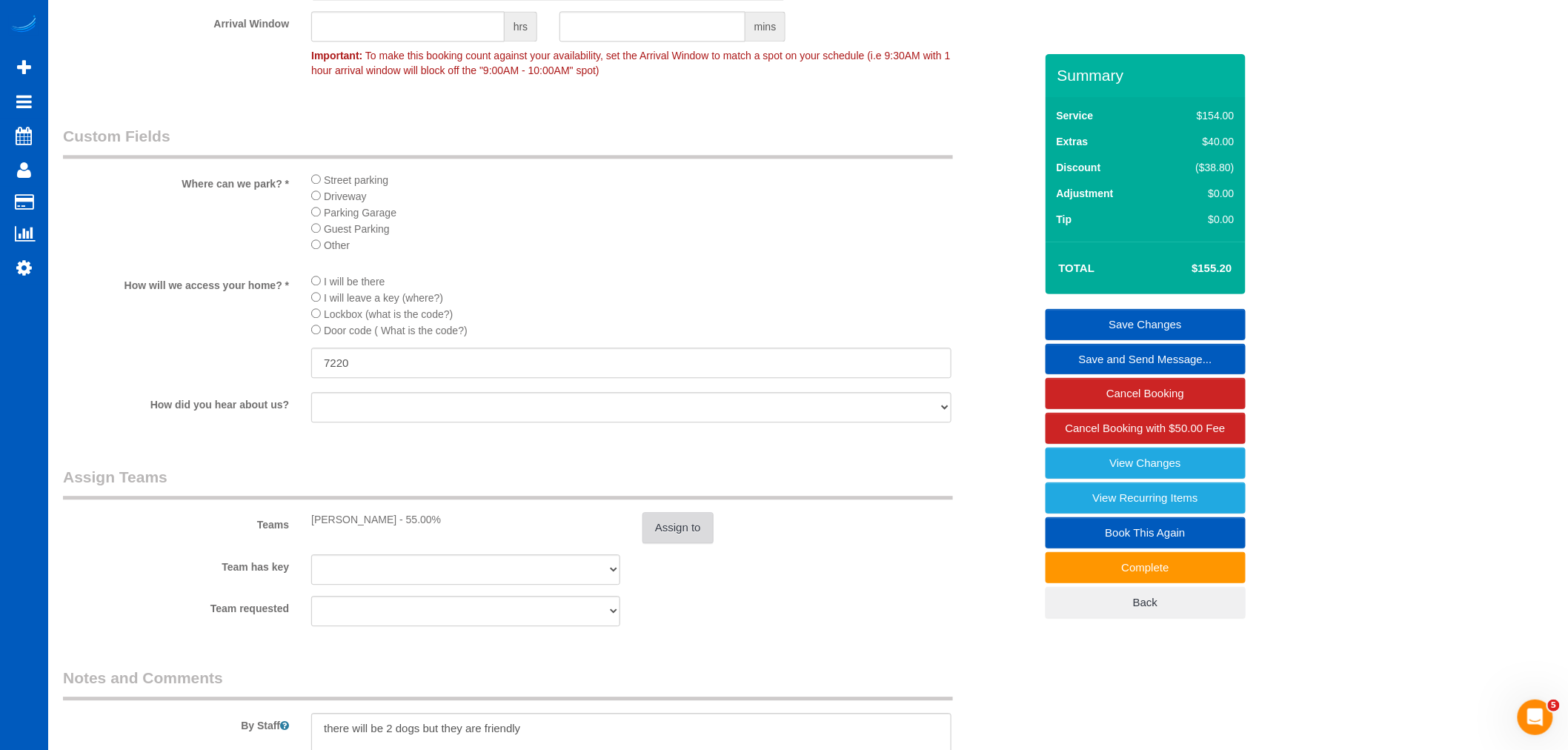
click at [678, 543] on button "Assign to" at bounding box center [678, 527] width 71 height 31
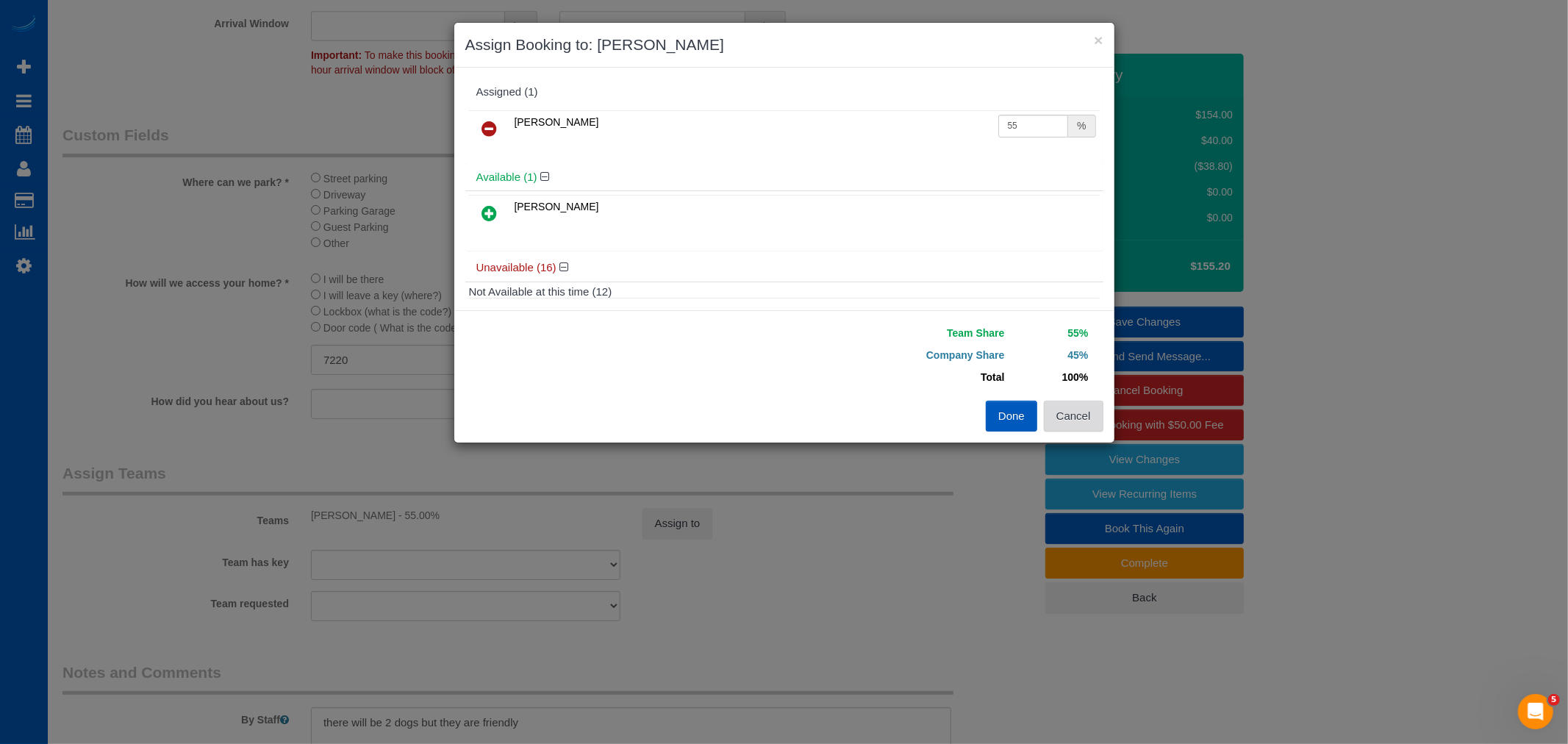
click at [1059, 408] on button "Cancel" at bounding box center [1073, 416] width 59 height 31
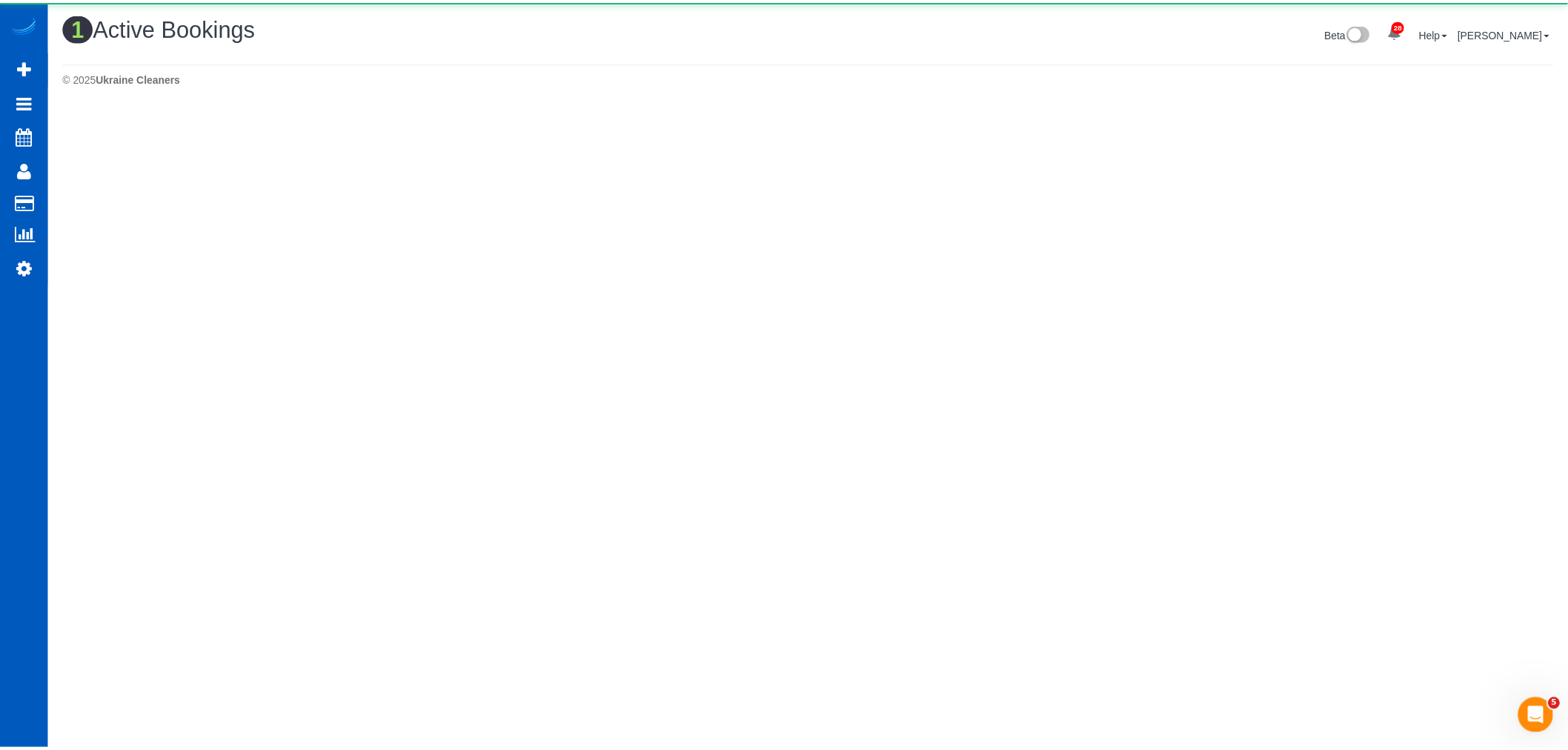
scroll to position [0, 0]
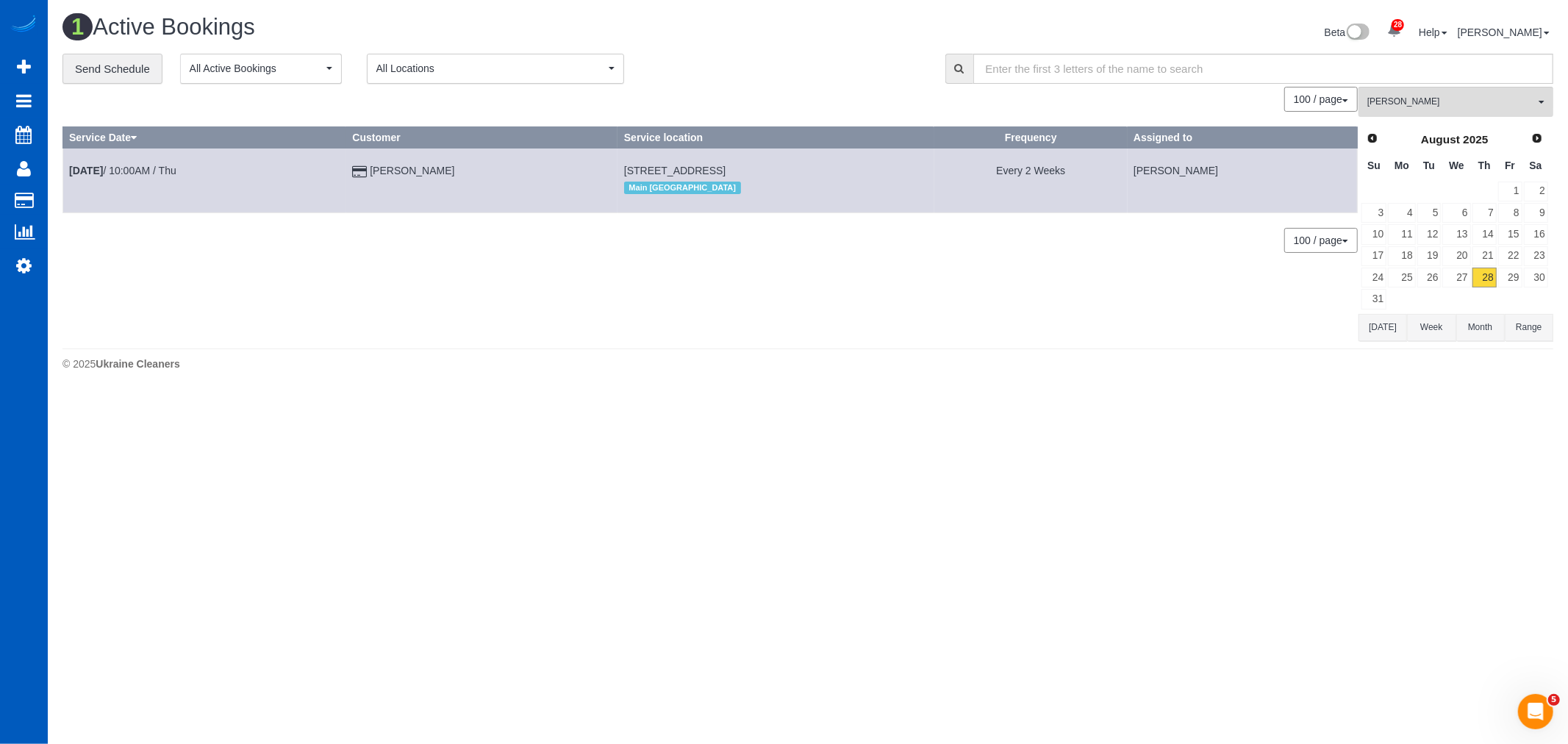
click at [426, 162] on td "[PERSON_NAME]" at bounding box center [482, 180] width 271 height 64
click at [421, 172] on link "[PERSON_NAME]" at bounding box center [412, 171] width 85 height 12
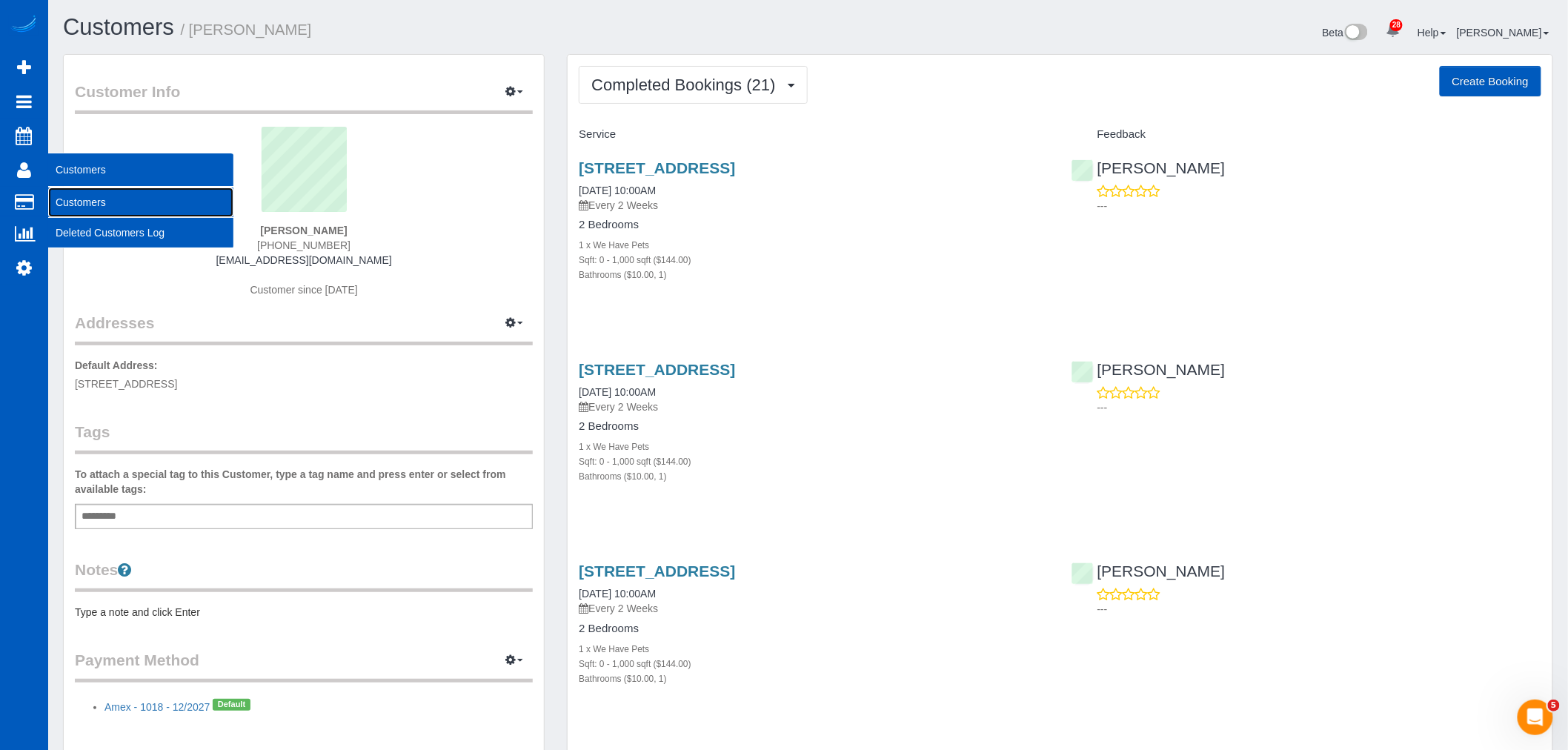
click at [89, 196] on link "Customers" at bounding box center [141, 202] width 186 height 30
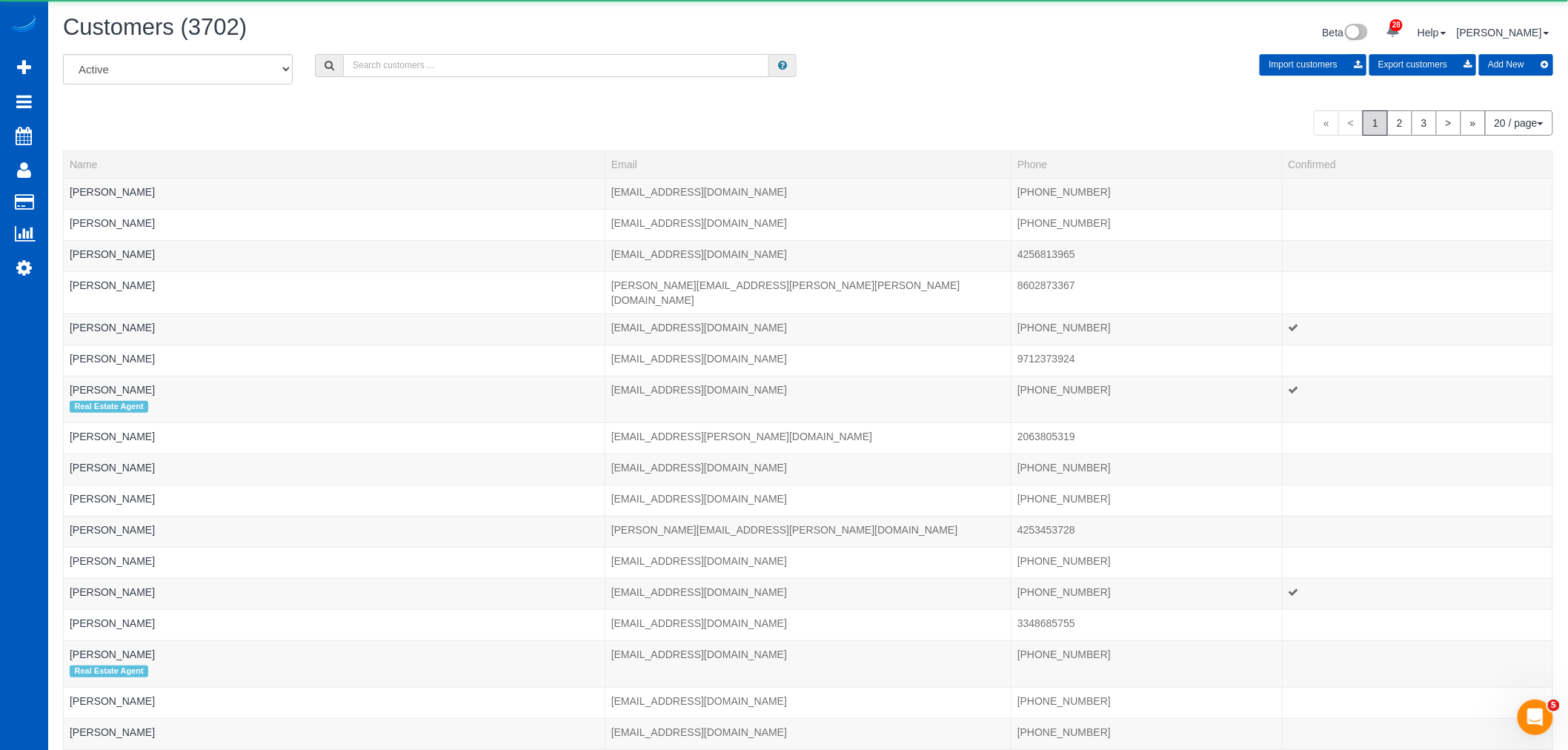
click at [439, 58] on input "text" at bounding box center [556, 65] width 426 height 23
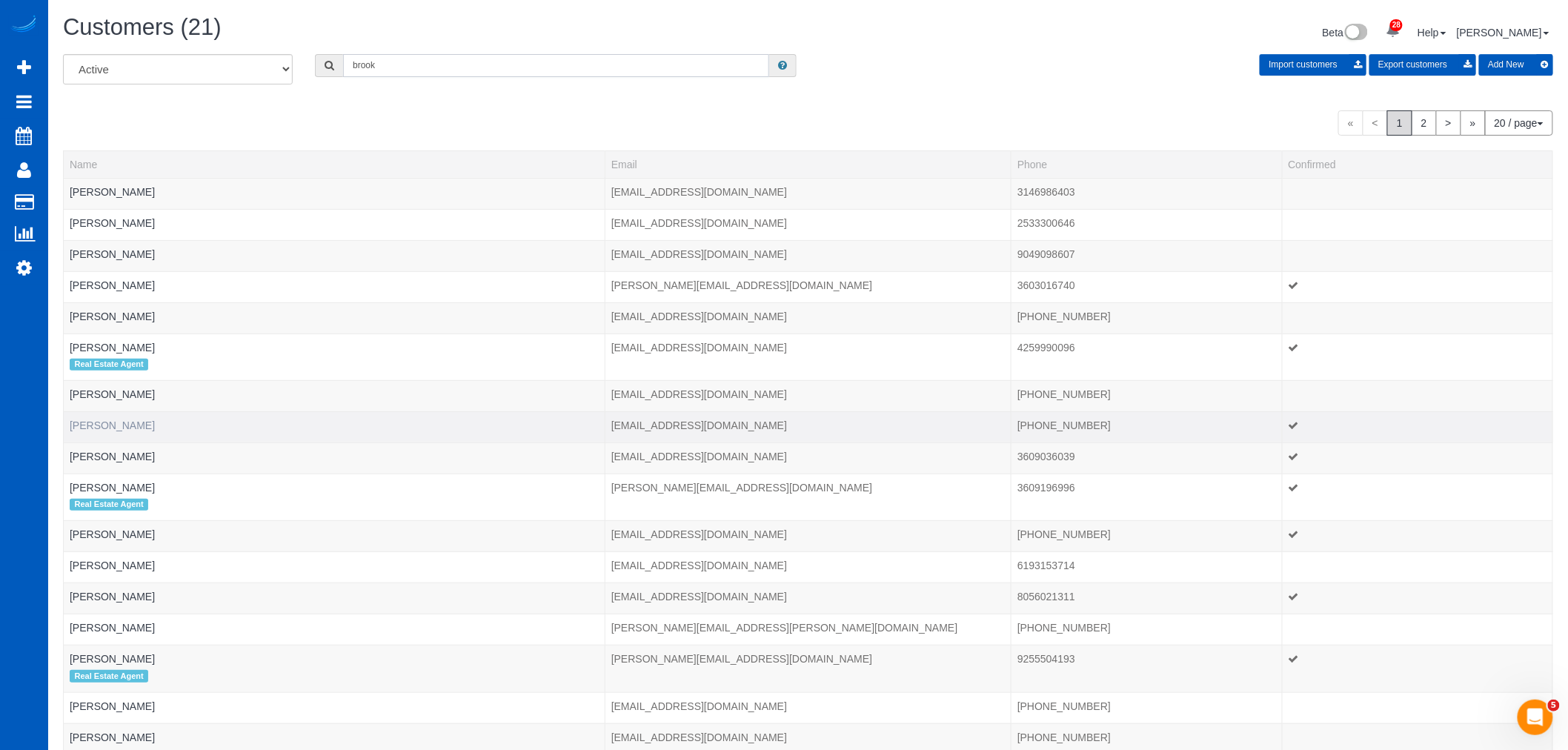
type input "brook"
click at [138, 424] on link "Brooke Buchanan" at bounding box center [112, 425] width 85 height 12
